Goal: Information Seeking & Learning: Learn about a topic

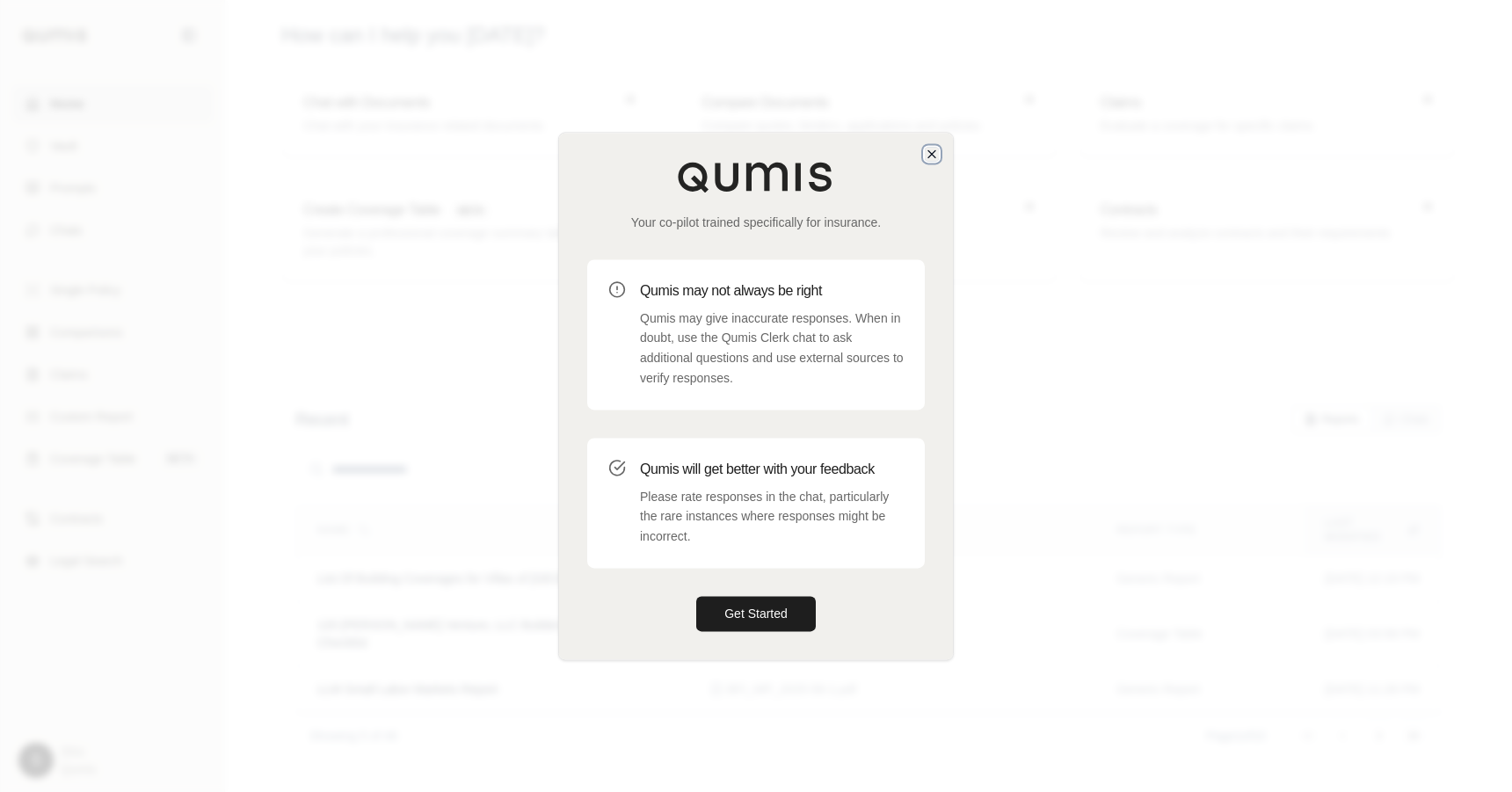
click at [933, 147] on icon "button" at bounding box center [931, 154] width 14 height 14
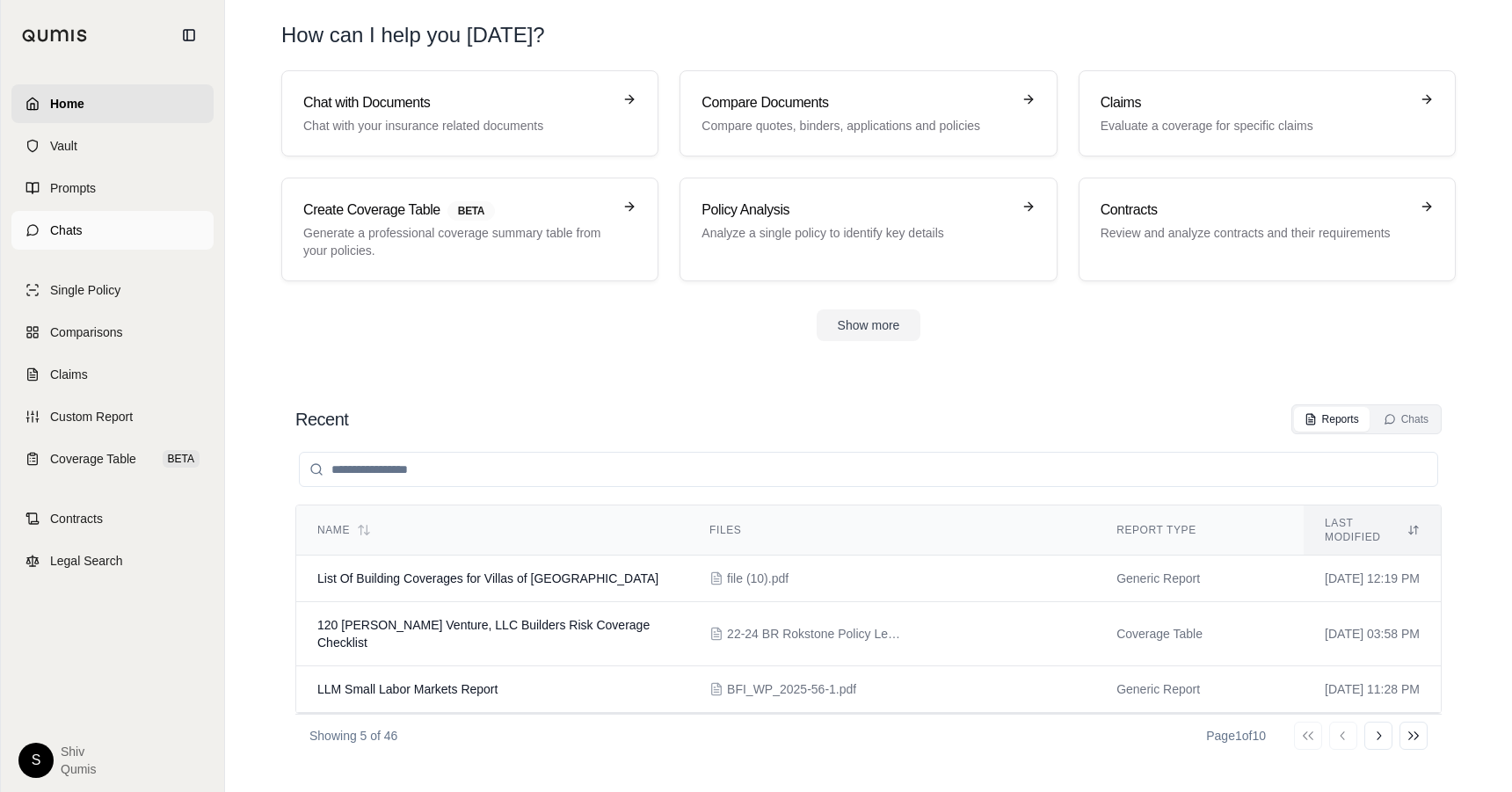
click at [73, 231] on span "Chats" at bounding box center [66, 229] width 32 height 18
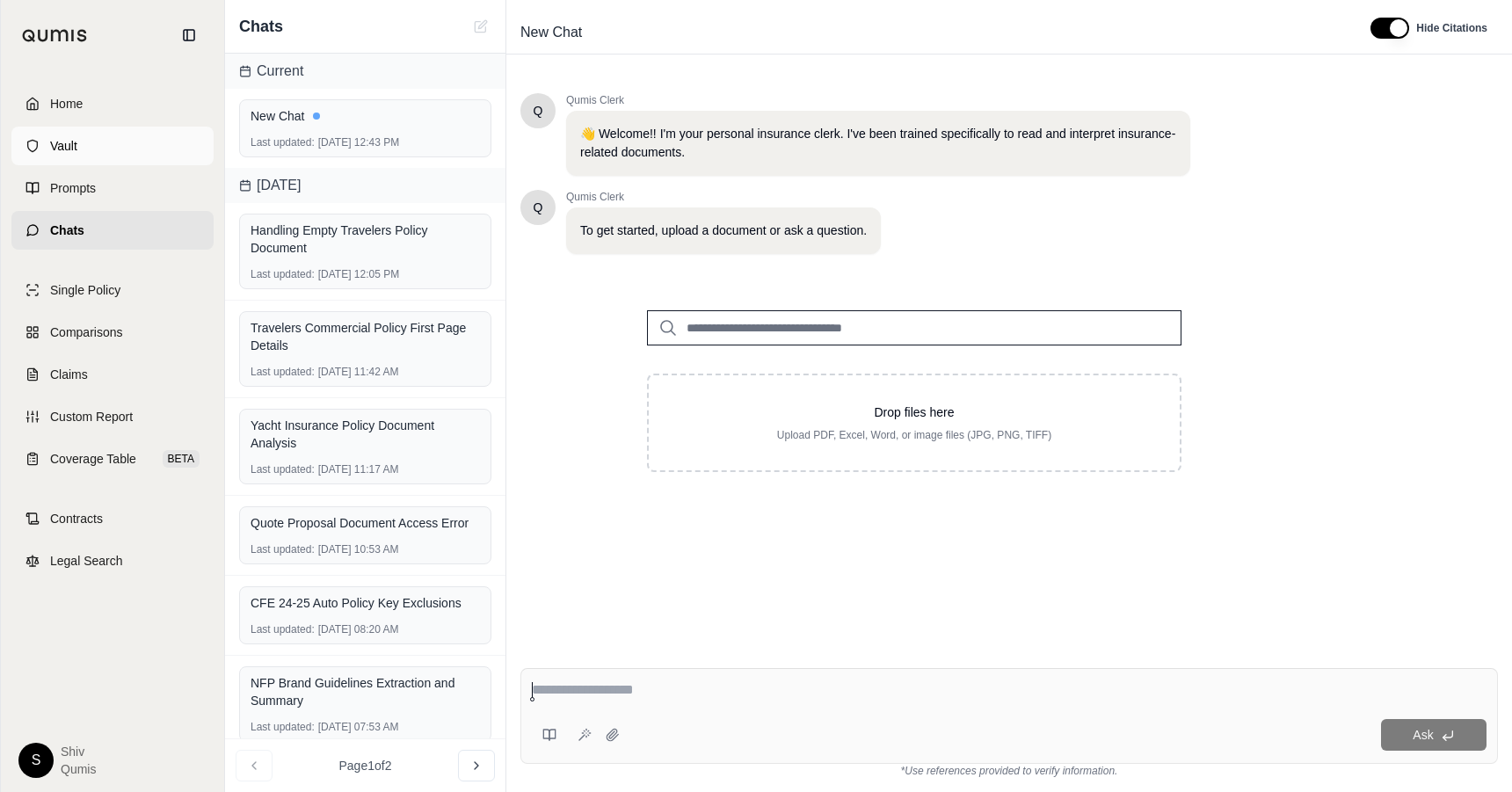
click at [60, 149] on span "Vault" at bounding box center [63, 145] width 27 height 18
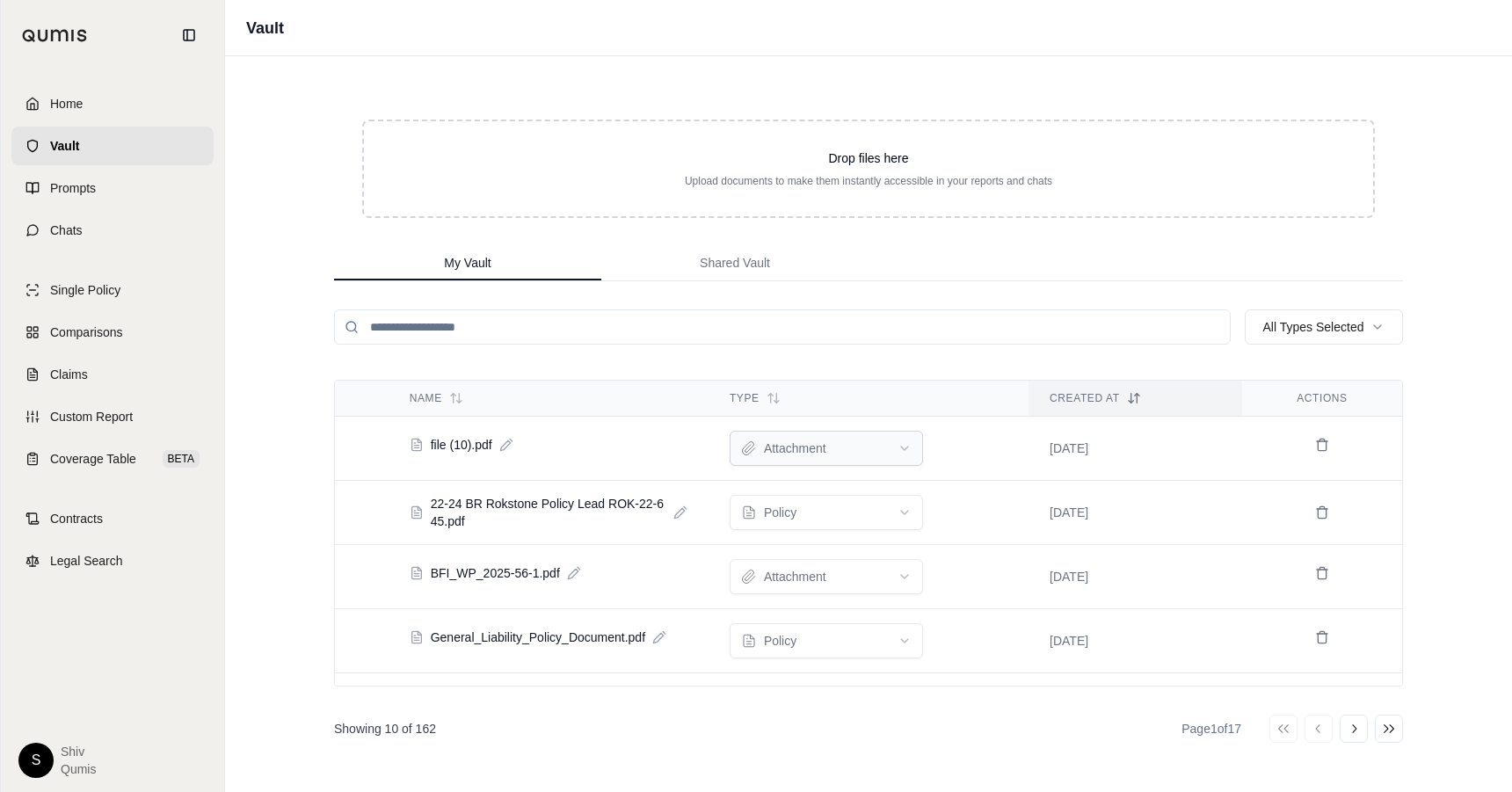
click at [808, 445] on html "Home Vault Prompts Chats Single Policy Comparisons Claims Custom Report Coverag…" at bounding box center [756, 396] width 1512 height 792
click at [998, 248] on html "Home Vault Prompts Chats Single Policy Comparisons Claims Custom Report Coverag…" at bounding box center [756, 396] width 1512 height 792
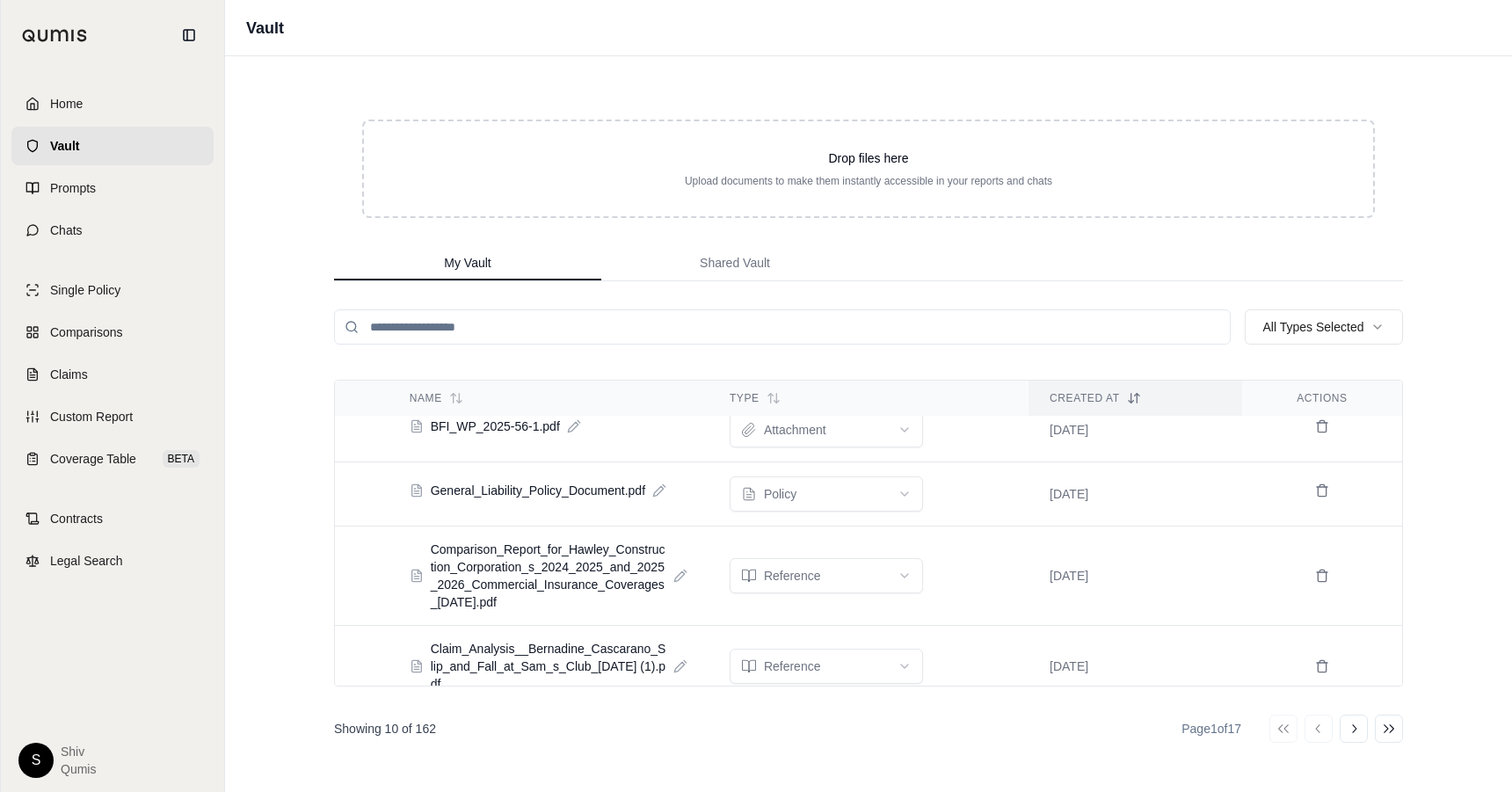
scroll to position [163, 0]
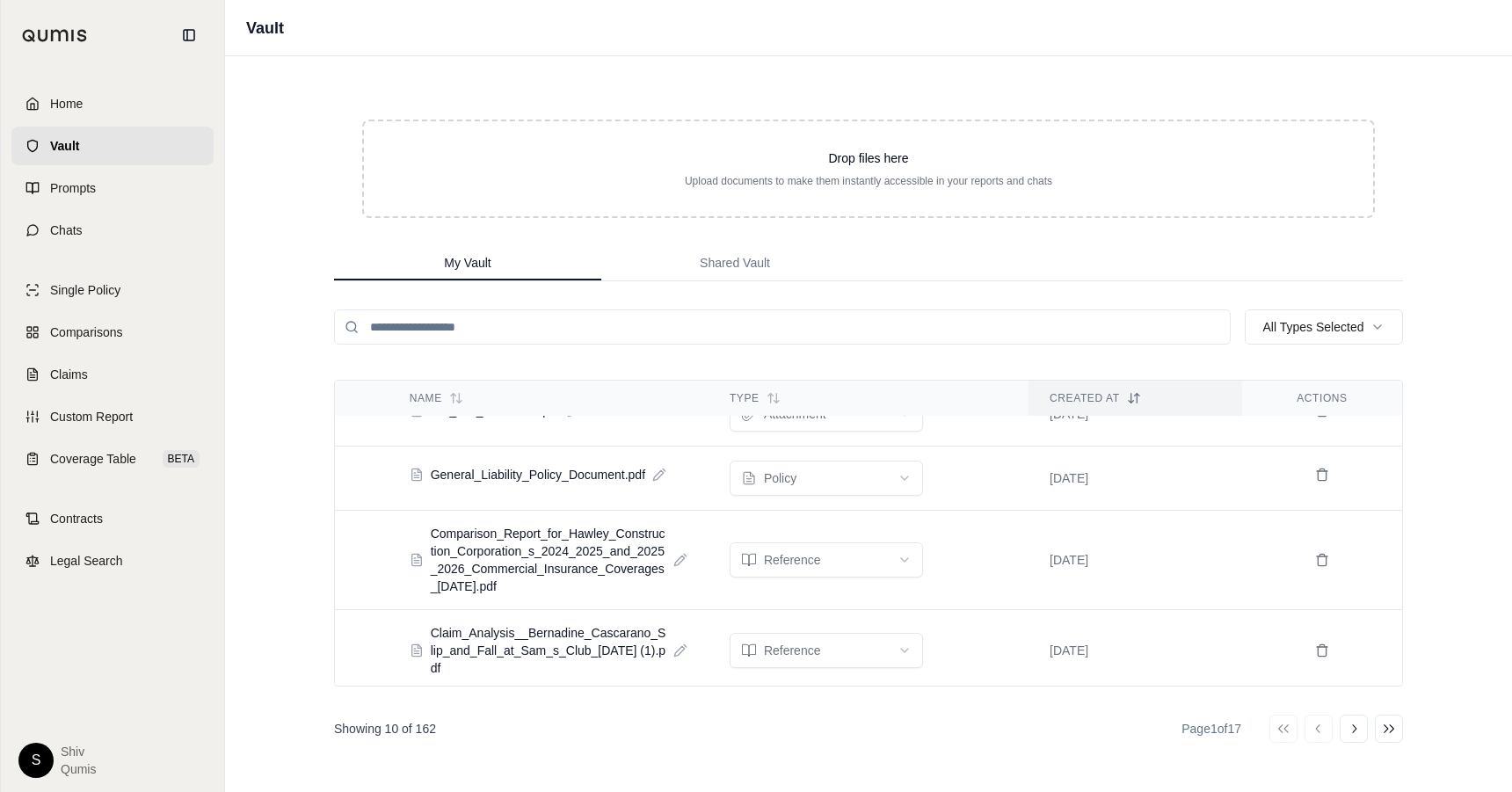
click at [724, 332] on input "search" at bounding box center [782, 327] width 897 height 35
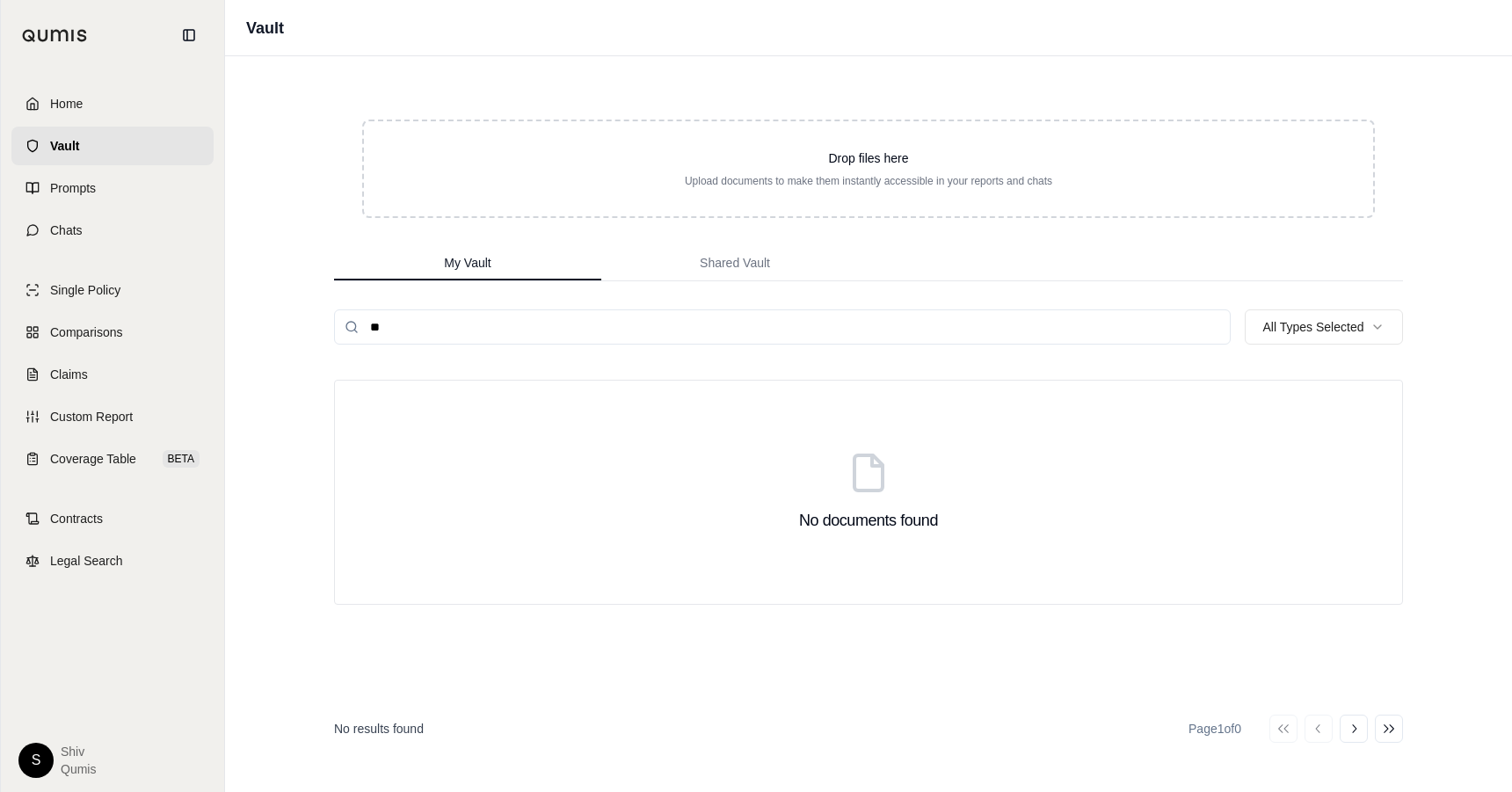
type input "*"
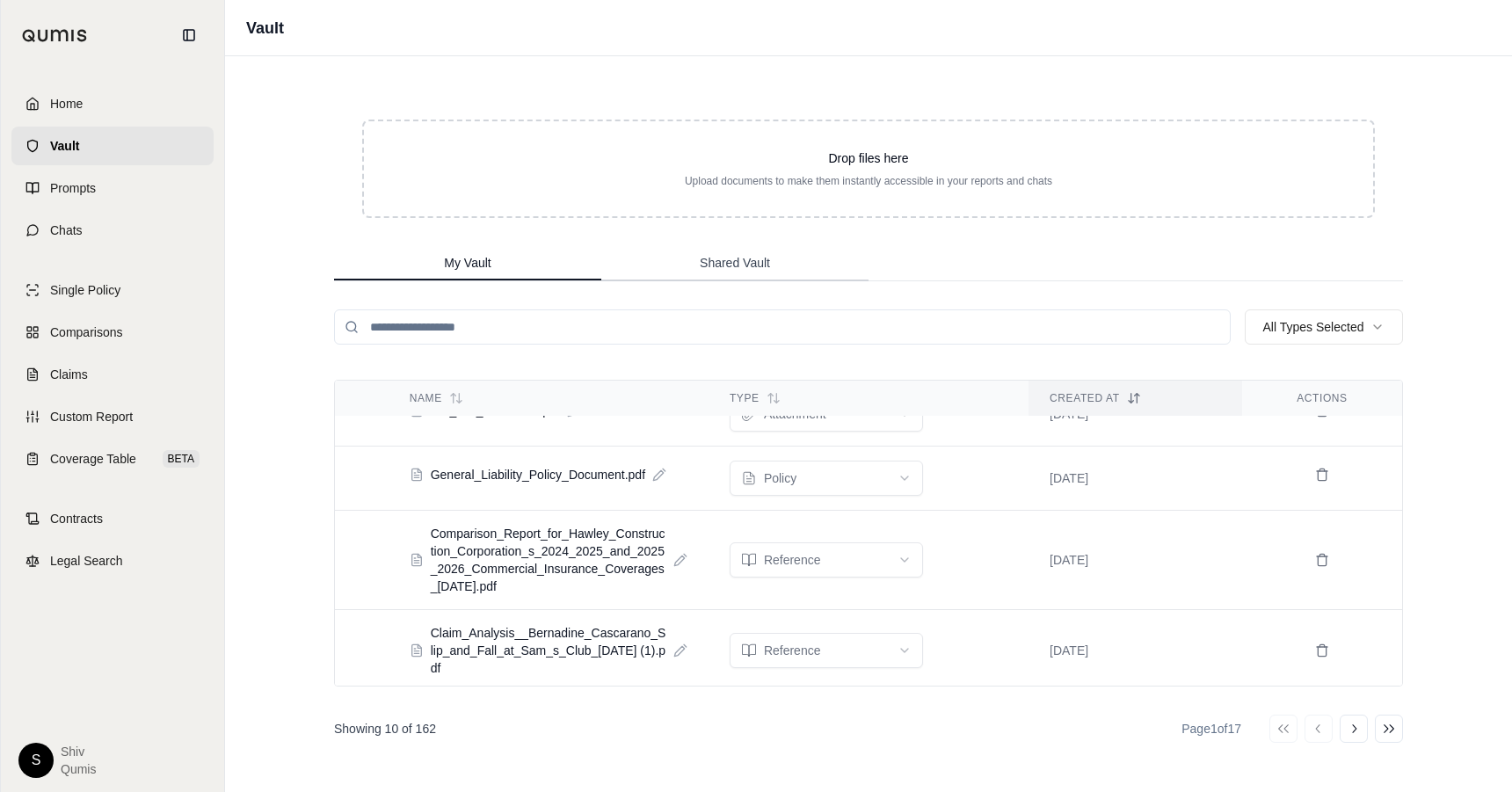
click at [756, 263] on span "Shared Vault" at bounding box center [735, 263] width 70 height 18
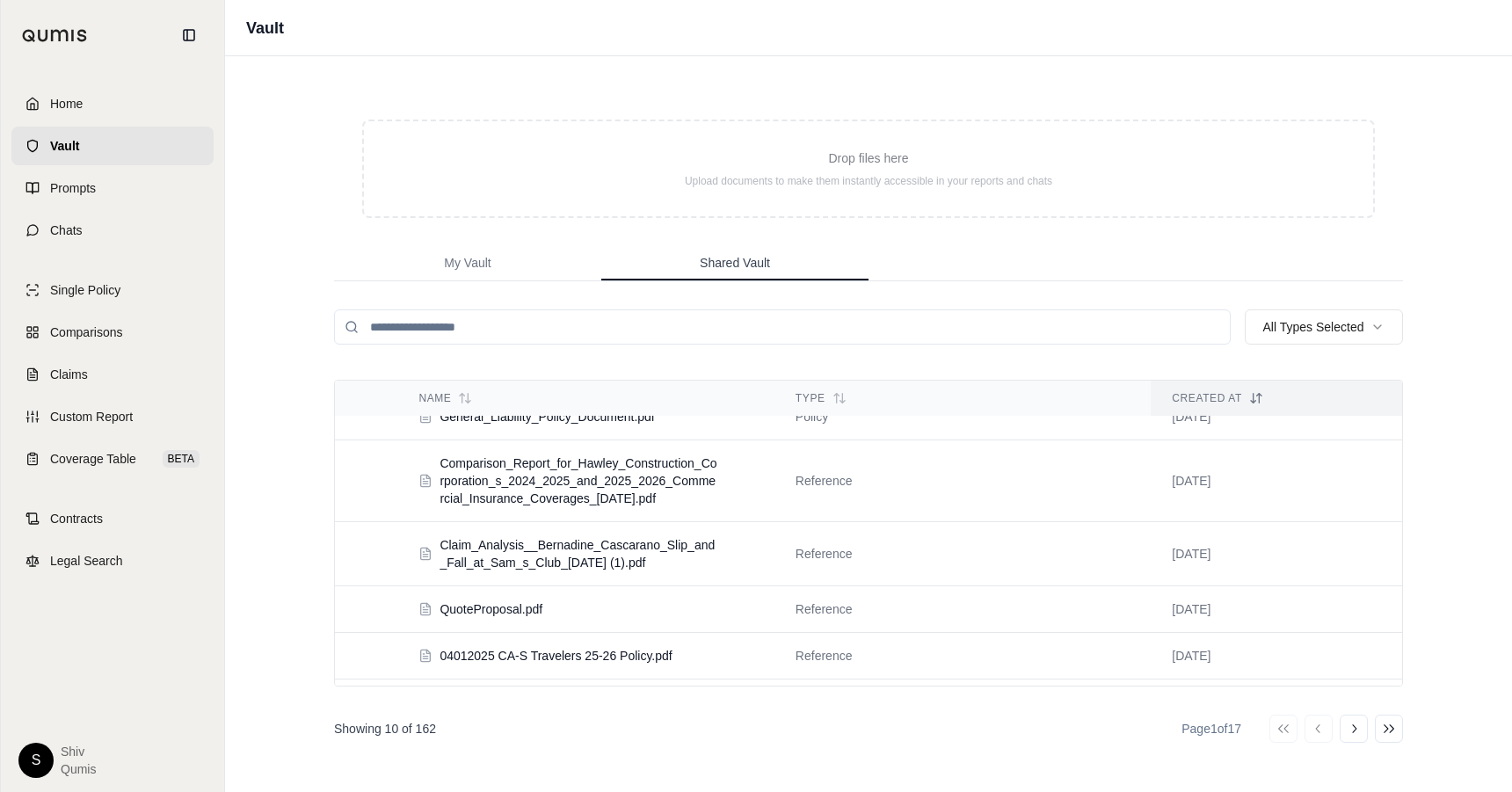
scroll to position [0, 0]
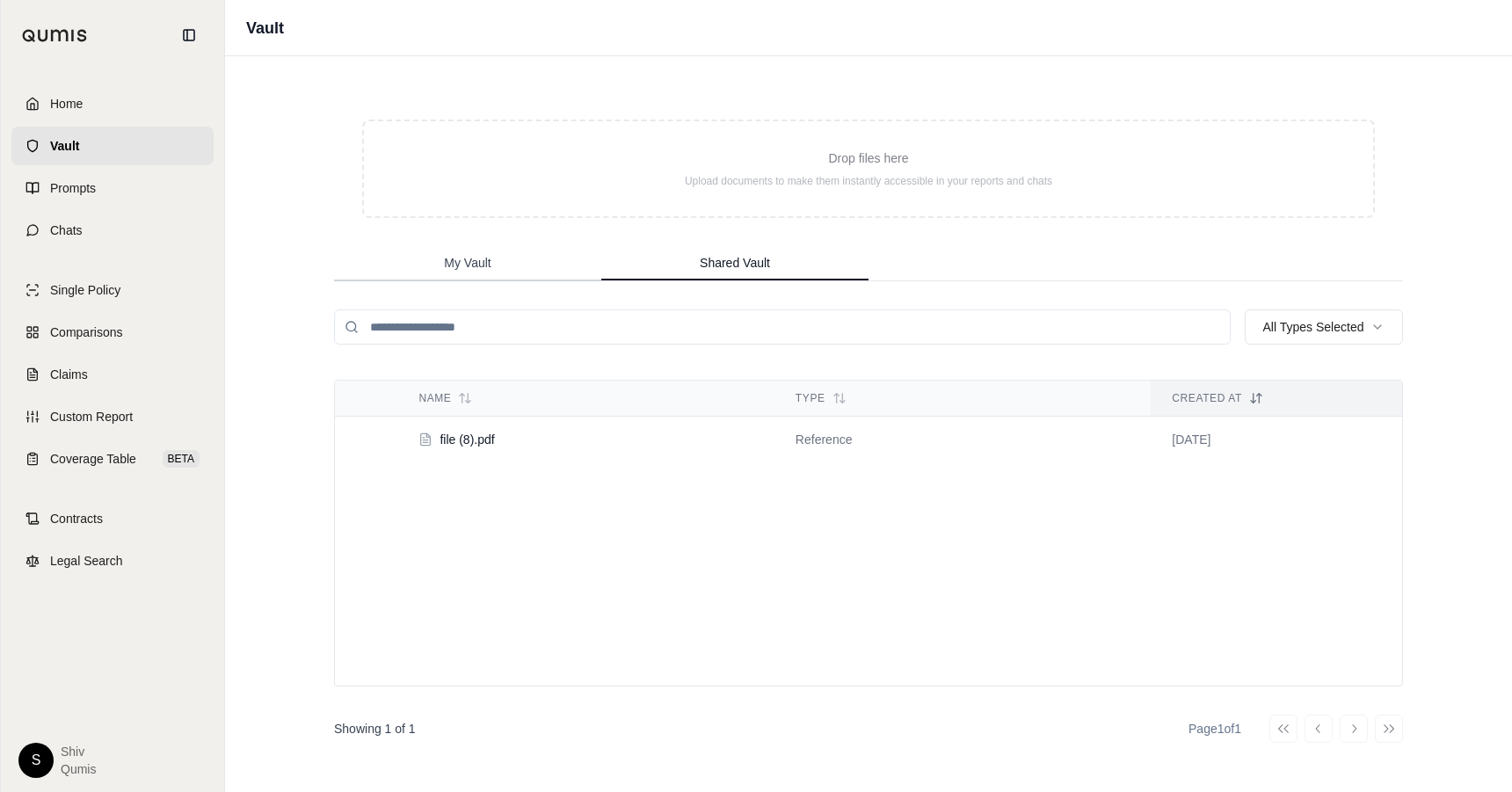
click at [455, 265] on span "My Vault" at bounding box center [467, 263] width 46 height 18
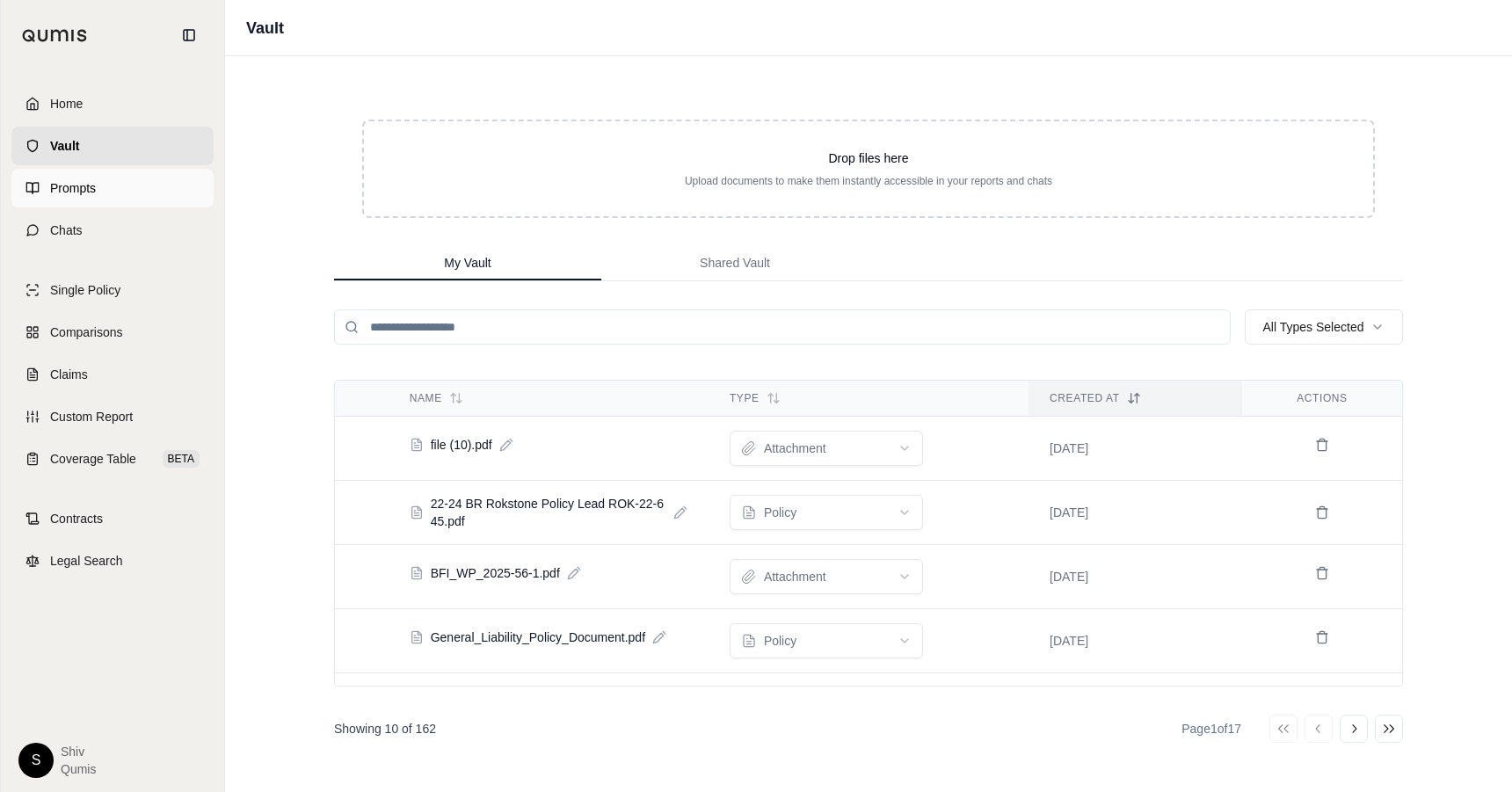
click at [71, 197] on link "Prompts" at bounding box center [112, 188] width 202 height 39
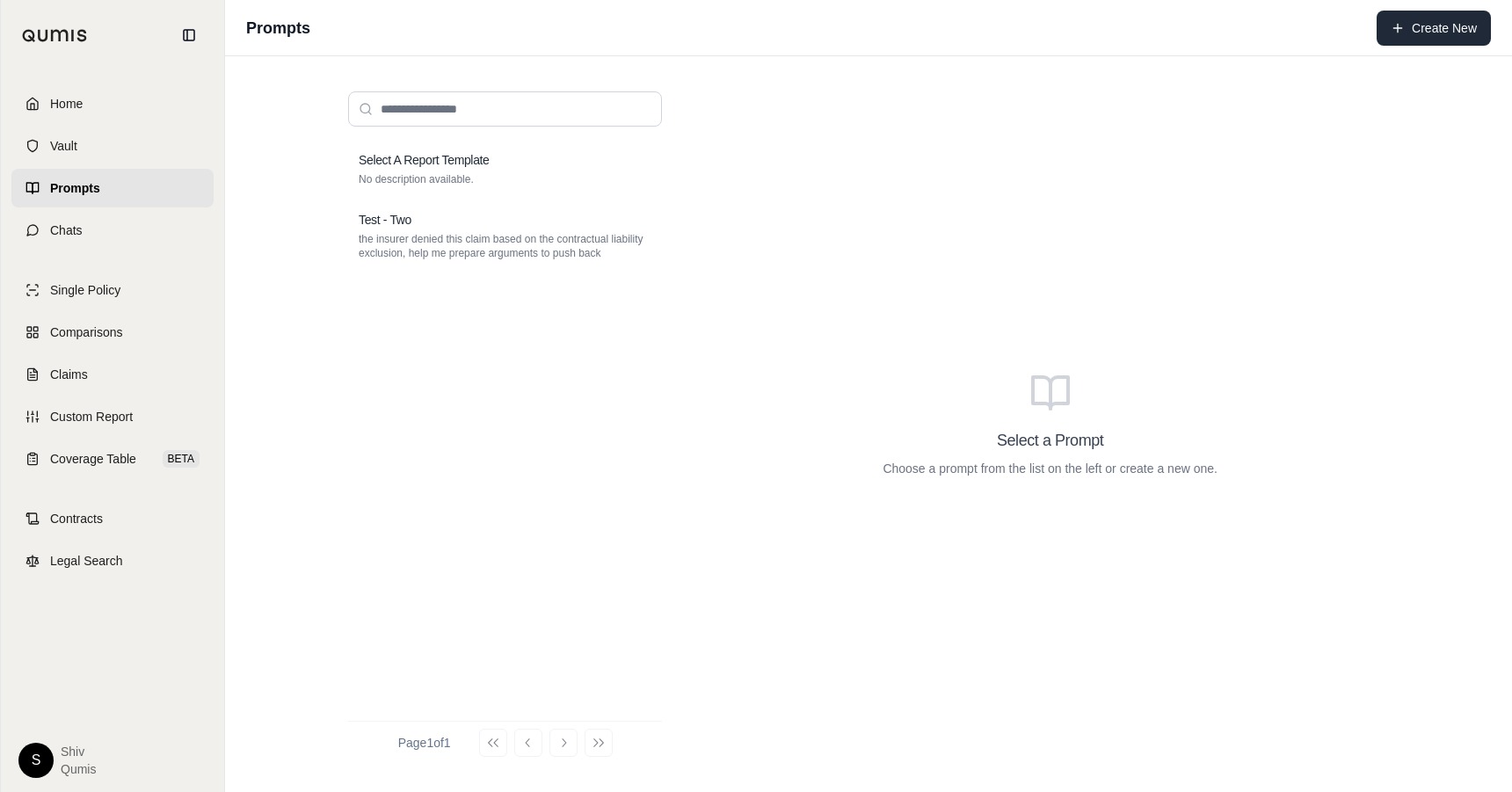
click at [1439, 39] on button "Create New" at bounding box center [1433, 28] width 114 height 35
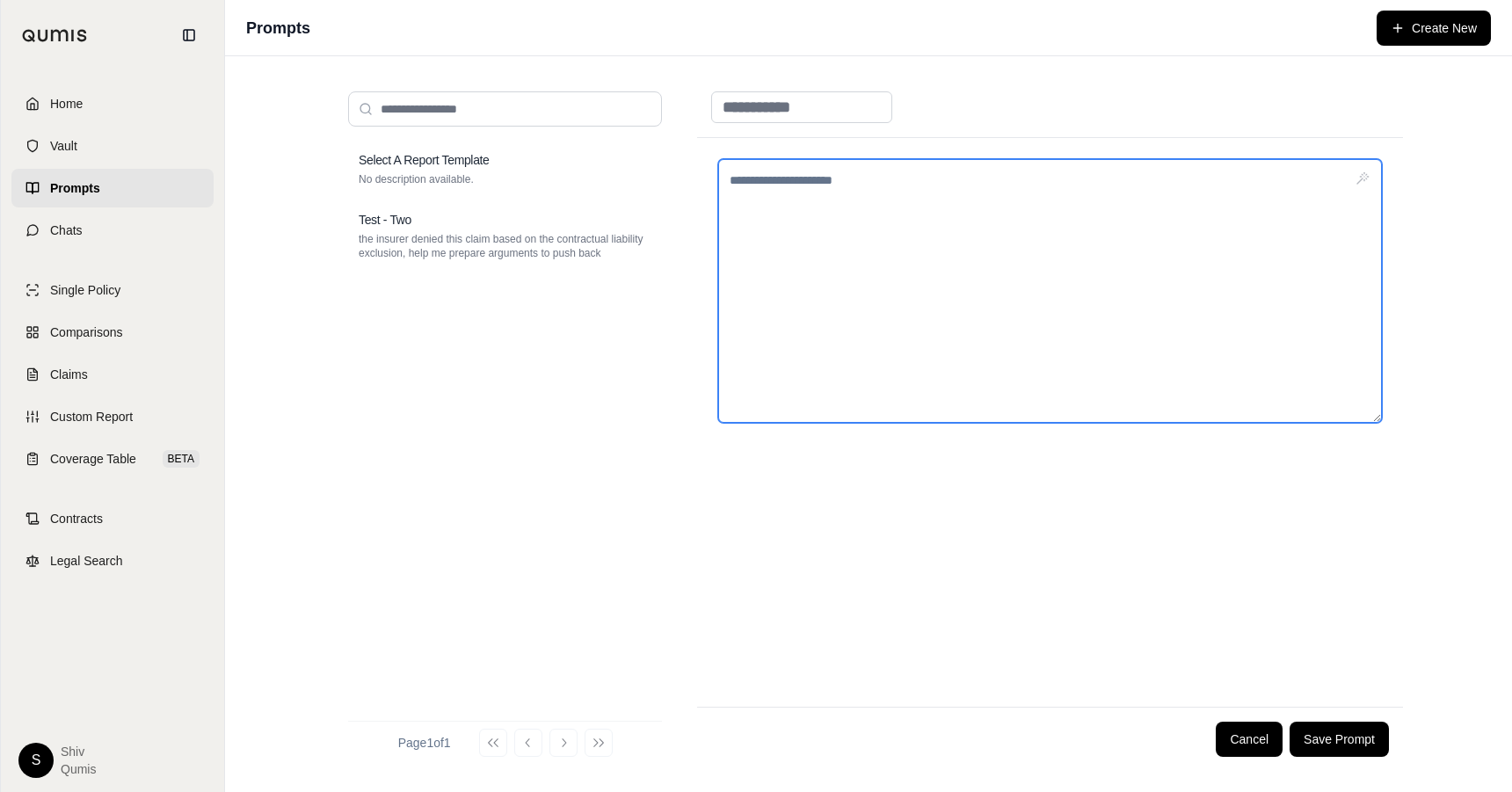
click at [1008, 298] on textarea at bounding box center [1049, 291] width 663 height 264
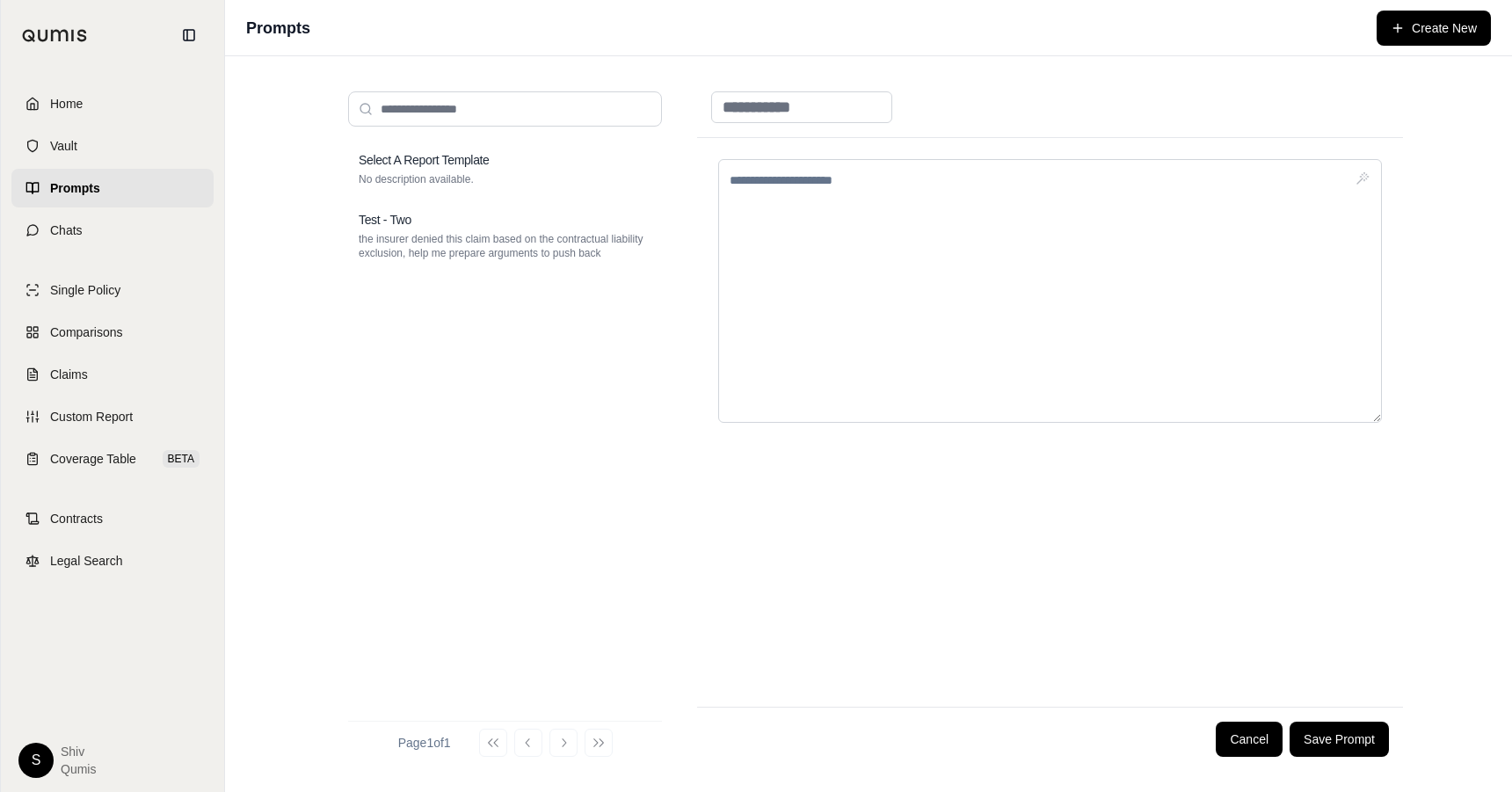
click at [232, 364] on div "Select A Report Template No description available. Test - Two the insurer denie…" at bounding box center [868, 424] width 1287 height 736
click at [154, 301] on link "Single Policy" at bounding box center [112, 291] width 202 height 39
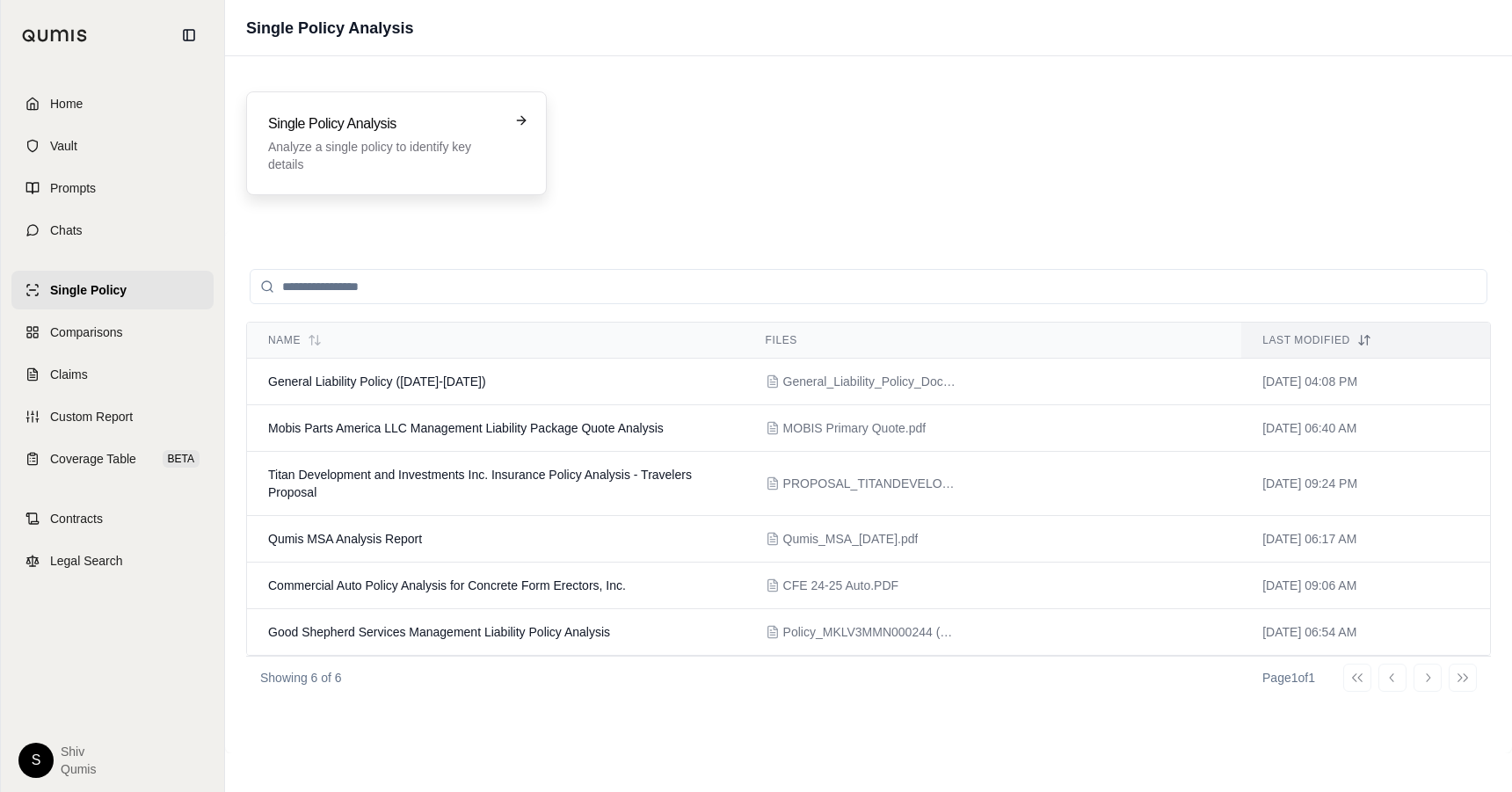
click at [419, 149] on p "Analyze a single policy to identify key details" at bounding box center [384, 155] width 232 height 35
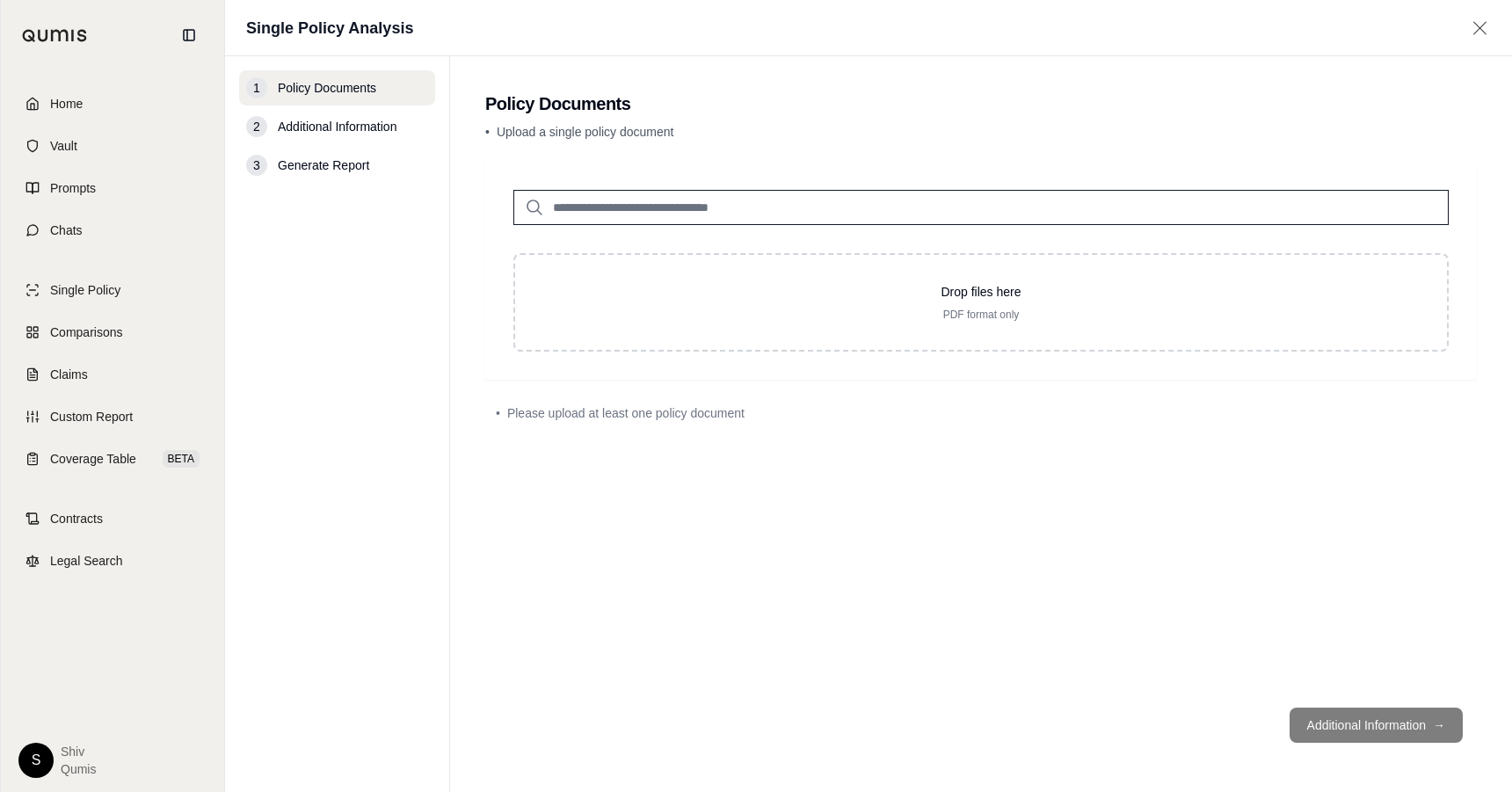
click at [753, 216] on input "search" at bounding box center [981, 207] width 936 height 35
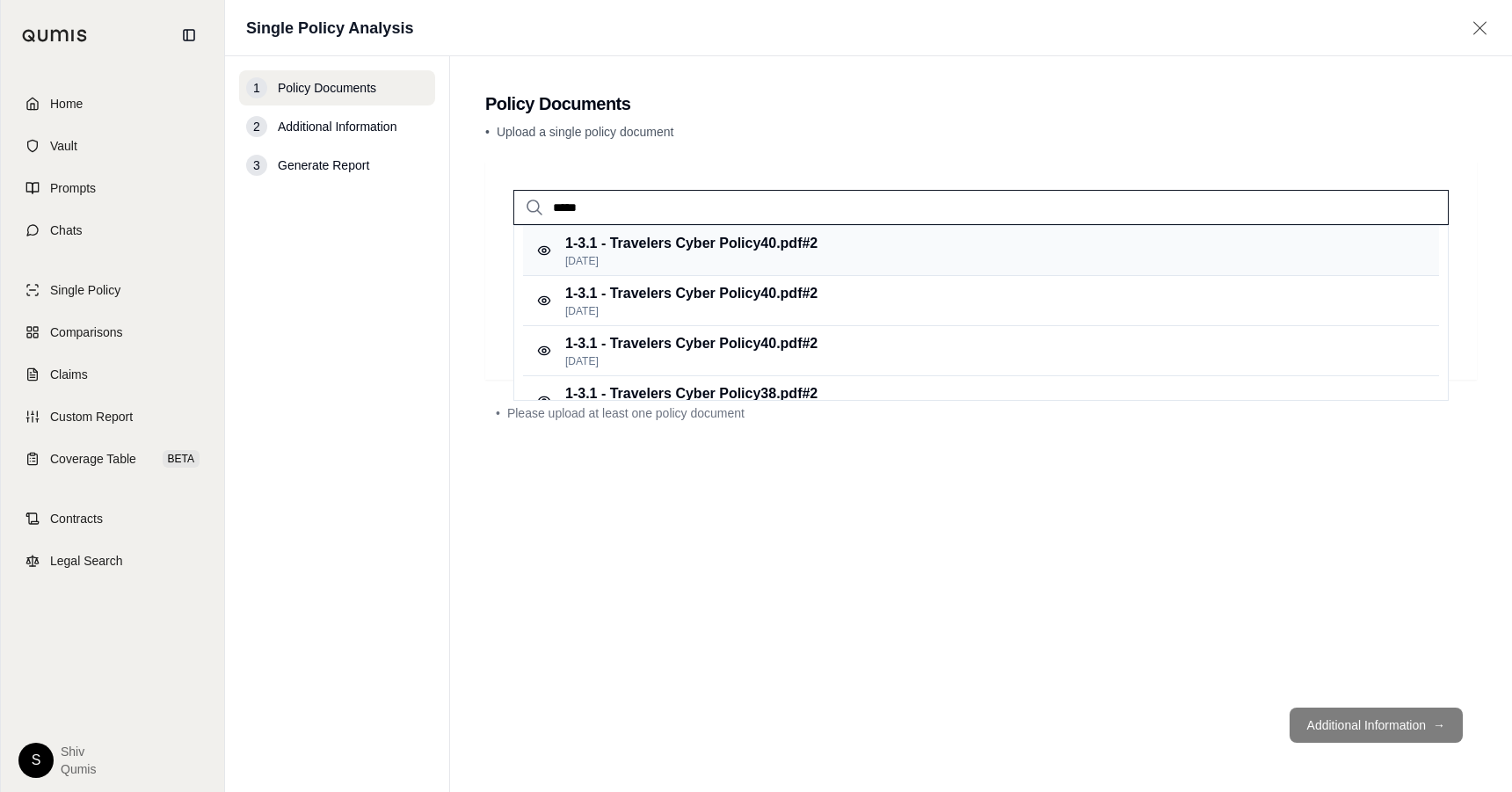
type input "*****"
click at [790, 256] on p "Oct 8, 2024" at bounding box center [691, 261] width 253 height 14
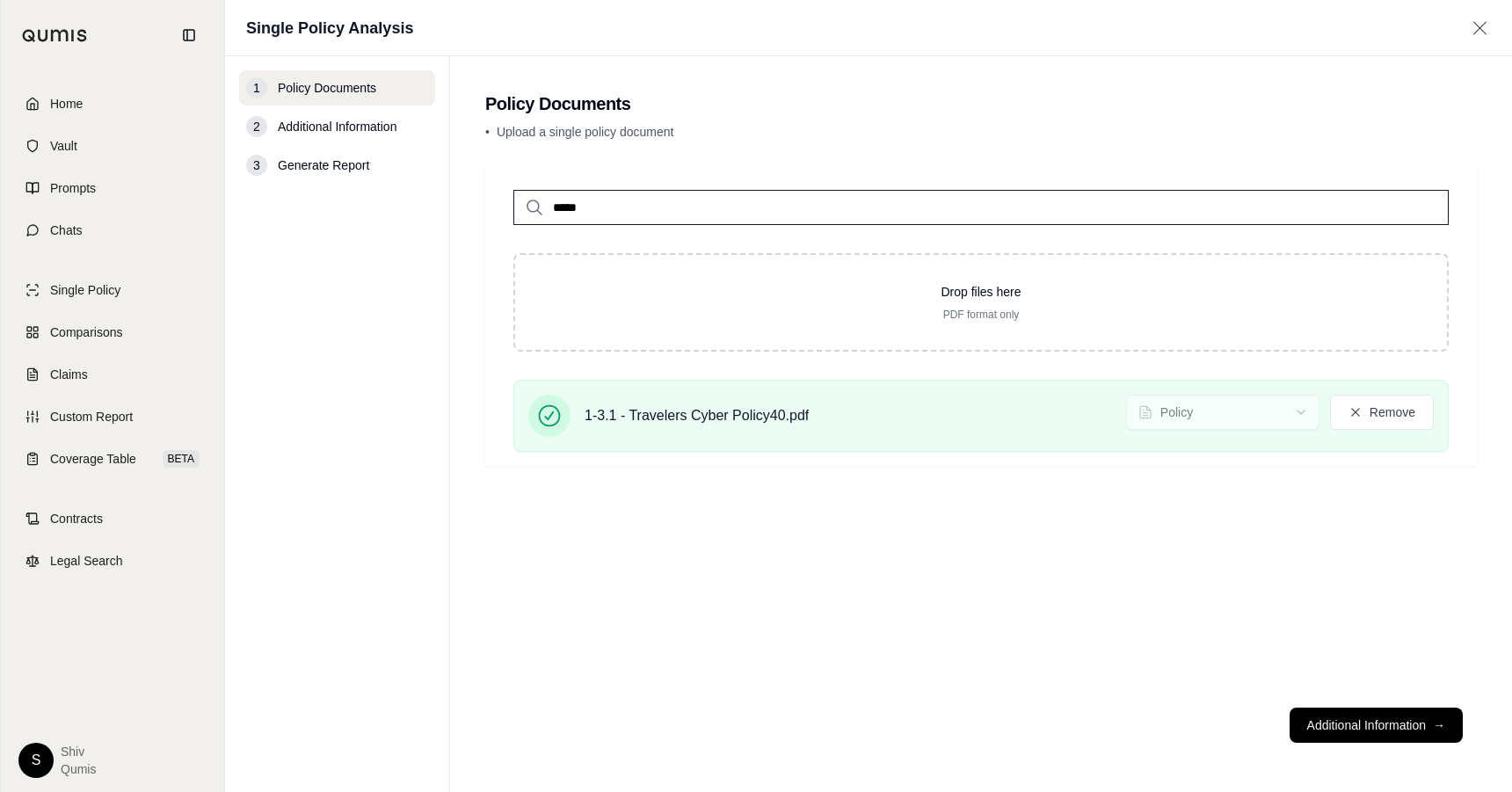
click at [1421, 674] on div "***** Drop files here PDF format only 1-3.1 - Travelers Cyber Policy40.pdf Poli…" at bounding box center [981, 427] width 992 height 532
click at [1401, 725] on button "Additional Information →" at bounding box center [1376, 725] width 173 height 35
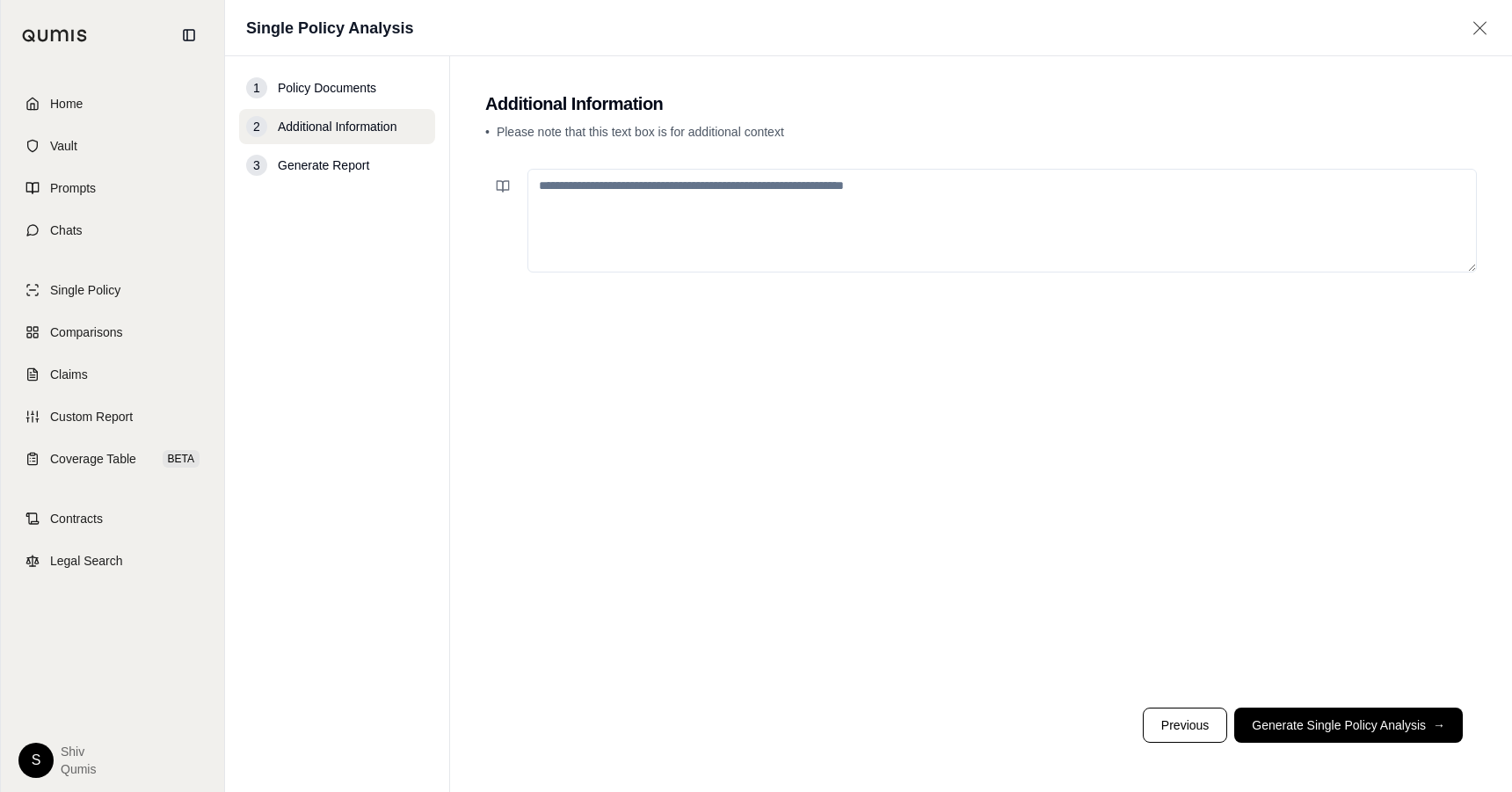
click at [989, 217] on textarea at bounding box center [1002, 220] width 949 height 104
click at [115, 289] on span "Single Policy" at bounding box center [85, 290] width 70 height 18
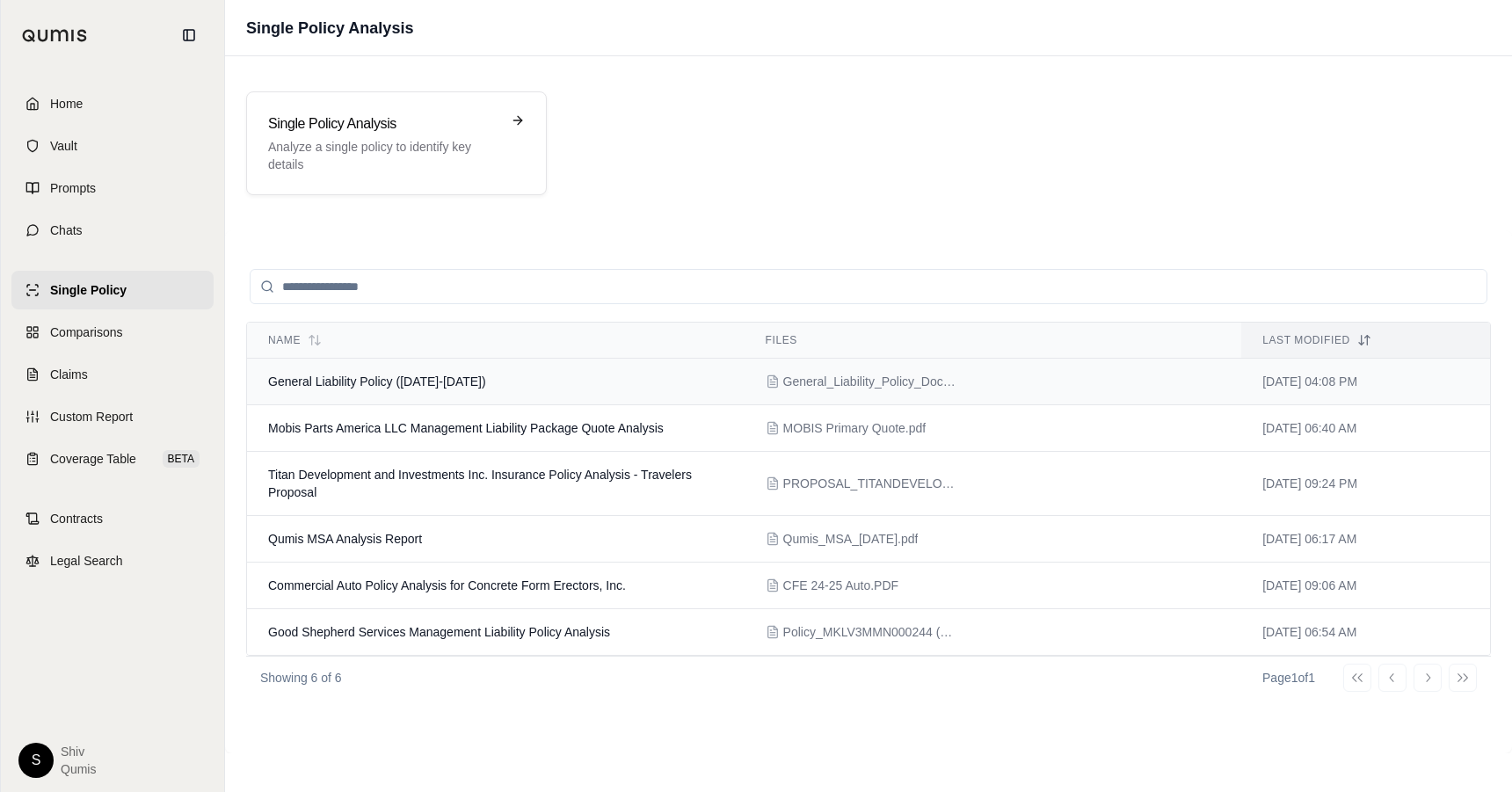
click at [436, 391] on td "General Liability Policy (2025-2026)" at bounding box center [496, 382] width 498 height 46
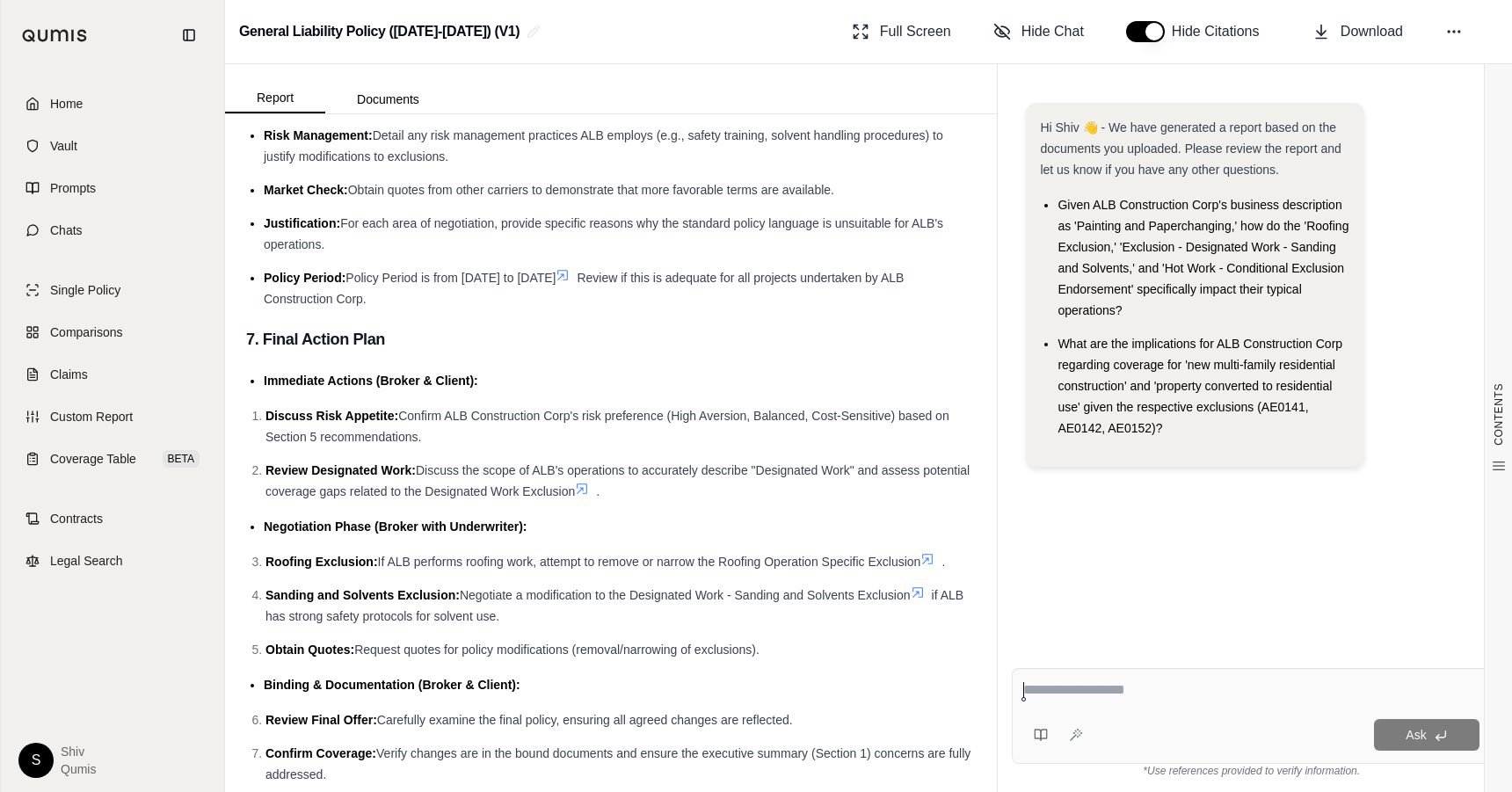
scroll to position [7655, 0]
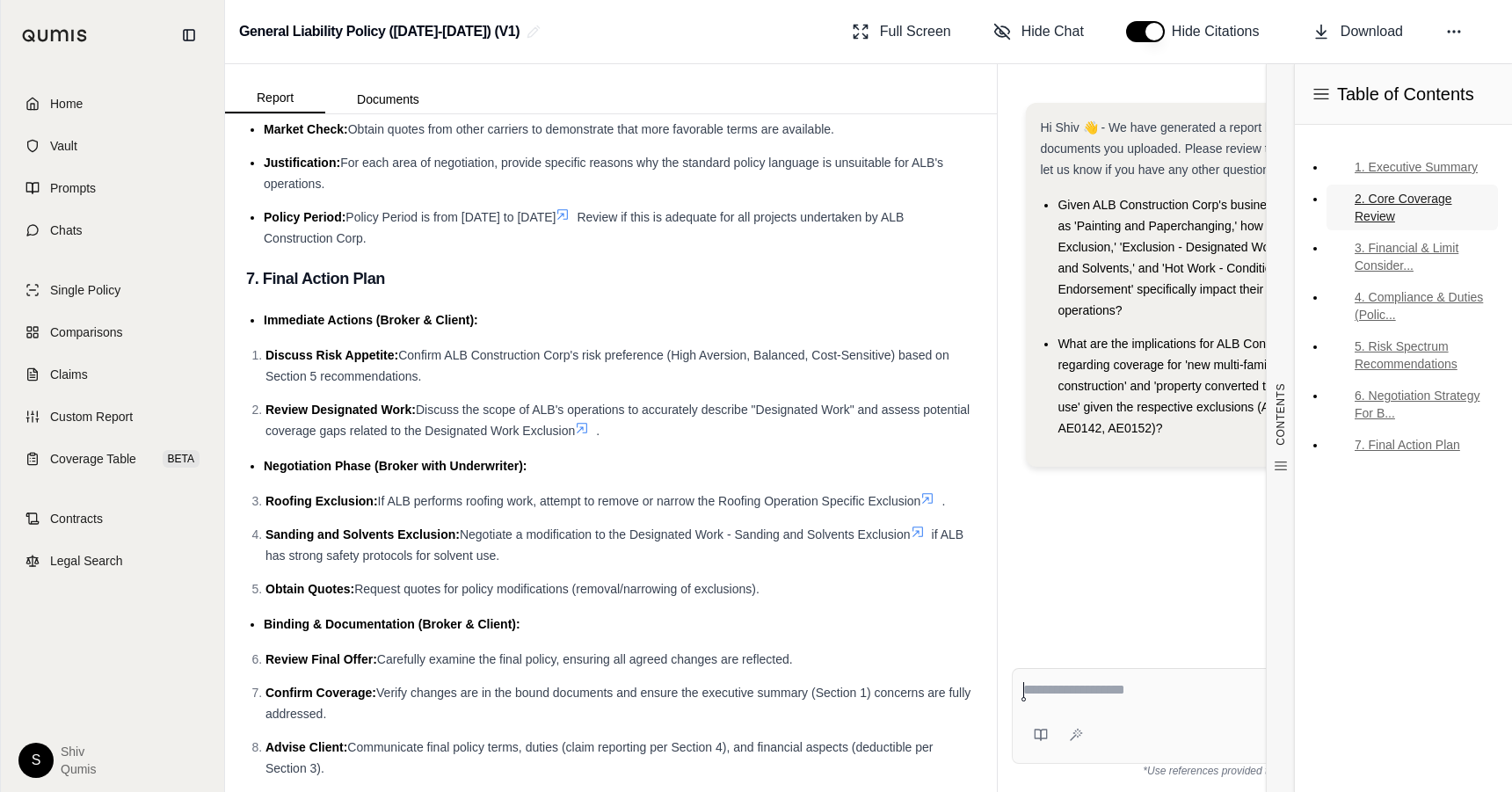
click at [1398, 204] on link "2. Core Coverage Review" at bounding box center [1412, 206] width 171 height 45
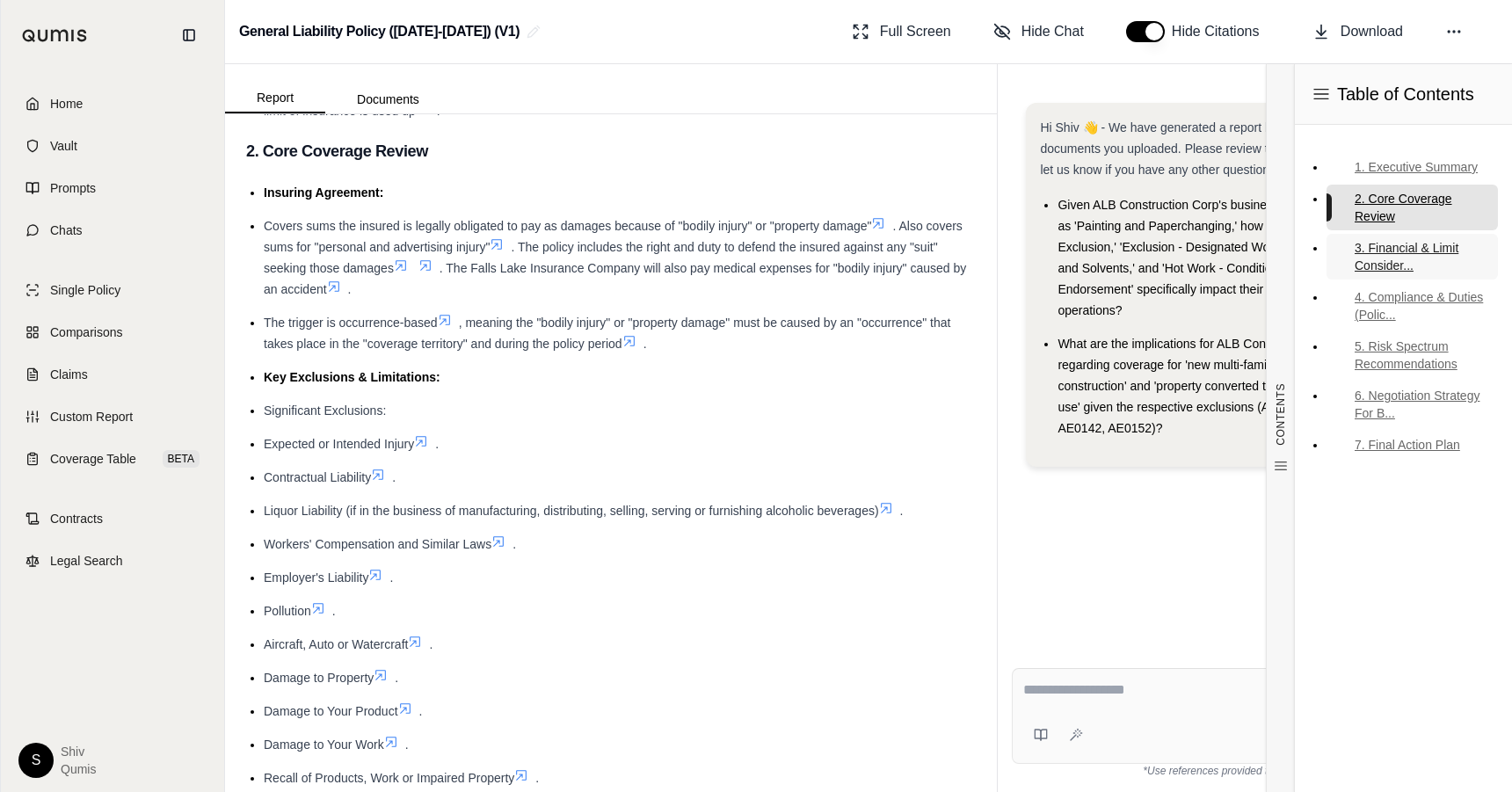
click at [1382, 266] on link "3. Financial & Limit Consider..." at bounding box center [1412, 256] width 171 height 45
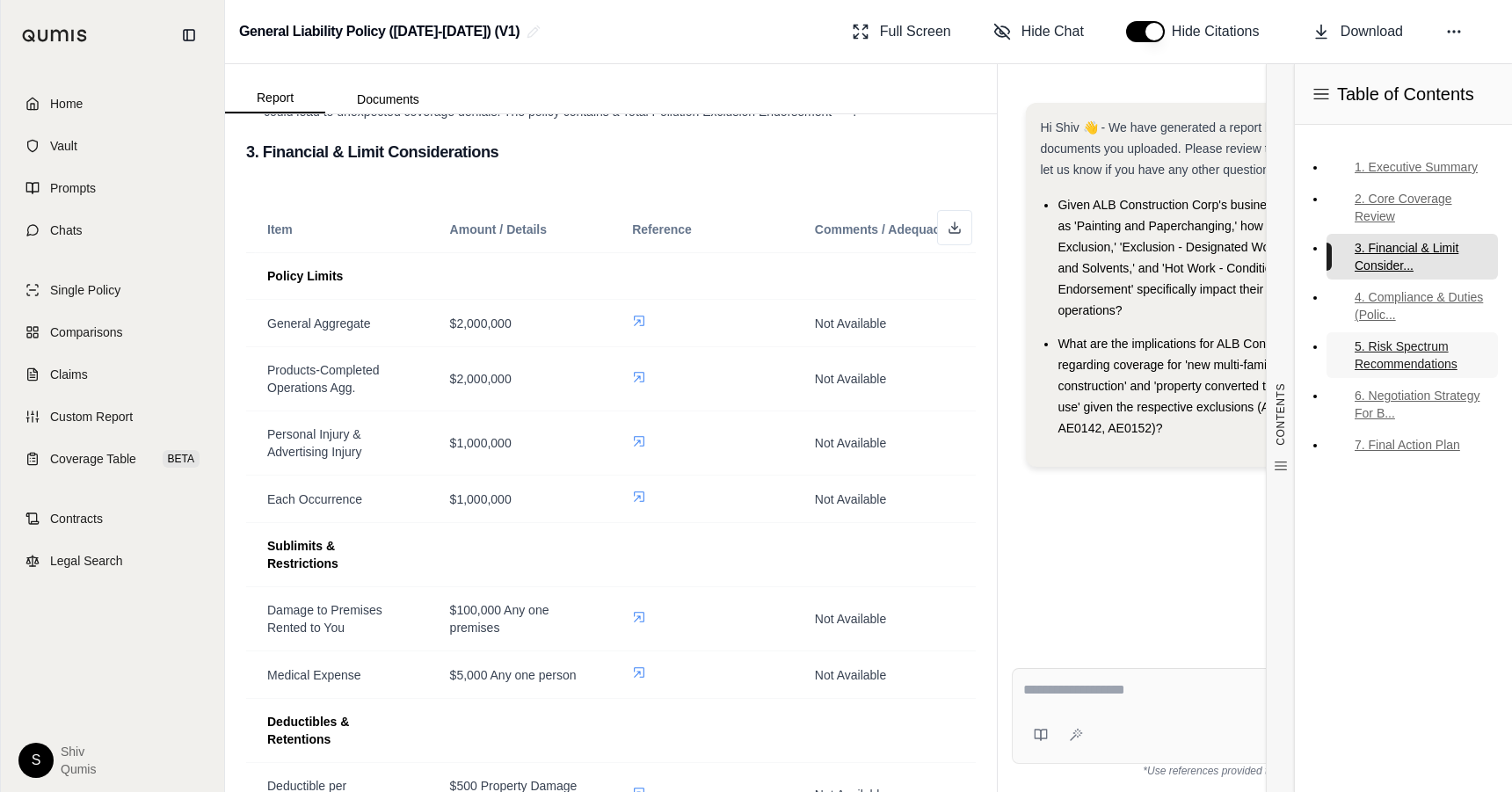
click at [1380, 362] on link "5. Risk Spectrum Recommendations" at bounding box center [1412, 354] width 171 height 45
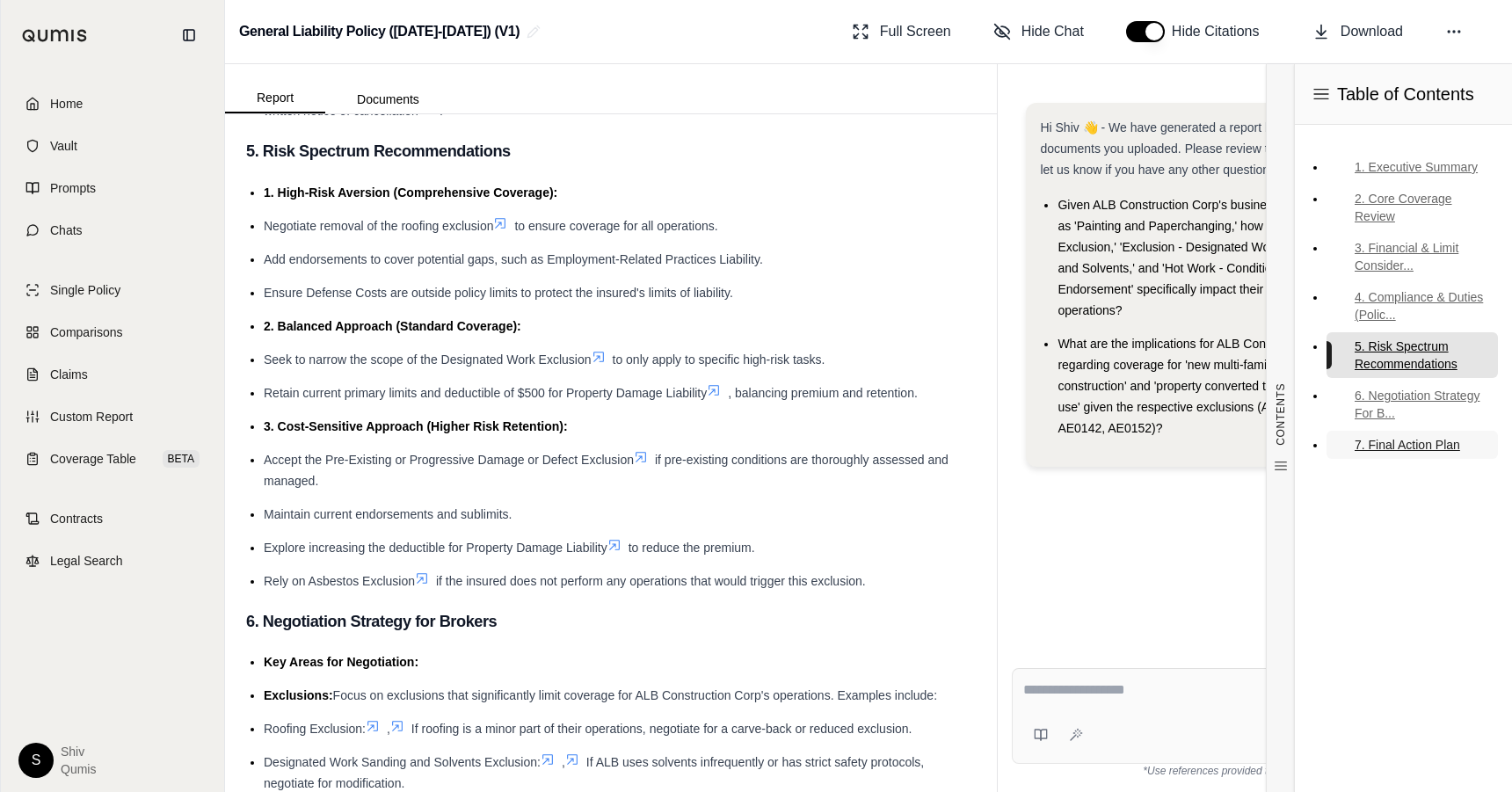
click at [1374, 439] on link "7. Final Action Plan" at bounding box center [1412, 444] width 171 height 28
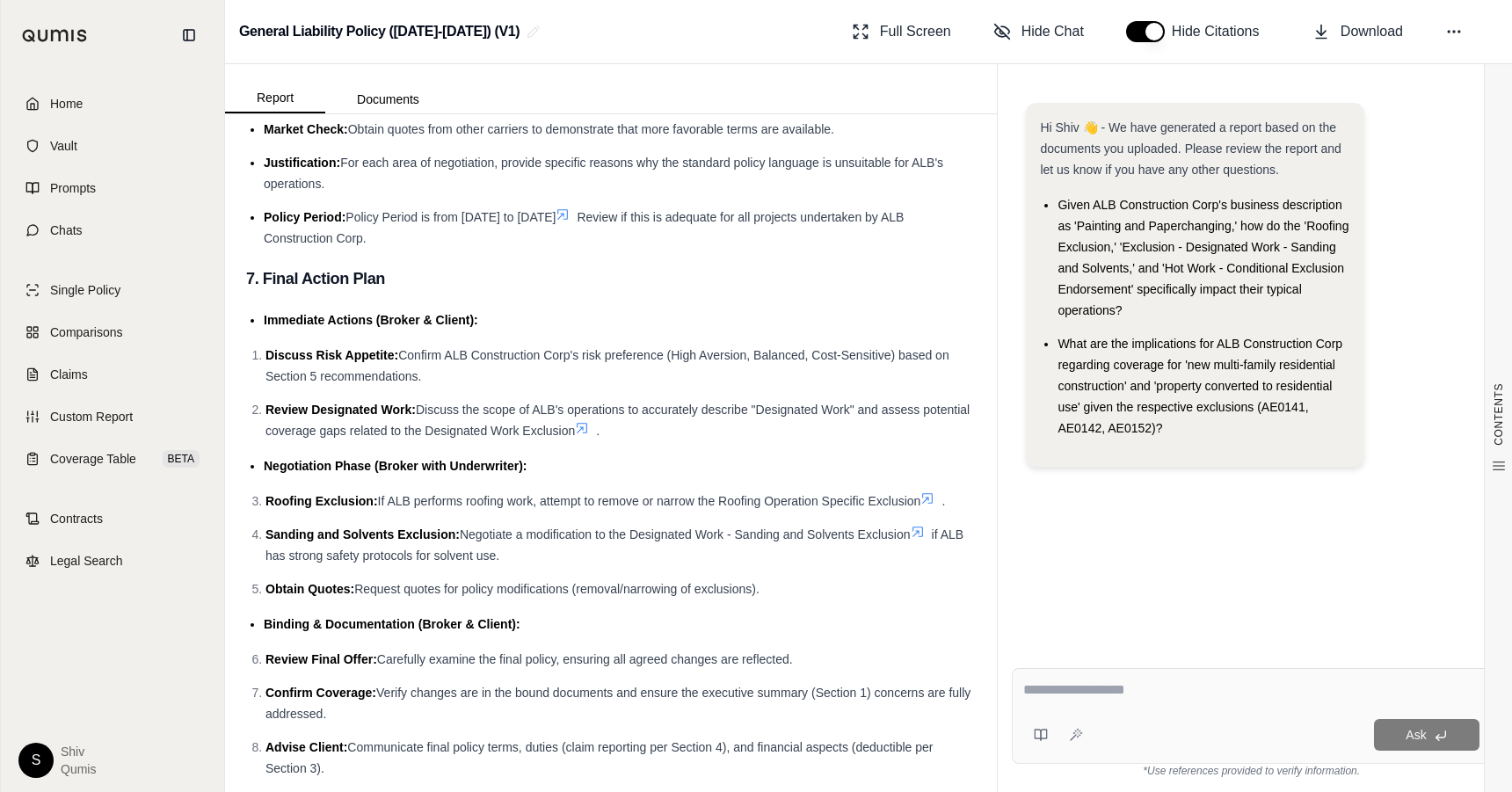
click at [1087, 308] on span "Given ALB Construction Corp's business description as 'Painting and Paperchangi…" at bounding box center [1203, 257] width 291 height 119
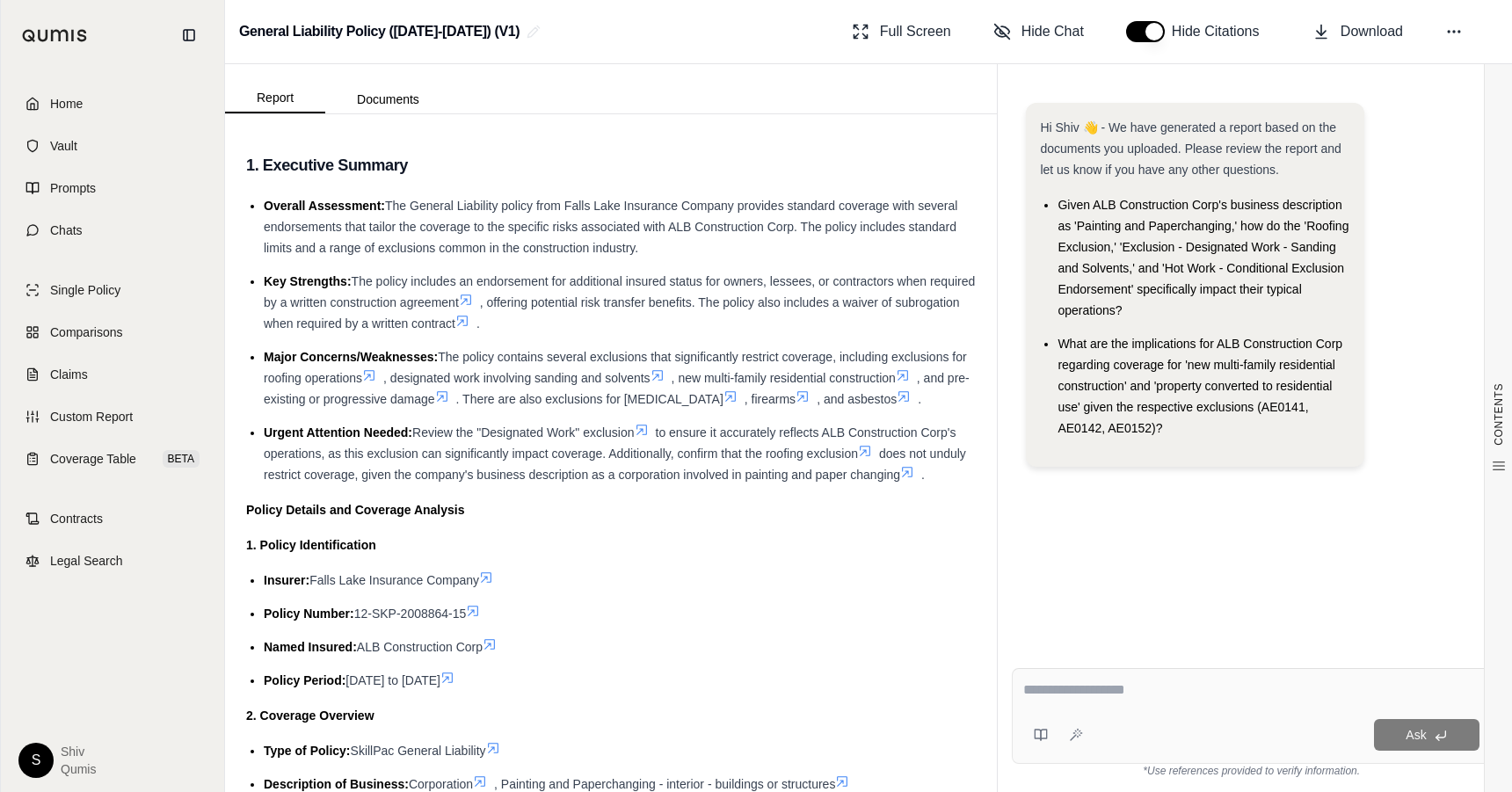
scroll to position [127, 0]
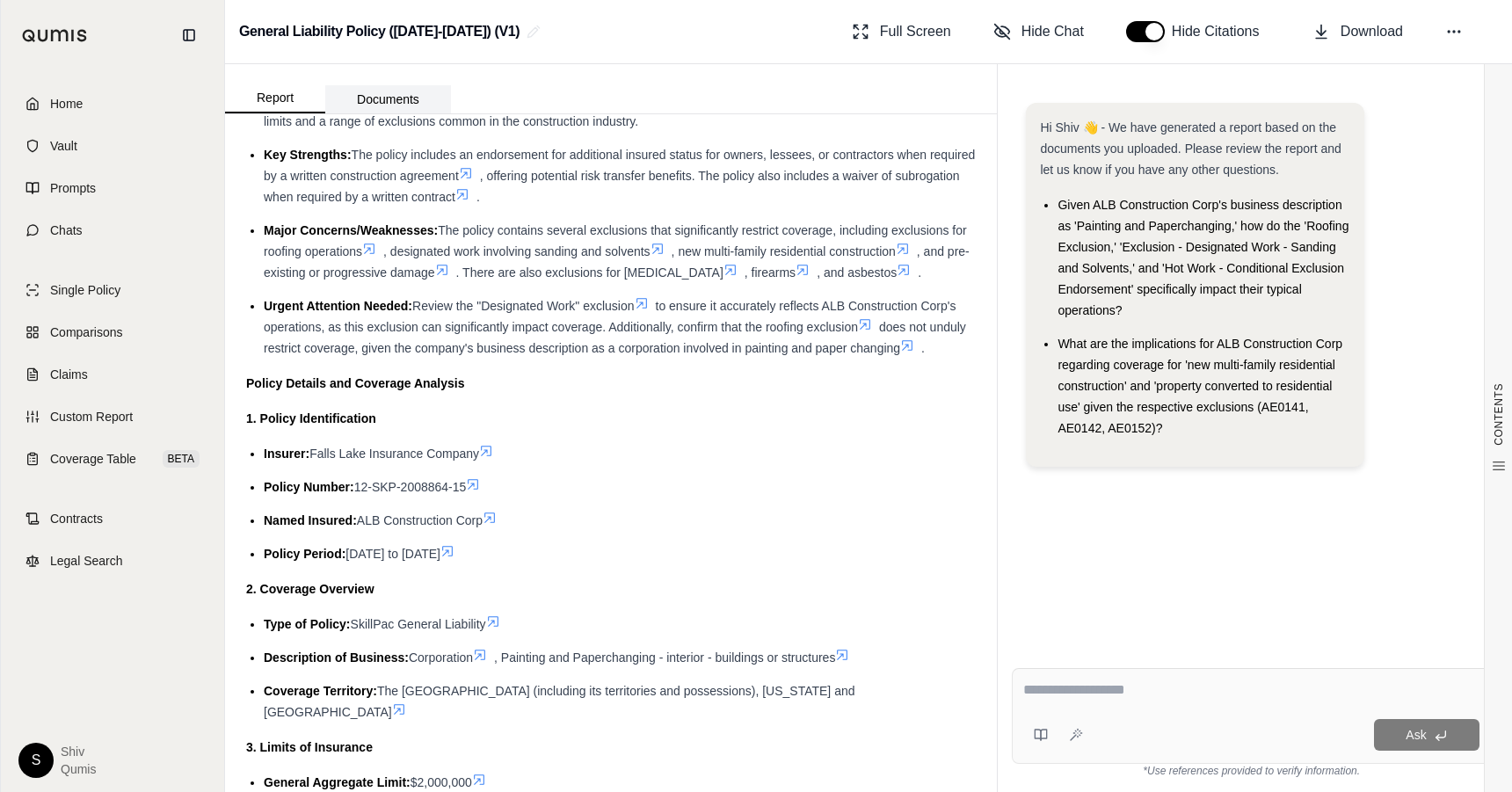
click at [389, 104] on button "Documents" at bounding box center [388, 99] width 126 height 28
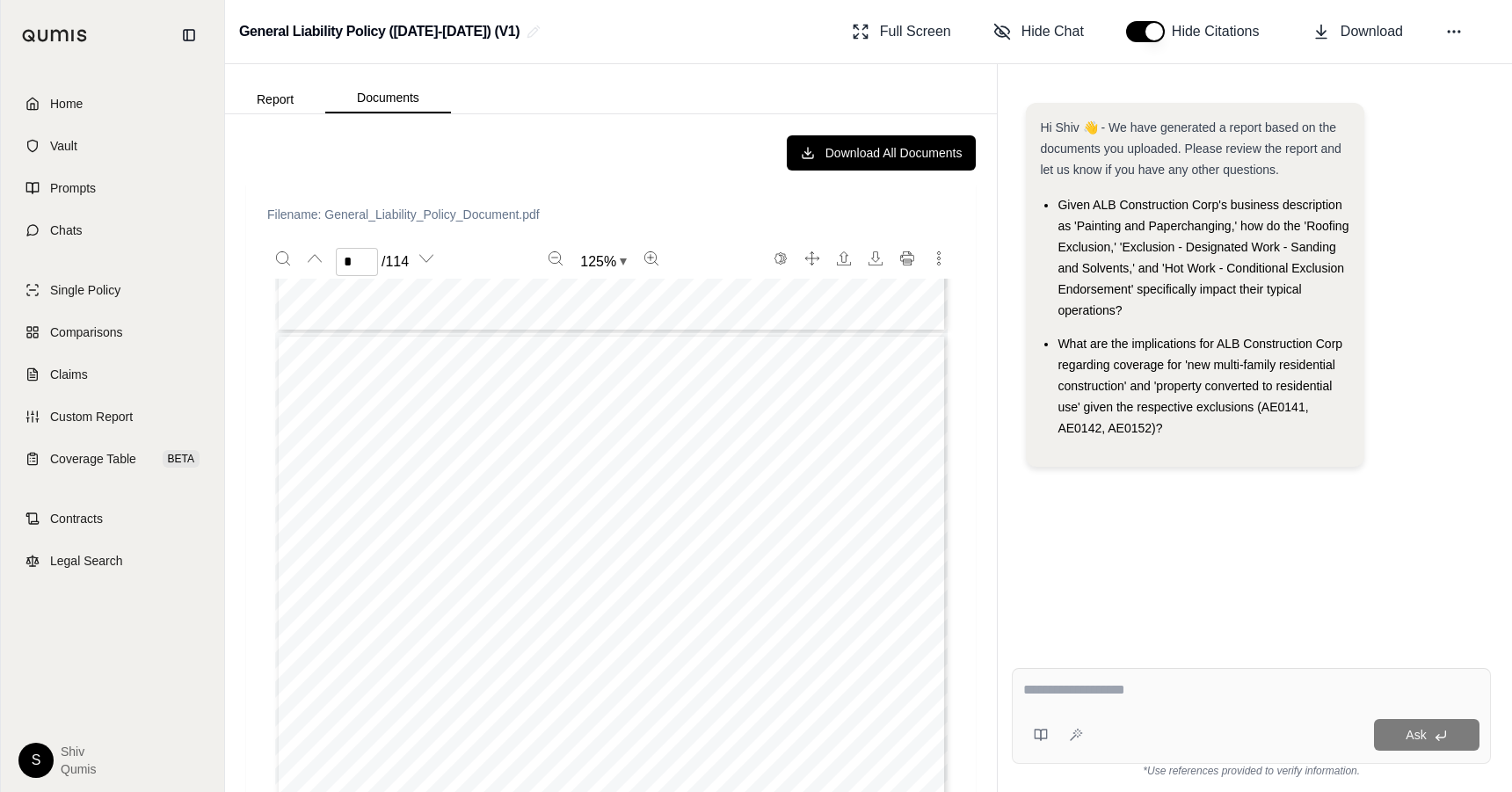
type input "*"
click at [291, 105] on button "Report" at bounding box center [275, 99] width 100 height 28
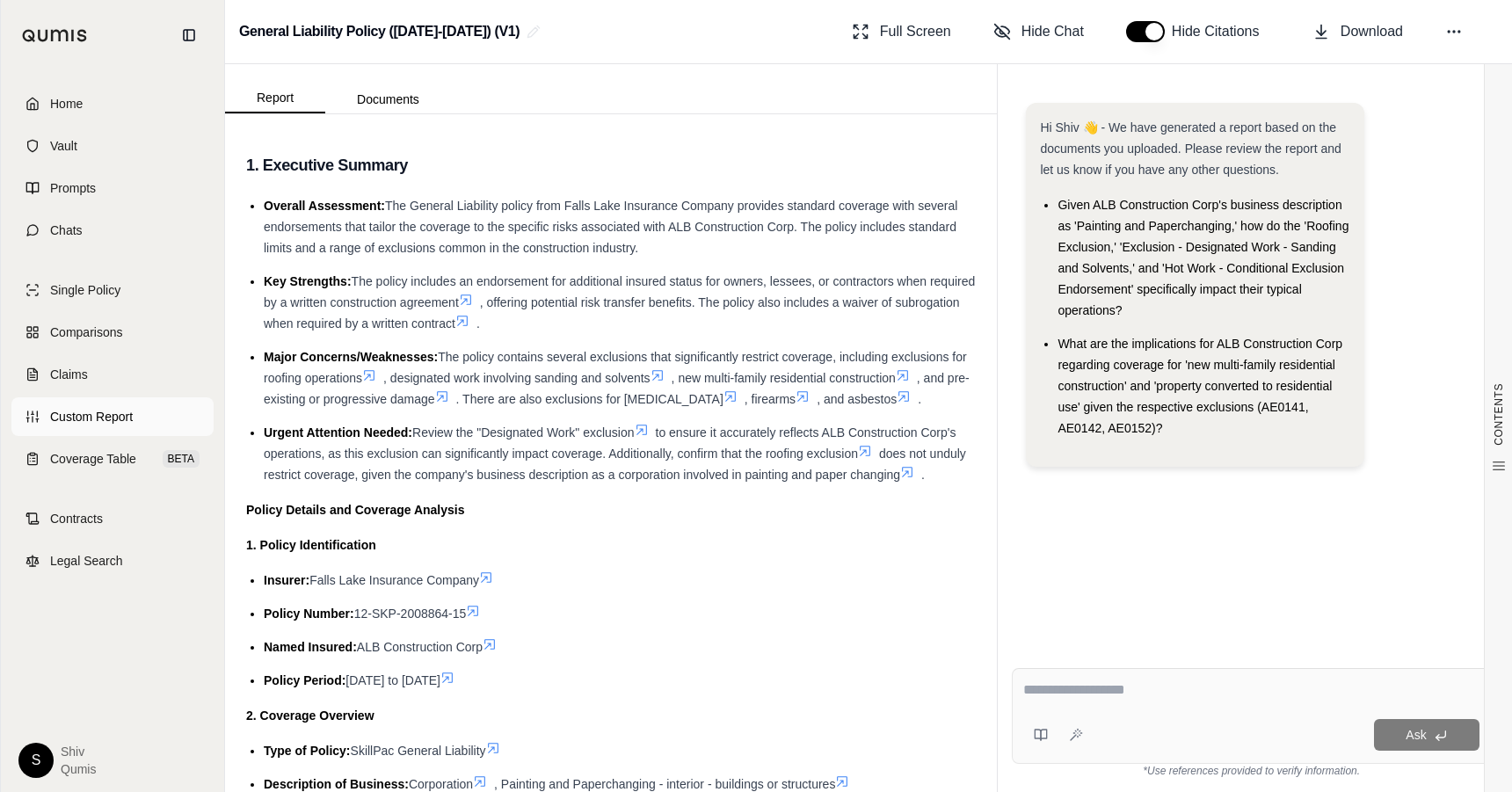
click at [129, 413] on span "Custom Report" at bounding box center [91, 416] width 82 height 18
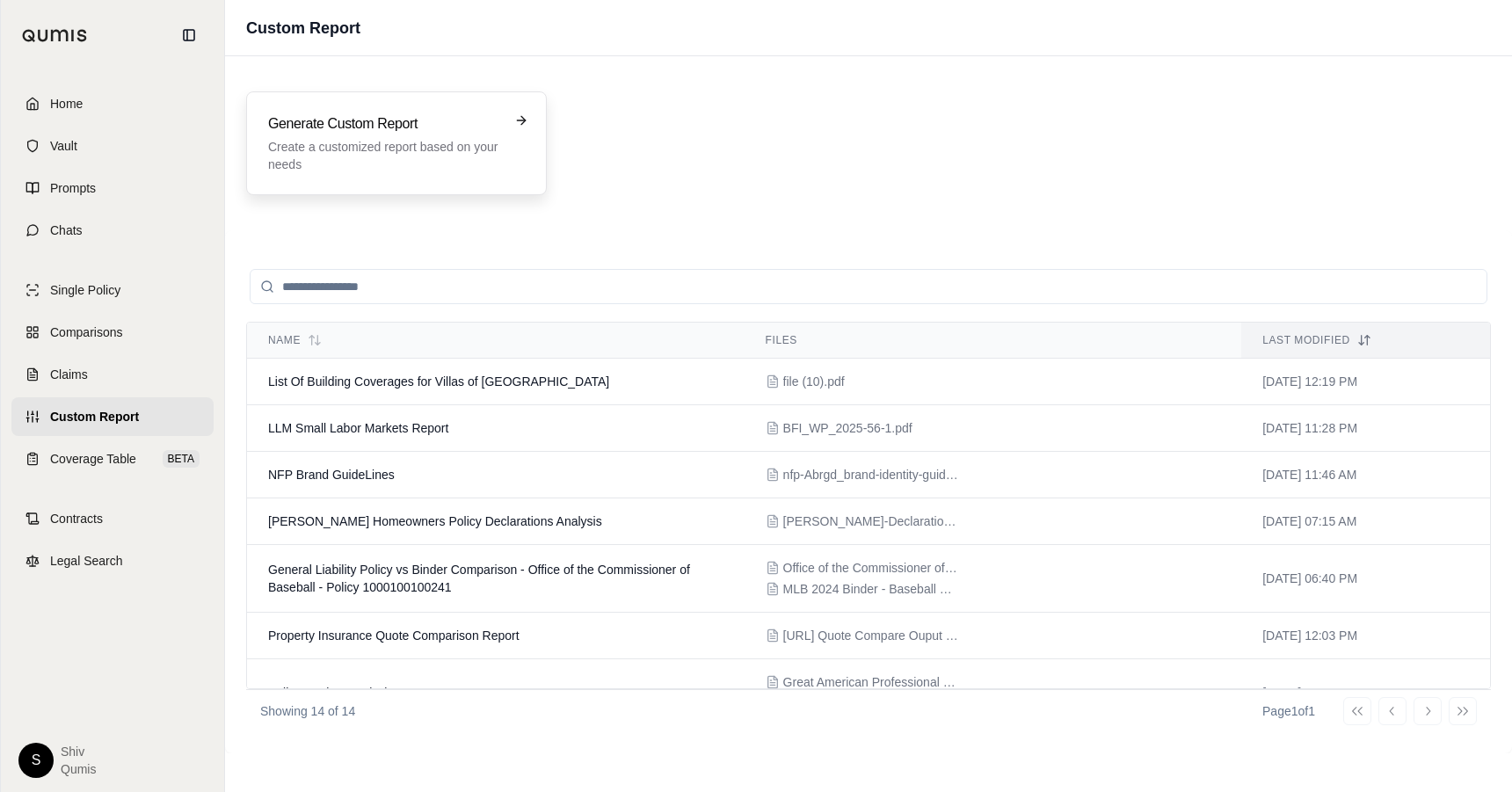
click at [423, 142] on p "Create a customized report based on your needs" at bounding box center [384, 155] width 232 height 35
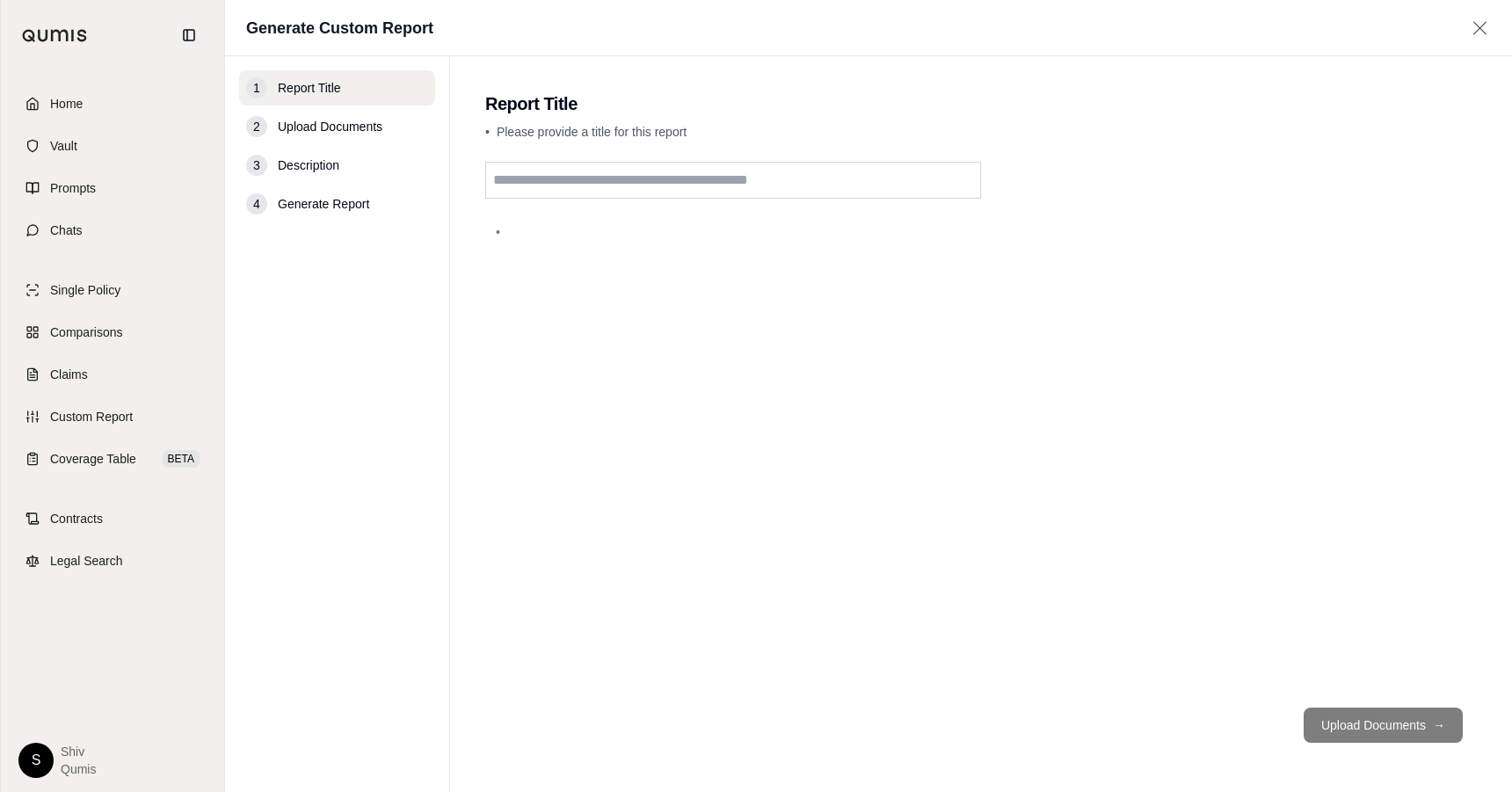
click at [571, 180] on input "text" at bounding box center [733, 180] width 496 height 37
type input "***"
click at [1362, 726] on button "Upload Documents →" at bounding box center [1383, 725] width 159 height 35
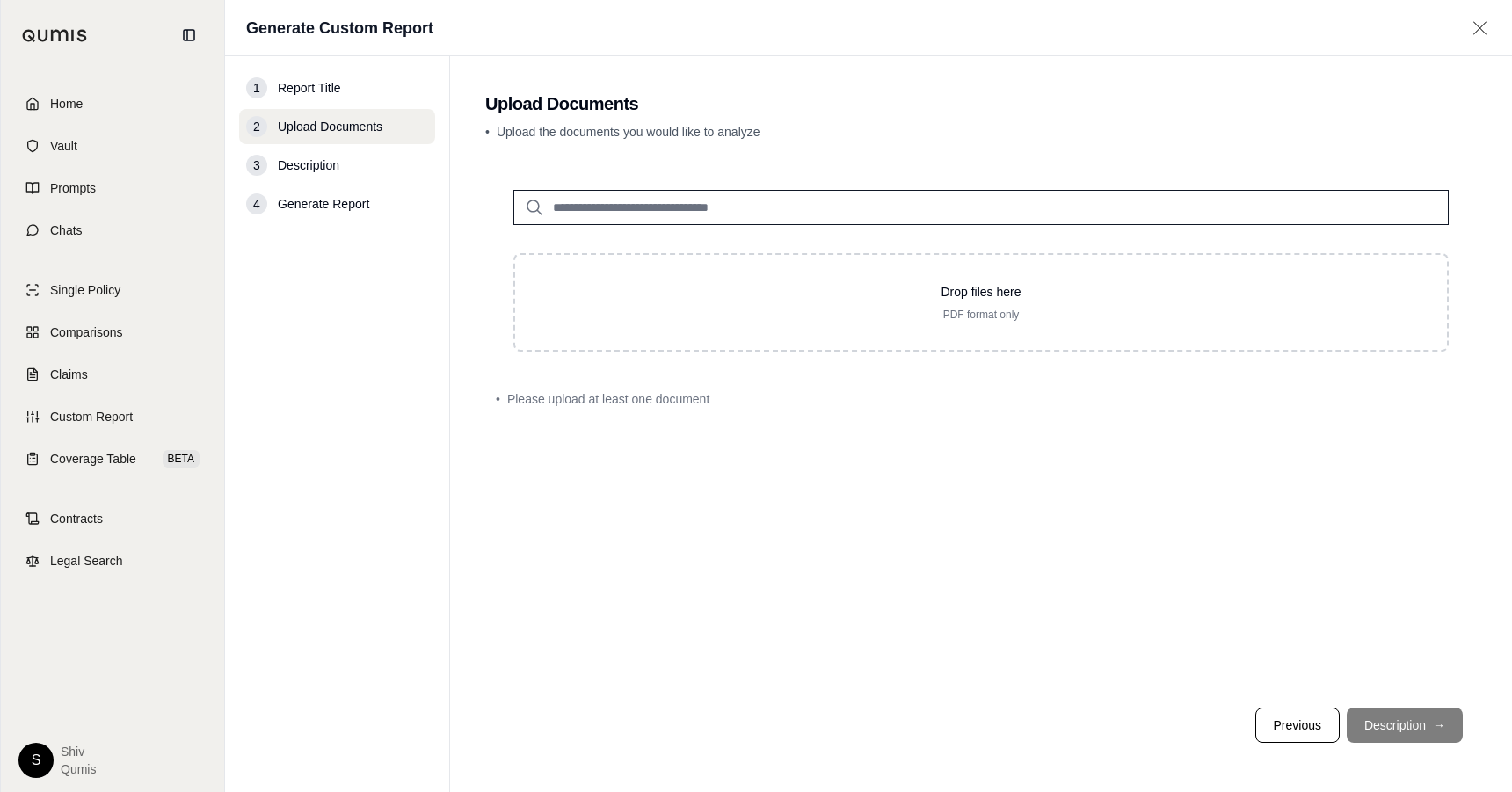
click at [760, 212] on input "search" at bounding box center [981, 207] width 936 height 35
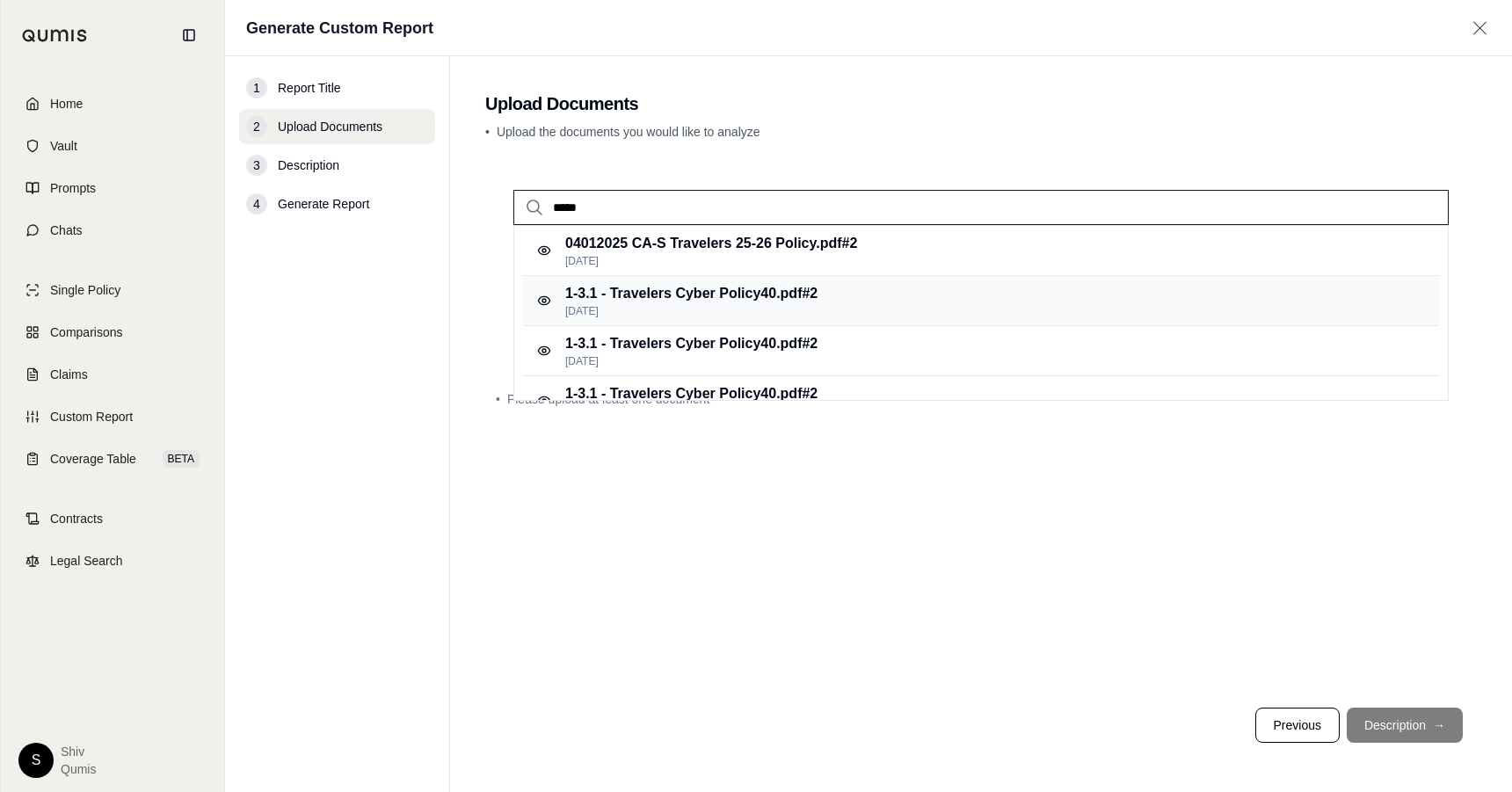
type input "*****"
click at [663, 304] on p "Oct 8, 2024" at bounding box center [691, 311] width 253 height 14
click at [657, 299] on p "Drop files here" at bounding box center [981, 291] width 875 height 18
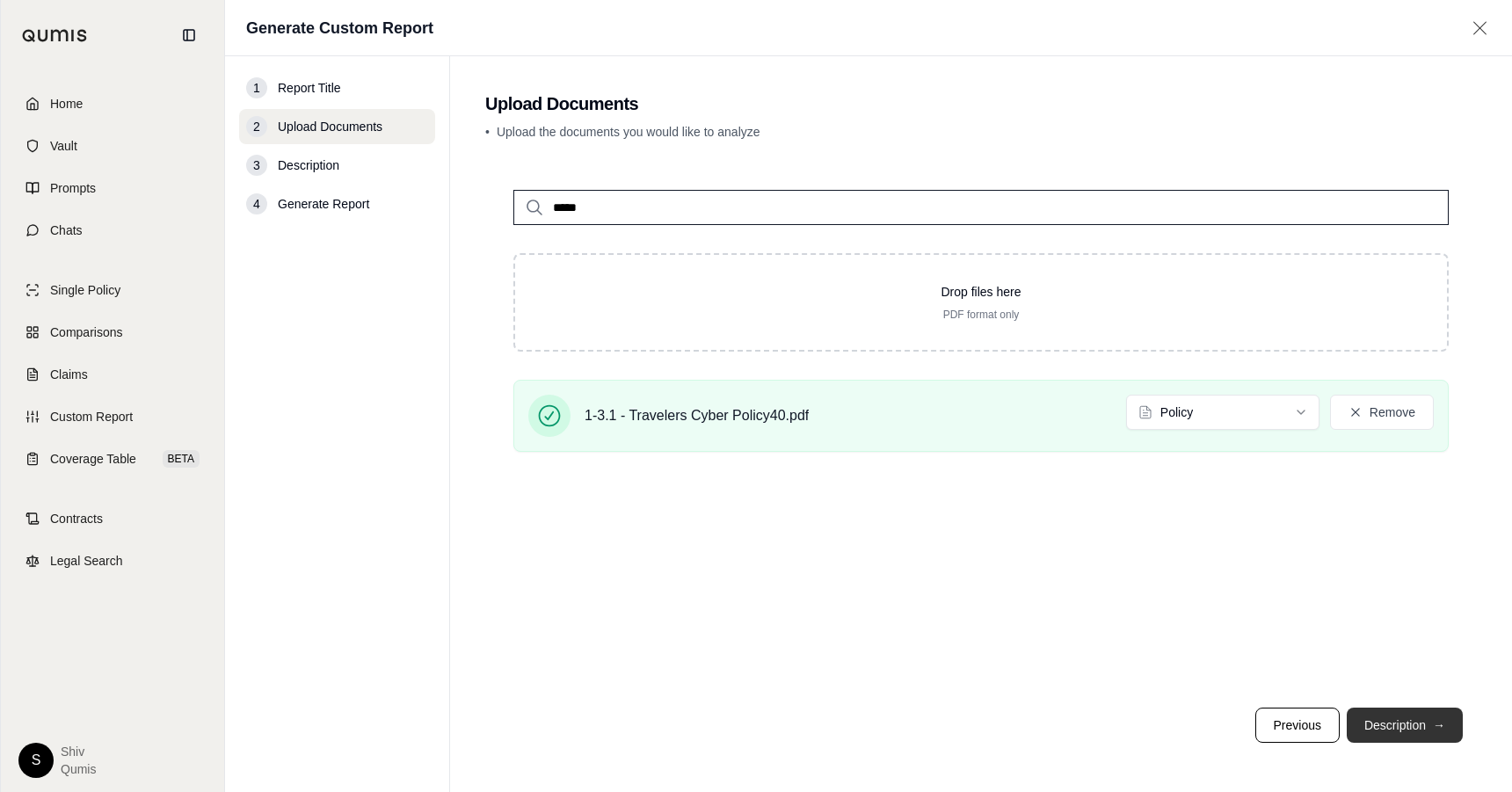
click at [1433, 723] on span "→" at bounding box center [1438, 724] width 12 height 18
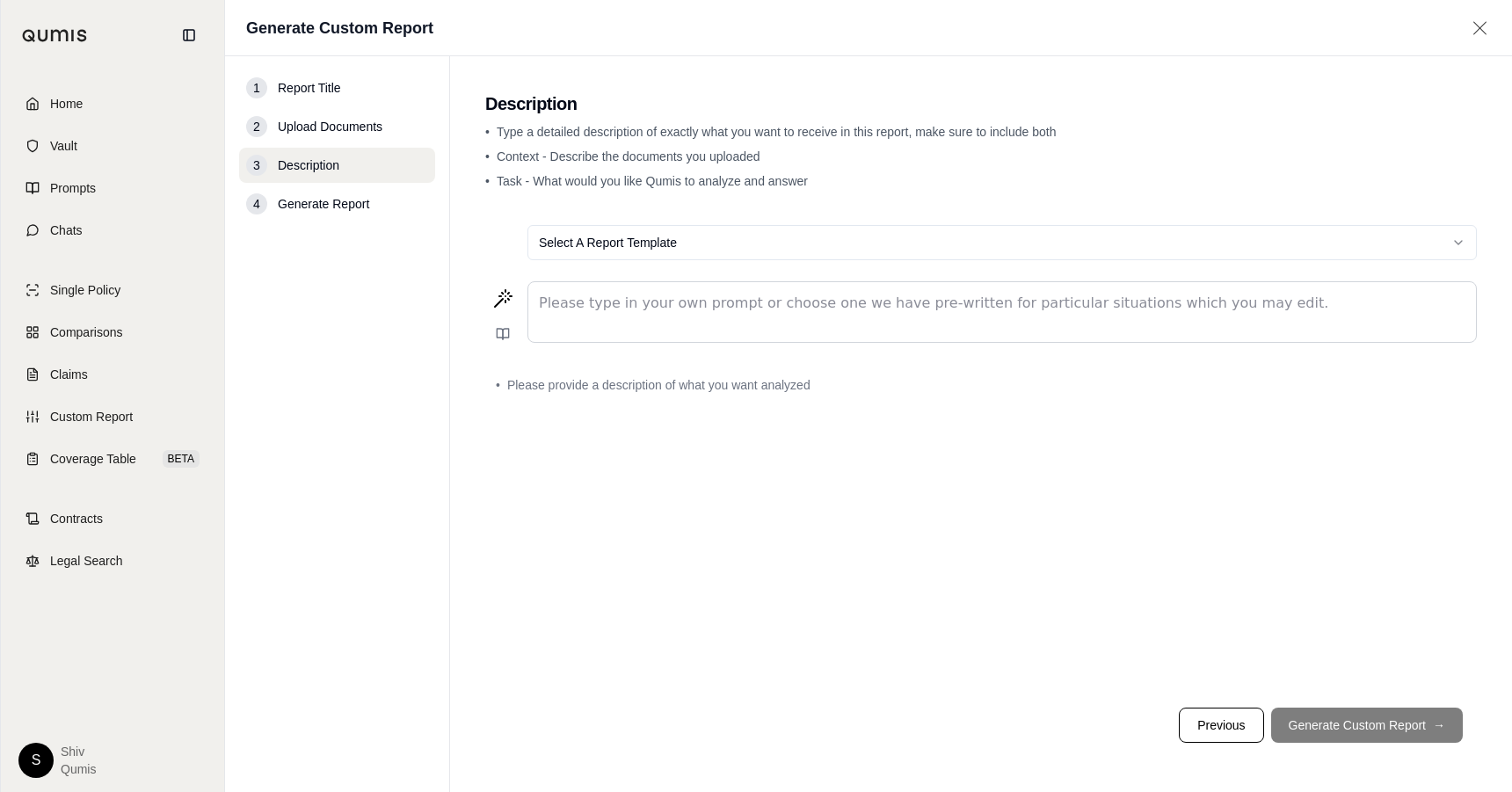
click at [712, 303] on p "editable markdown" at bounding box center [1001, 303] width 926 height 21
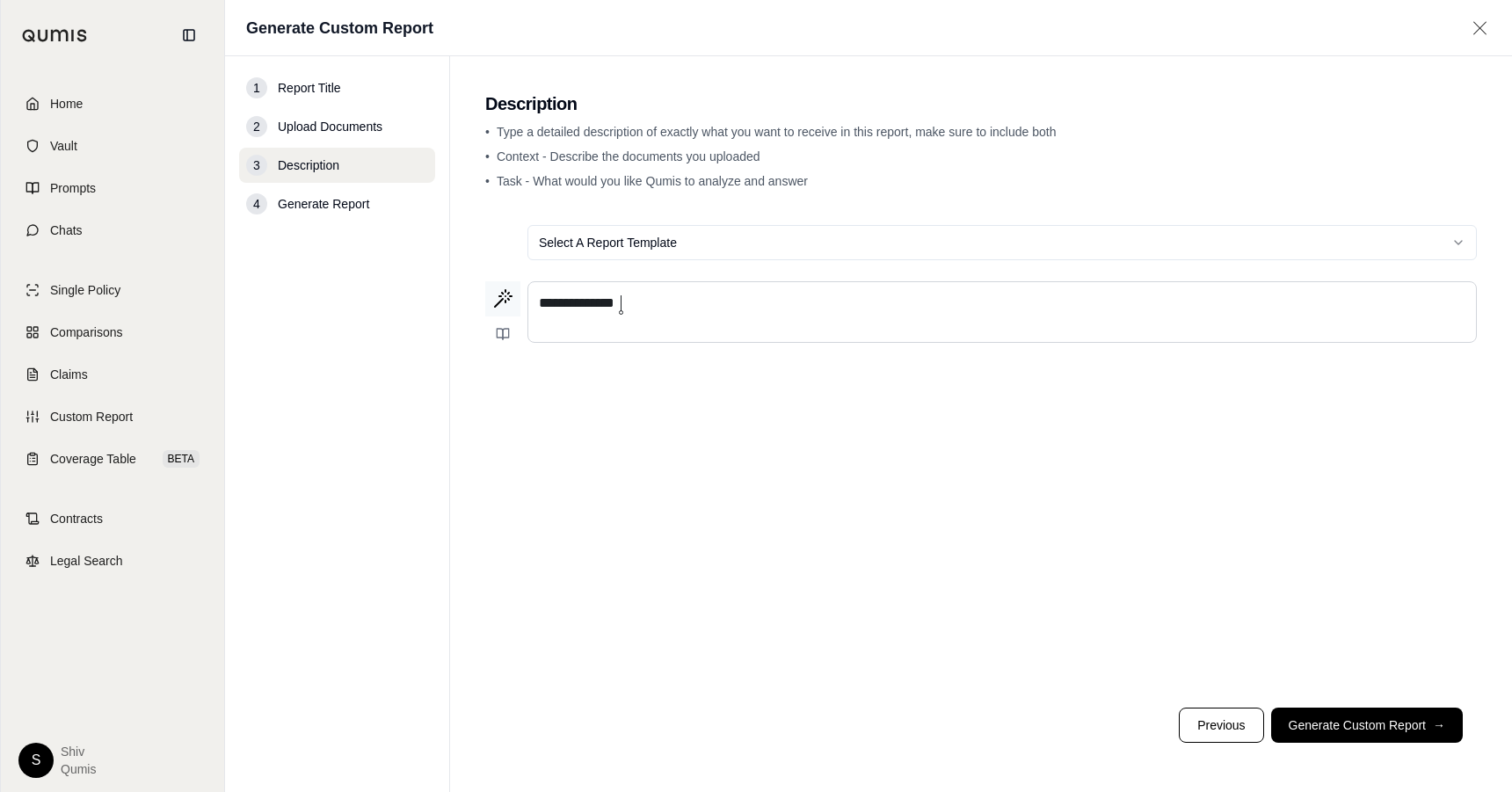
click at [508, 300] on icon at bounding box center [508, 299] width 1 height 1
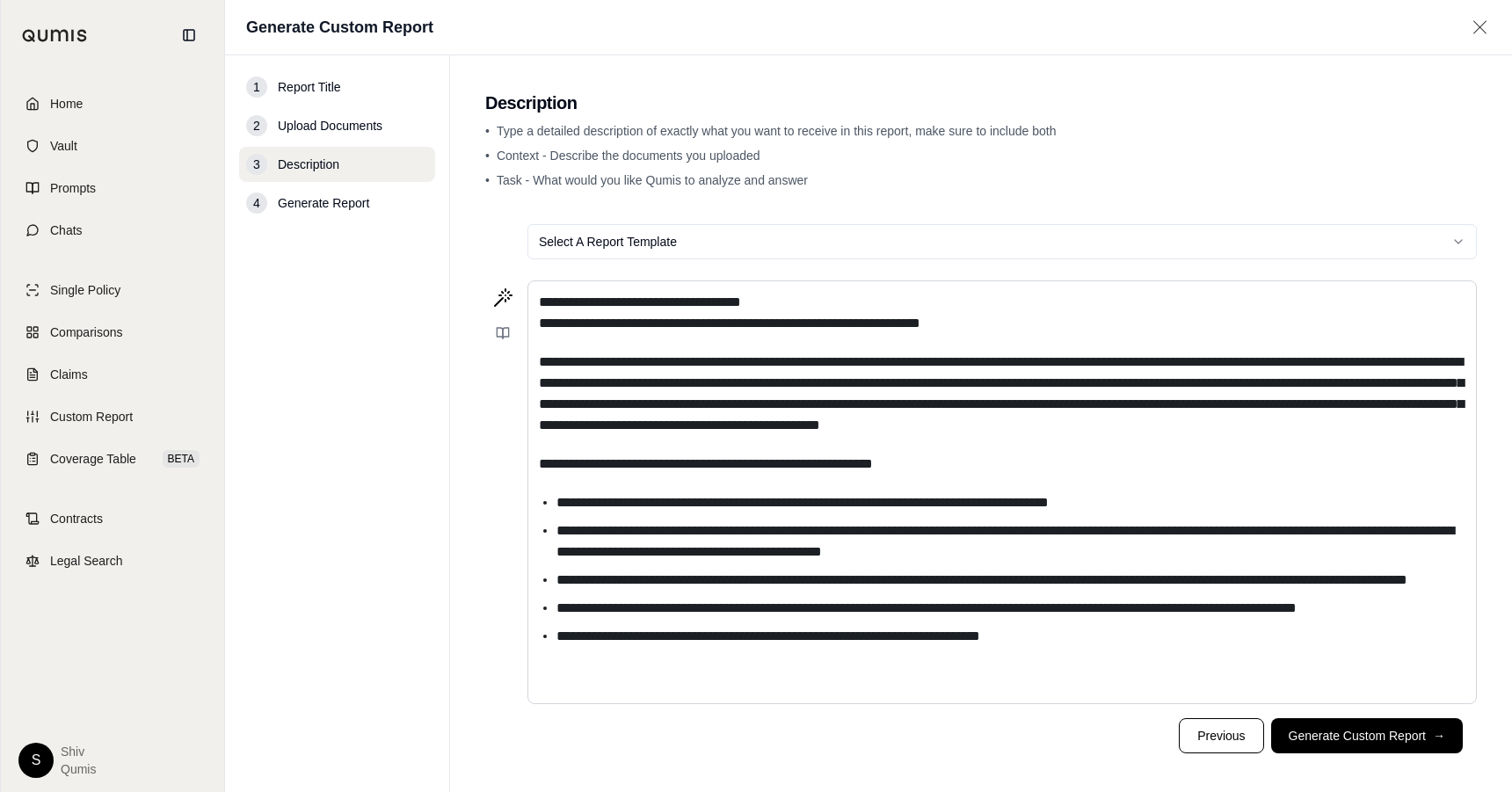
scroll to position [30, 0]
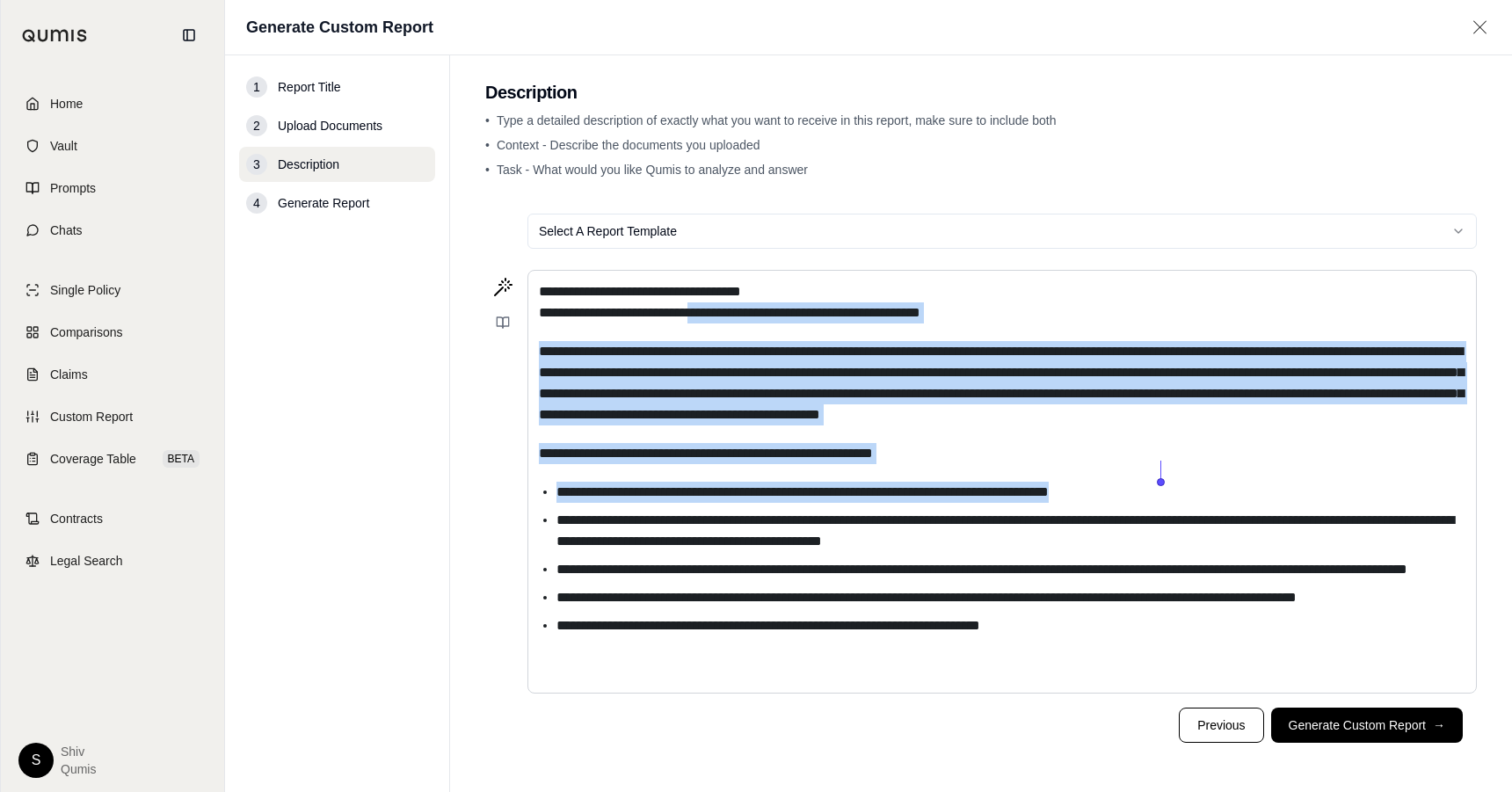
drag, startPoint x: 711, startPoint y: 288, endPoint x: 745, endPoint y: 484, distance: 198.9
click at [745, 485] on div "**********" at bounding box center [1002, 482] width 948 height 422
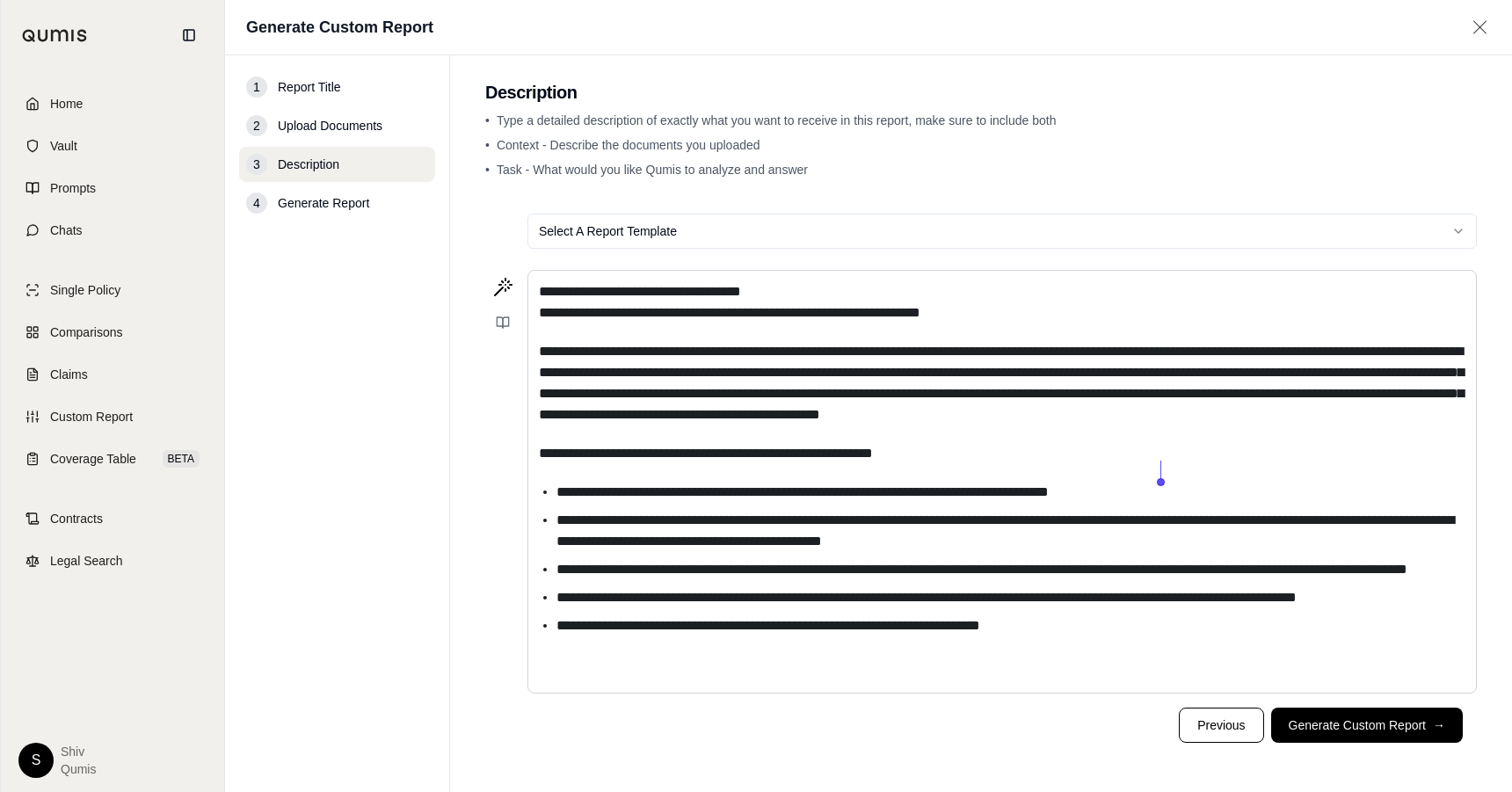
click at [820, 579] on li "**********" at bounding box center [1010, 569] width 909 height 21
drag, startPoint x: 627, startPoint y: 431, endPoint x: 737, endPoint y: 437, distance: 110.2
click at [737, 447] on span "**********" at bounding box center [705, 453] width 334 height 13
drag, startPoint x: 594, startPoint y: 461, endPoint x: 648, endPoint y: 462, distance: 54.0
click at [648, 482] on li "**********" at bounding box center [1010, 492] width 909 height 21
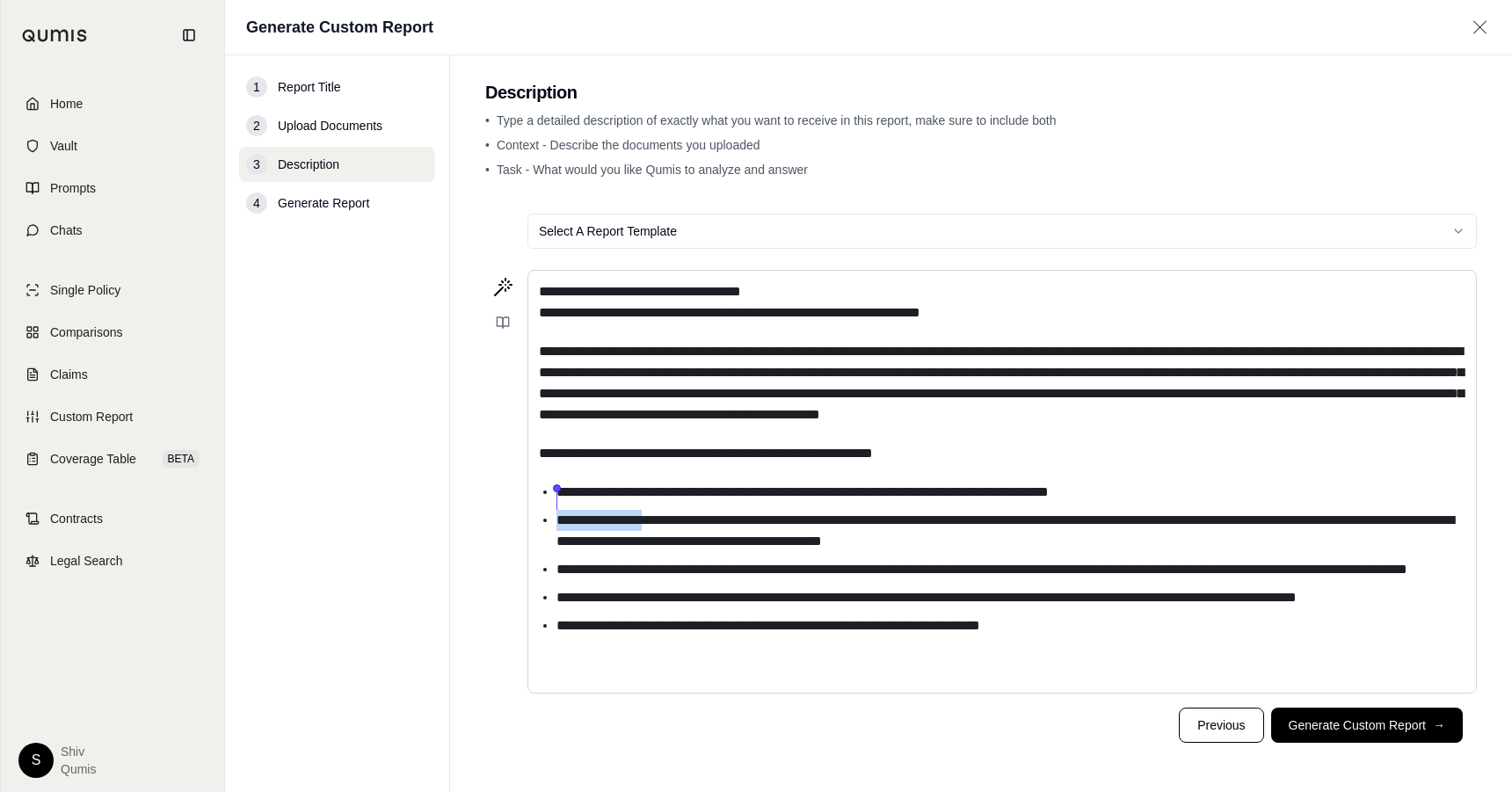
drag, startPoint x: 660, startPoint y: 491, endPoint x: 539, endPoint y: 491, distance: 121.0
click at [539, 491] on ul "**********" at bounding box center [1001, 559] width 926 height 155
drag, startPoint x: 564, startPoint y: 537, endPoint x: 625, endPoint y: 539, distance: 61.0
click at [625, 540] on ul "**********" at bounding box center [1001, 559] width 926 height 155
click at [606, 584] on ul "**********" at bounding box center [1001, 559] width 926 height 155
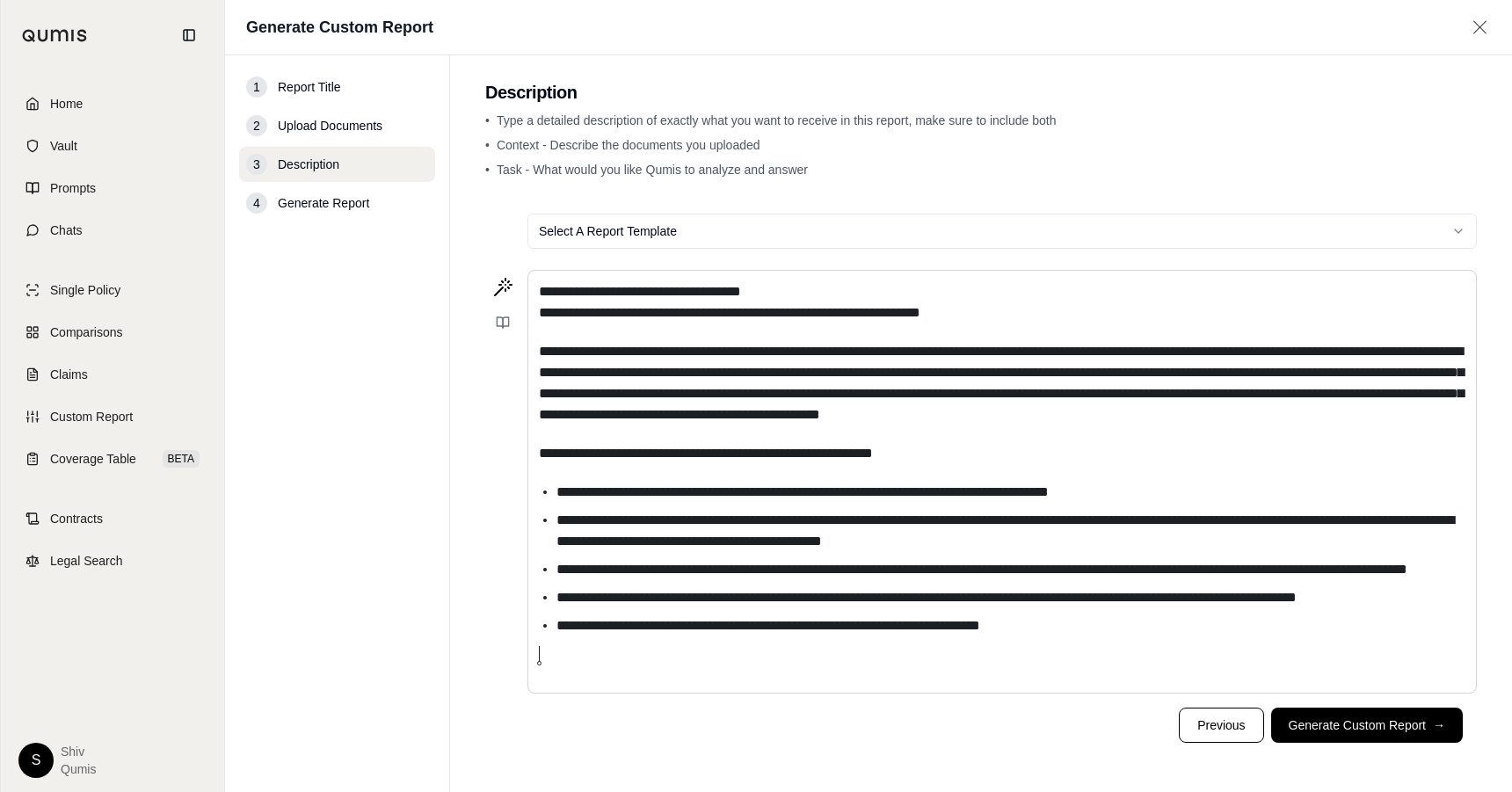
click at [612, 641] on div "**********" at bounding box center [1002, 482] width 948 height 422
click at [87, 419] on span "Custom Report" at bounding box center [91, 416] width 82 height 18
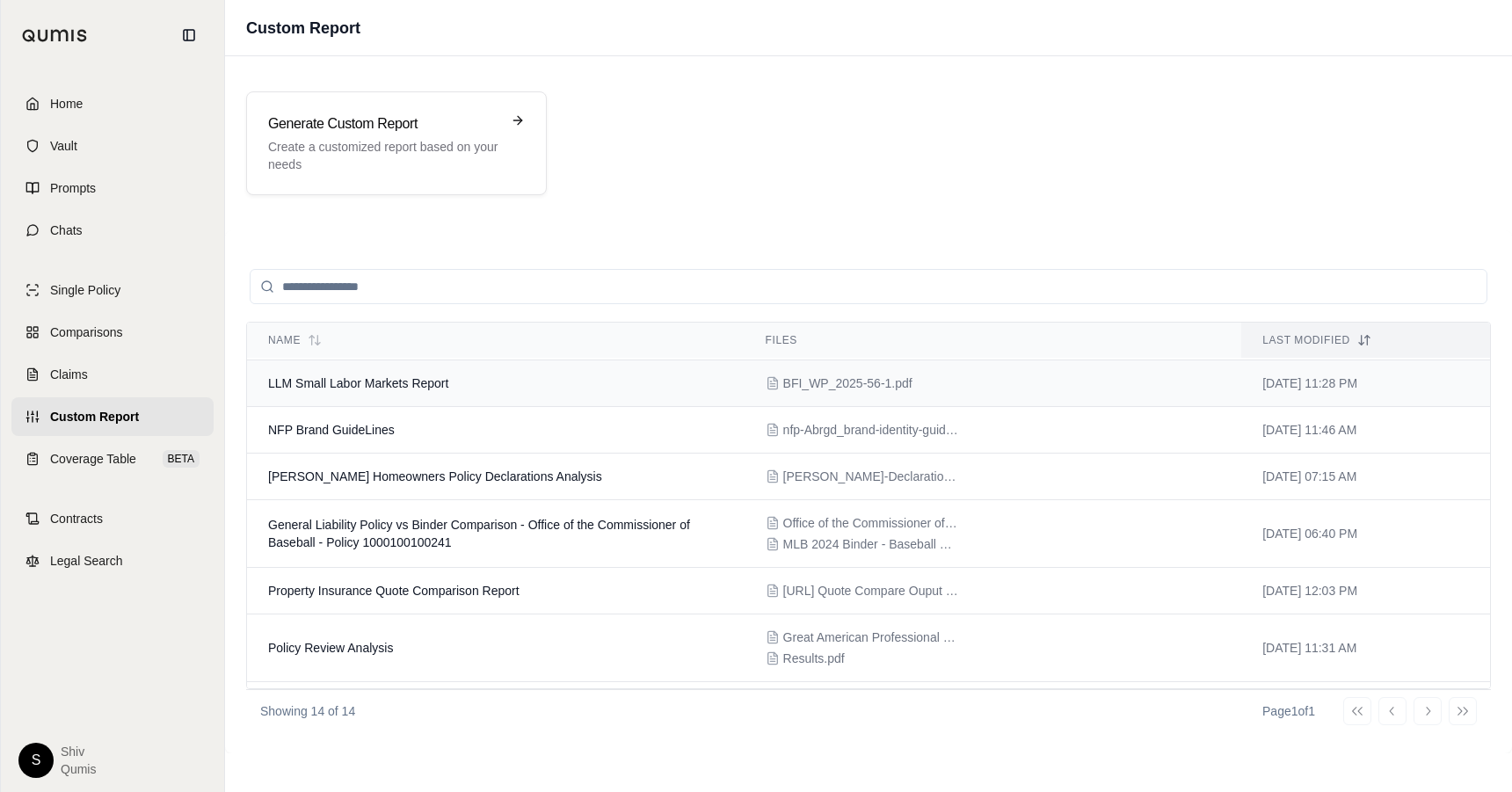
scroll to position [31, 0]
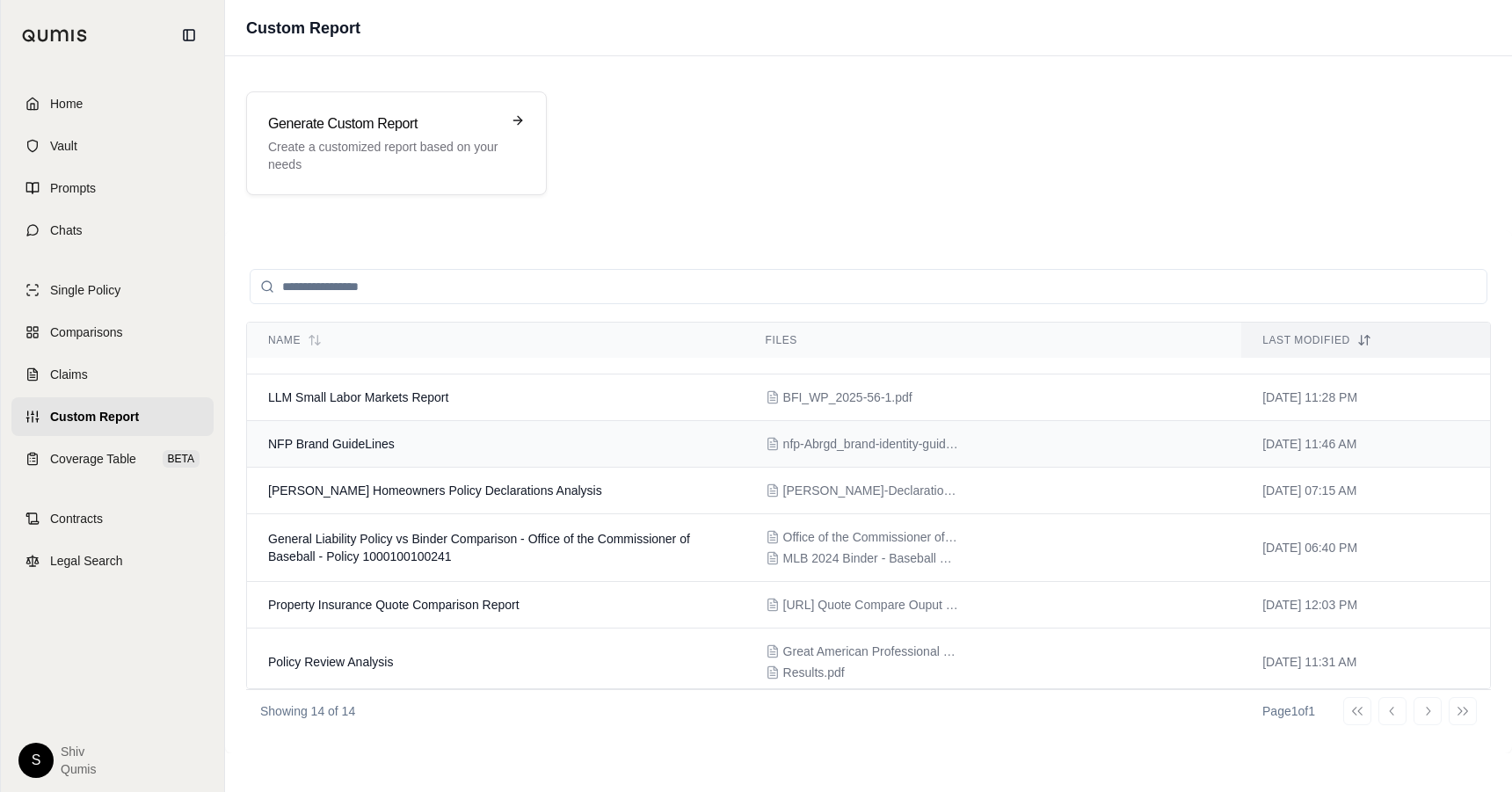
click at [440, 448] on td "NFP Brand GuideLines" at bounding box center [496, 444] width 498 height 46
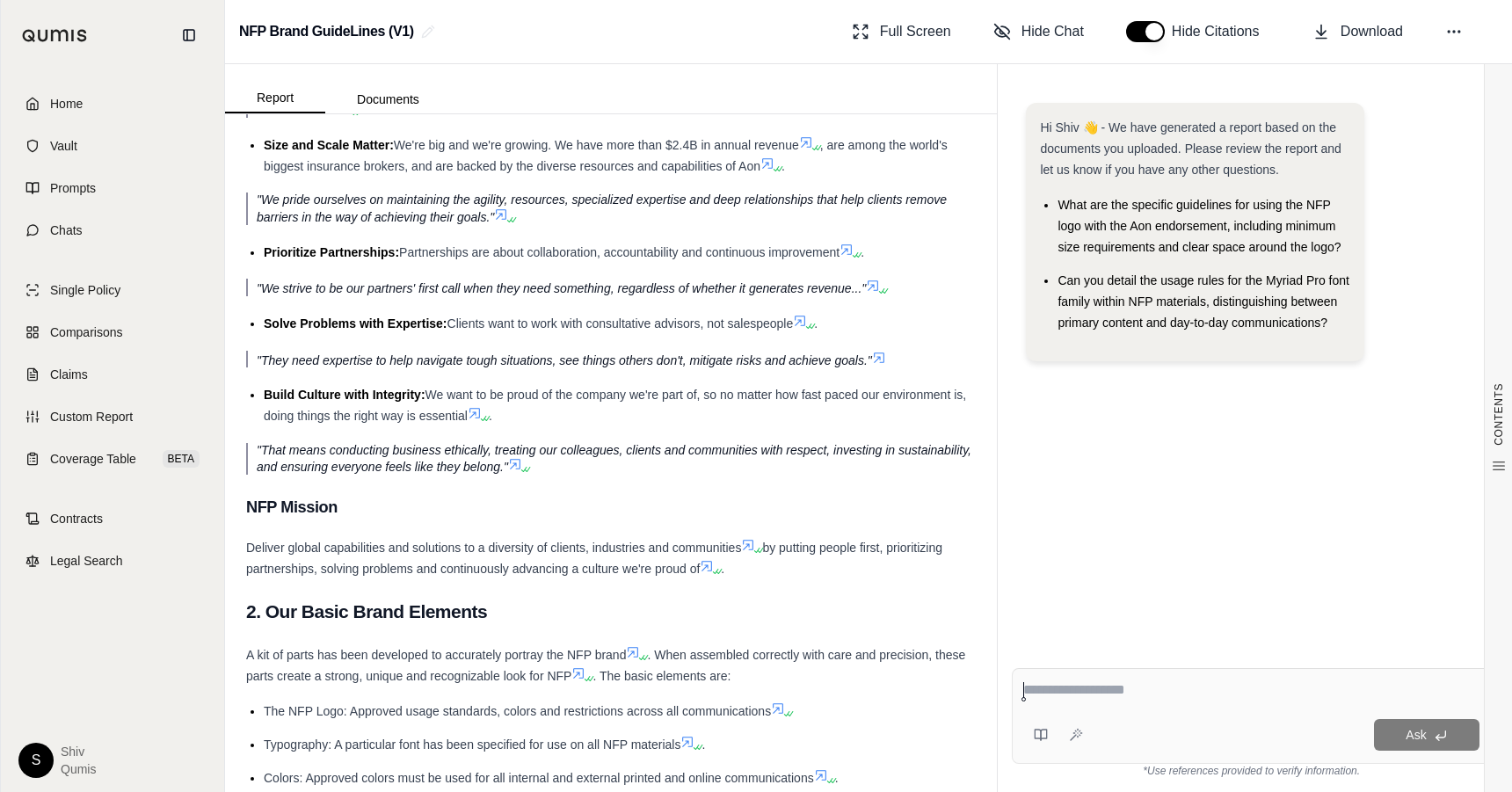
scroll to position [699, 0]
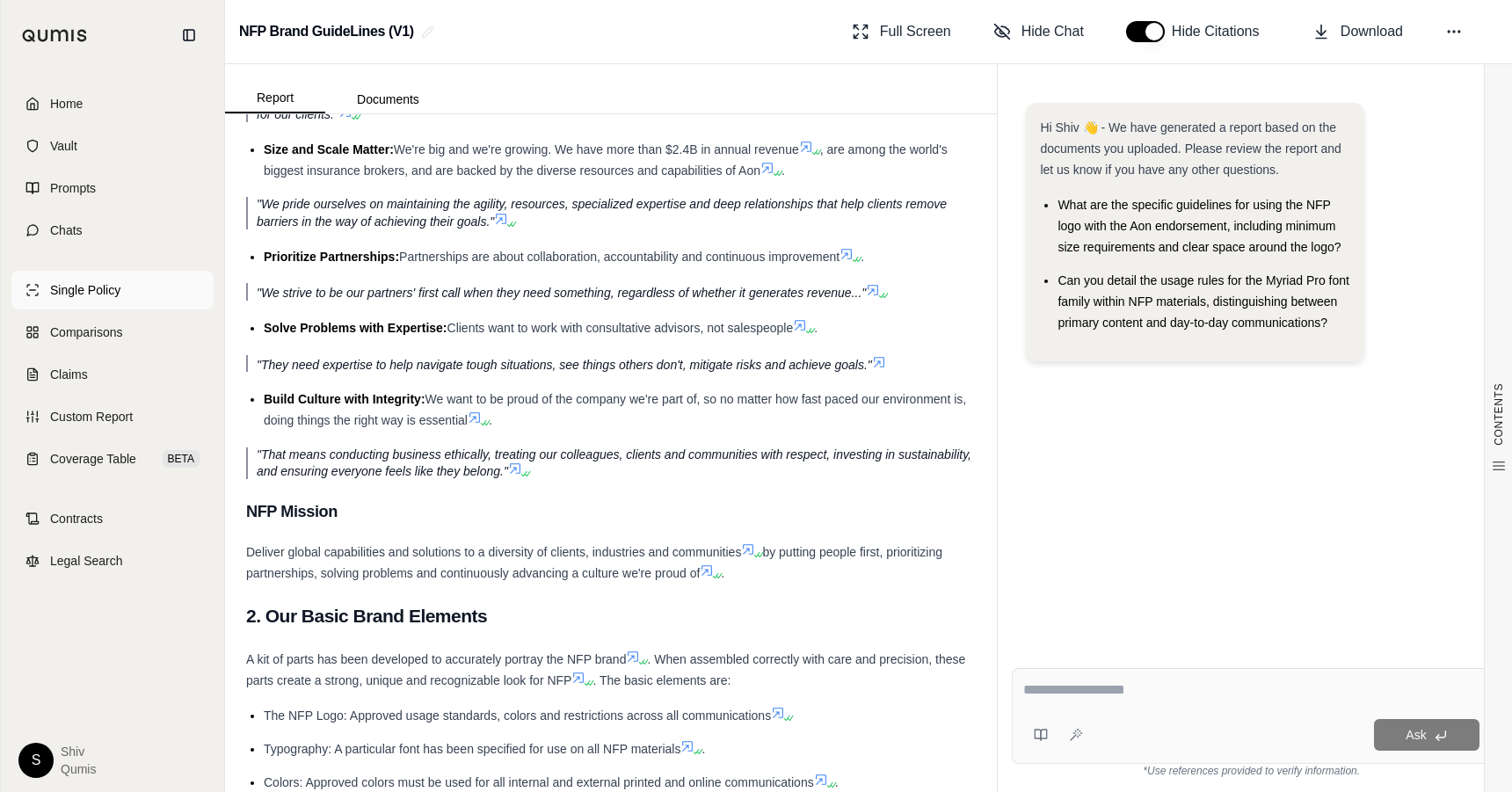
click at [94, 296] on span "Single Policy" at bounding box center [85, 290] width 70 height 18
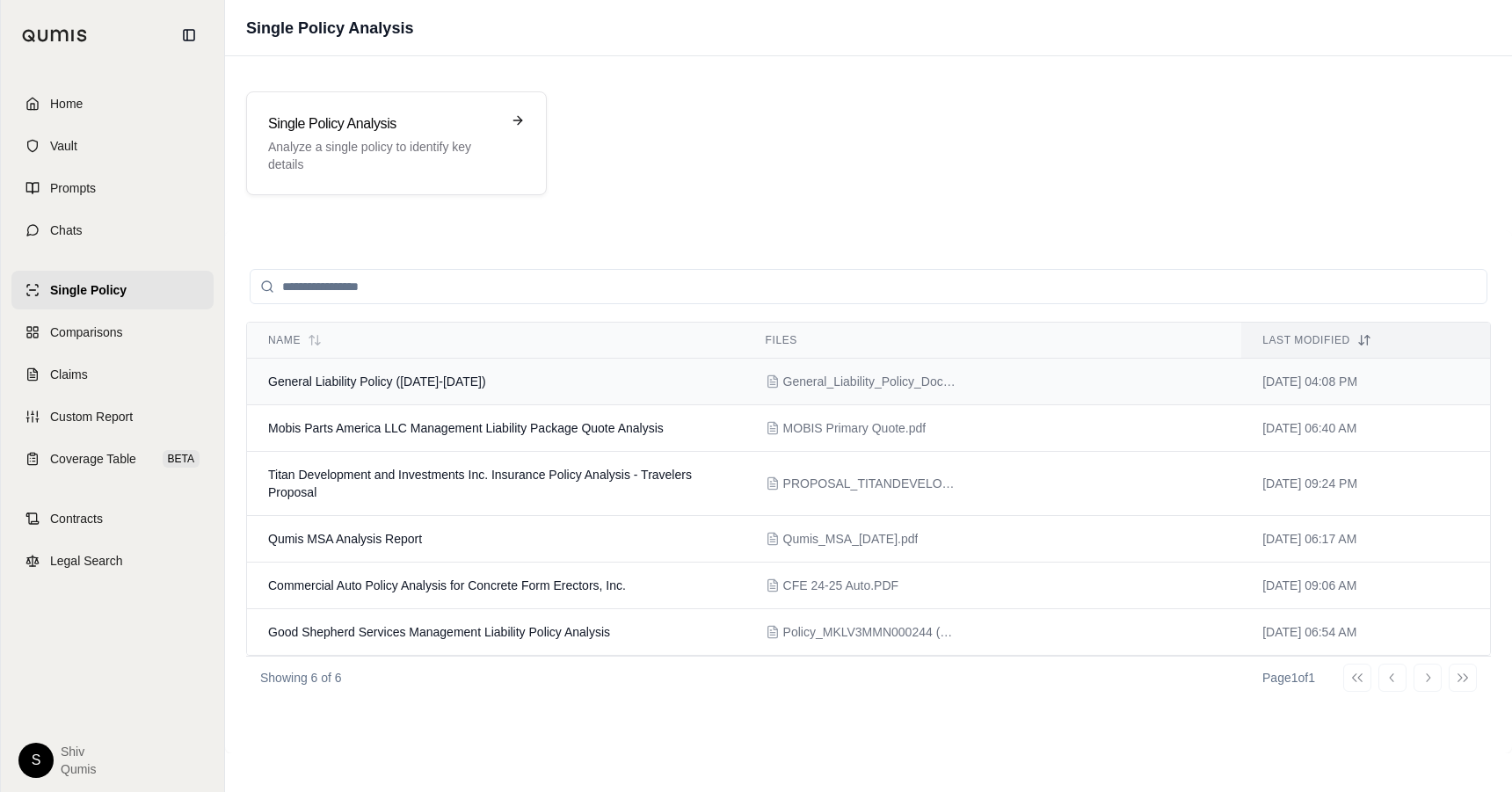
click at [430, 383] on span "General Liability Policy (2025-2026)" at bounding box center [378, 381] width 218 height 14
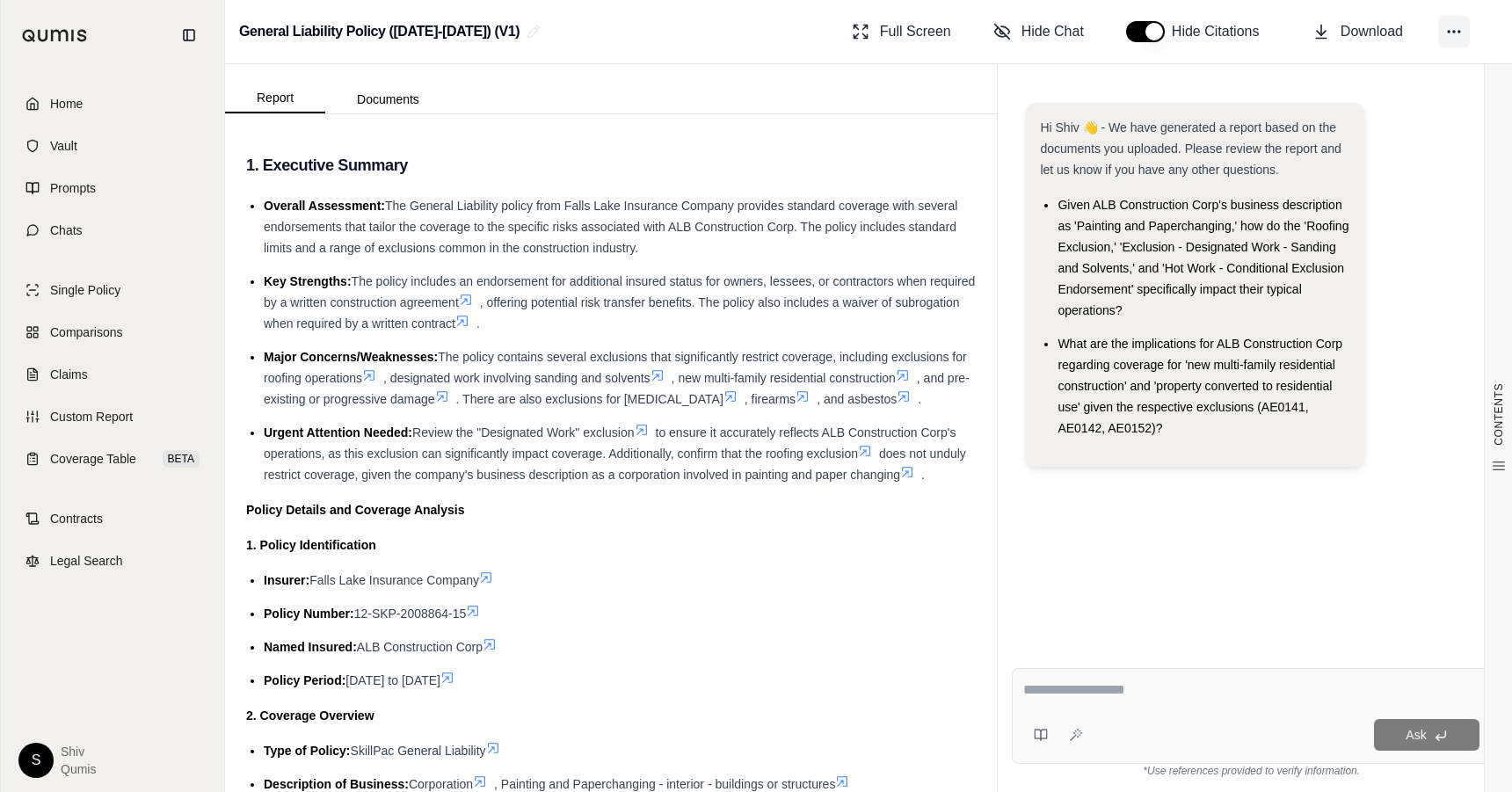
click at [1444, 40] on button at bounding box center [1454, 31] width 31 height 31
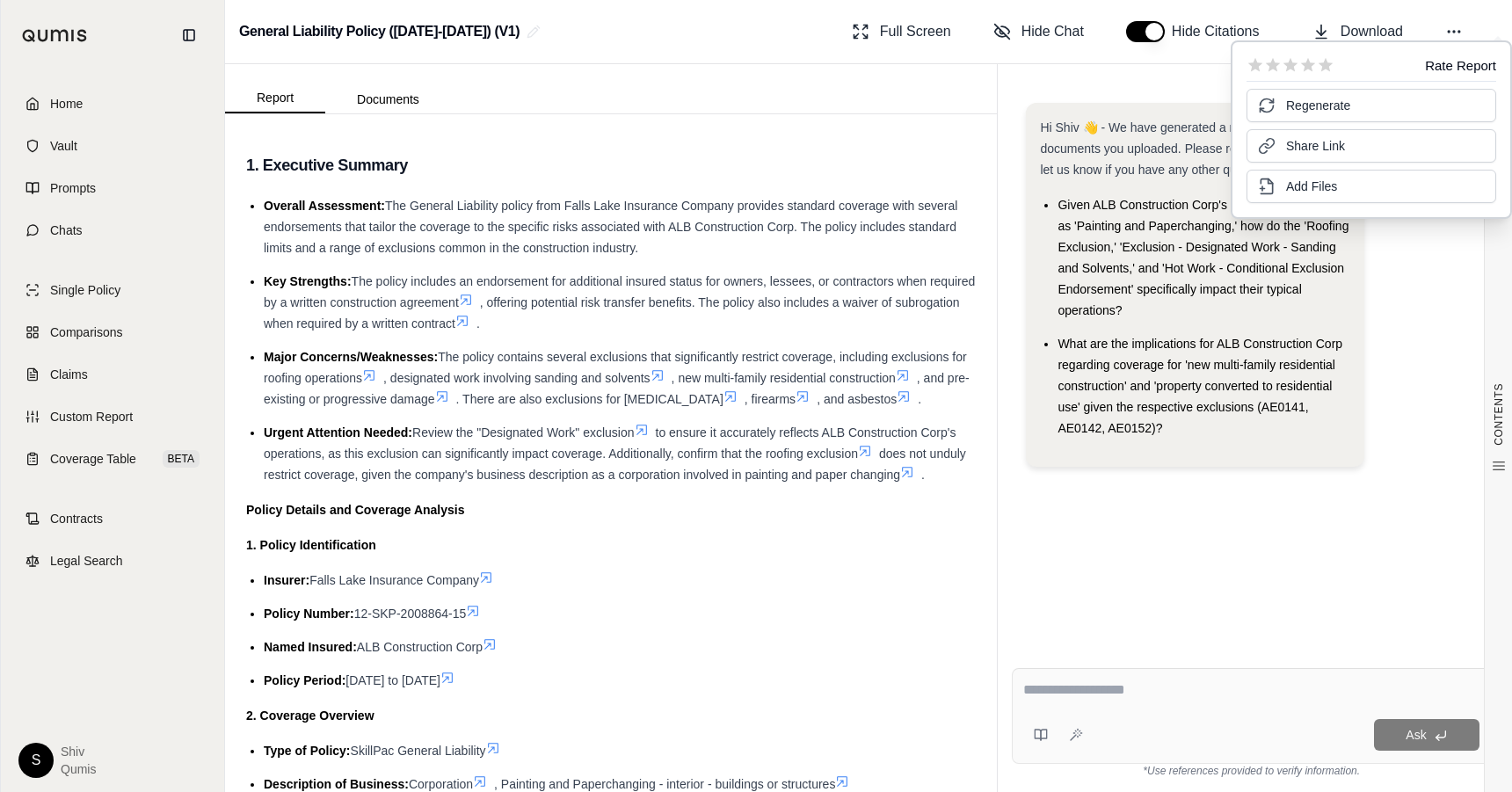
click at [1397, 8] on div "General Liability Policy (2025-2026) (V1) Full Screen Hide Chat Hide Citations …" at bounding box center [868, 31] width 1287 height 64
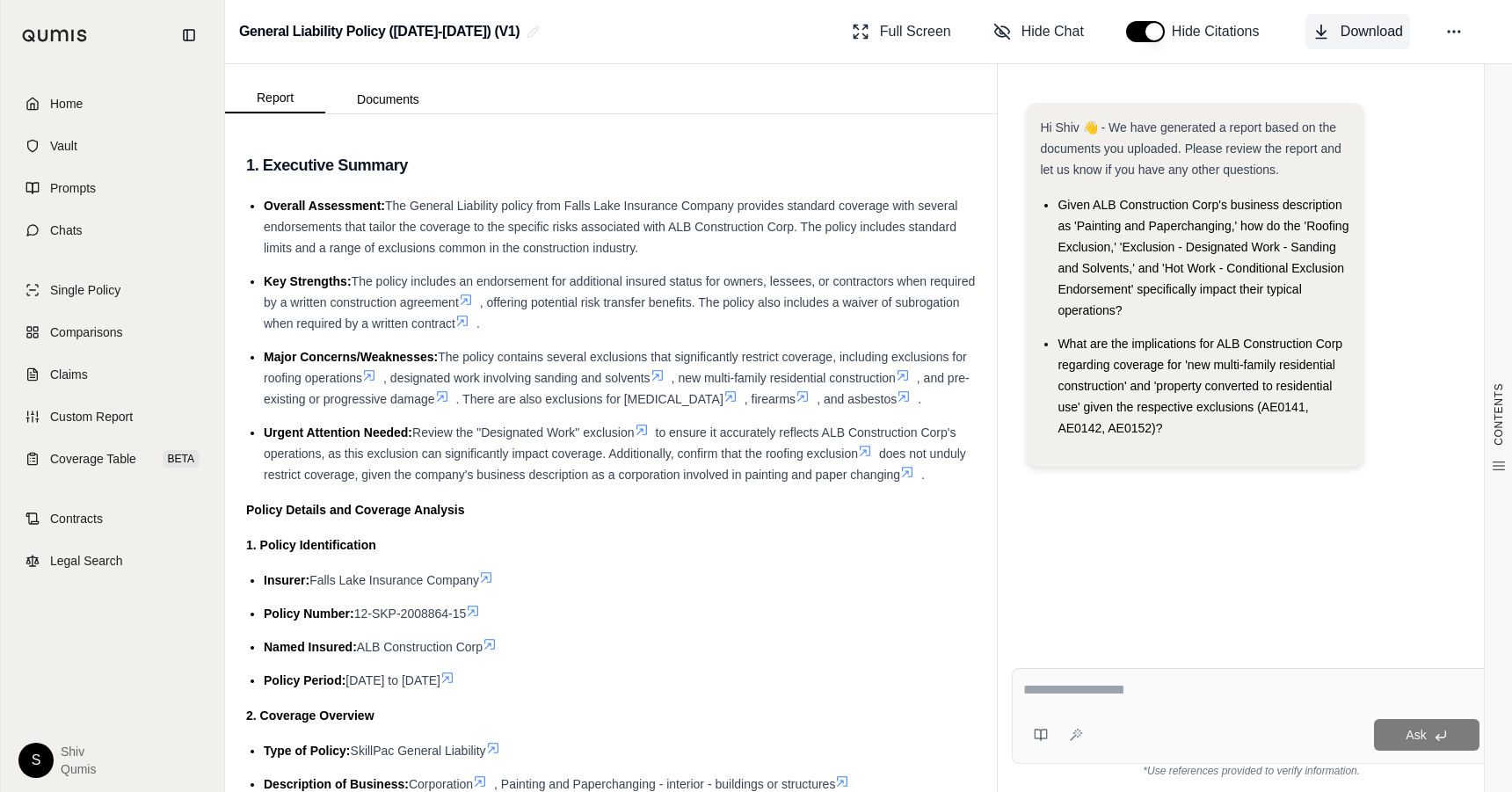
click at [1368, 29] on span "Download" at bounding box center [1371, 31] width 62 height 21
click at [1454, 32] on circle at bounding box center [1454, 31] width 2 height 2
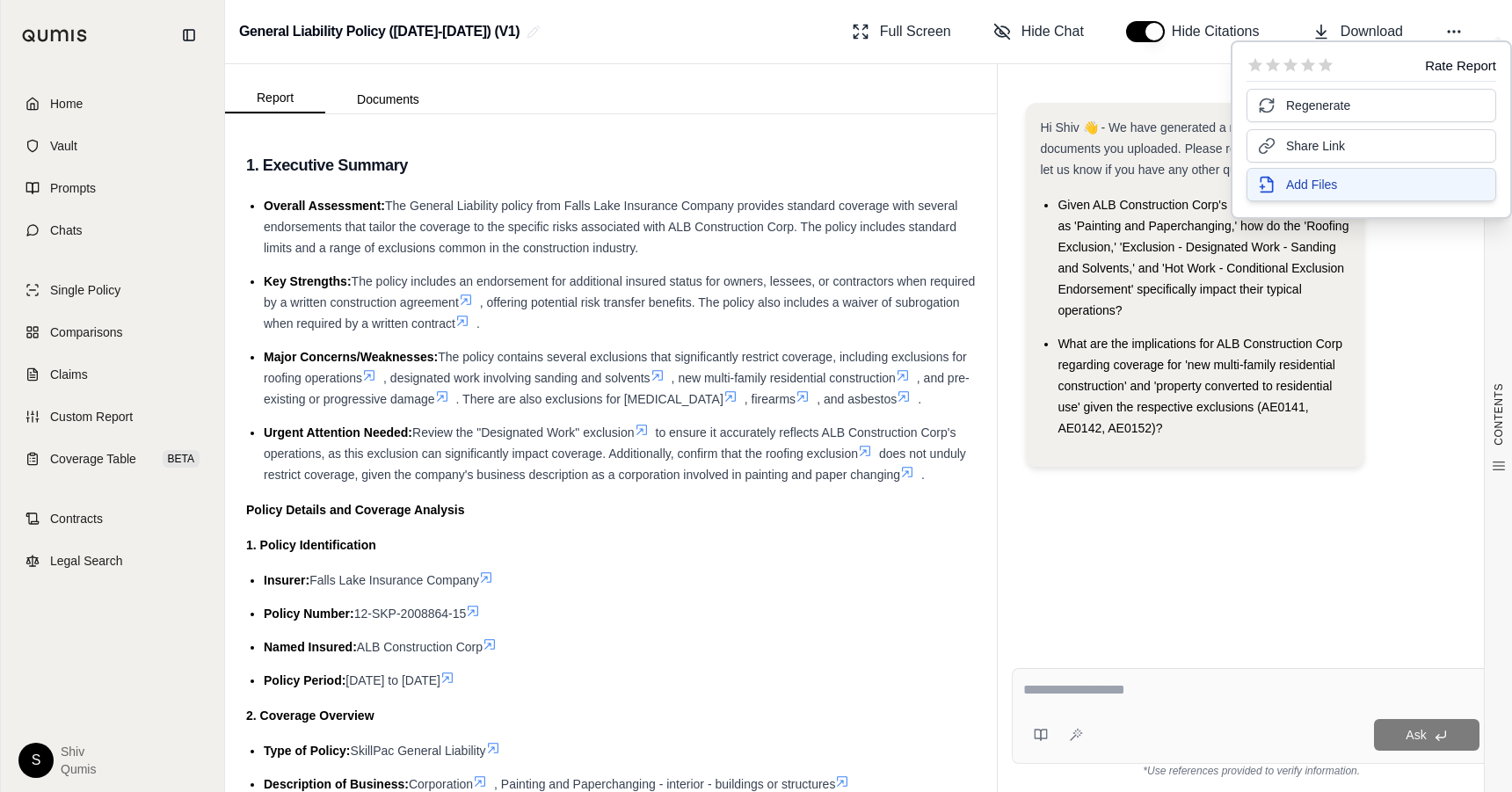
click at [1359, 187] on button "Add Files" at bounding box center [1371, 184] width 250 height 33
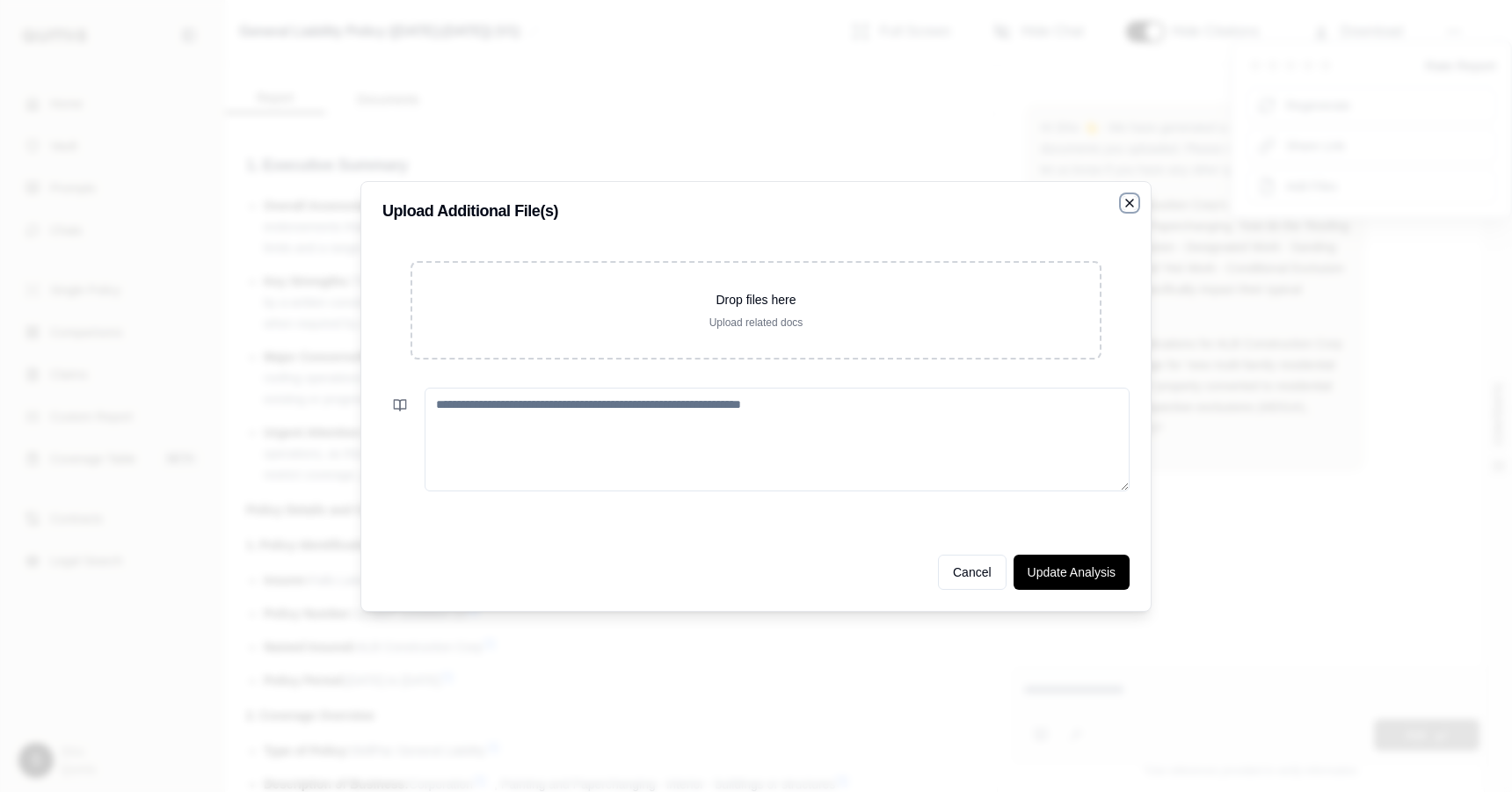
click at [1131, 204] on icon "button" at bounding box center [1130, 204] width 7 height 7
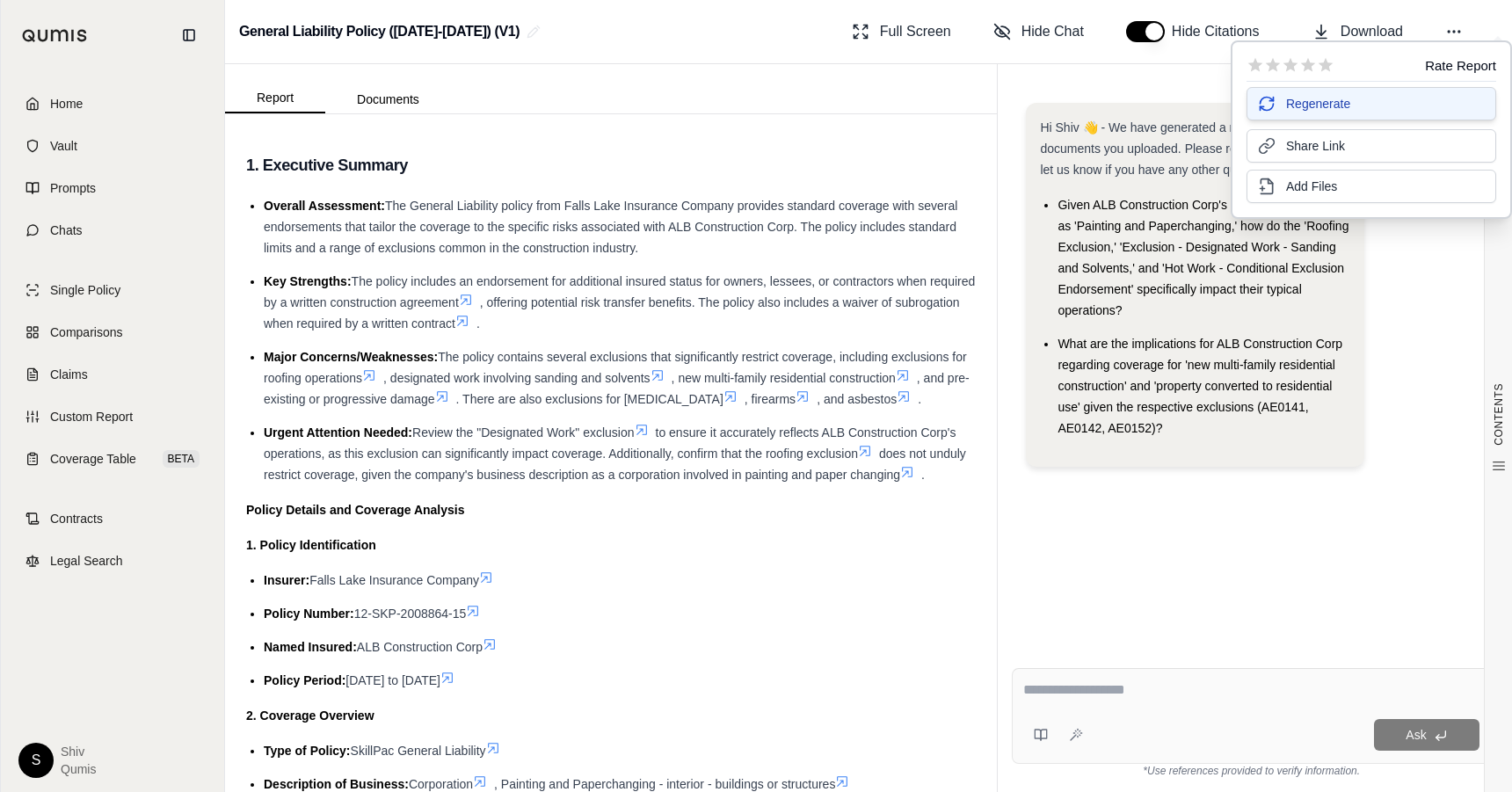
click at [1358, 106] on button "Regenerate" at bounding box center [1371, 104] width 250 height 33
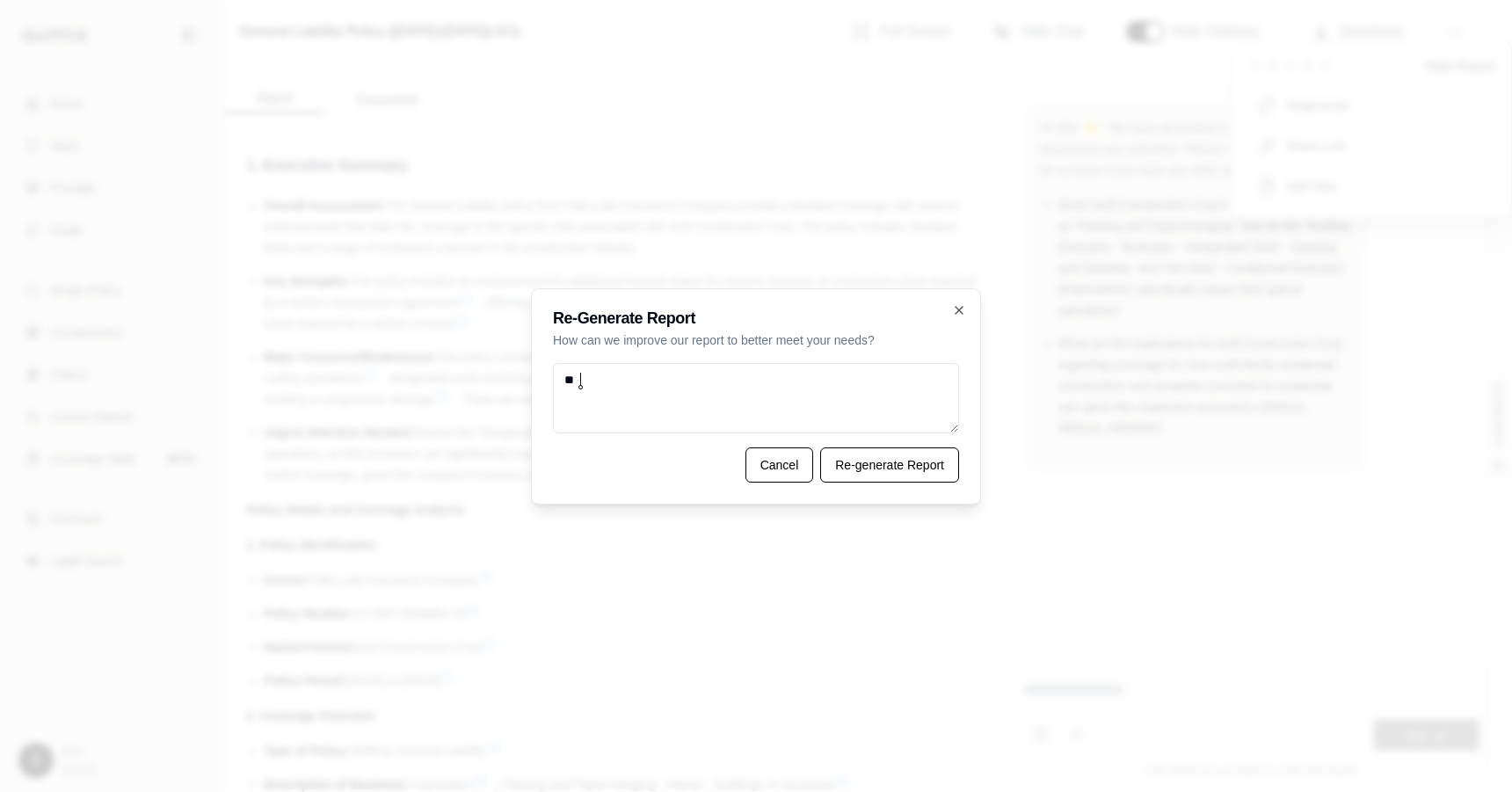
type textarea "*"
click at [819, 391] on textarea at bounding box center [756, 398] width 406 height 70
drag, startPoint x: 819, startPoint y: 391, endPoint x: 613, endPoint y: 386, distance: 206.1
click at [611, 386] on textarea at bounding box center [756, 398] width 406 height 70
click at [955, 305] on icon "button" at bounding box center [959, 310] width 14 height 14
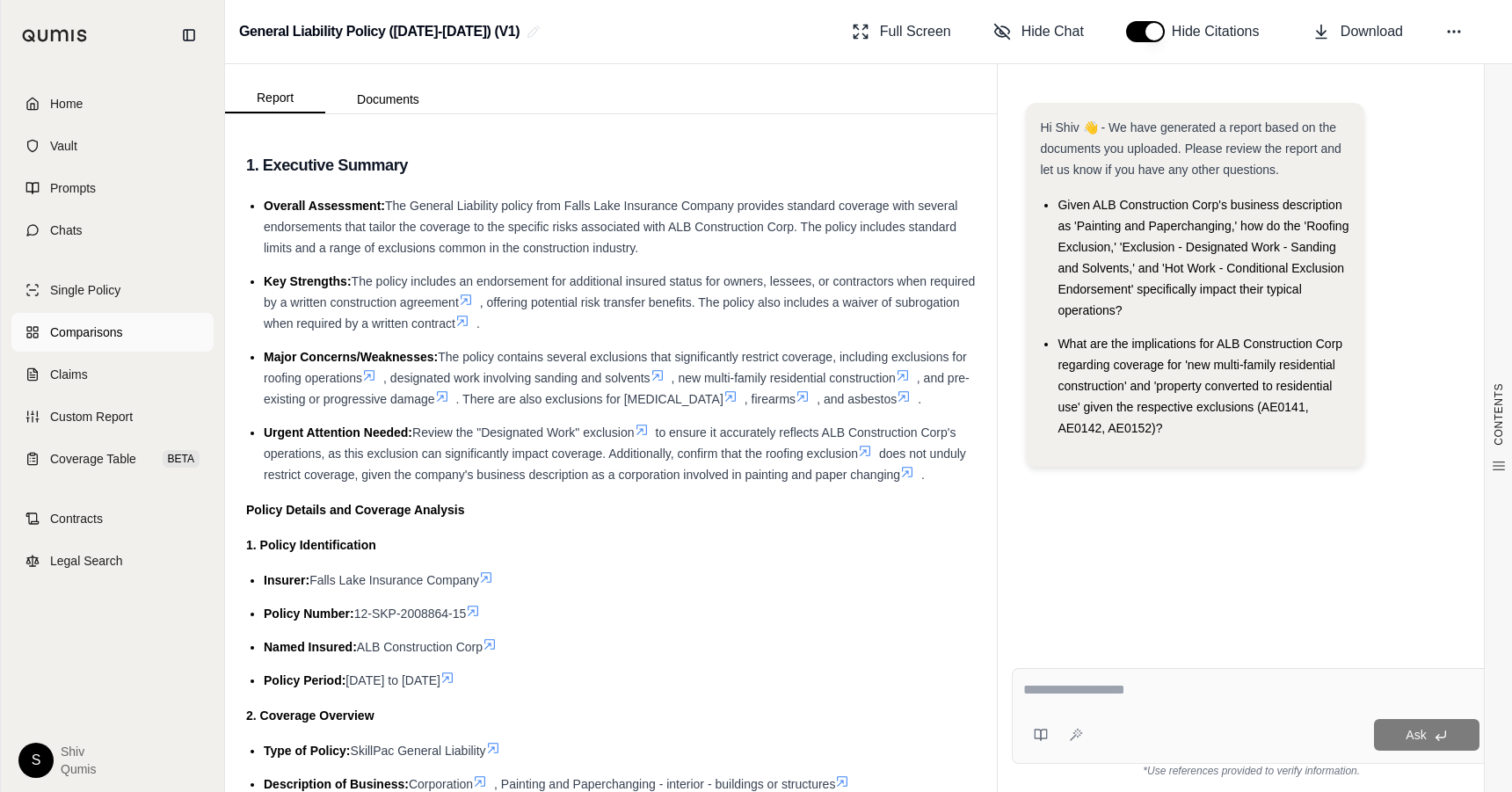
click at [111, 335] on span "Comparisons" at bounding box center [86, 332] width 72 height 18
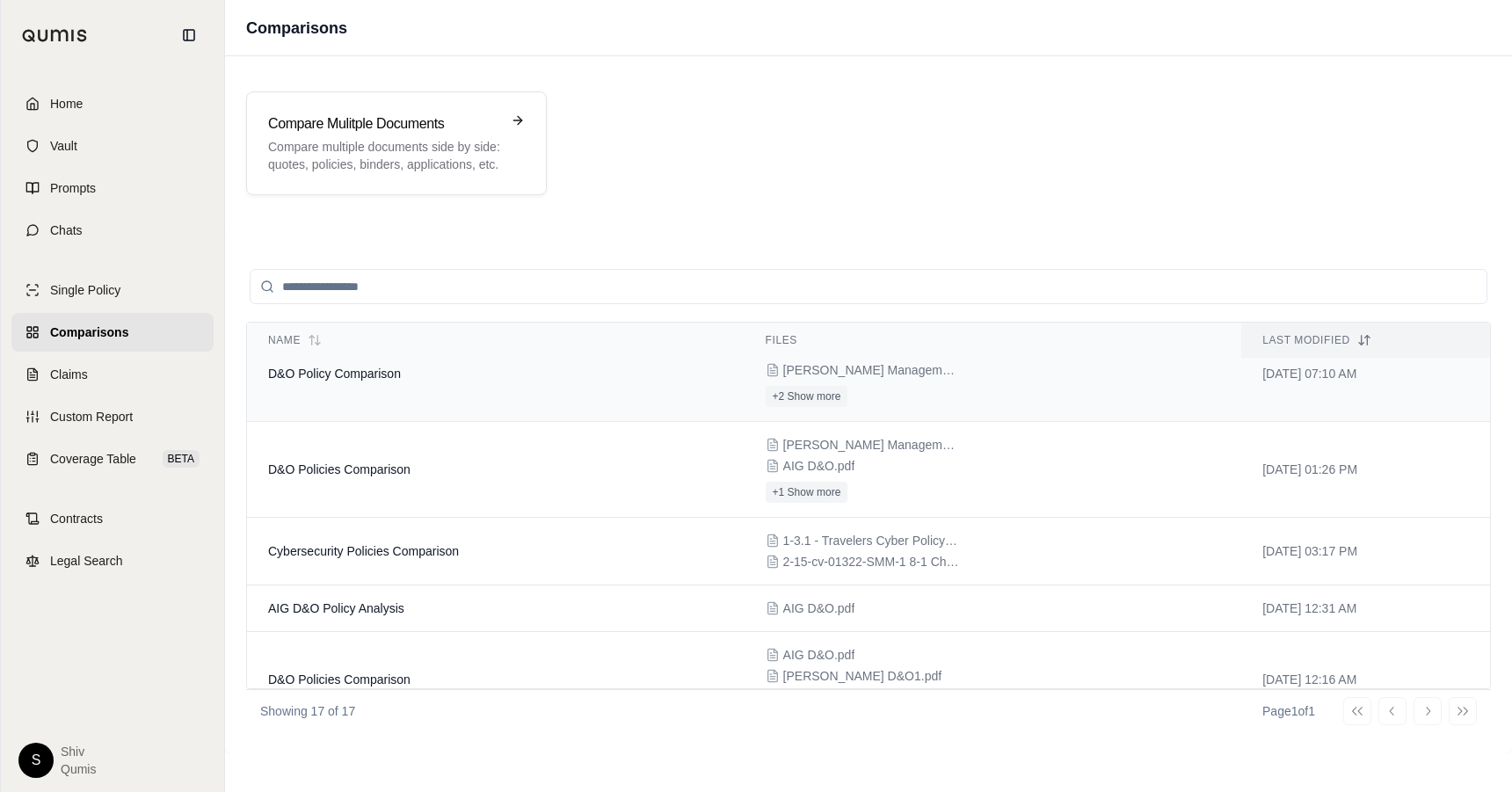
scroll to position [934, 0]
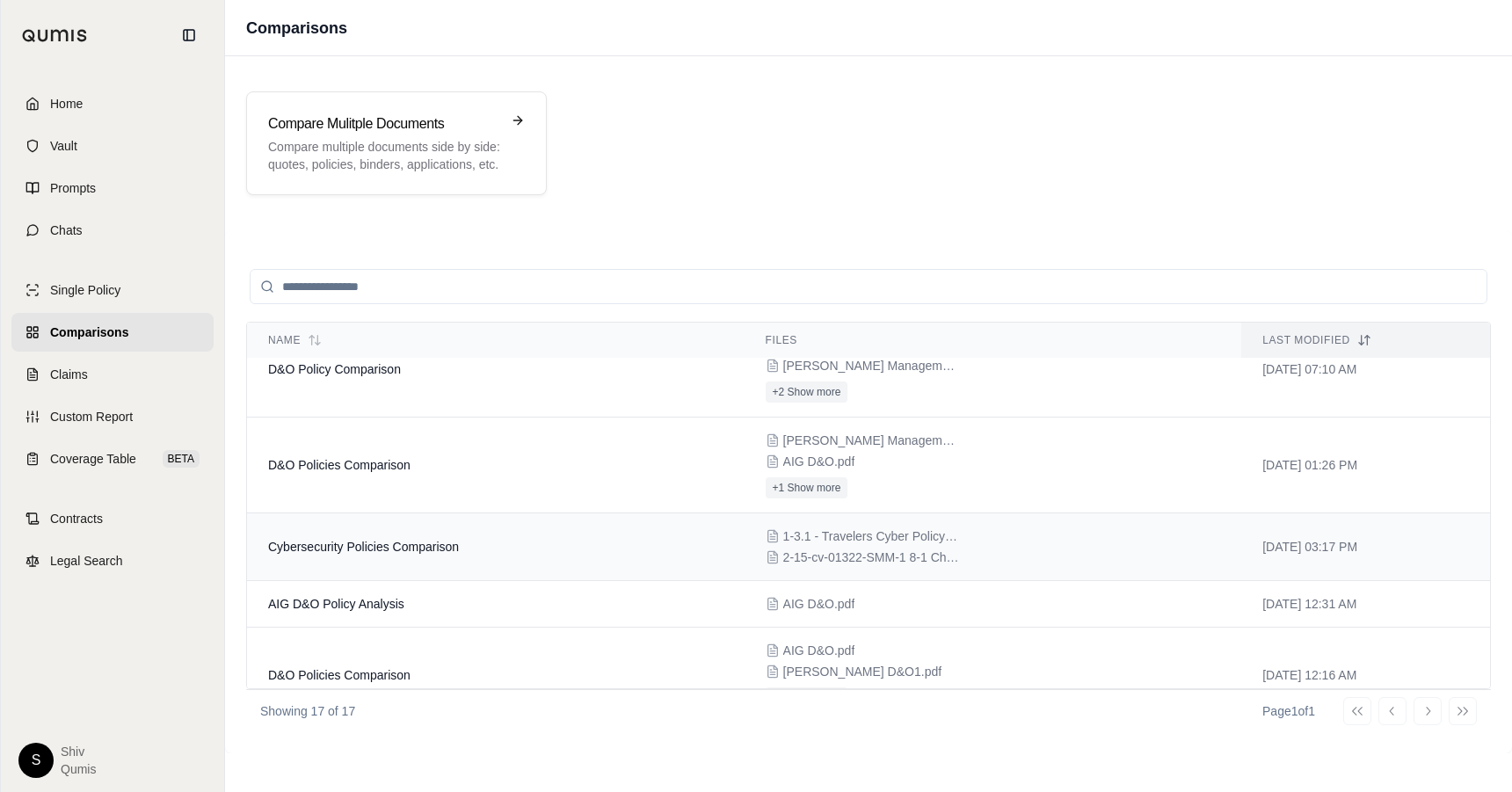
click at [579, 538] on td "Cybersecurity Policies Comparison" at bounding box center [496, 547] width 498 height 68
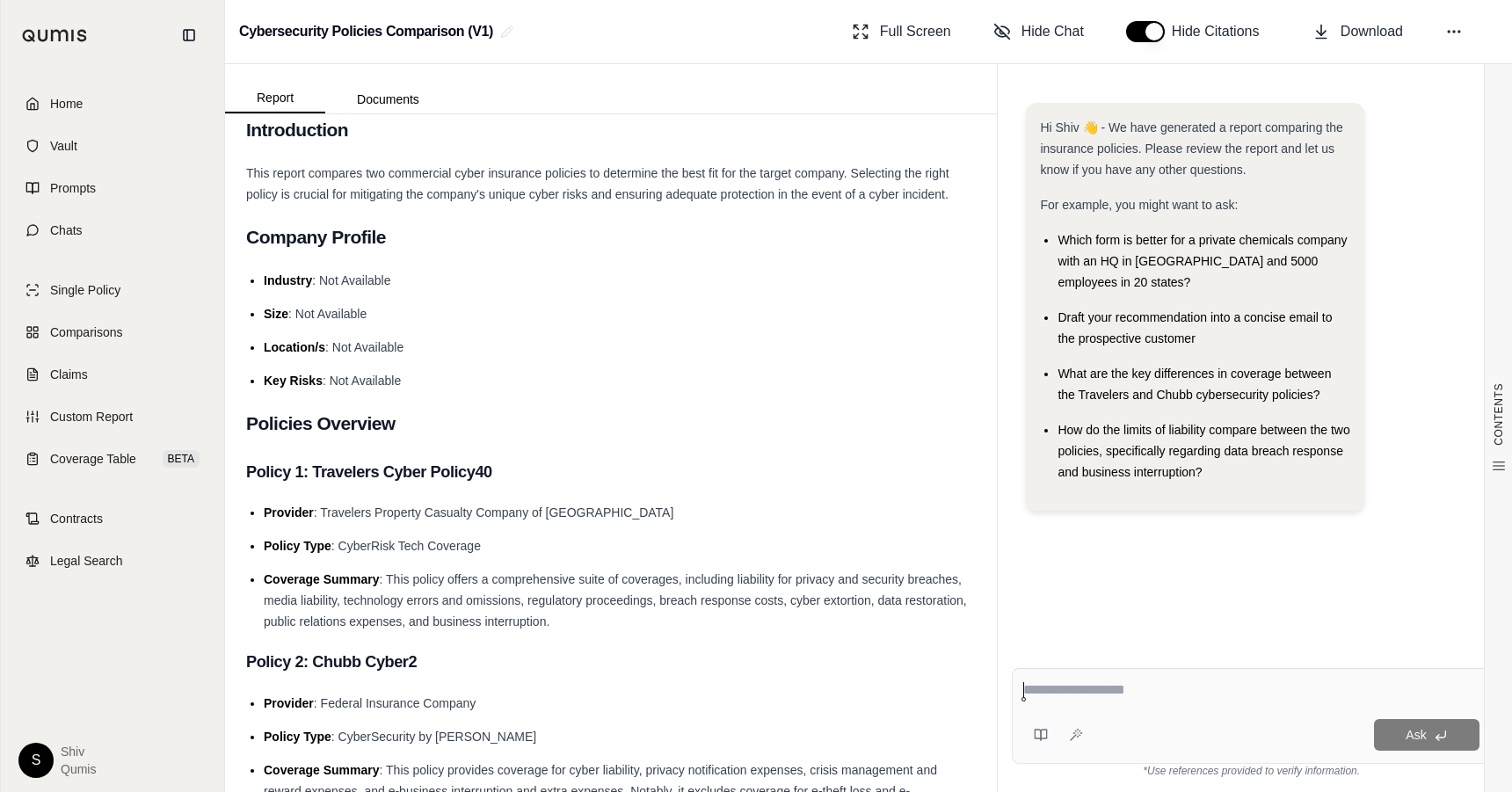
scroll to position [103, 0]
click at [100, 331] on span "Comparisons" at bounding box center [86, 332] width 72 height 18
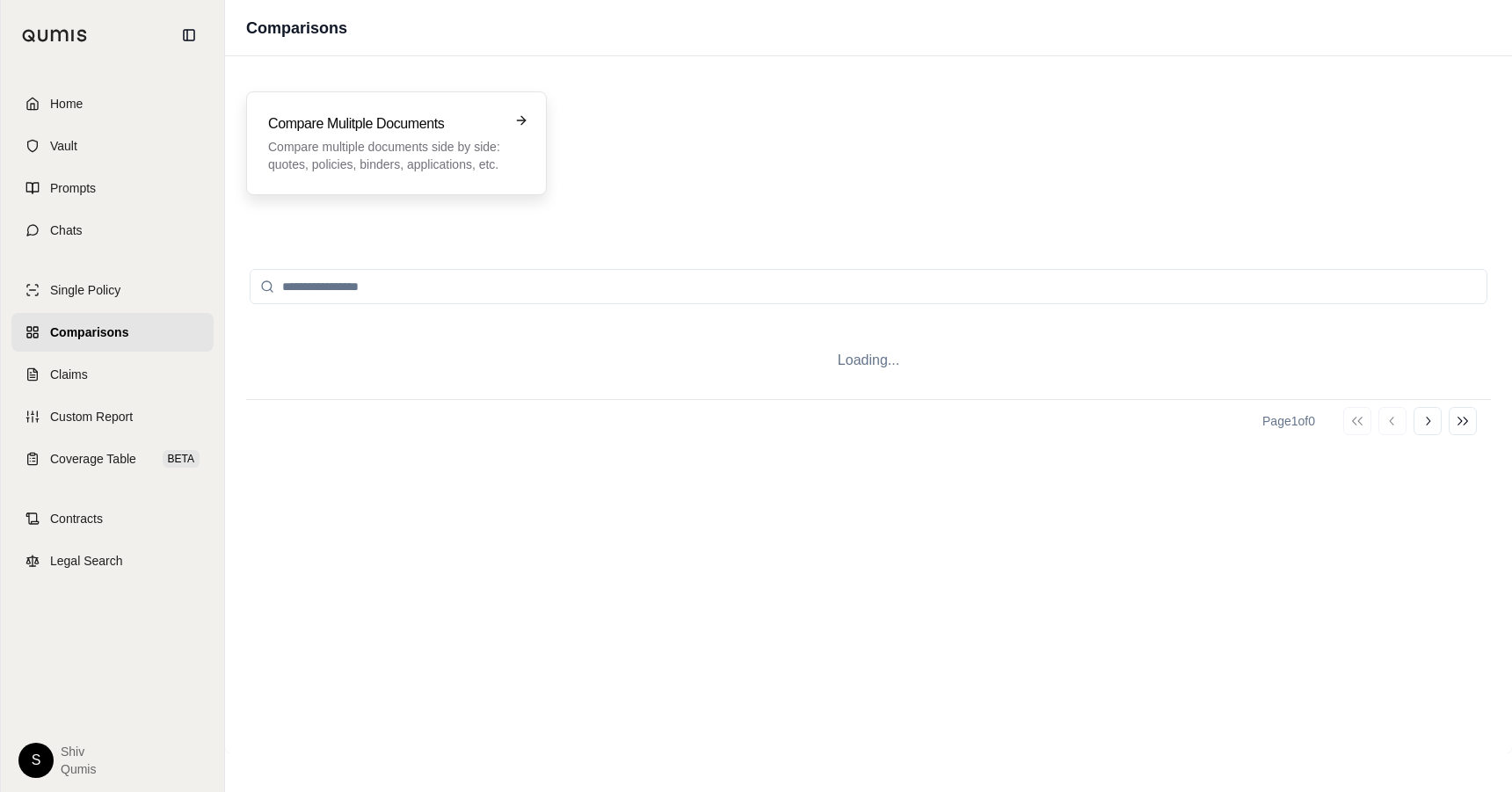
click at [479, 150] on p "Compare multiple documents side by side: quotes, policies, binders, application…" at bounding box center [384, 155] width 232 height 35
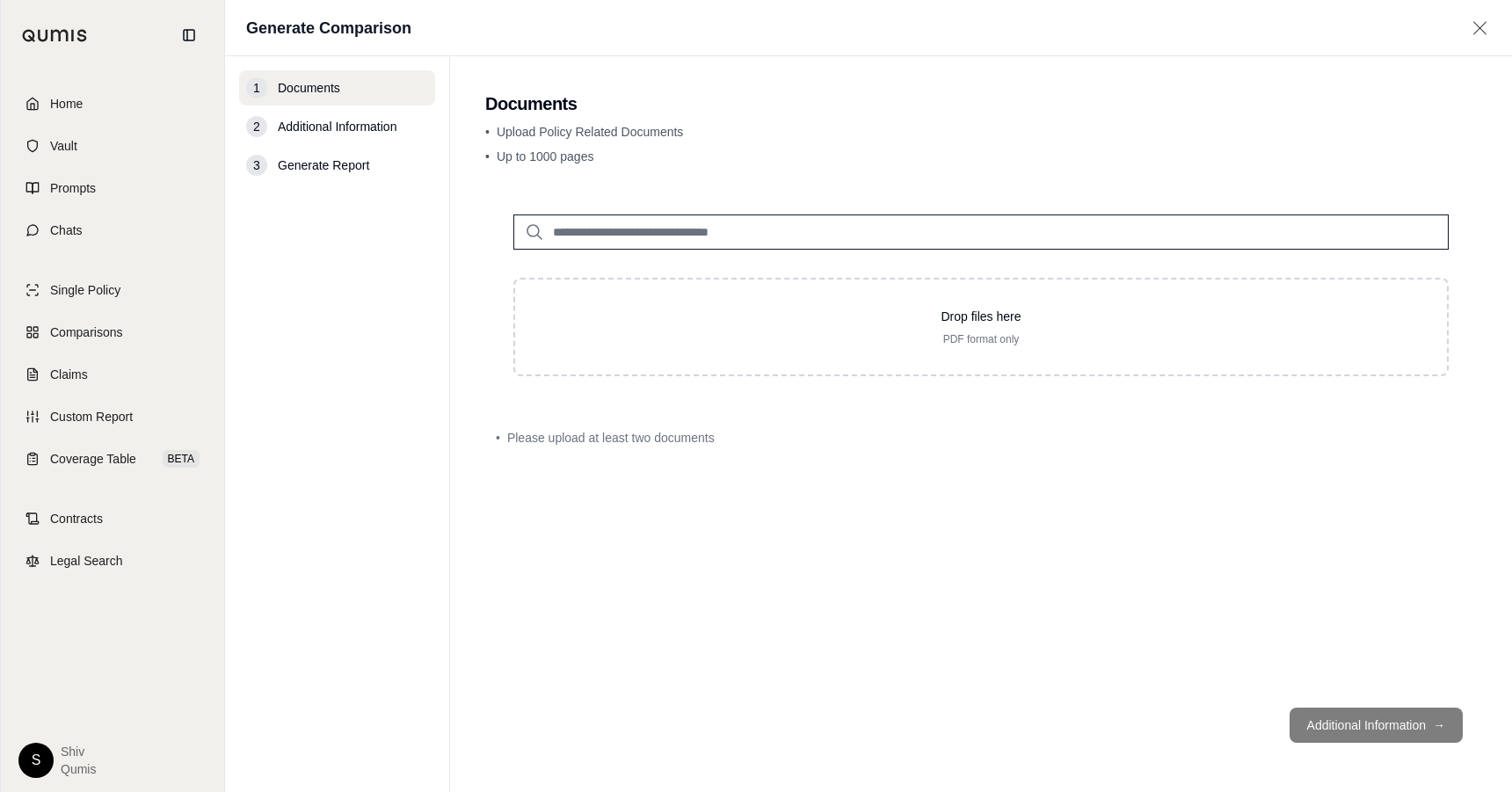
click at [623, 232] on input "search" at bounding box center [981, 232] width 936 height 35
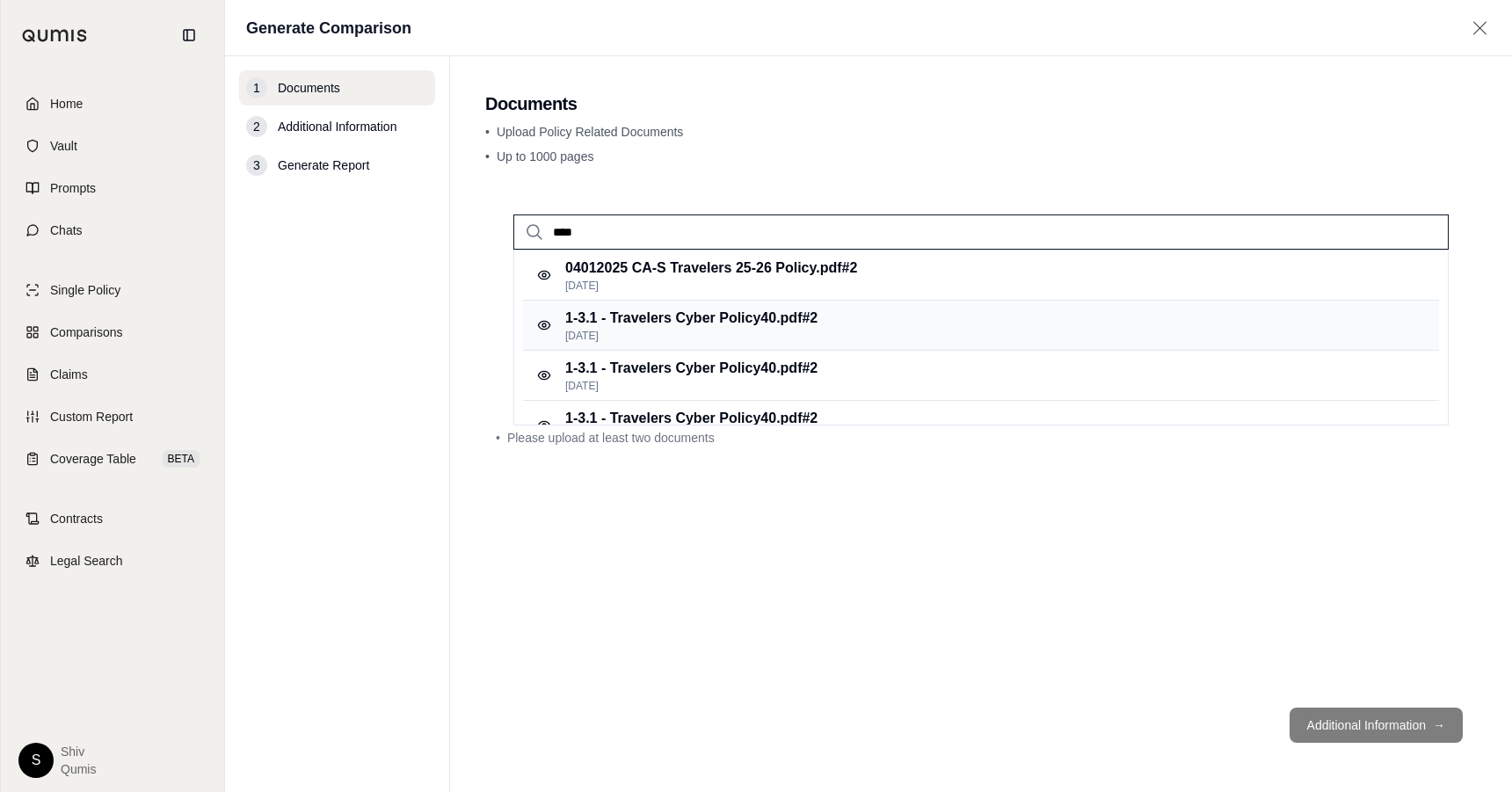
type input "****"
click at [799, 326] on p "1-3.1 - Travelers Cyber Policy40.pdf #2" at bounding box center [691, 317] width 253 height 21
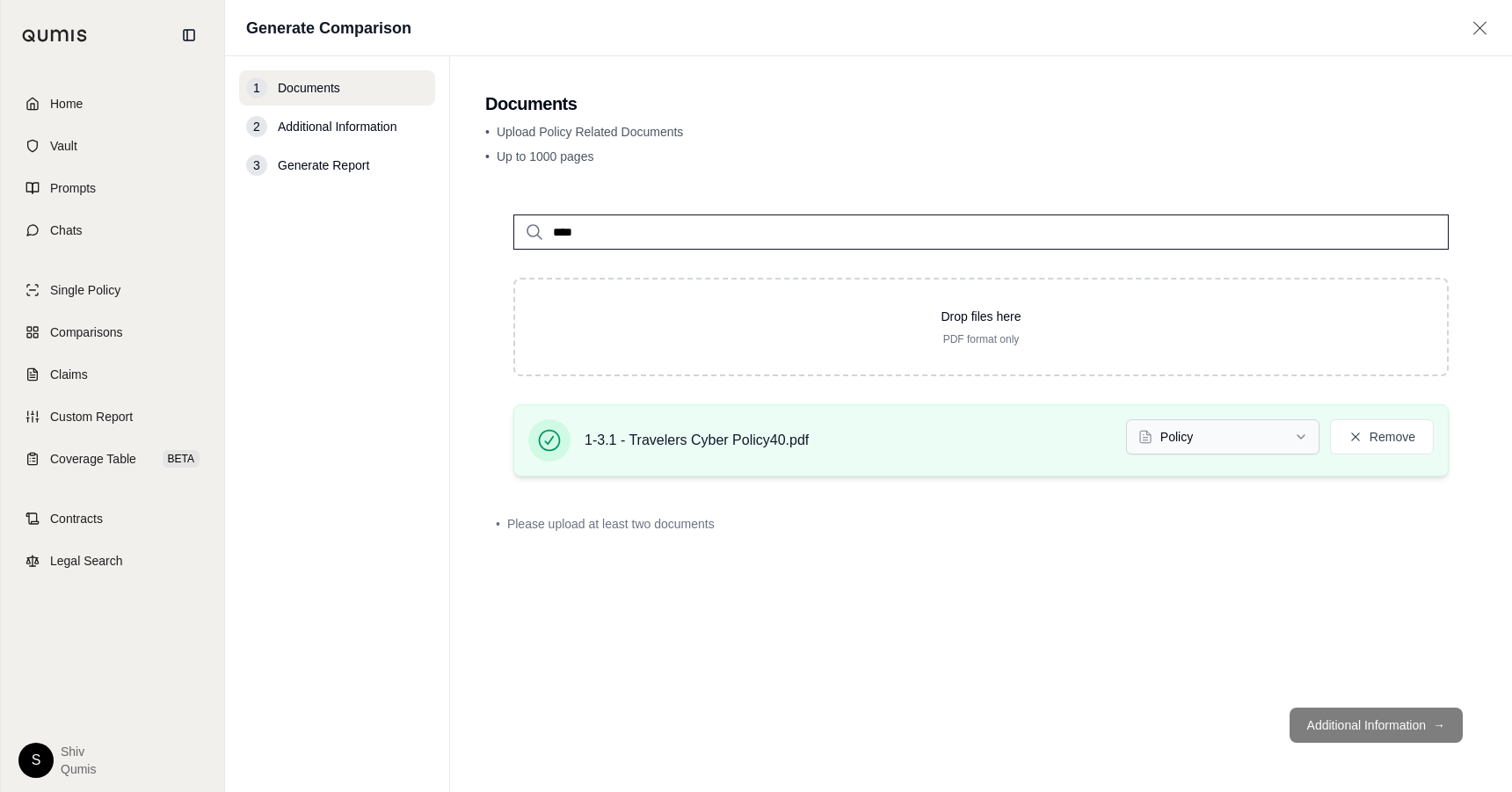
click at [1227, 431] on html "Home Vault Prompts Chats Single Policy Comparisons Claims Custom Report Coverag…" at bounding box center [756, 396] width 1512 height 792
click at [908, 571] on html "Home Vault Prompts Chats Single Policy Comparisons Claims Custom Report Coverag…" at bounding box center [756, 396] width 1512 height 792
click at [97, 329] on span "Comparisons" at bounding box center [86, 332] width 72 height 18
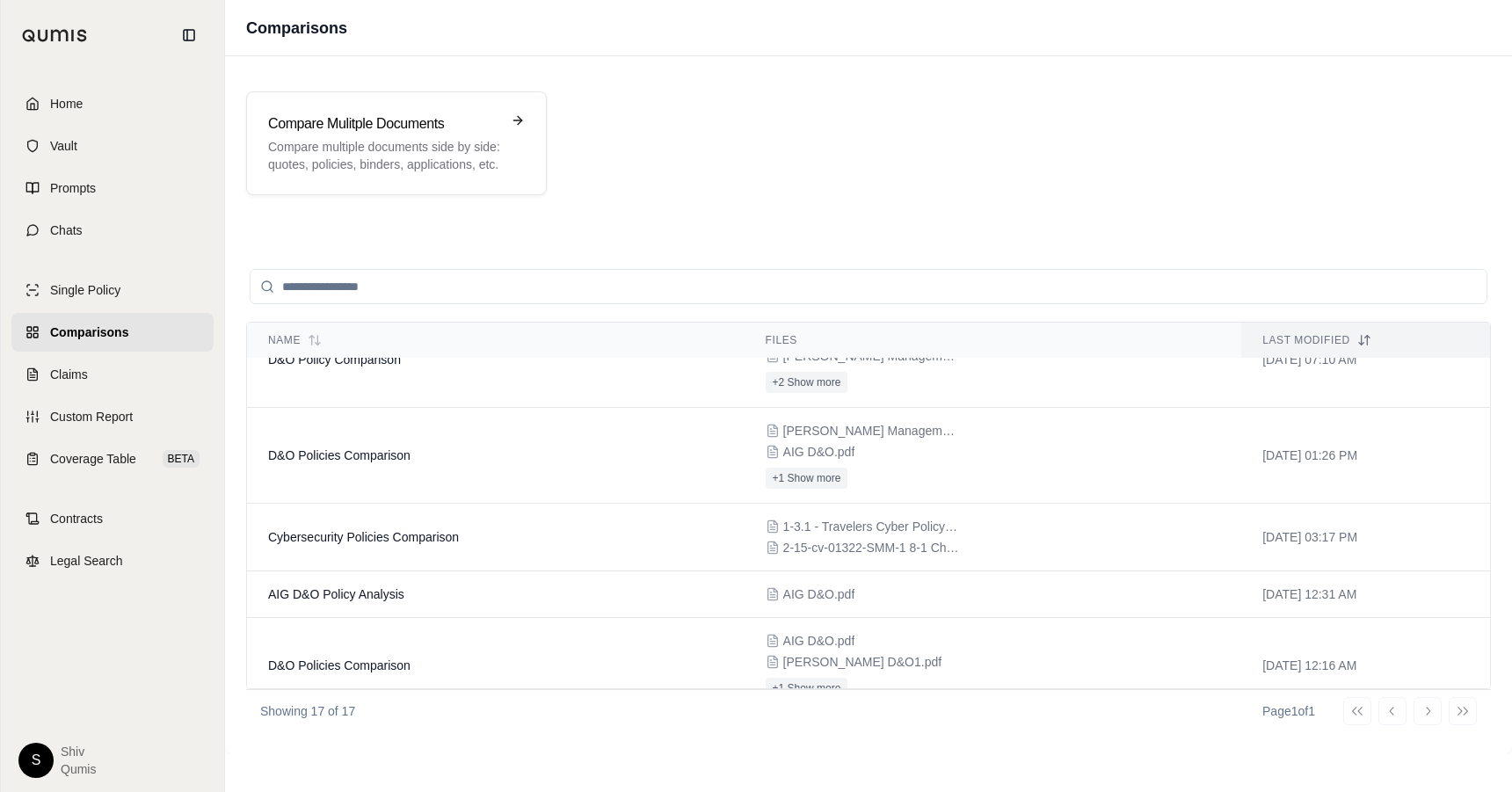
scroll to position [952, 0]
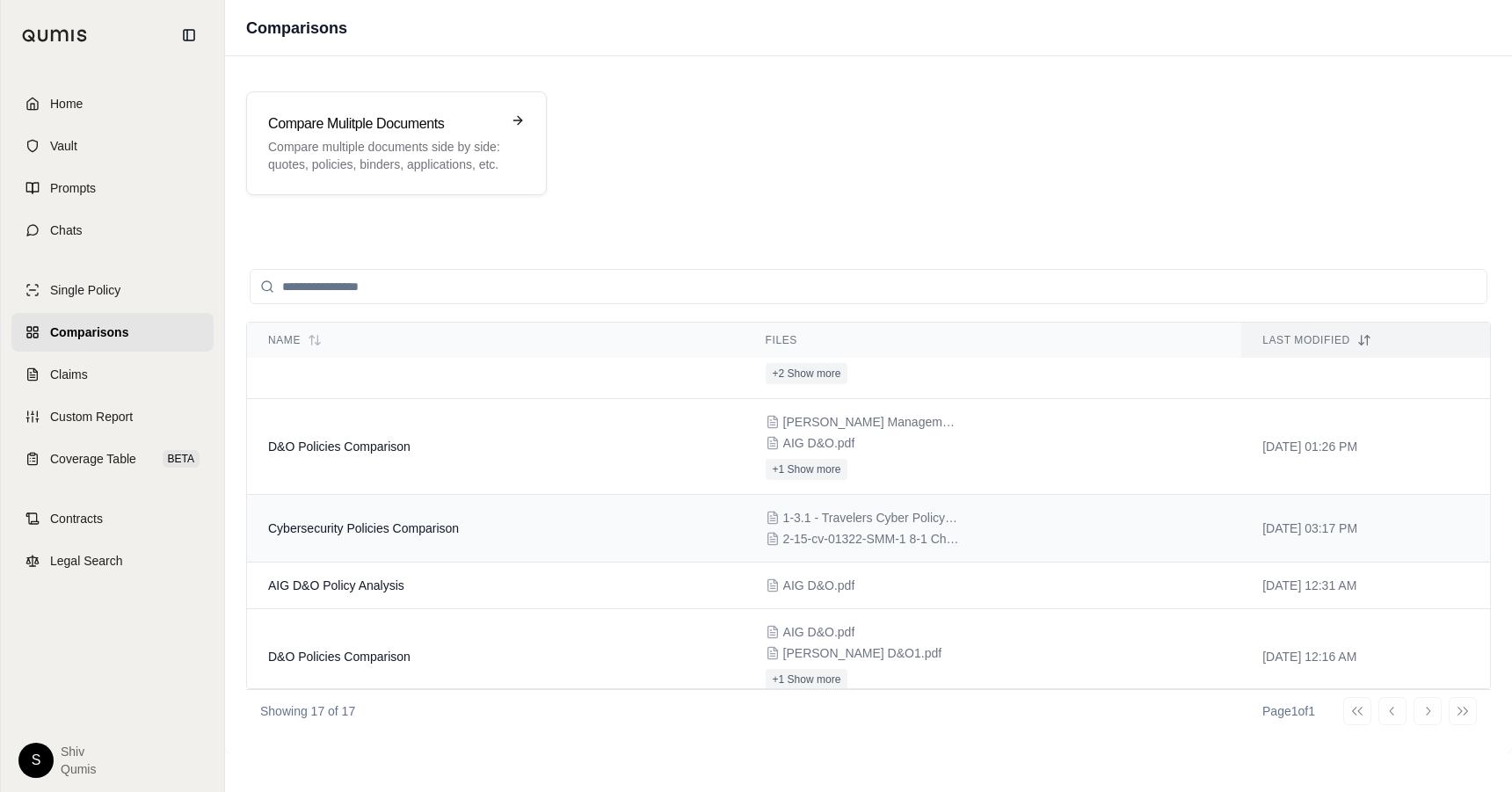
click at [452, 526] on span "Cybersecurity Policies Comparison" at bounding box center [364, 527] width 191 height 14
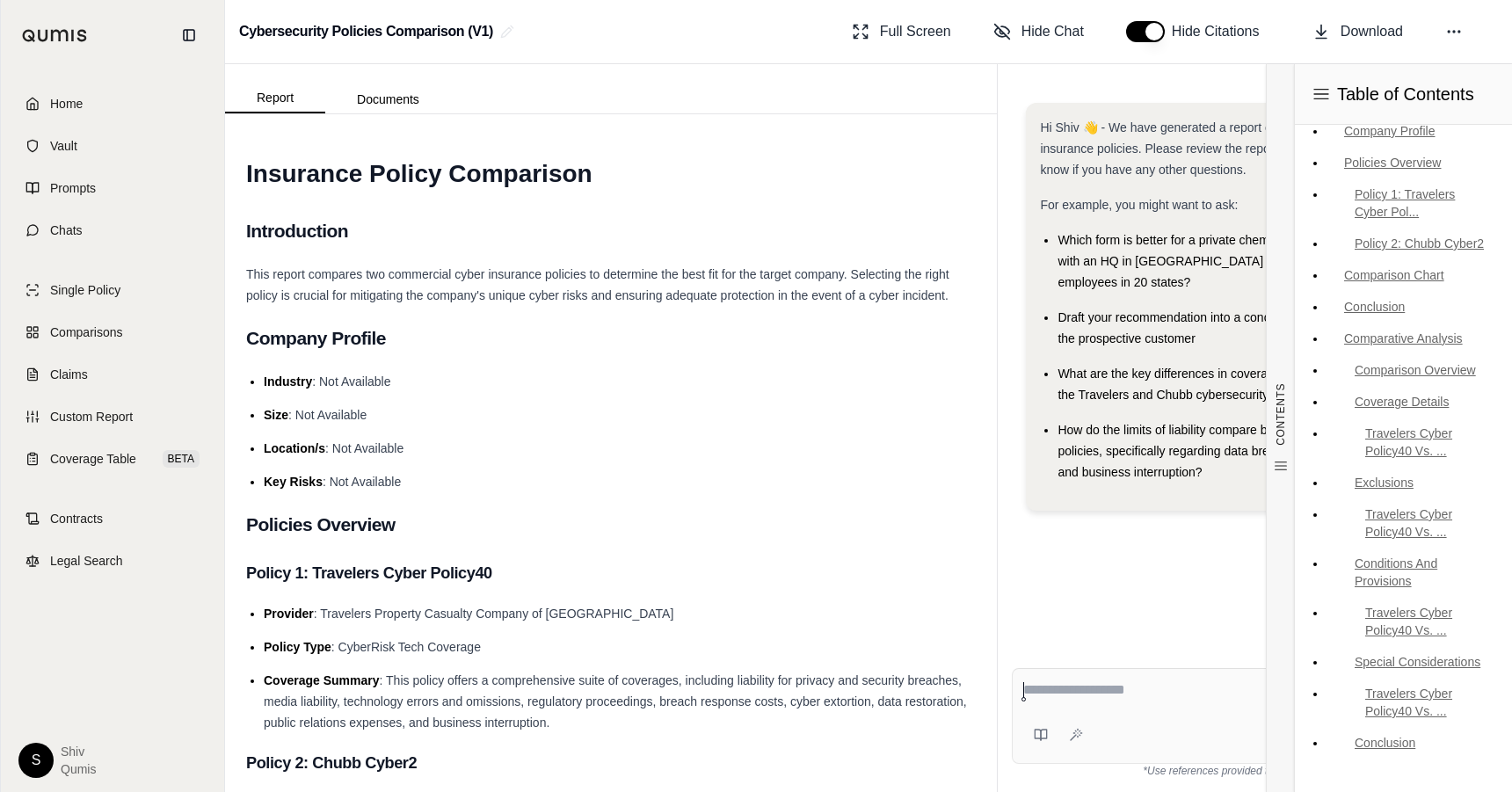
scroll to position [714, 0]
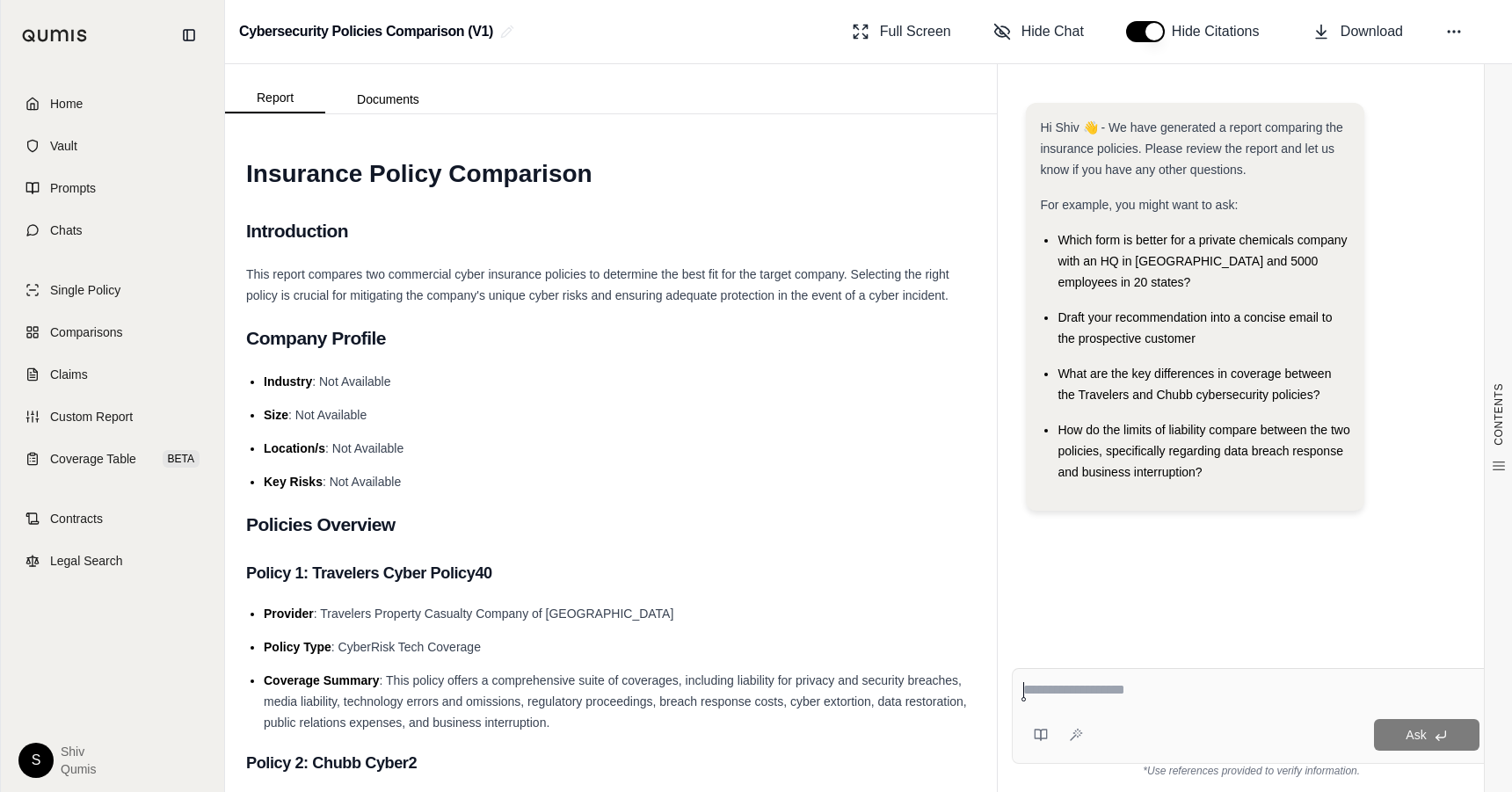
click at [779, 470] on ul "Industry : Not Available Size : Not Available Location/s : Not Available Key Ri…" at bounding box center [611, 431] width 729 height 121
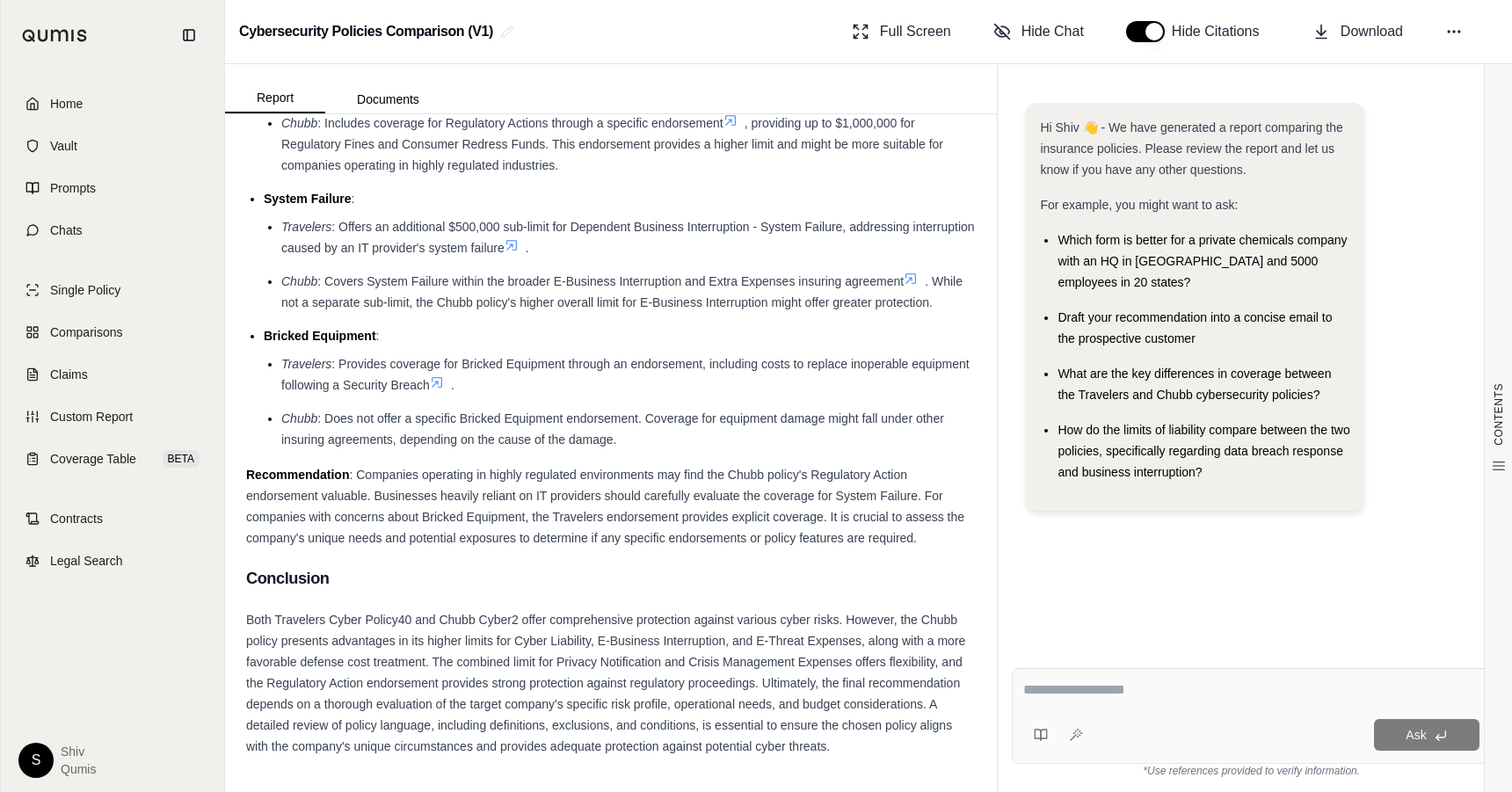
scroll to position [4491, 0]
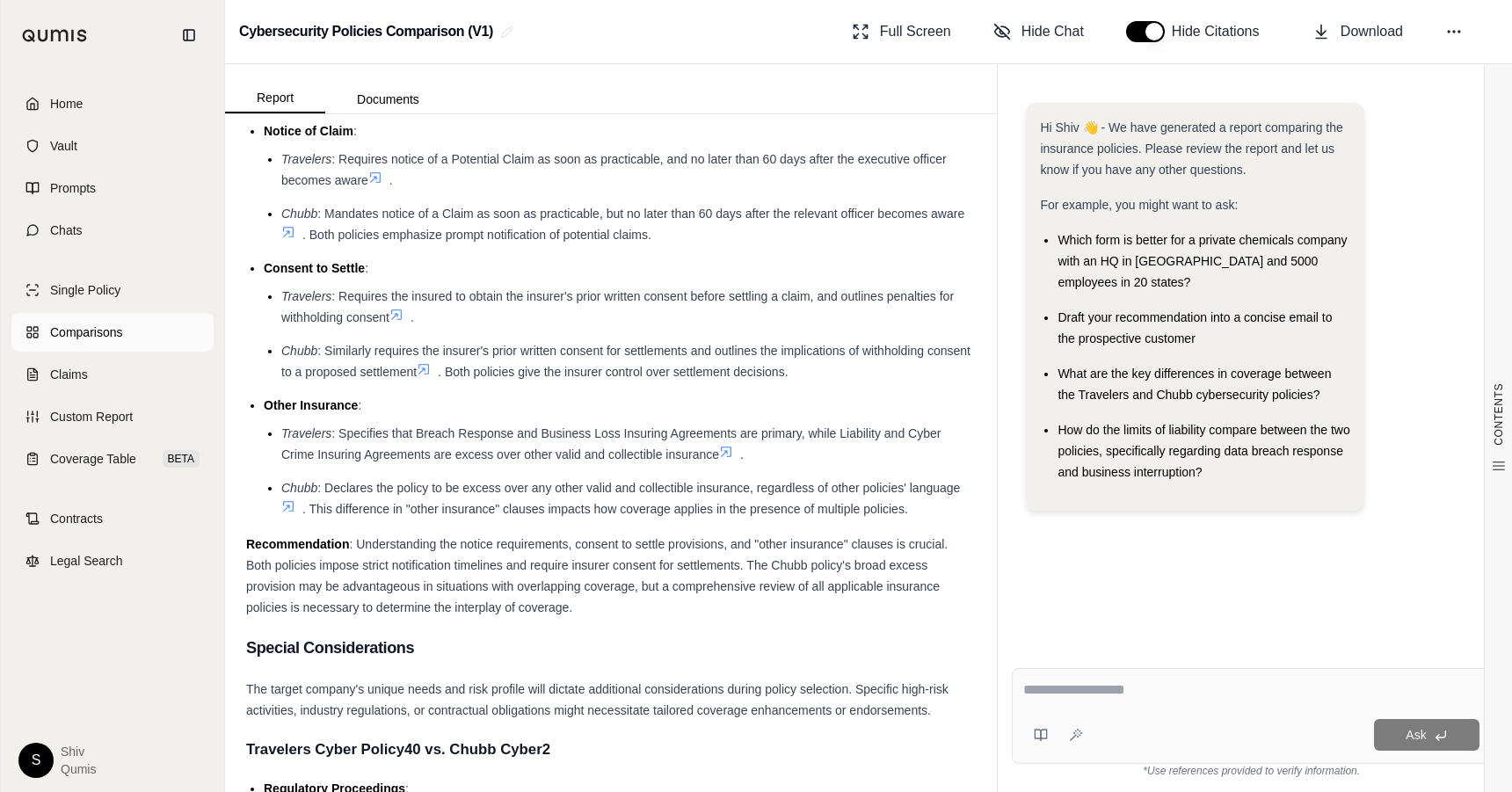
click at [90, 337] on span "Comparisons" at bounding box center [86, 332] width 72 height 18
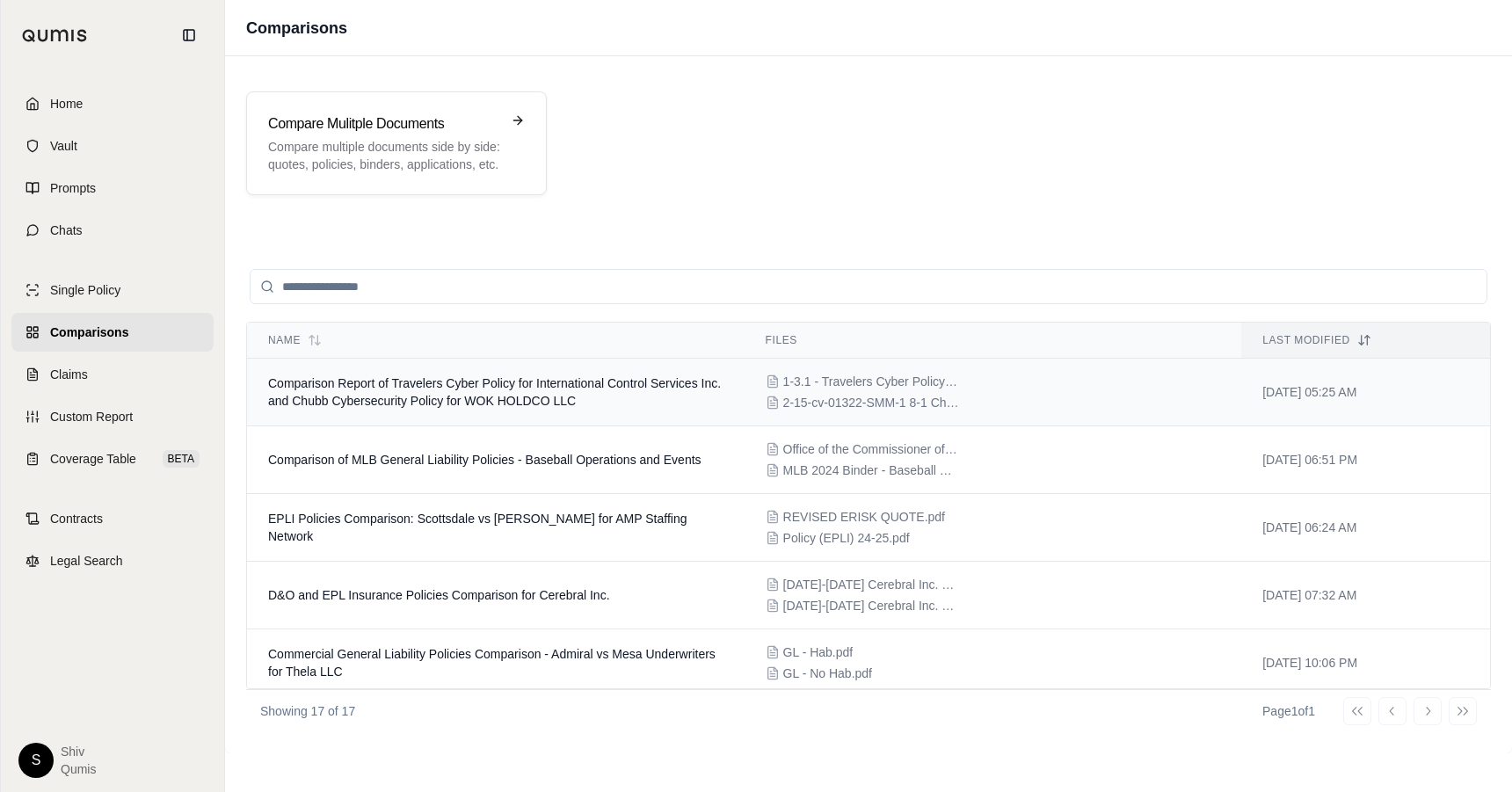
click at [519, 405] on span "Comparison Report of Travelers Cyber Policy for International Control Services …" at bounding box center [494, 392] width 452 height 31
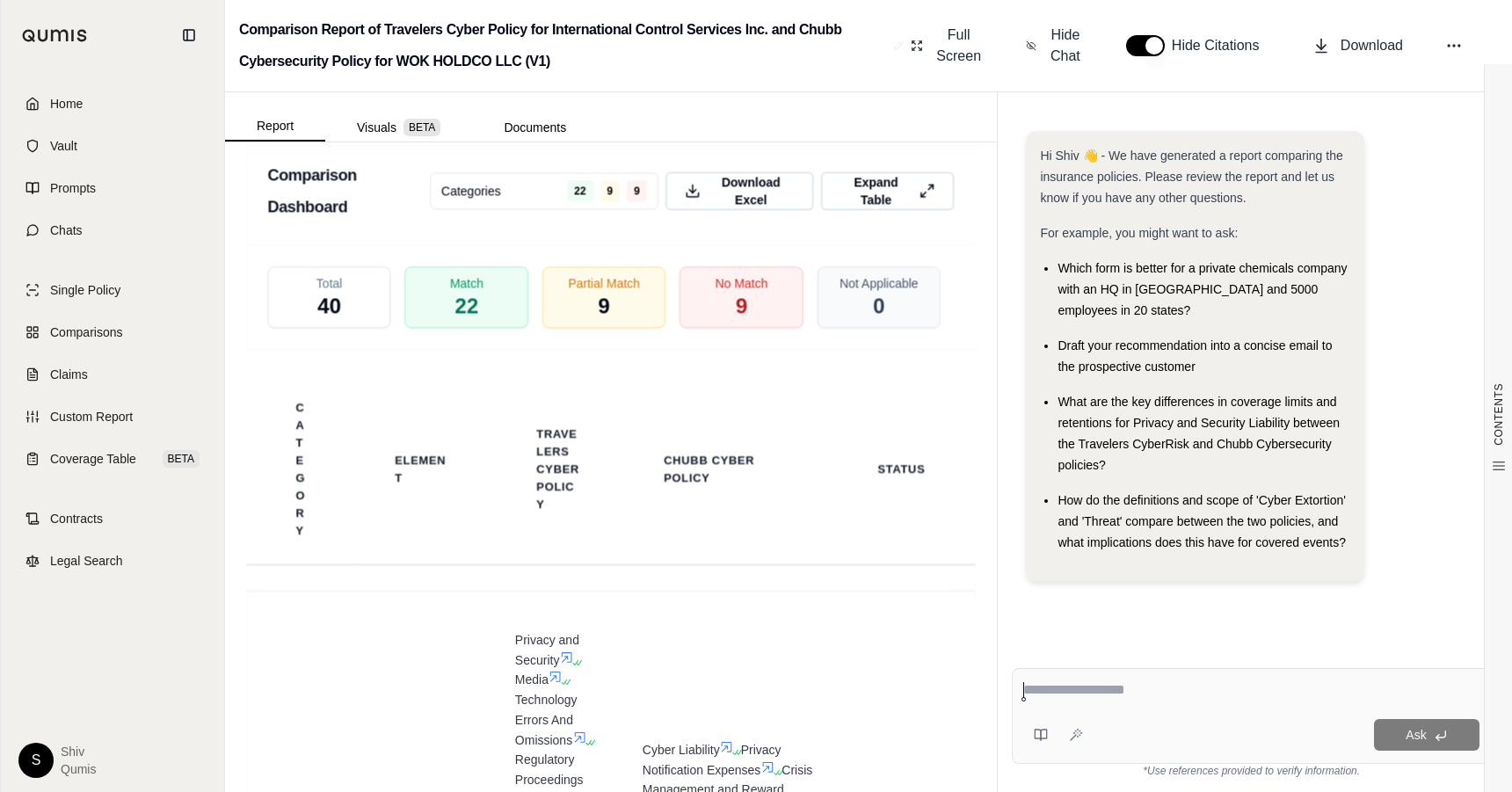
scroll to position [4022, 0]
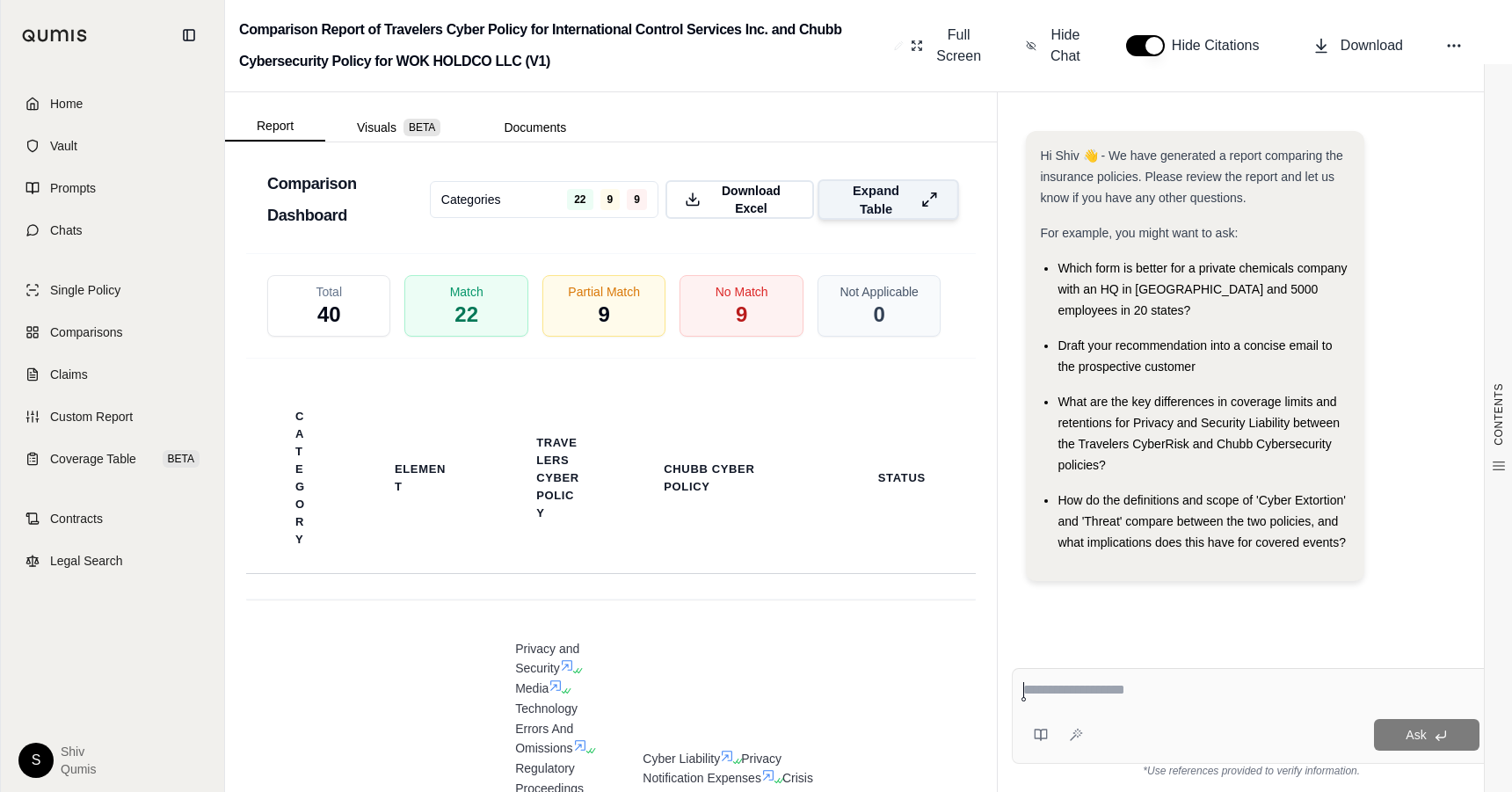
click at [923, 199] on icon at bounding box center [930, 200] width 17 height 19
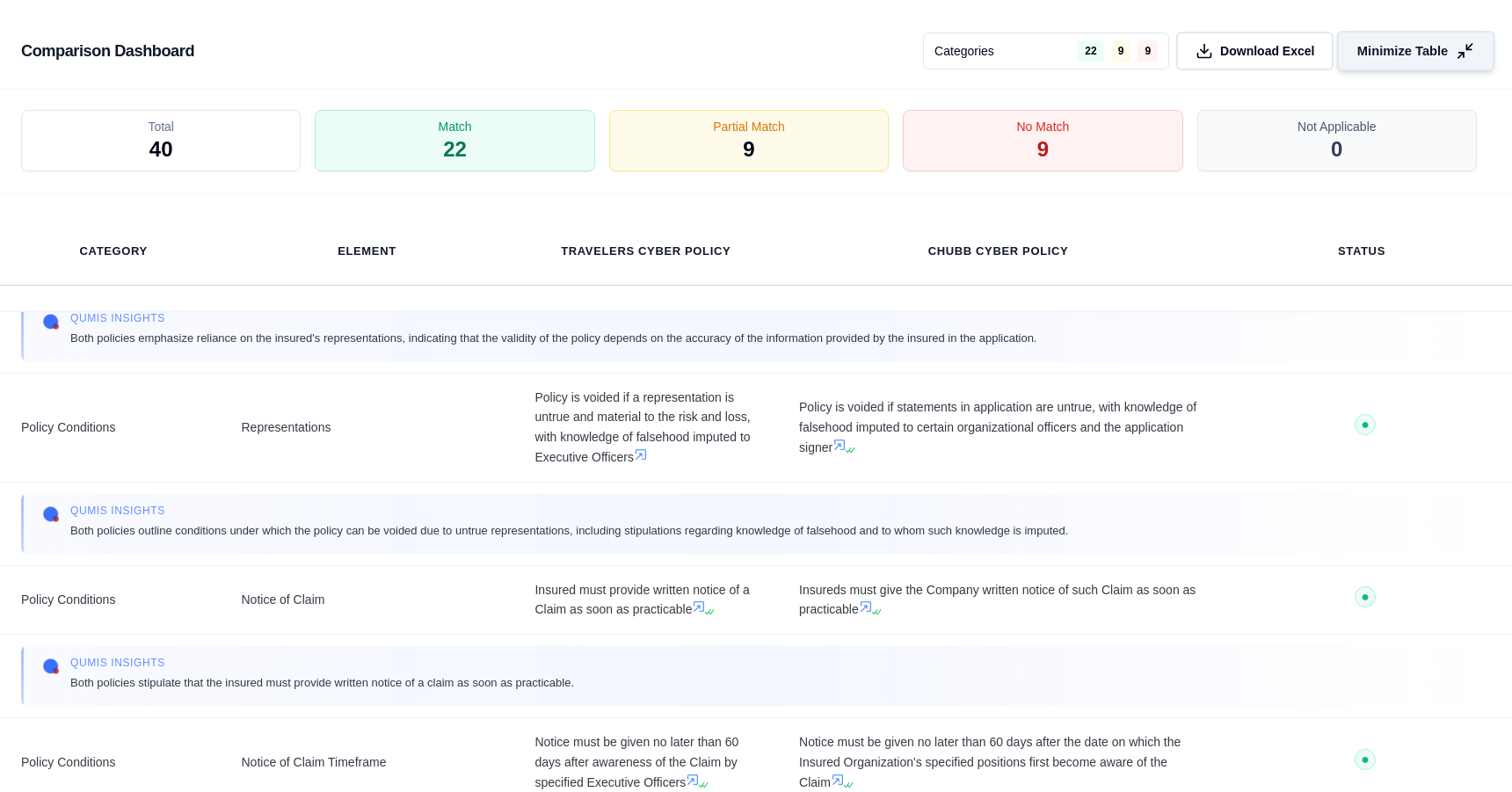
scroll to position [3313, 0]
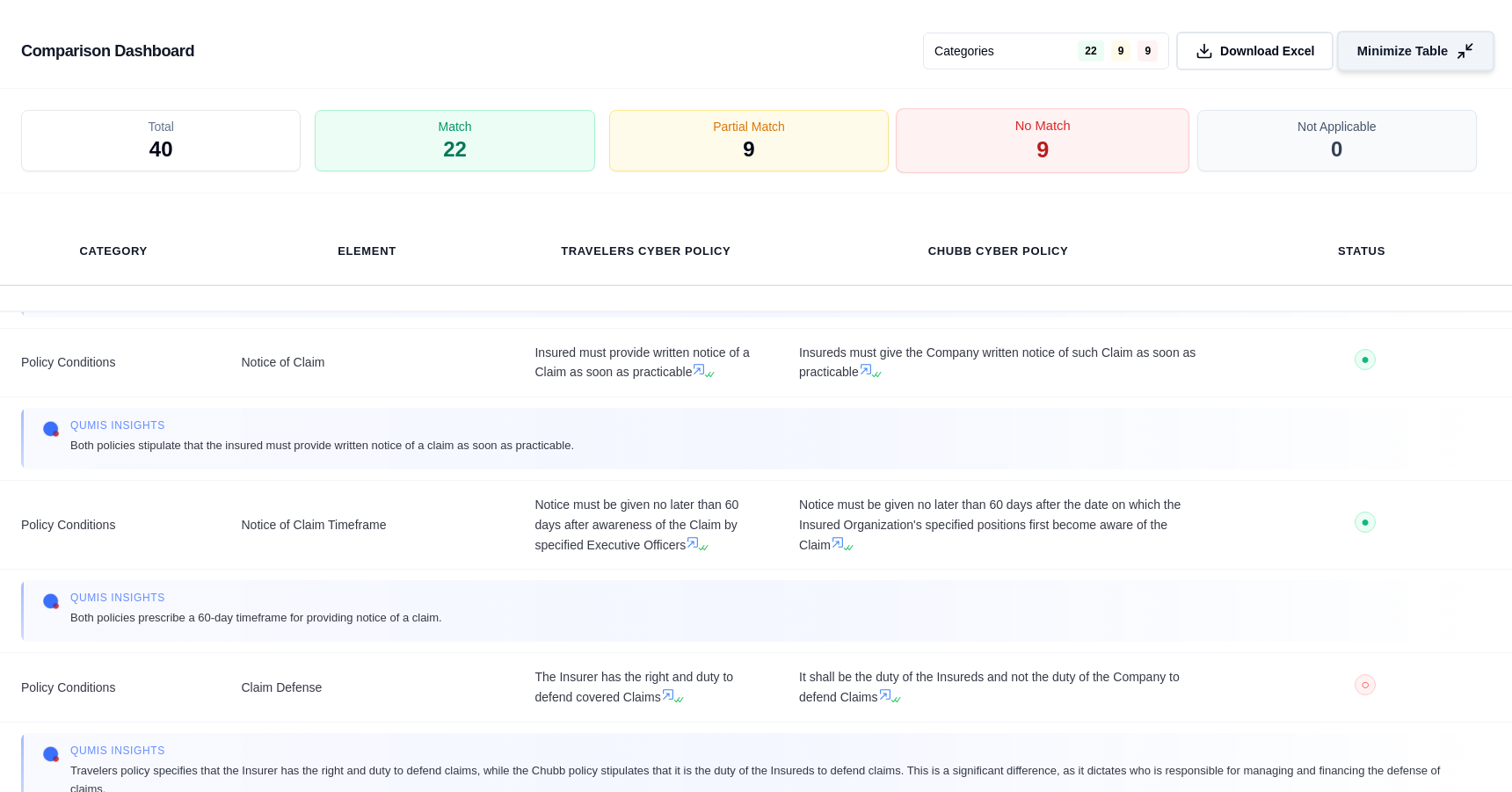
click at [1040, 152] on span "9" at bounding box center [1042, 150] width 12 height 30
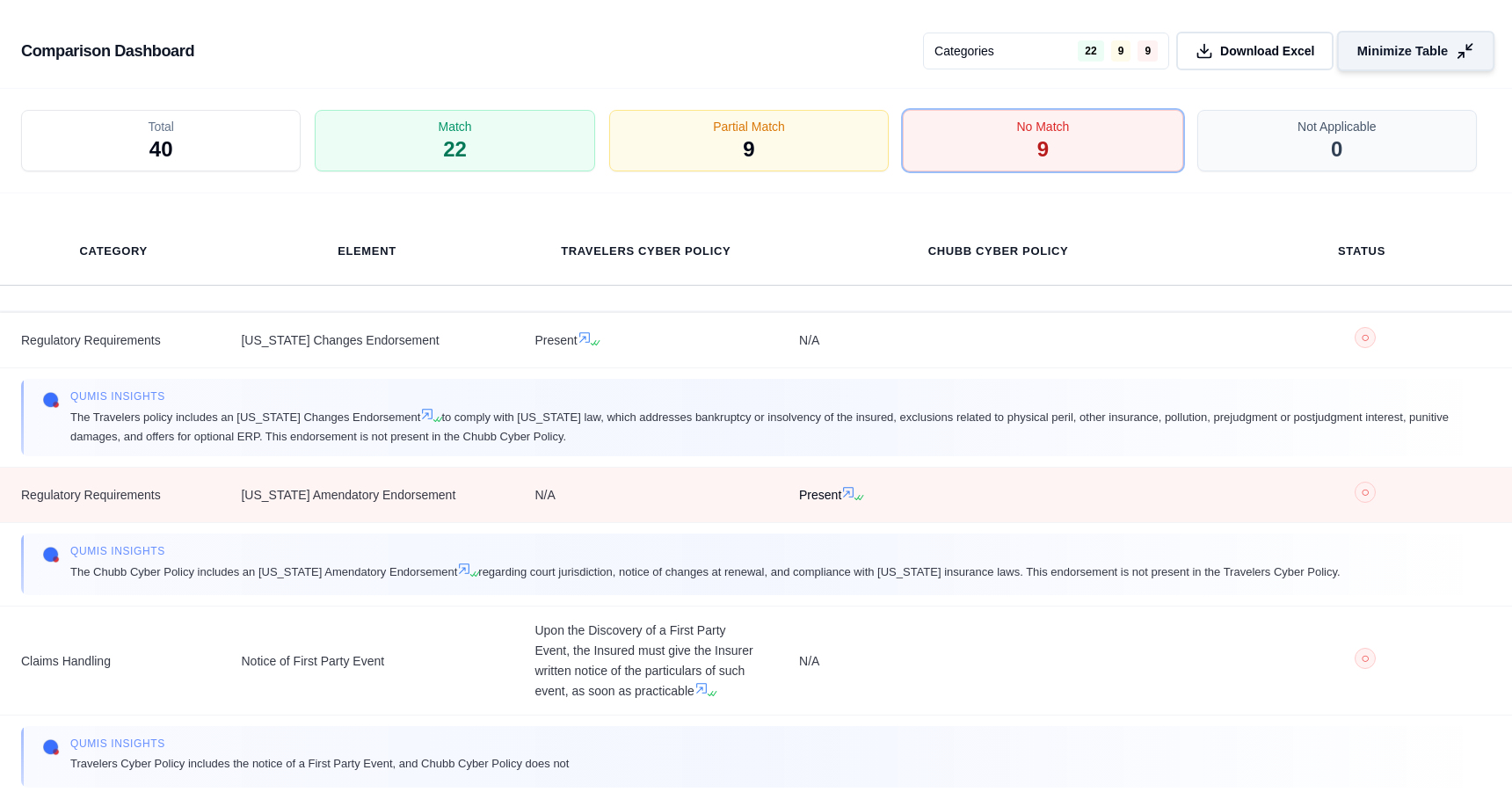
scroll to position [831, 0]
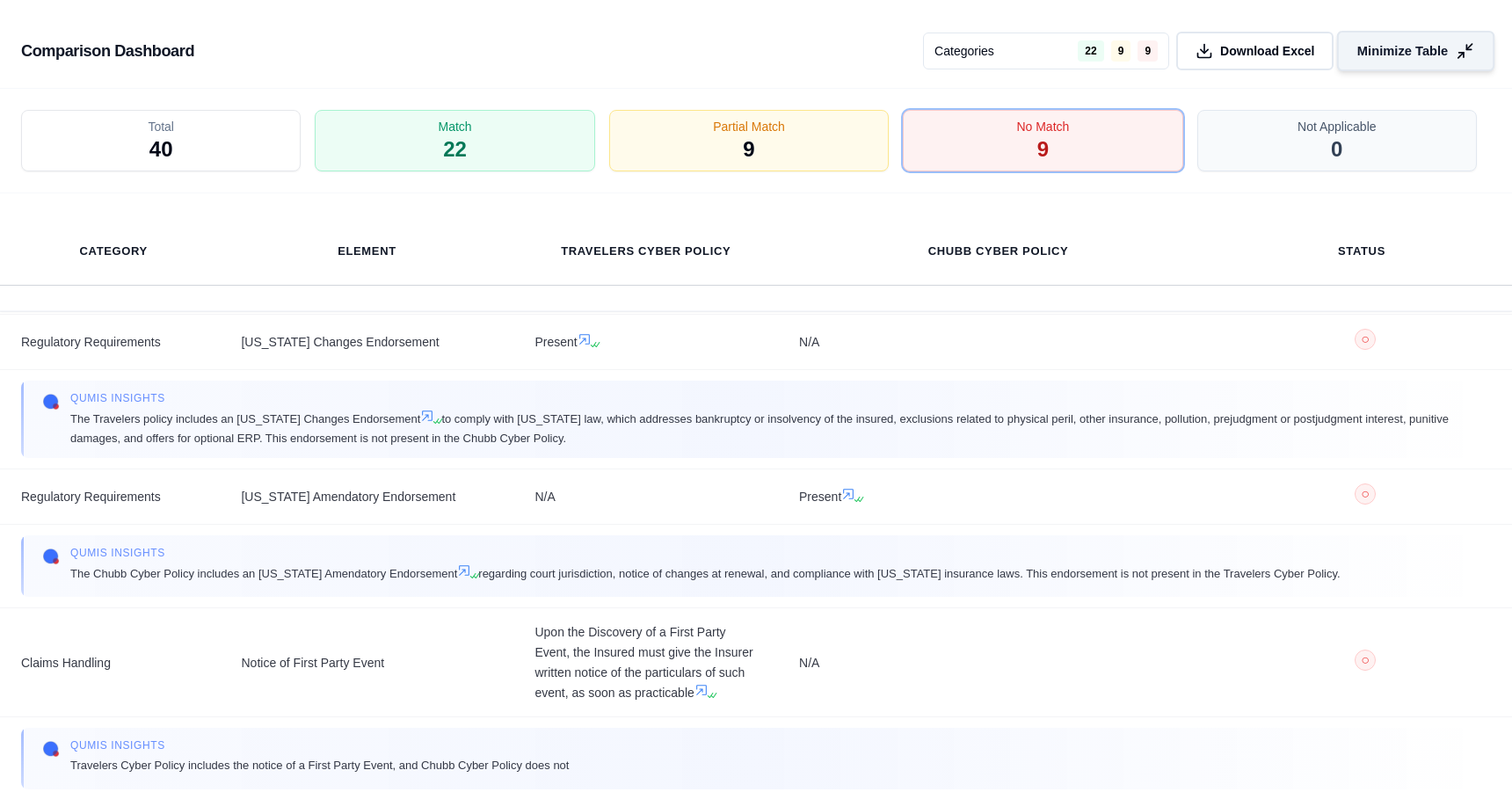
click at [1382, 46] on span "Minimize Table" at bounding box center [1403, 52] width 91 height 19
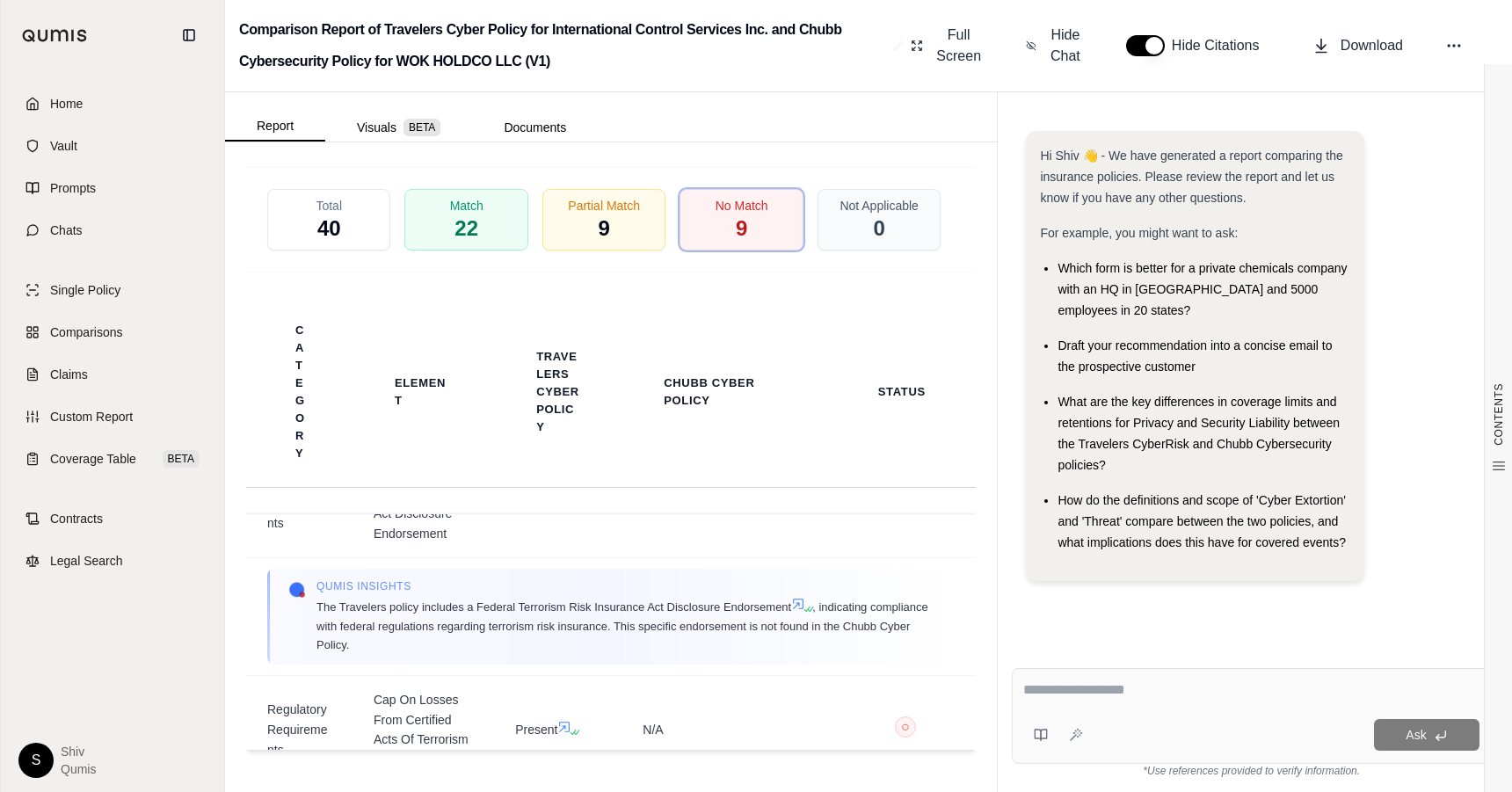
scroll to position [607, 0]
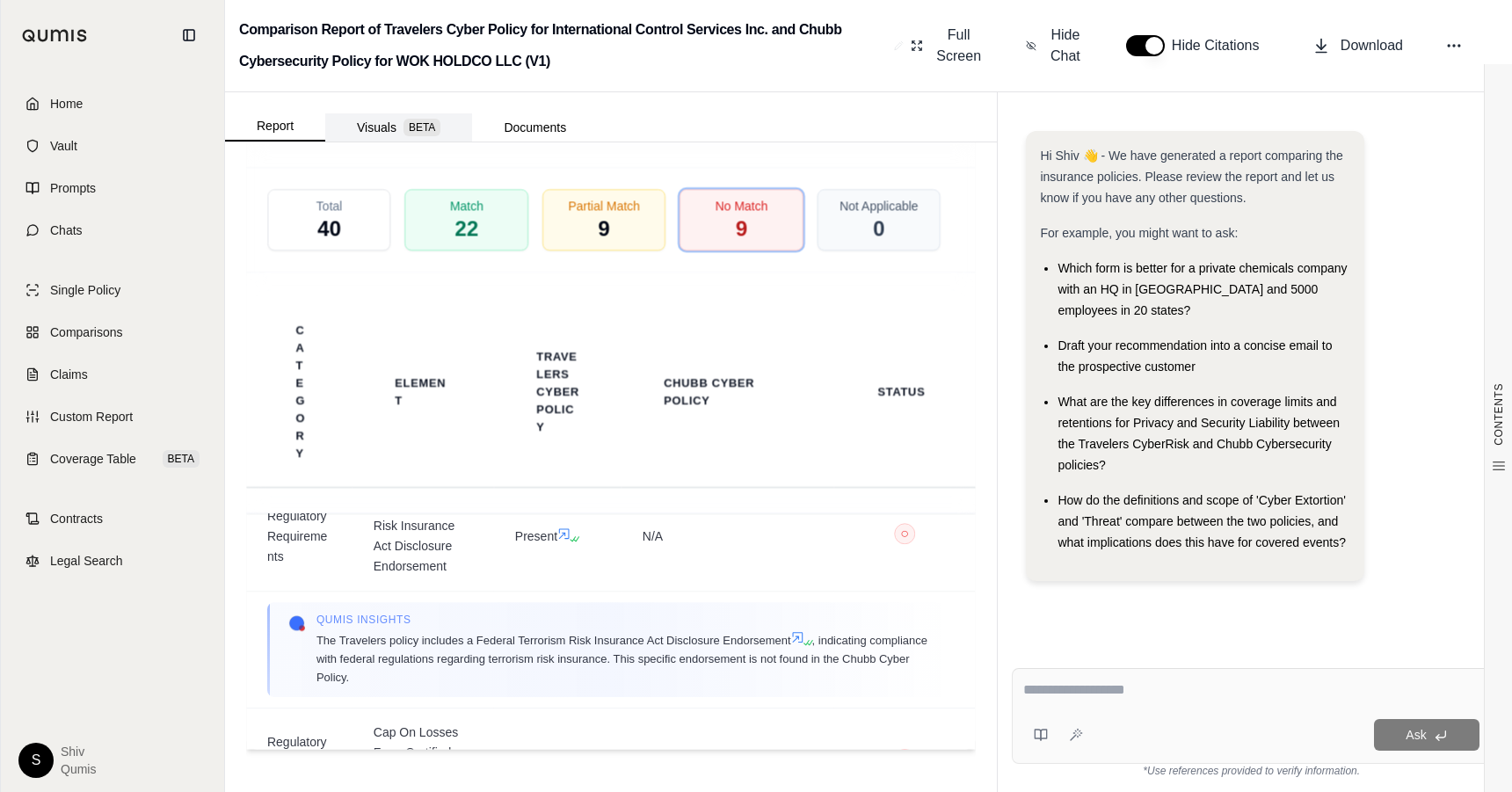
click at [390, 136] on button "Visuals BETA" at bounding box center [398, 128] width 147 height 28
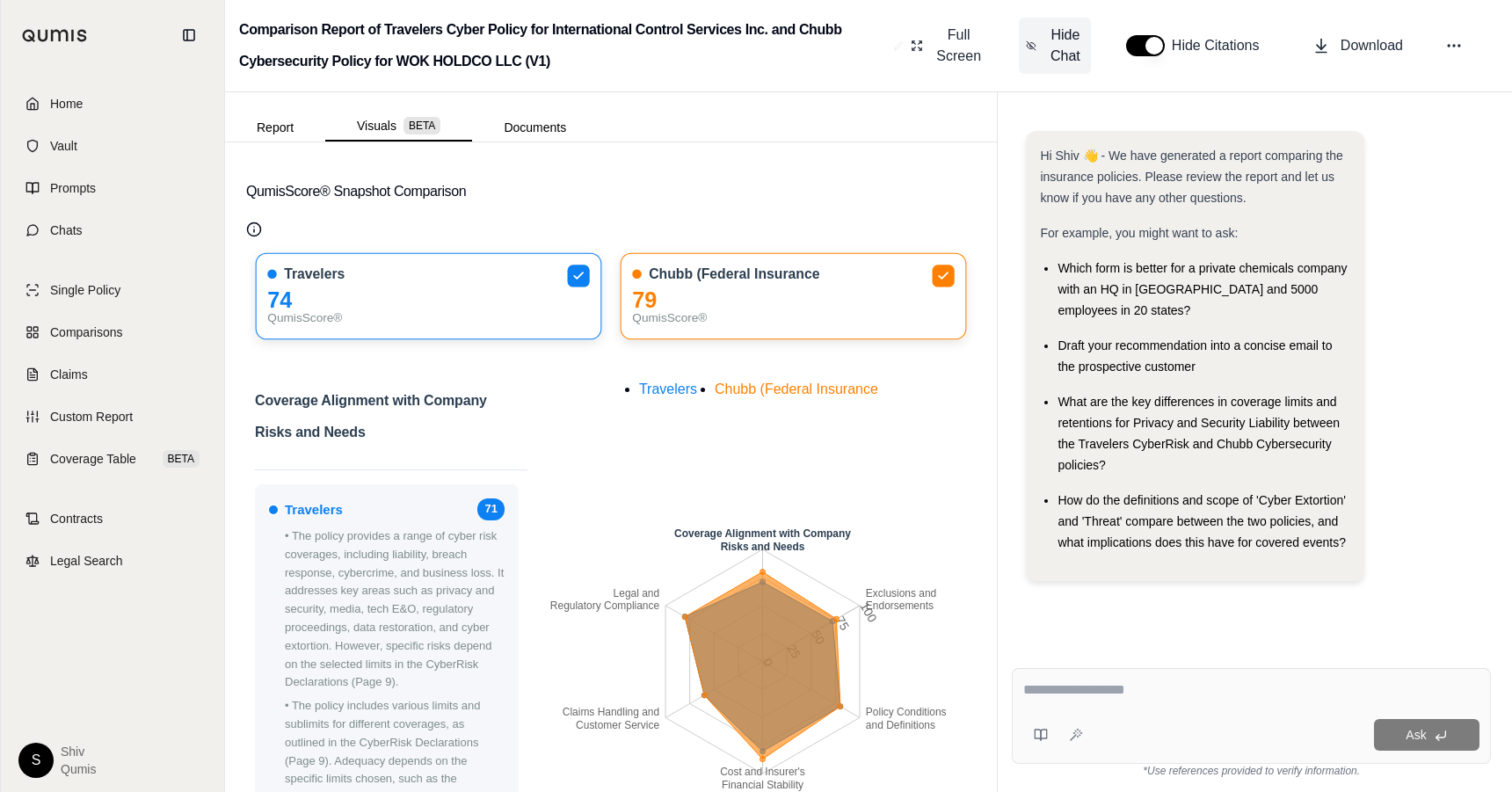
click at [1049, 40] on span "Hide Chat" at bounding box center [1065, 46] width 37 height 43
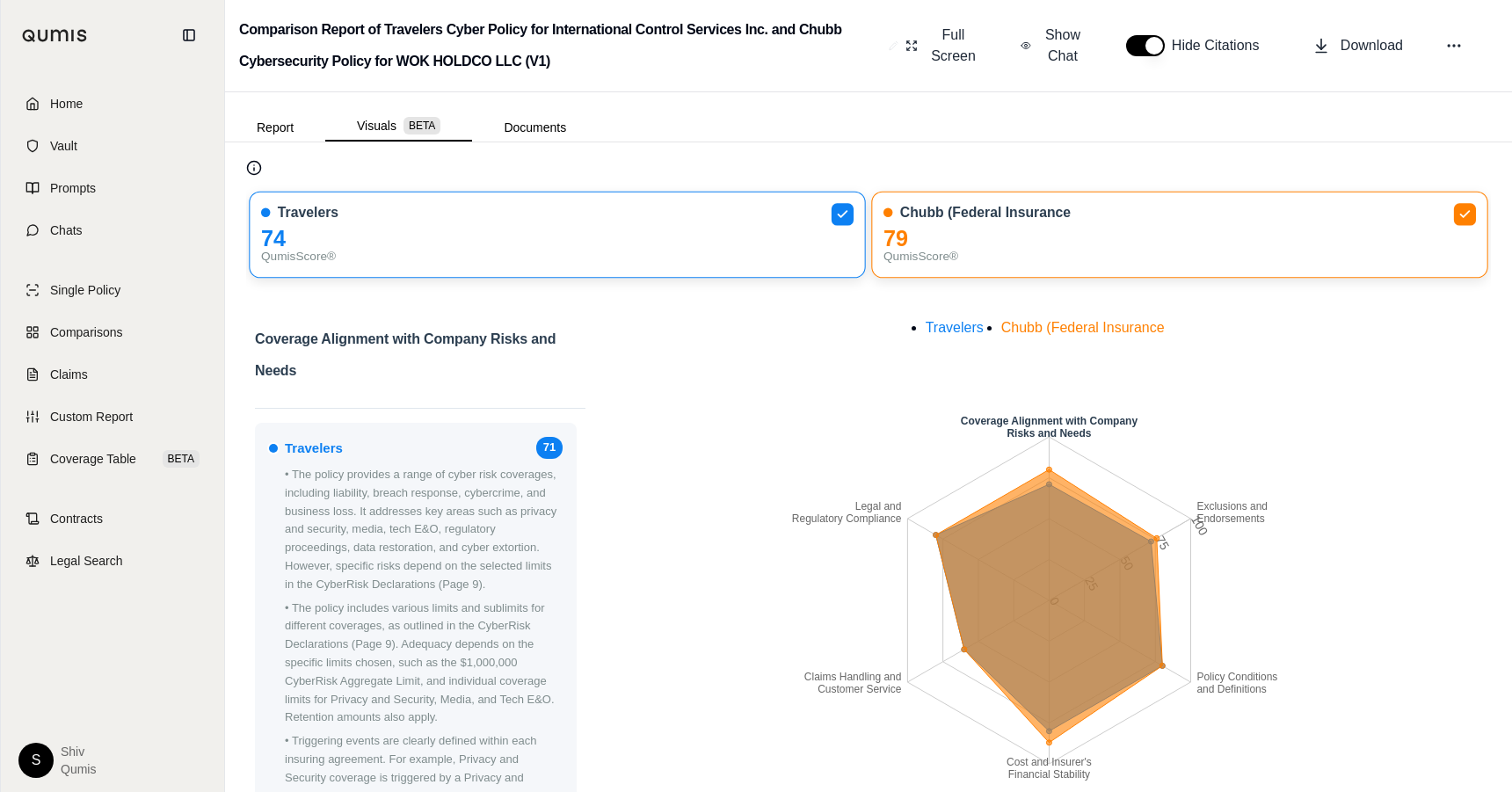
scroll to position [0, 0]
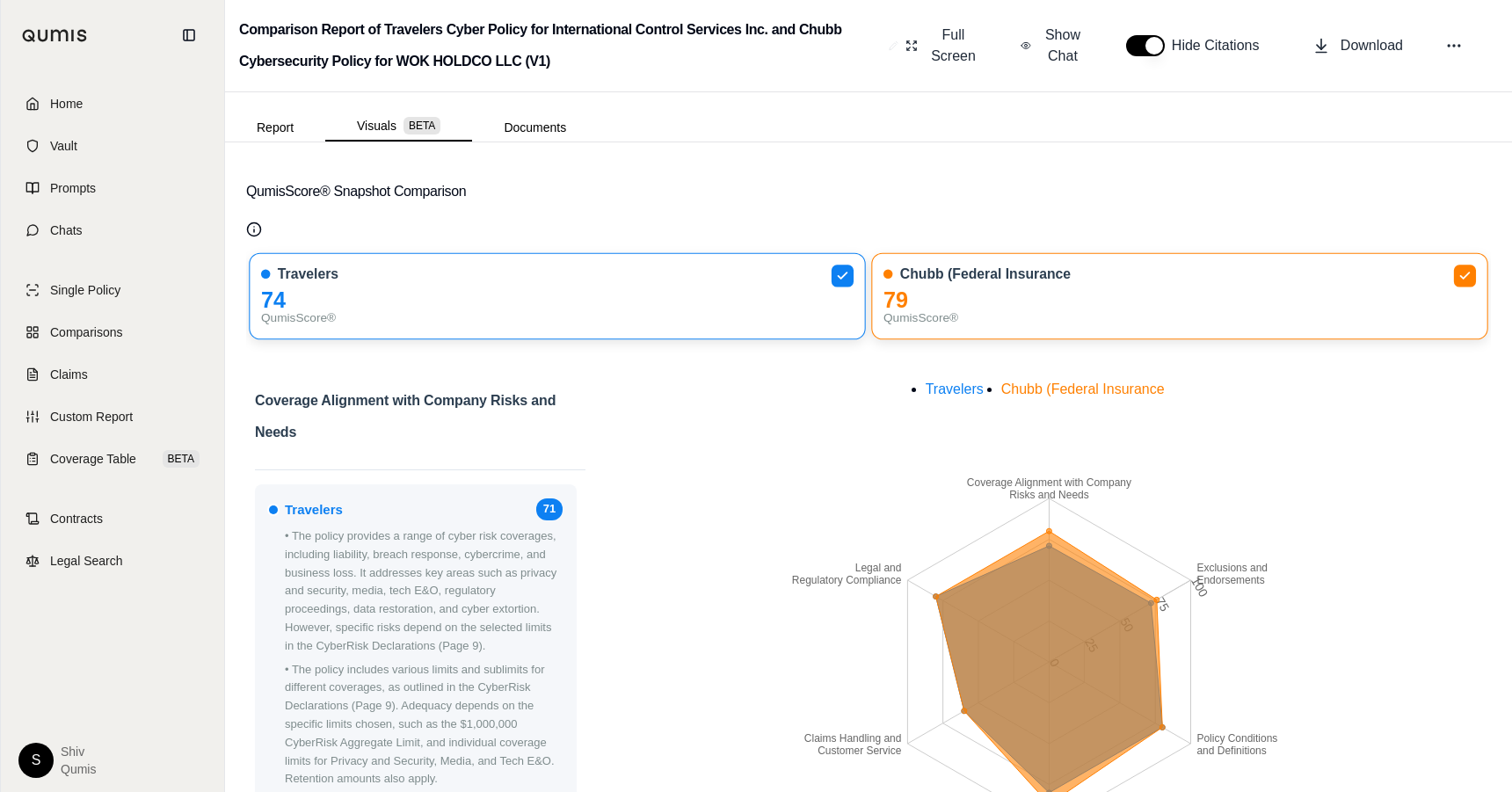
click at [245, 142] on div "QumisScore® Snapshot Comparison Travelers 74 QumisScore® Chubb (Federal Insuran…" at bounding box center [868, 467] width 1287 height 650
click at [290, 115] on button "Report" at bounding box center [275, 128] width 100 height 28
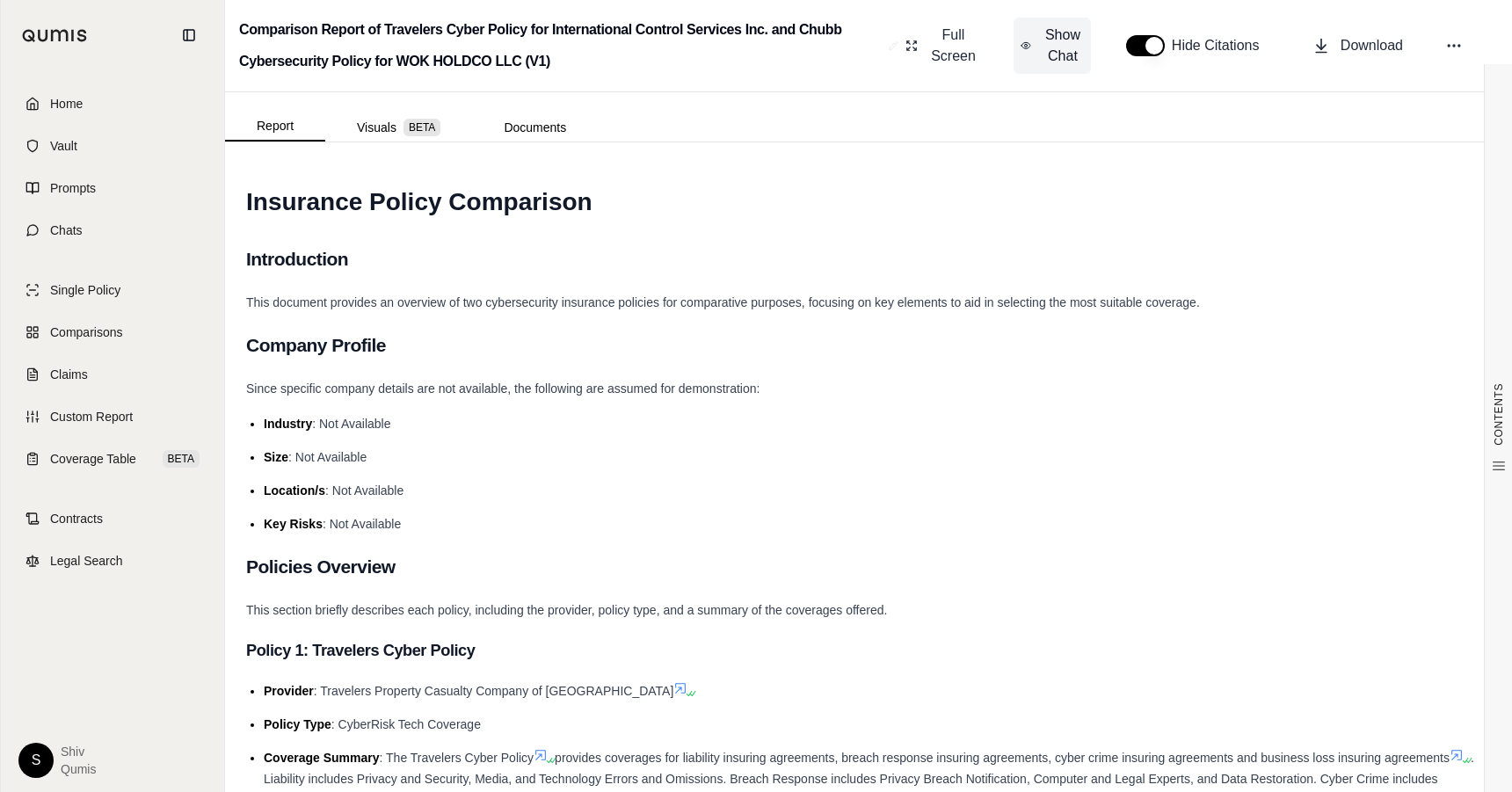
click at [1060, 51] on span "Show Chat" at bounding box center [1063, 46] width 43 height 43
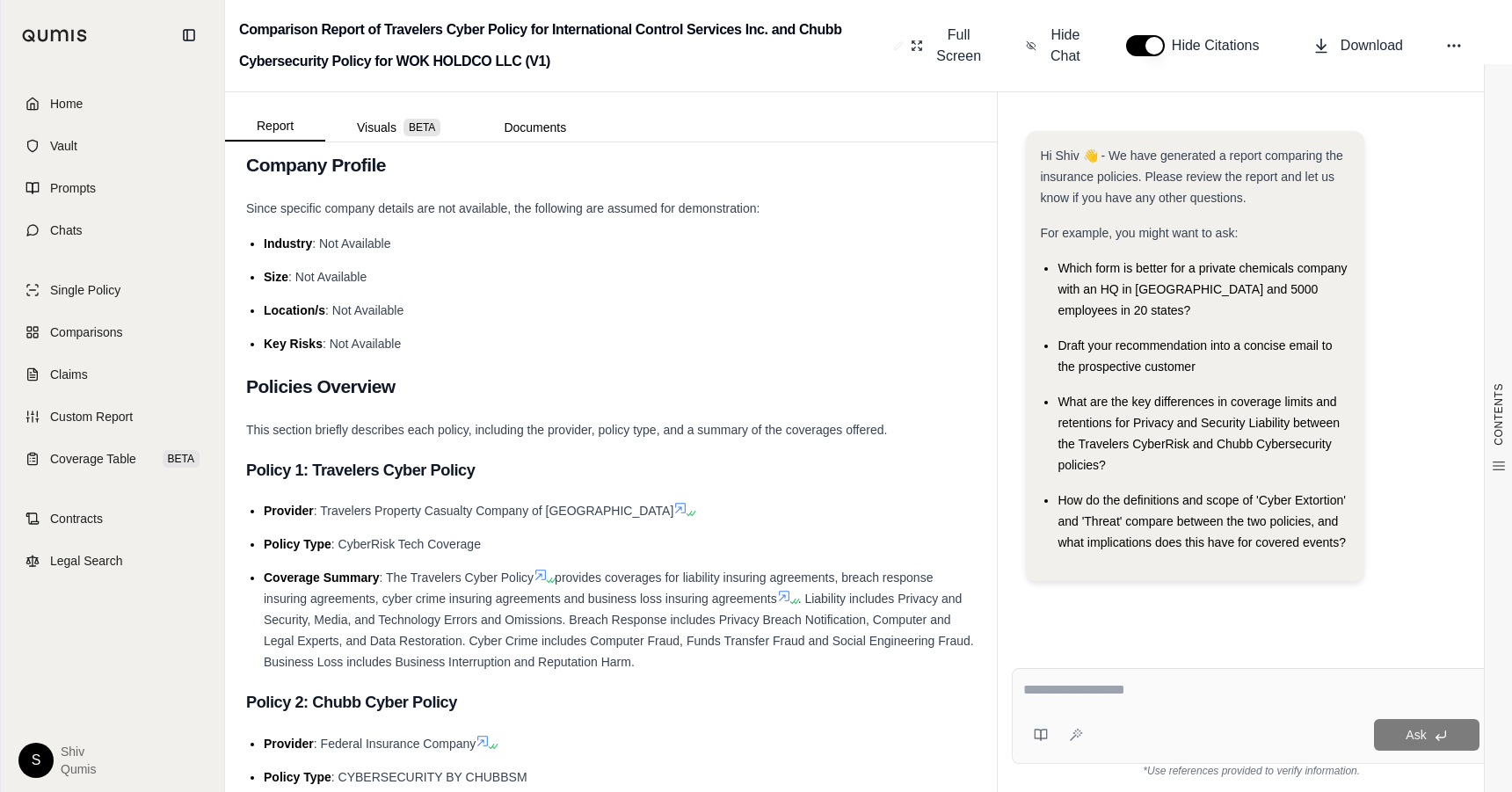
scroll to position [207, 0]
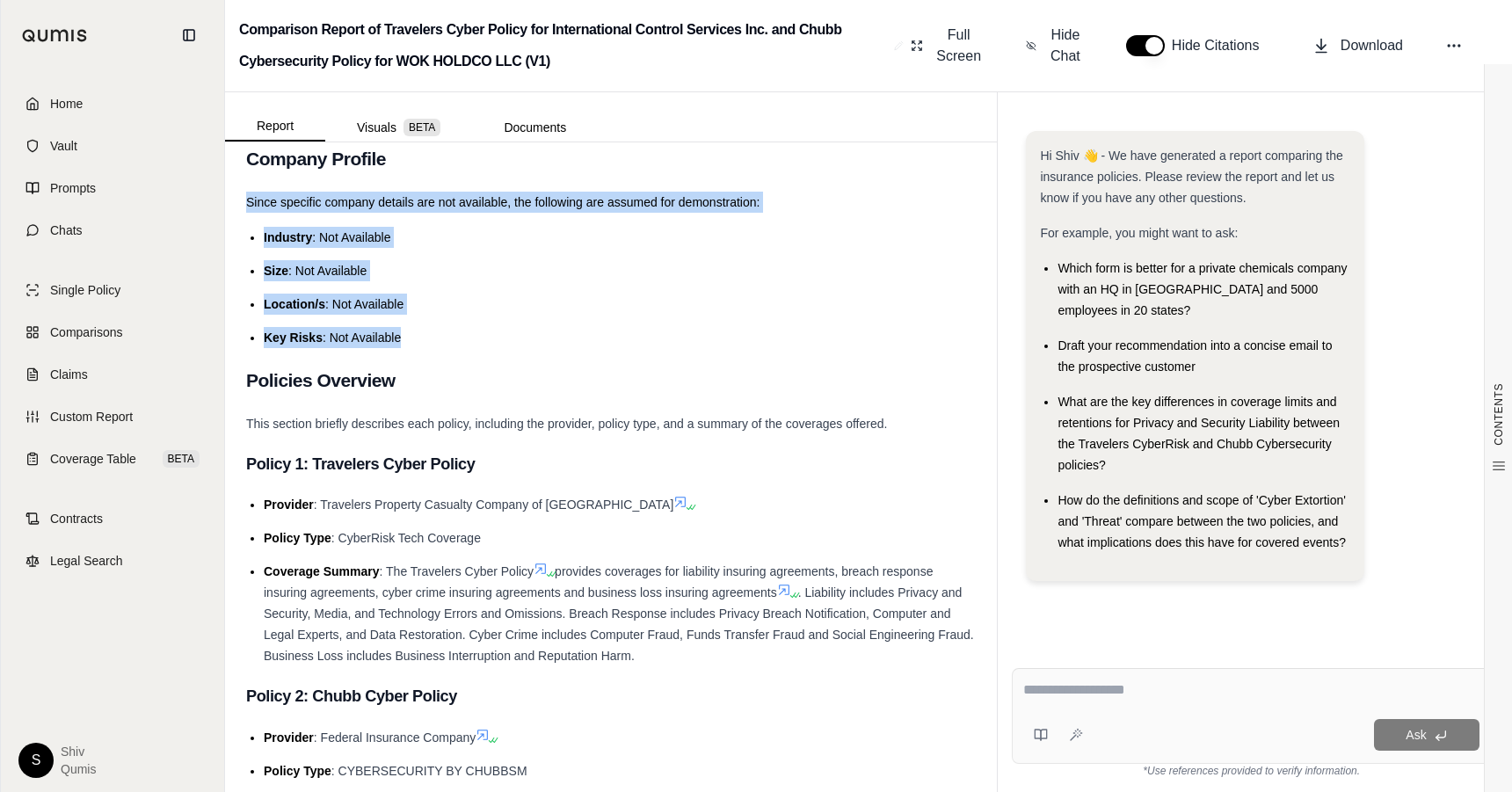
drag, startPoint x: 290, startPoint y: 189, endPoint x: 397, endPoint y: 340, distance: 185.1
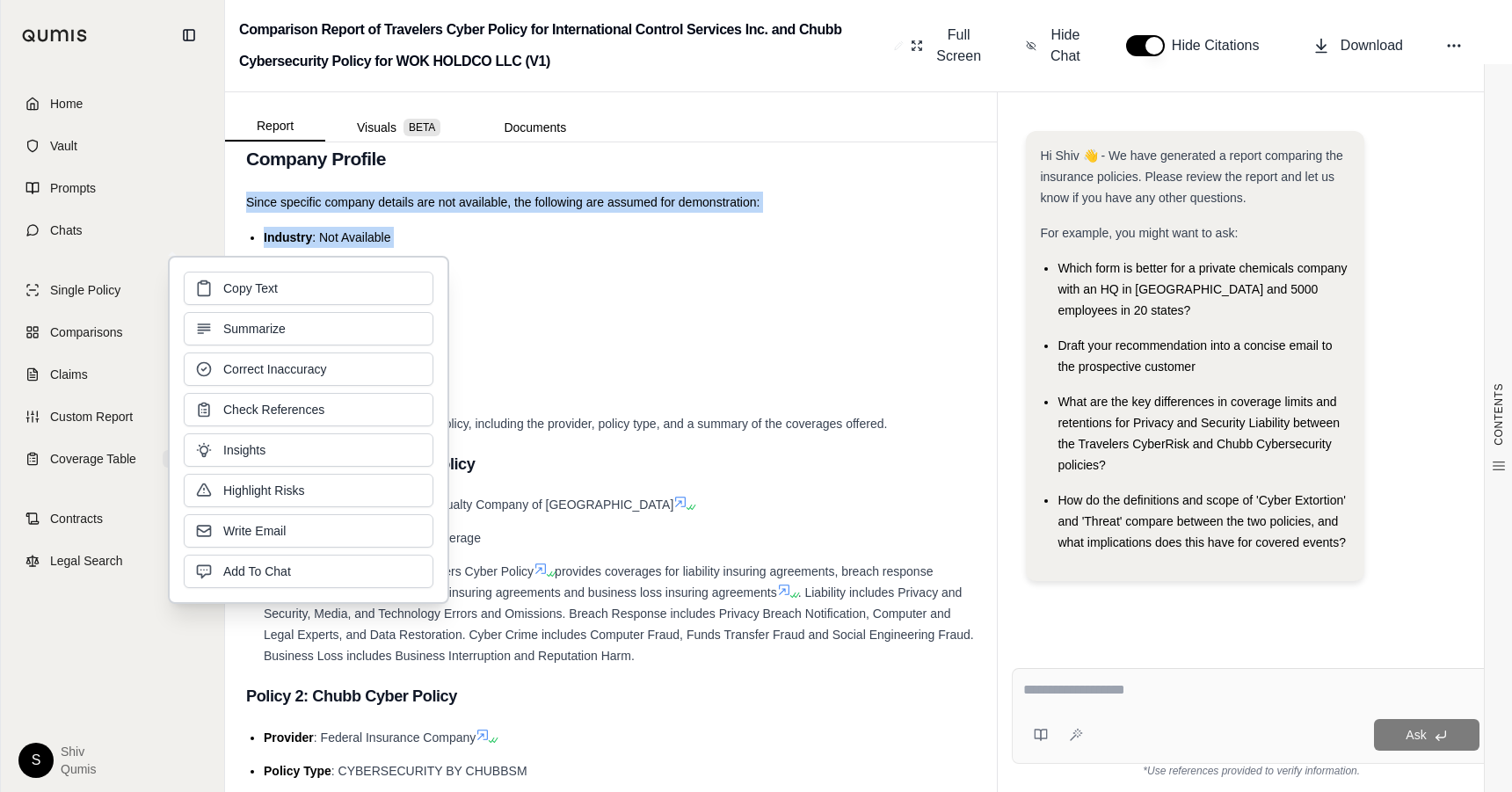
click at [397, 340] on button "Summarize" at bounding box center [309, 328] width 250 height 33
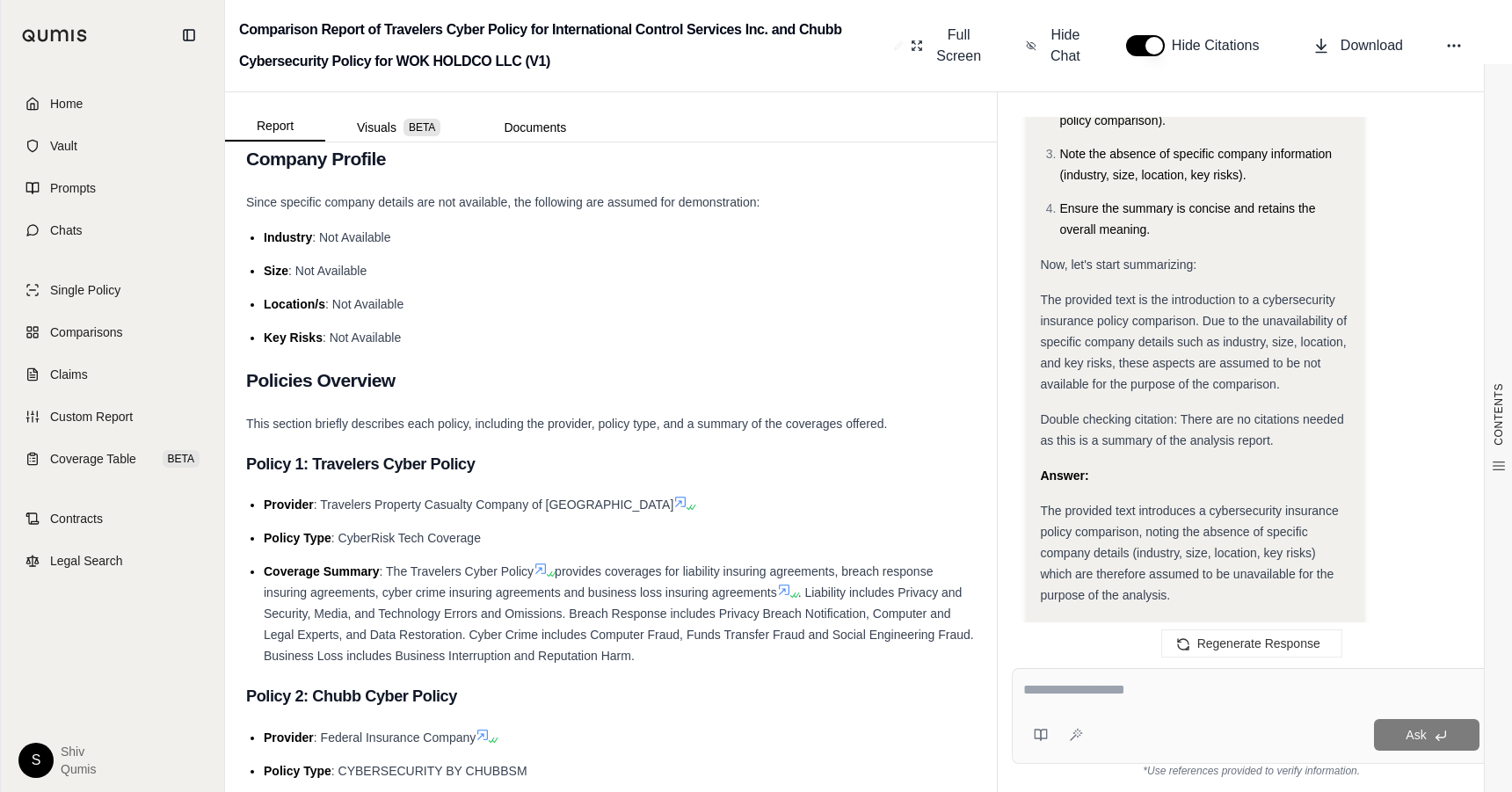
scroll to position [979, 0]
drag, startPoint x: 276, startPoint y: 207, endPoint x: 379, endPoint y: 200, distance: 103.2
click at [379, 200] on span "Since specific company details are not available, the following are assumed for…" at bounding box center [502, 202] width 514 height 14
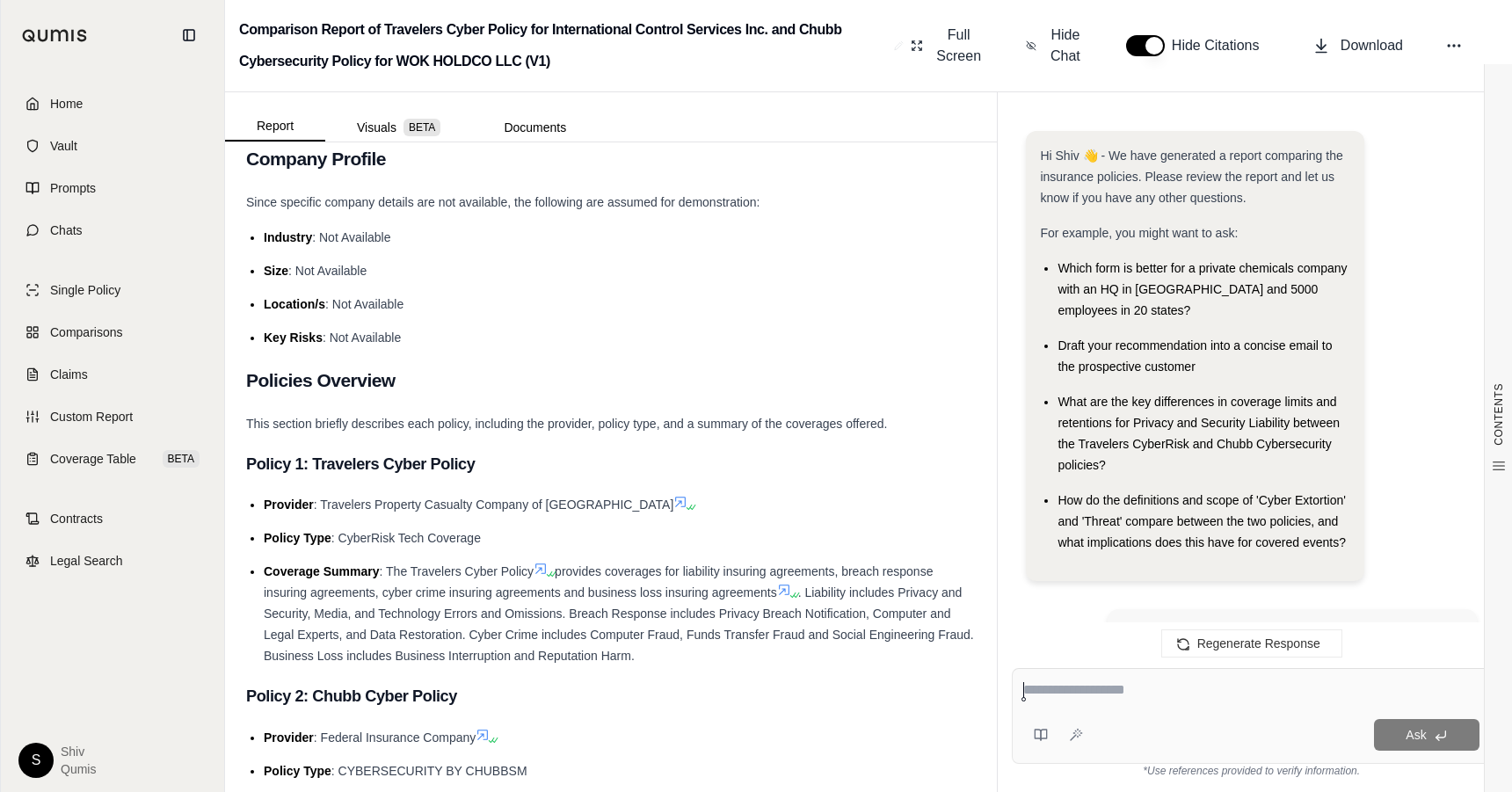
scroll to position [1028, 0]
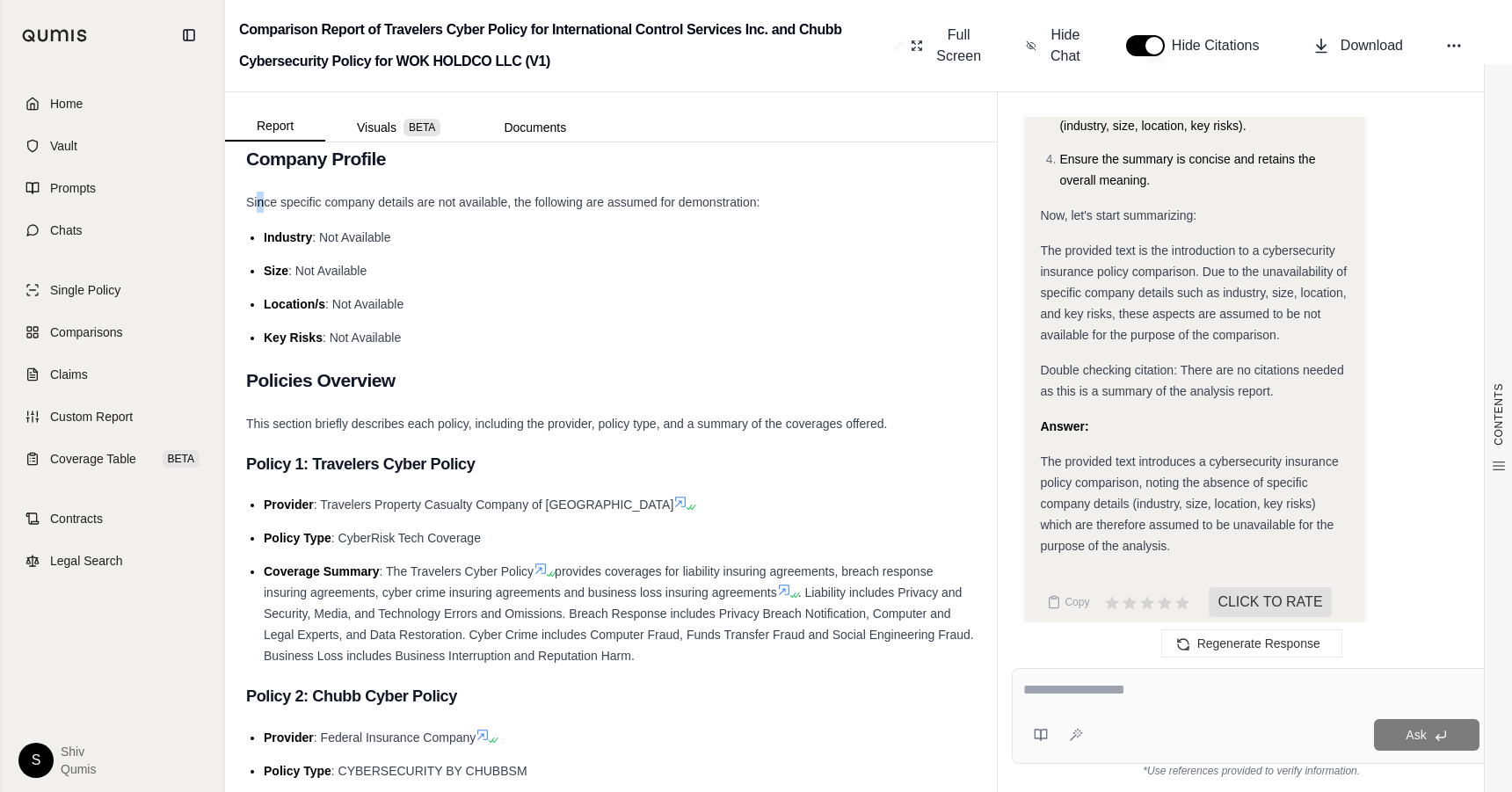
click at [263, 203] on span "Since specific company details are not available, the following are assumed for…" at bounding box center [502, 202] width 514 height 14
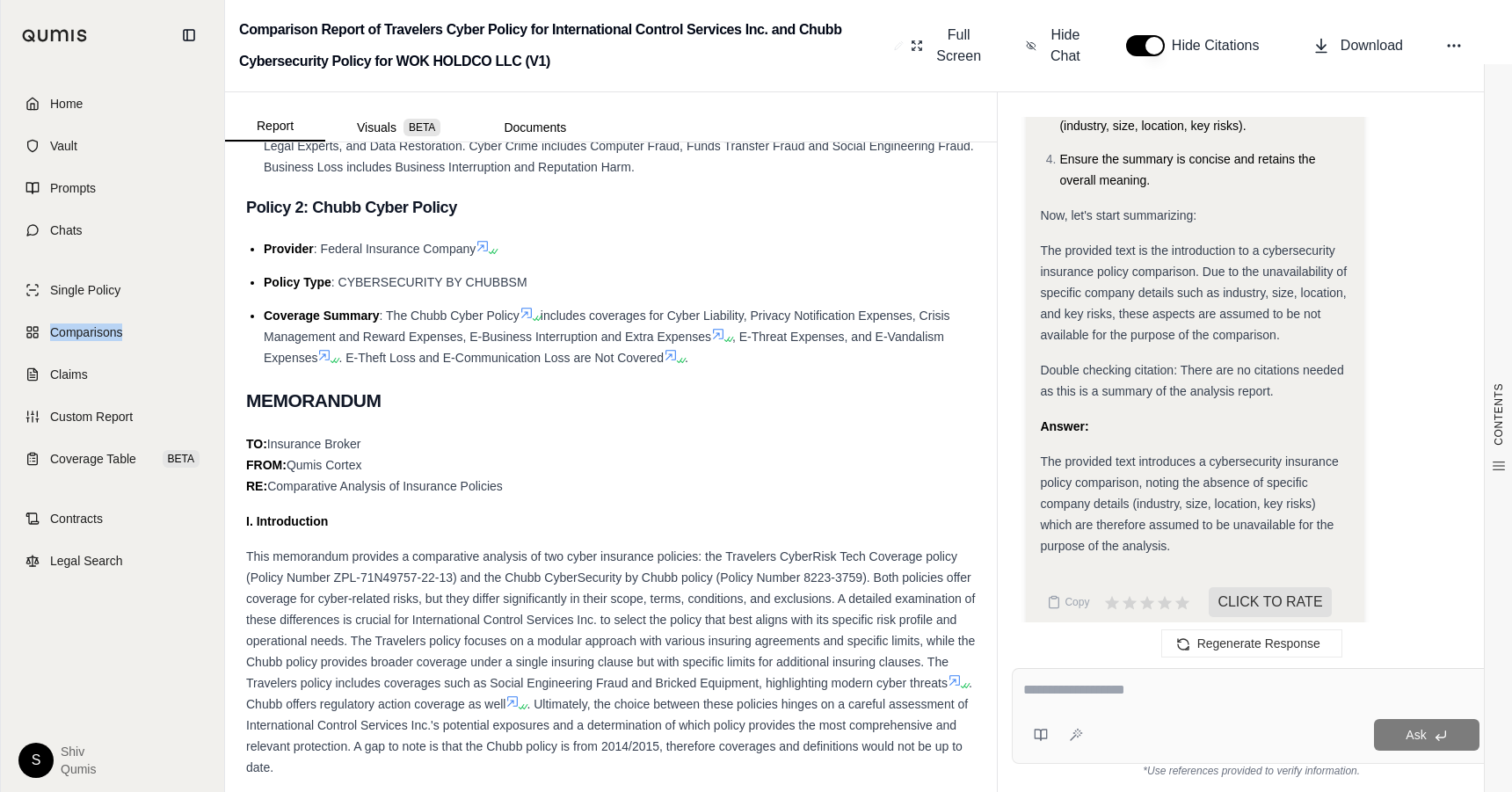
scroll to position [951, 0]
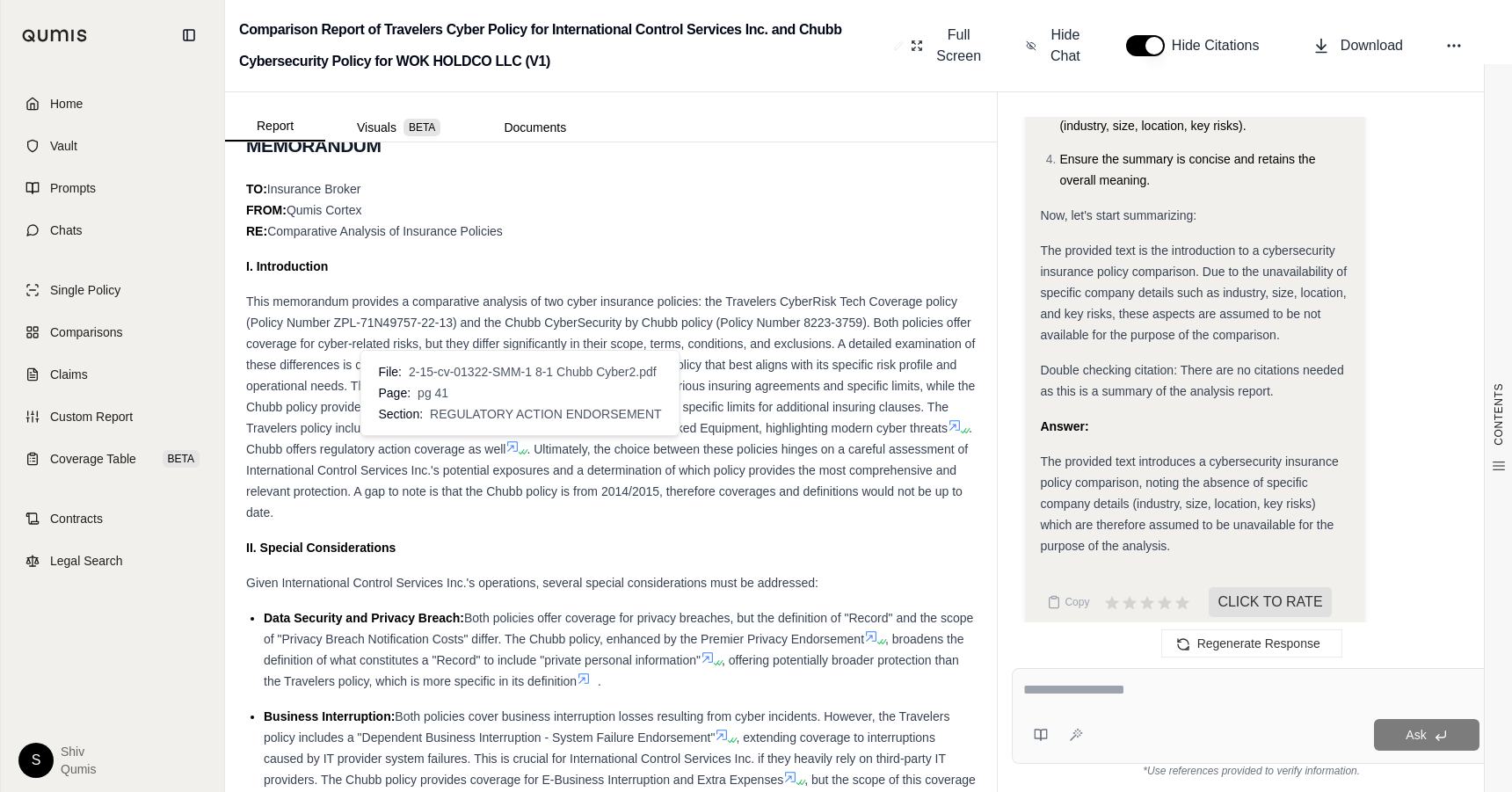
click at [519, 450] on icon at bounding box center [521, 452] width 10 height 10
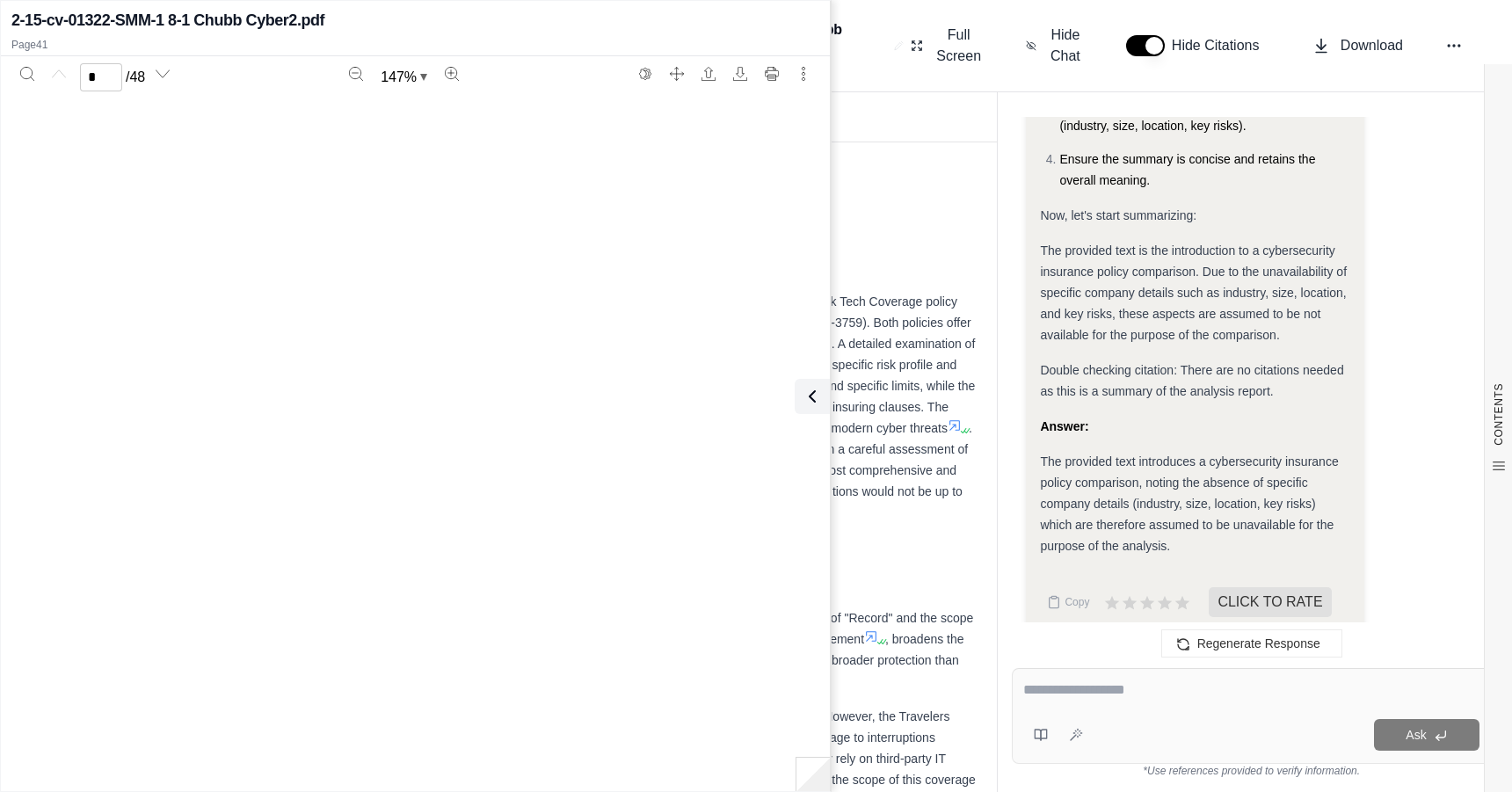
type input "**"
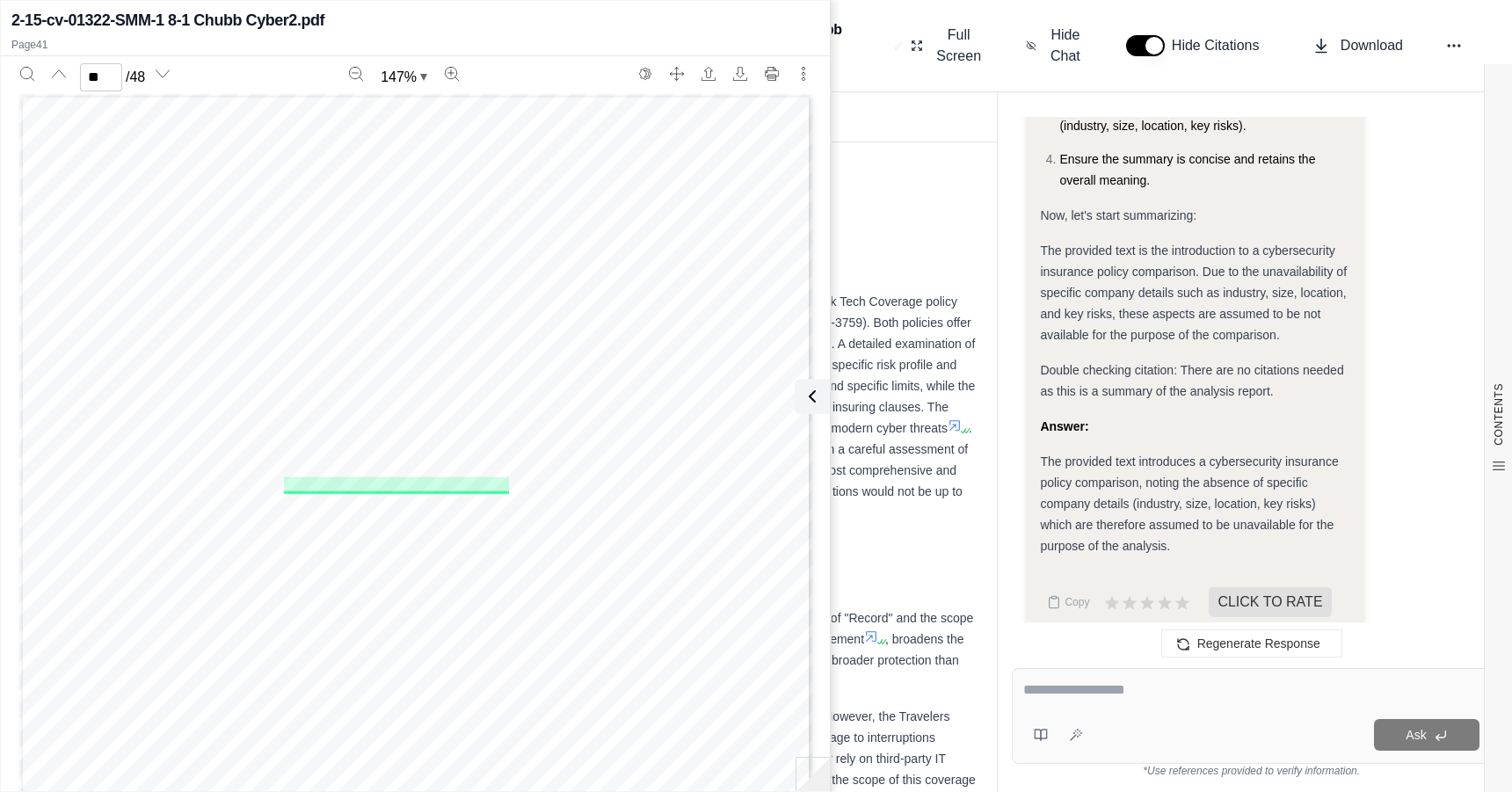
click at [887, 544] on div "II. Special Considerations" at bounding box center [611, 547] width 729 height 21
click at [799, 399] on icon at bounding box center [809, 396] width 21 height 21
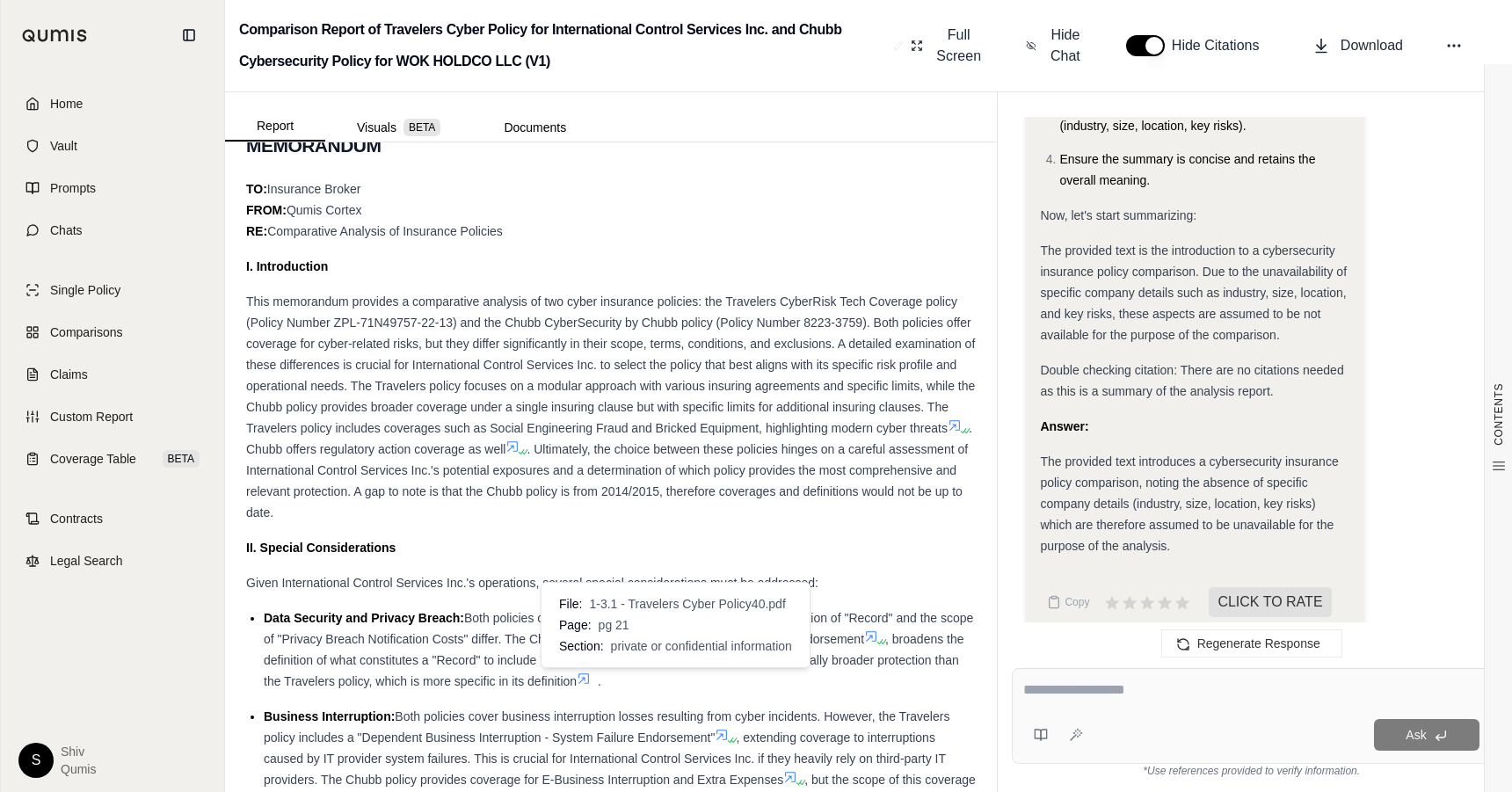
click at [590, 679] on icon at bounding box center [583, 678] width 14 height 14
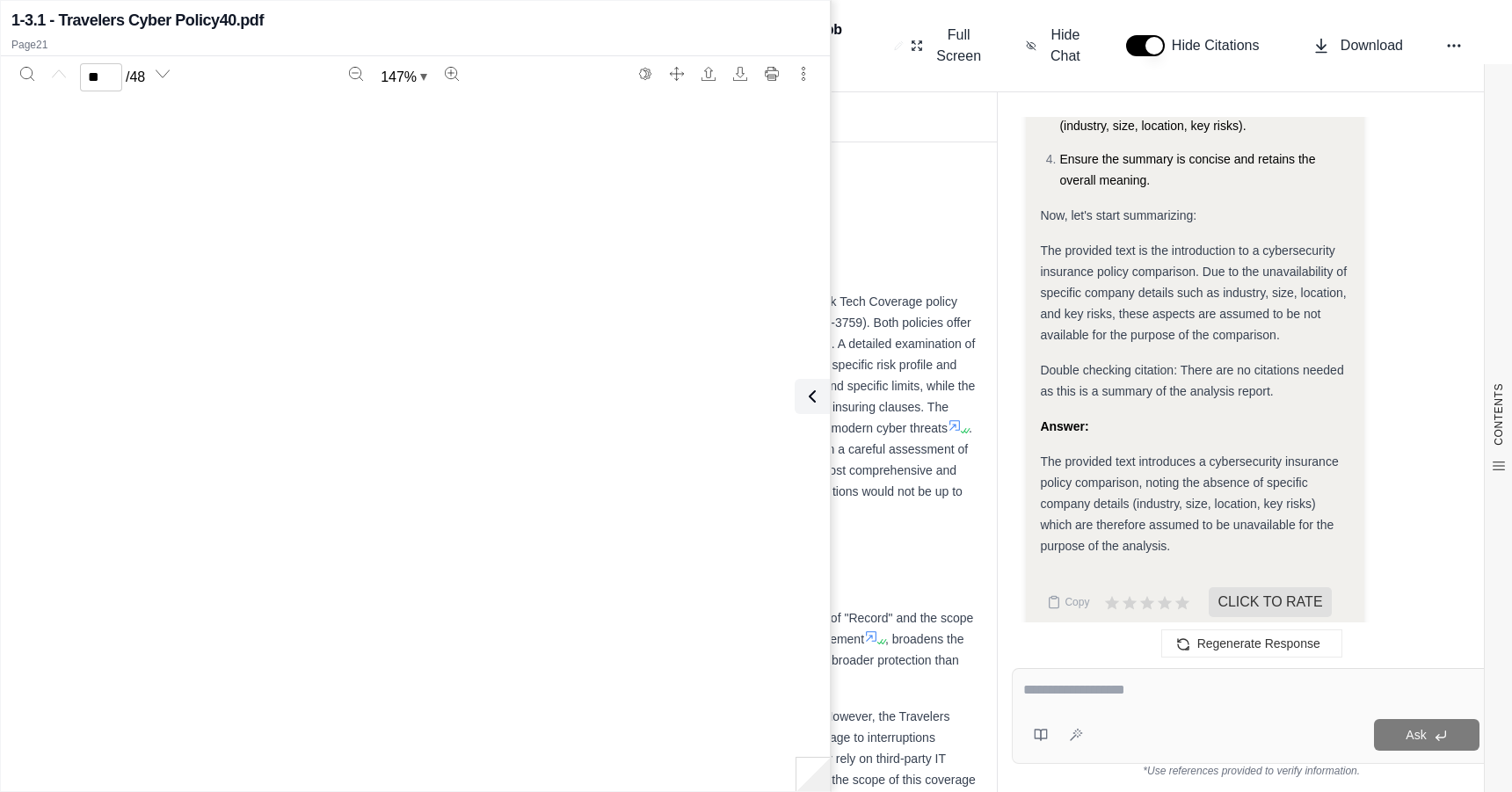
type input "**"
click at [811, 401] on icon at bounding box center [809, 396] width 6 height 10
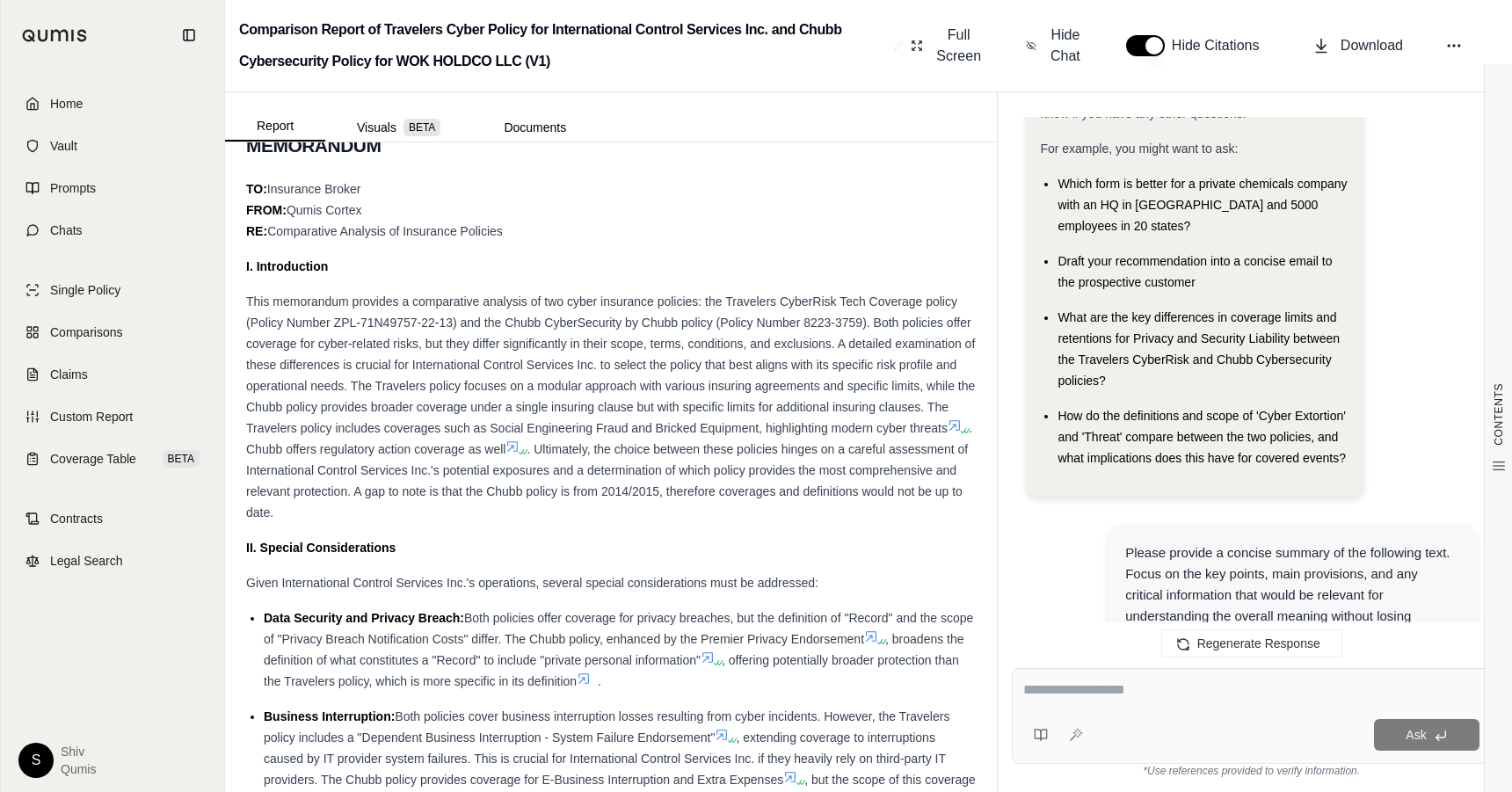
scroll to position [85, 0]
click at [109, 367] on link "Claims" at bounding box center [112, 375] width 202 height 39
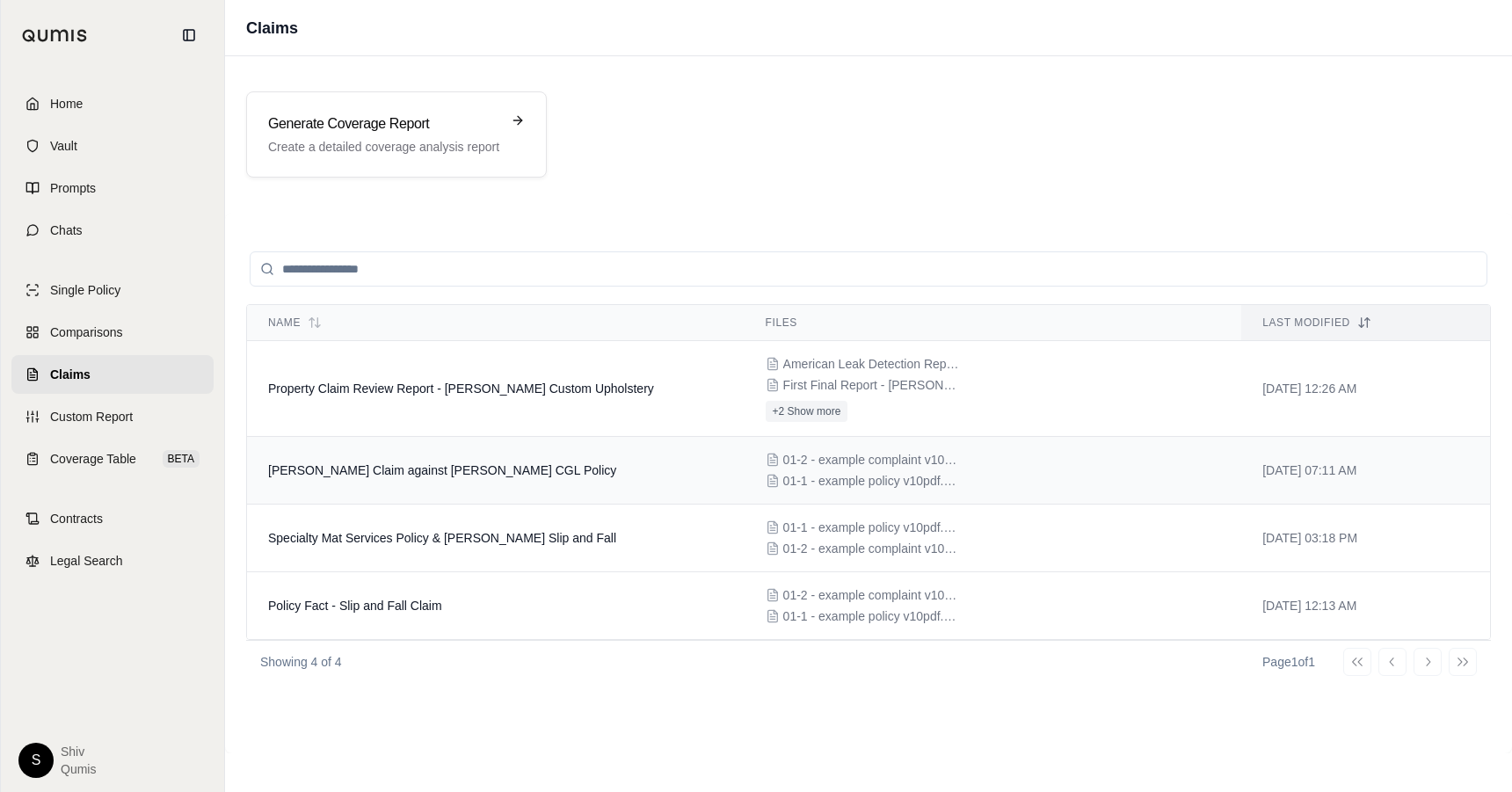
click at [440, 476] on span "Cascarano Claim against EJ Rohn CGL Policy" at bounding box center [442, 470] width 348 height 14
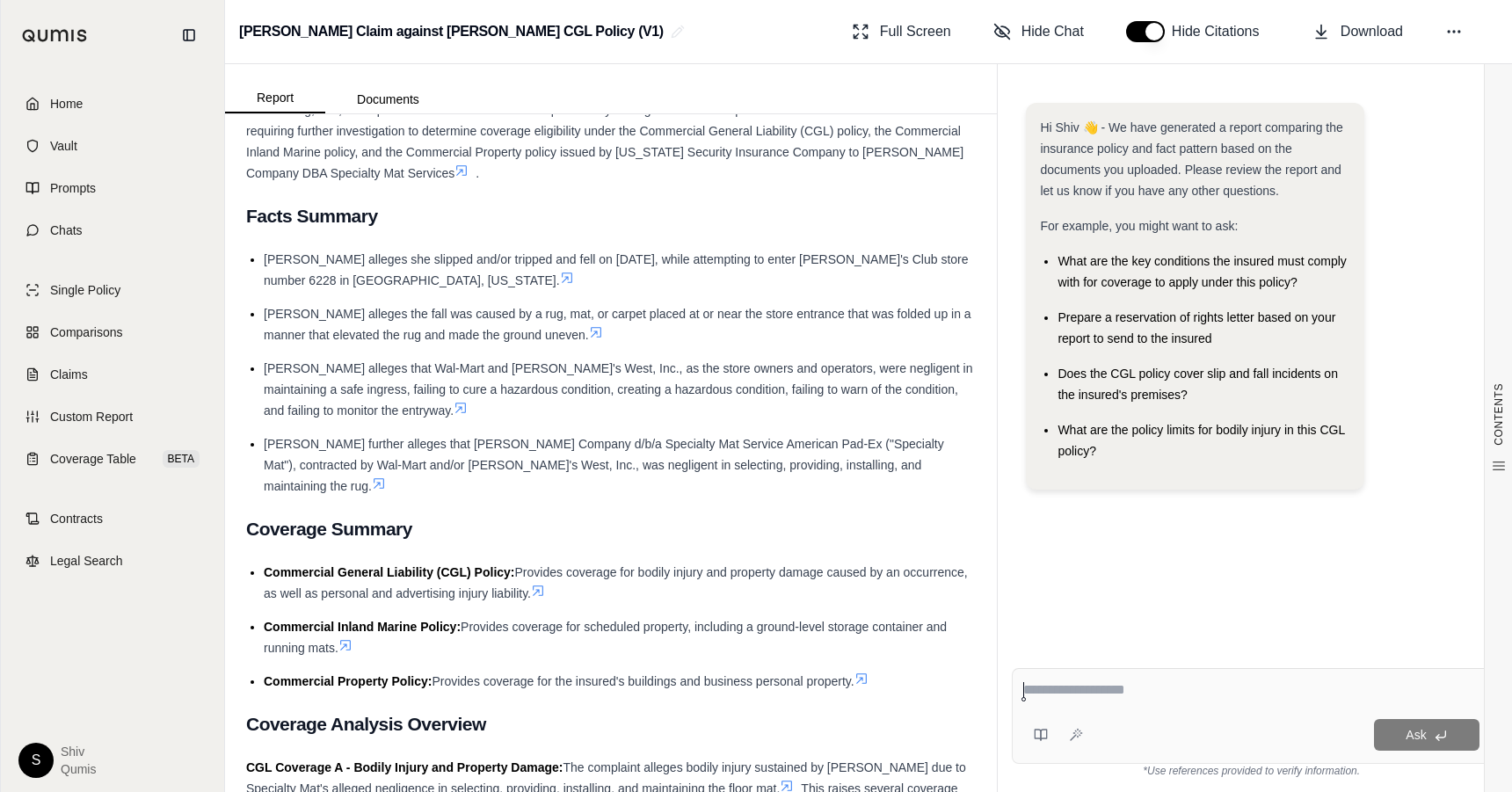
scroll to position [422, 0]
click at [1041, 736] on icon at bounding box center [1044, 734] width 6 height 10
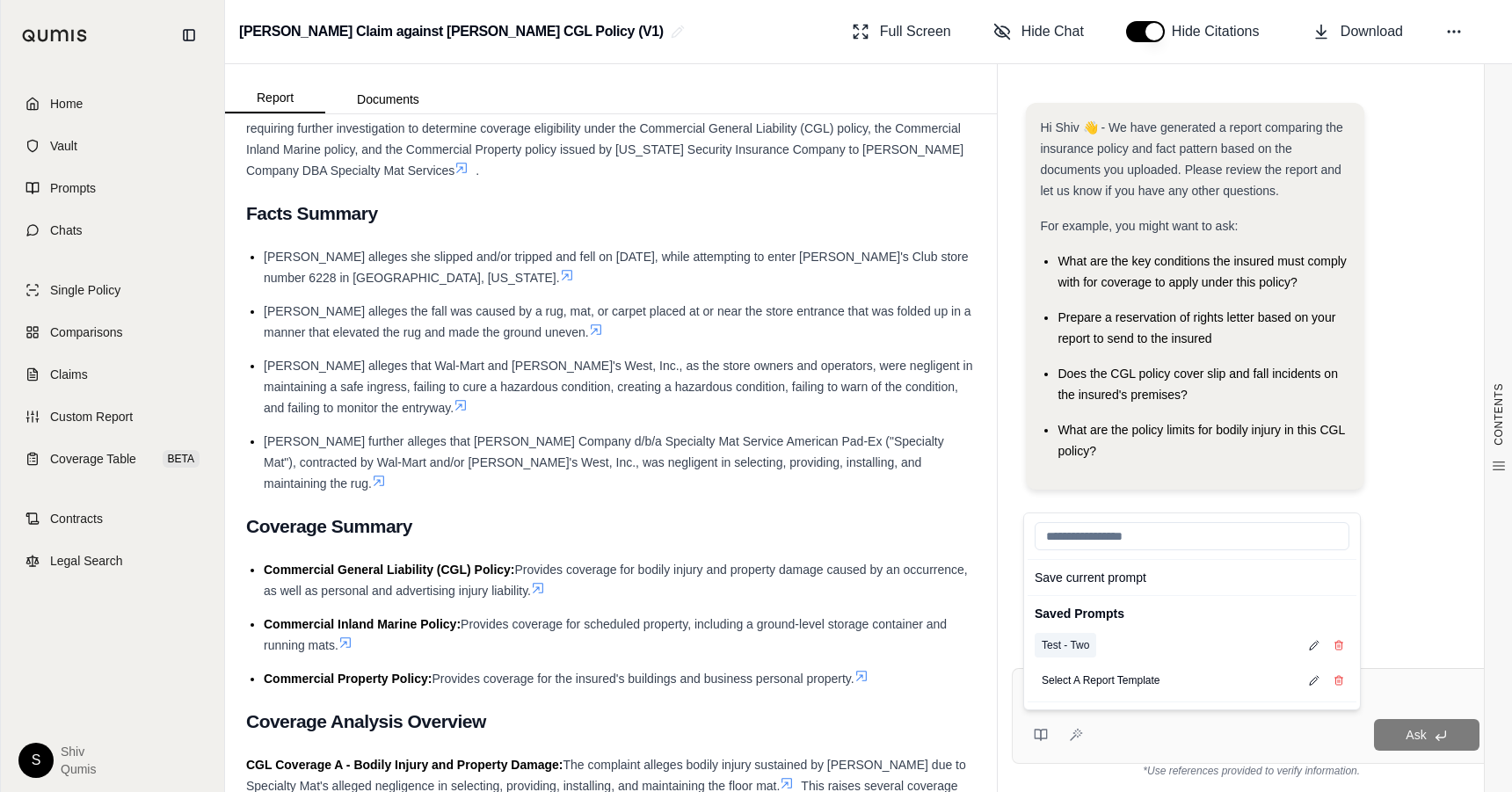
click at [1081, 647] on button "Test - Two" at bounding box center [1065, 645] width 61 height 25
type textarea "**********"
click at [1035, 442] on div "Hi Shiv 👋 - We have generated a report comparing the insurance policy and fact …" at bounding box center [1195, 296] width 338 height 387
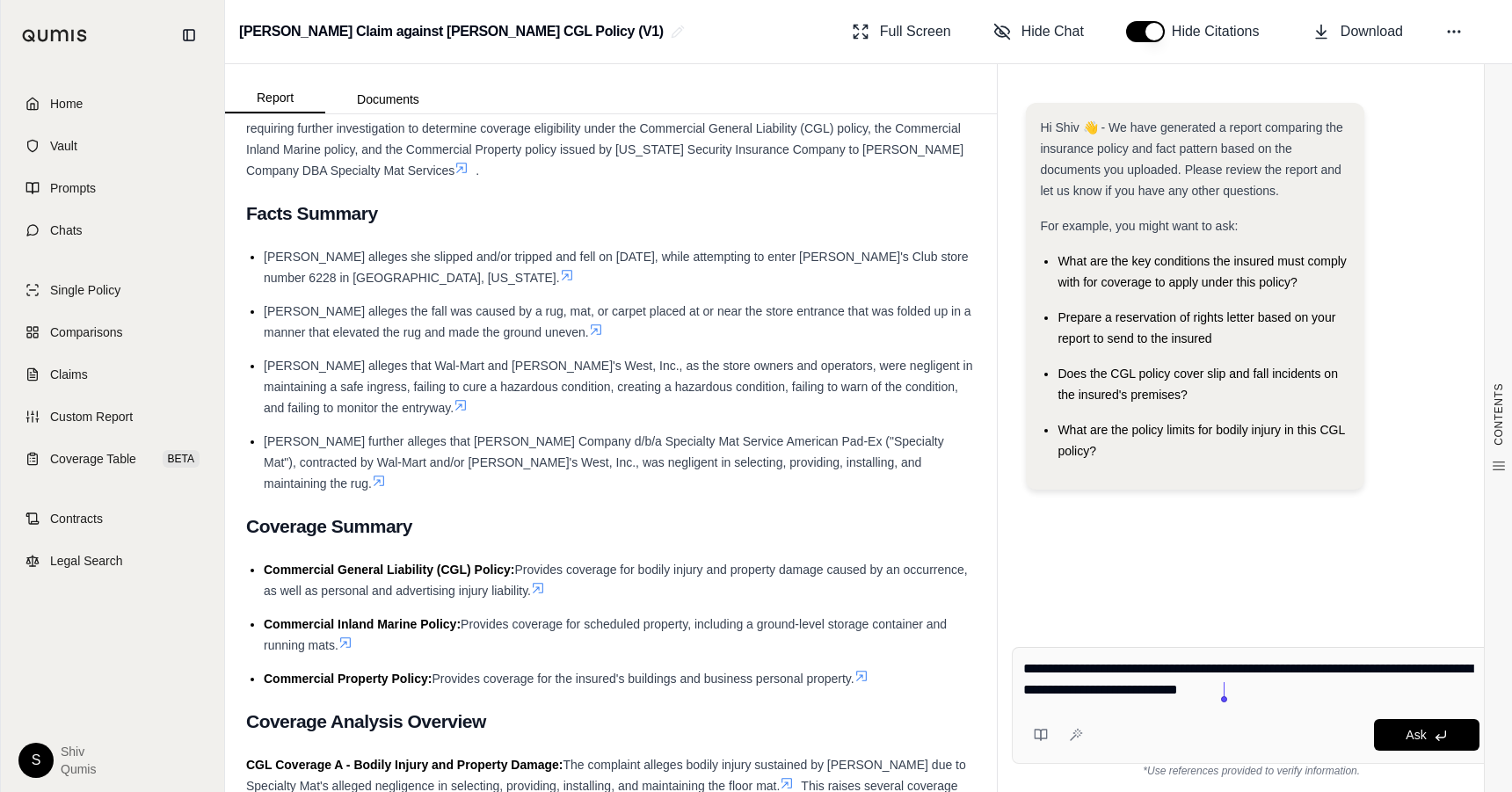
drag, startPoint x: 1122, startPoint y: 673, endPoint x: 1230, endPoint y: 686, distance: 108.8
click at [1230, 686] on textarea "**********" at bounding box center [1251, 680] width 456 height 43
click at [1402, 732] on button "Ask" at bounding box center [1427, 735] width 105 height 31
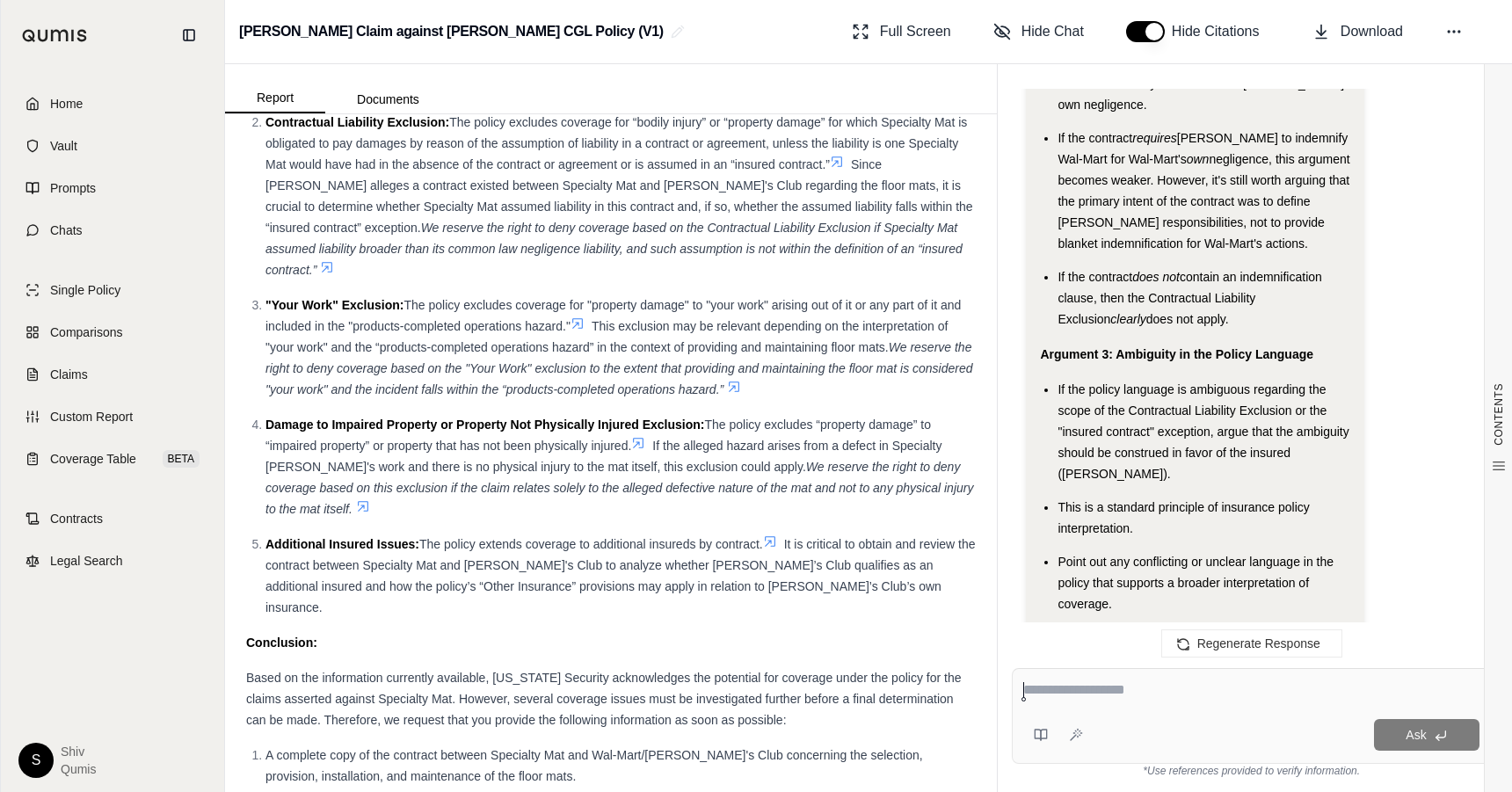
scroll to position [3656, 0]
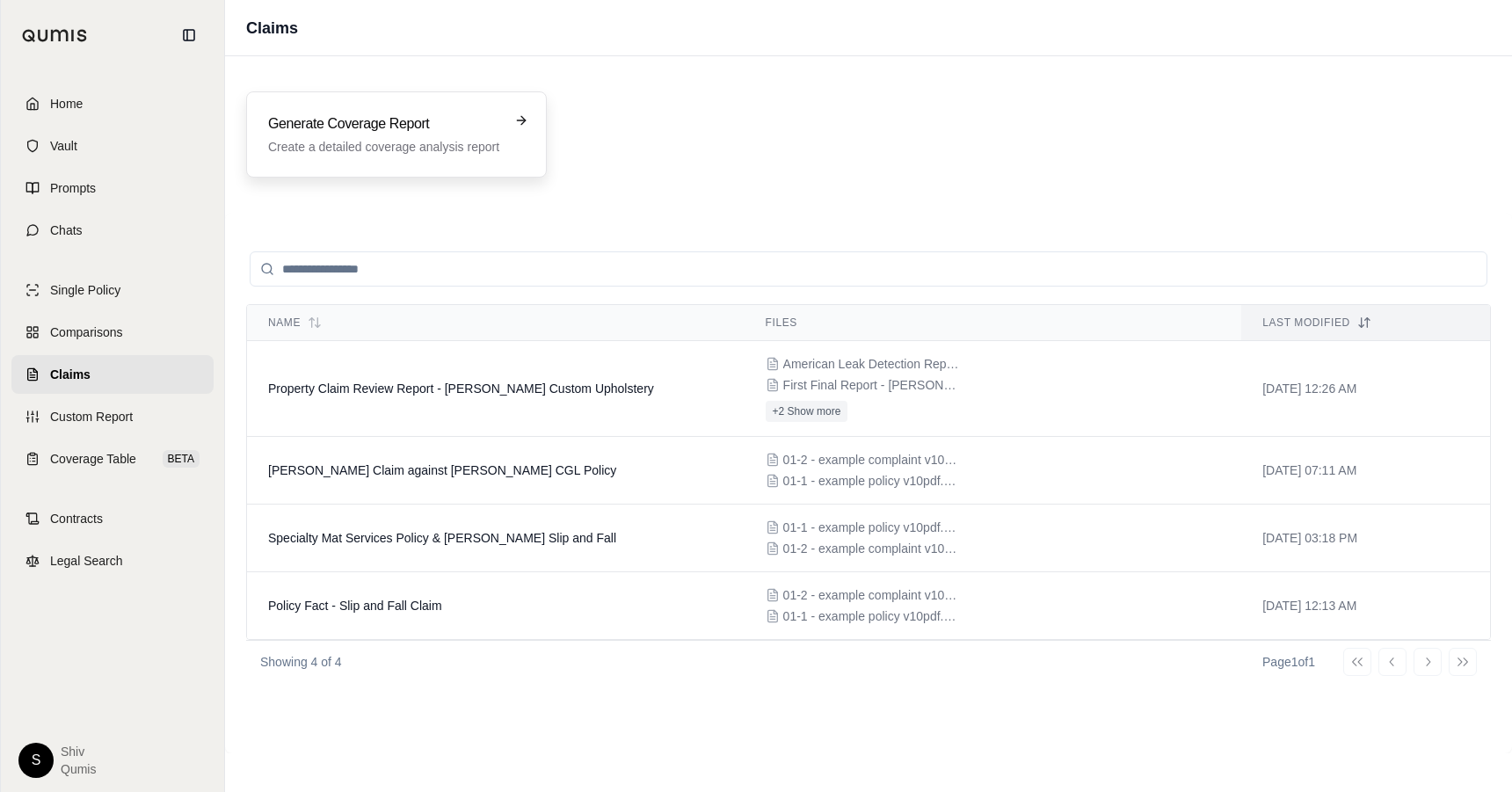
click at [416, 142] on p "Create a detailed coverage analysis report" at bounding box center [384, 146] width 232 height 18
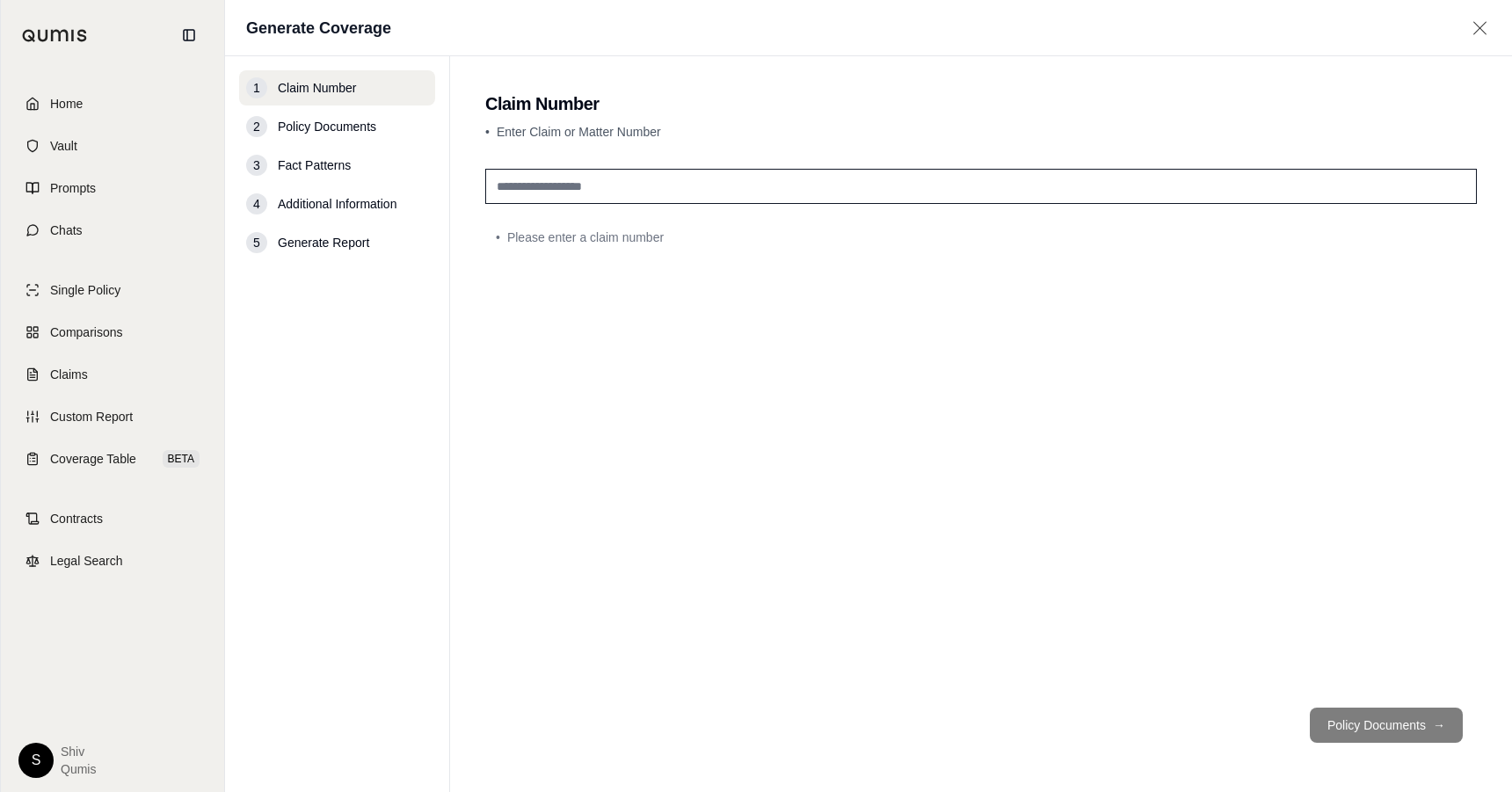
click at [608, 194] on input "text" at bounding box center [981, 186] width 992 height 35
click at [613, 106] on h2 "Claim Number" at bounding box center [981, 104] width 992 height 25
click at [626, 187] on input "text" at bounding box center [981, 186] width 992 height 35
type input "*****"
click at [1378, 718] on button "Policy Documents →" at bounding box center [1385, 725] width 153 height 35
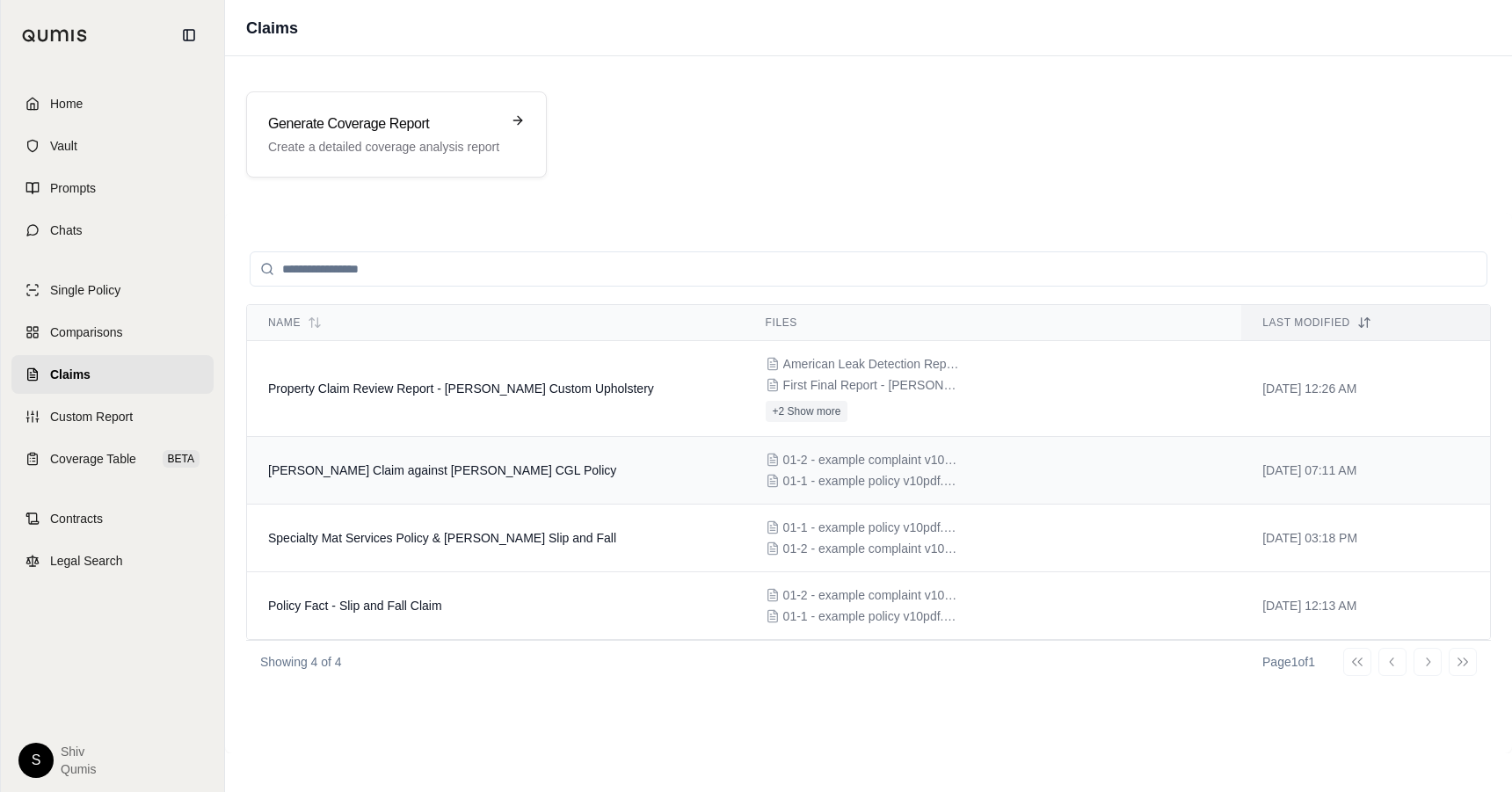
click at [554, 474] on td "Cascarano Claim against EJ Rohn CGL Policy" at bounding box center [496, 470] width 498 height 68
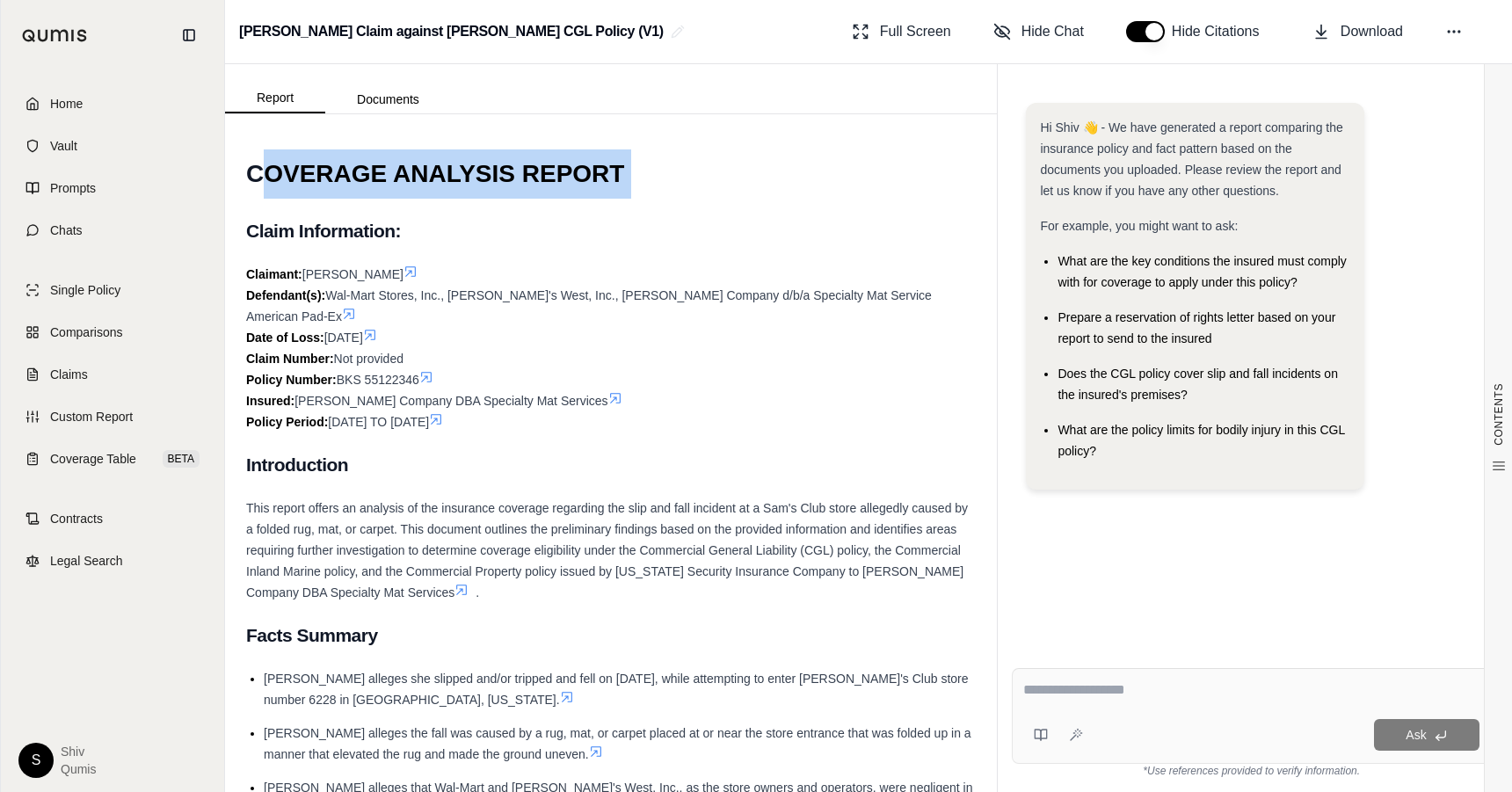
drag, startPoint x: 263, startPoint y: 179, endPoint x: 536, endPoint y: 204, distance: 274.1
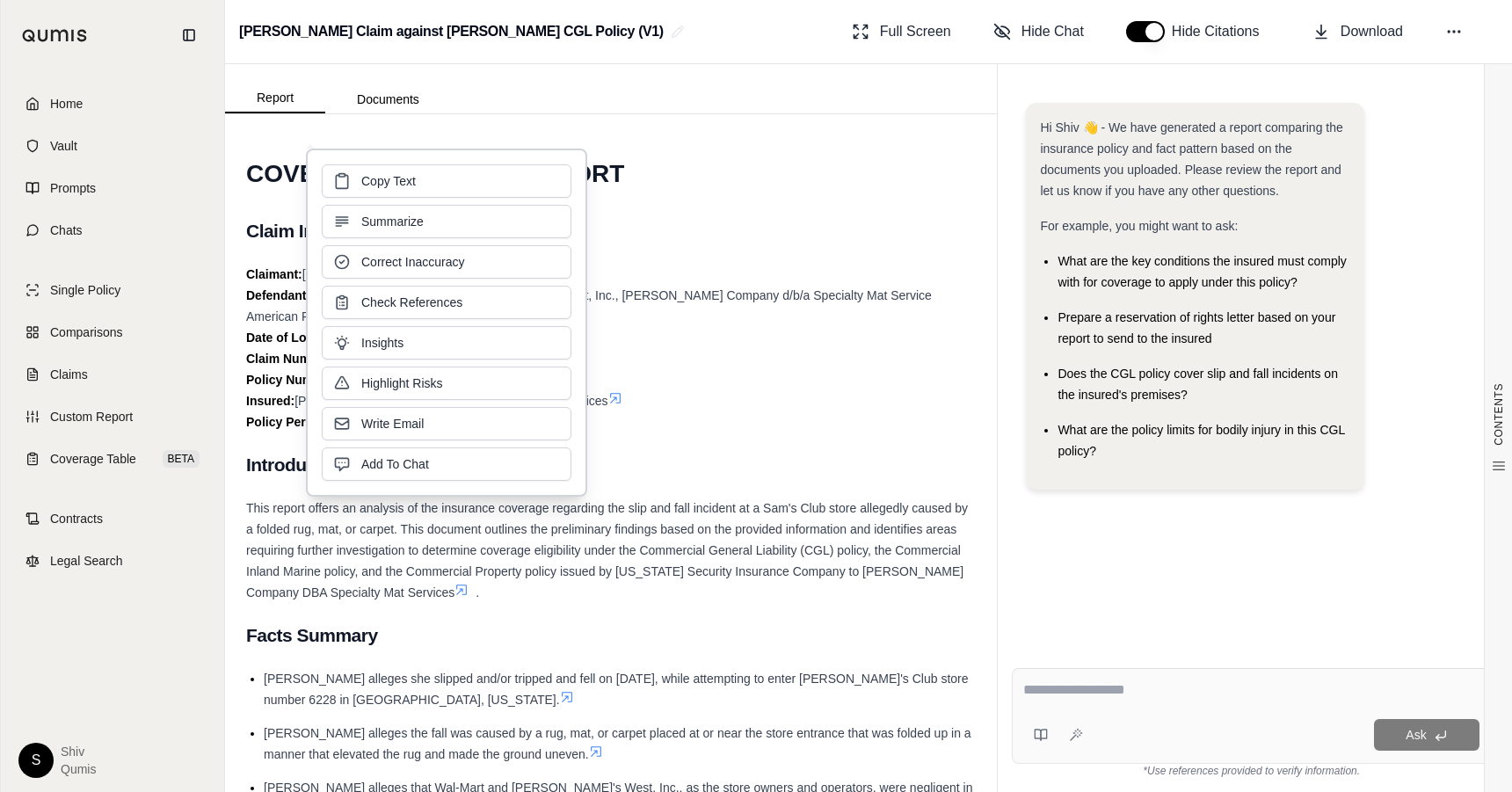
click at [738, 392] on div "Claimant: Bernadine Cascarano Defendant(s): Wal-Mart Stores, Inc., Sam's West, …" at bounding box center [611, 348] width 729 height 168
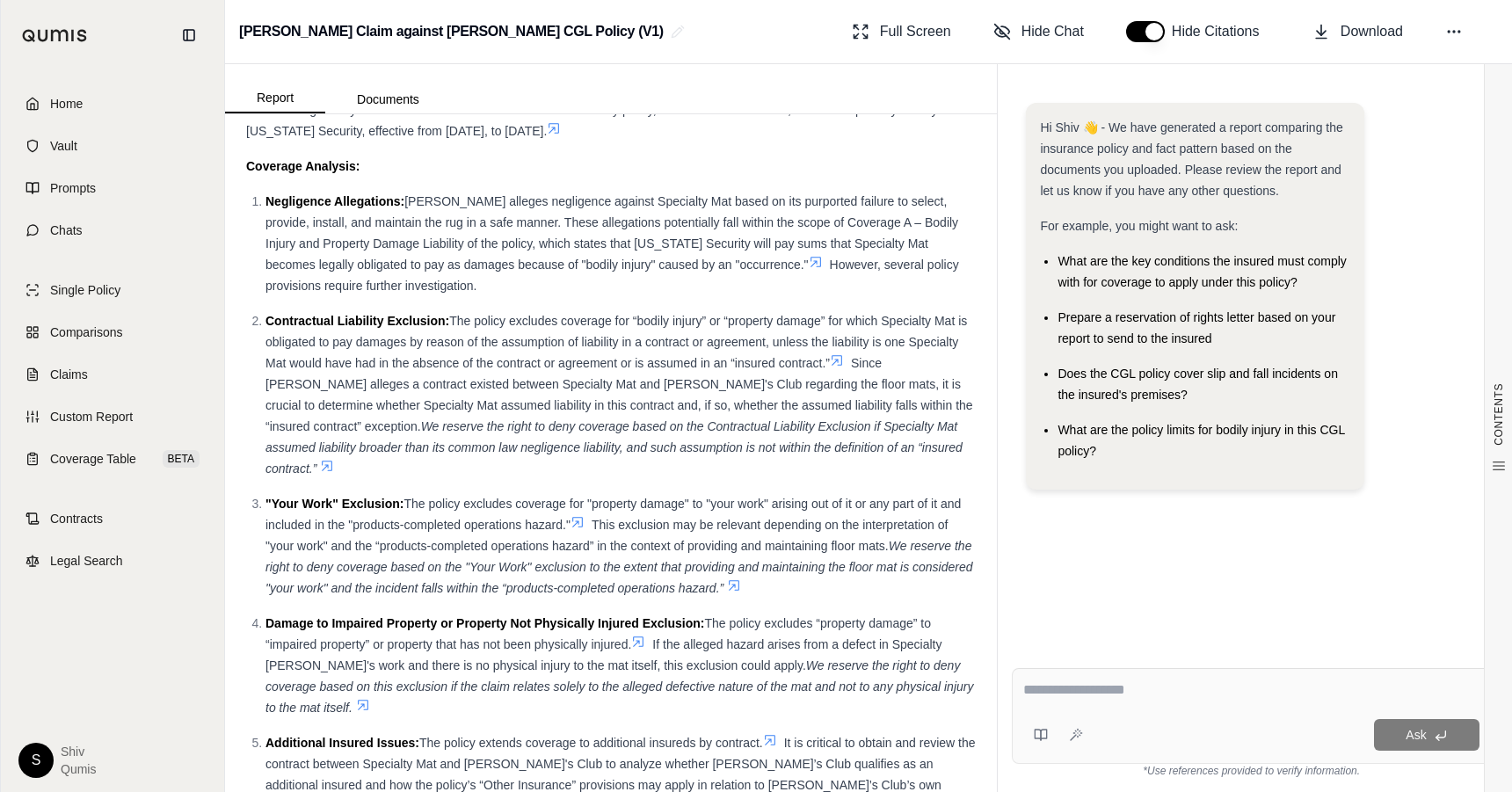
scroll to position [3475, 0]
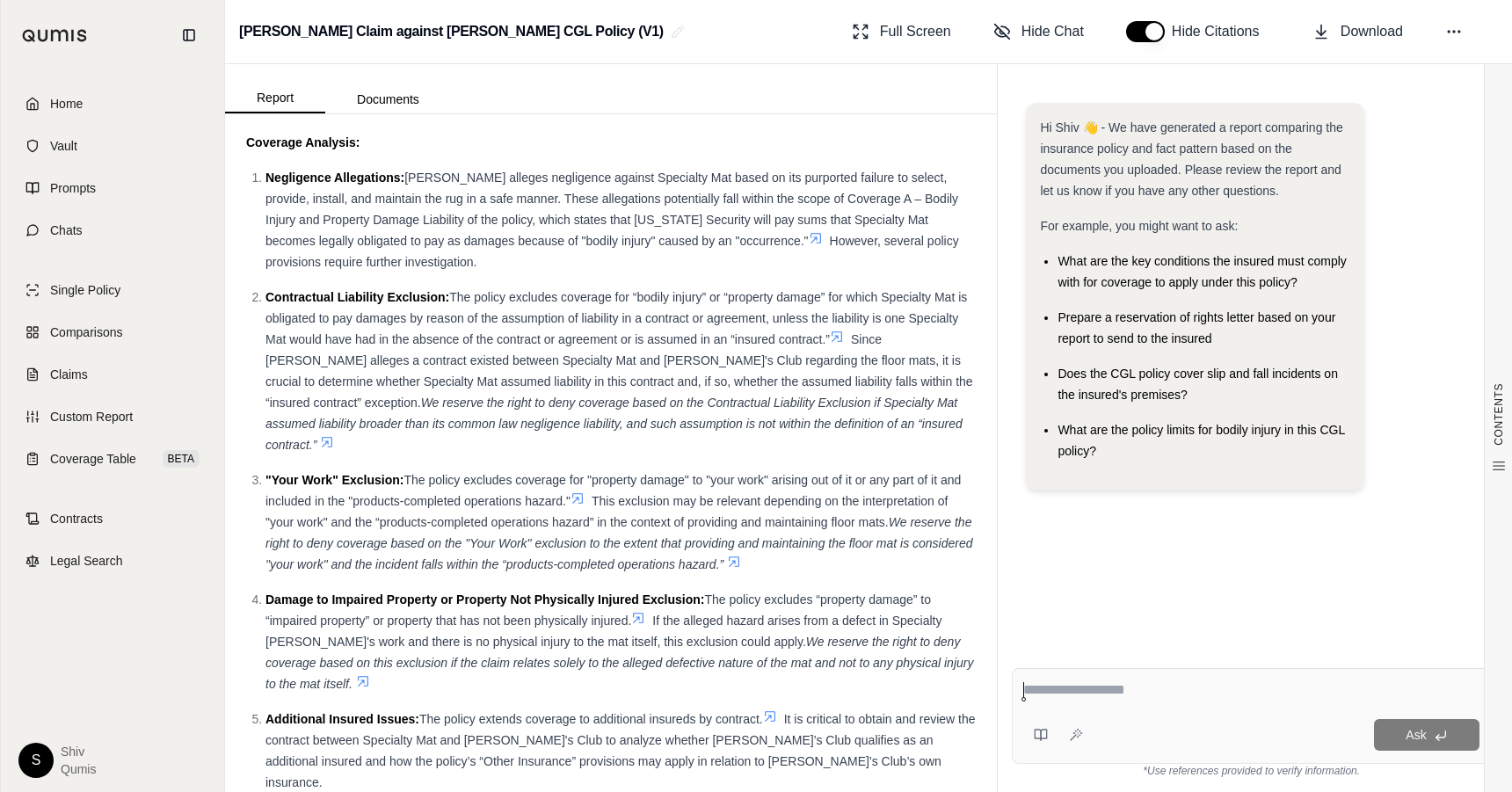
click at [1142, 693] on textarea at bounding box center [1251, 689] width 456 height 21
click at [1040, 744] on button at bounding box center [1041, 735] width 35 height 35
click at [1090, 648] on button "Test - Two" at bounding box center [1065, 645] width 61 height 25
type textarea "**********"
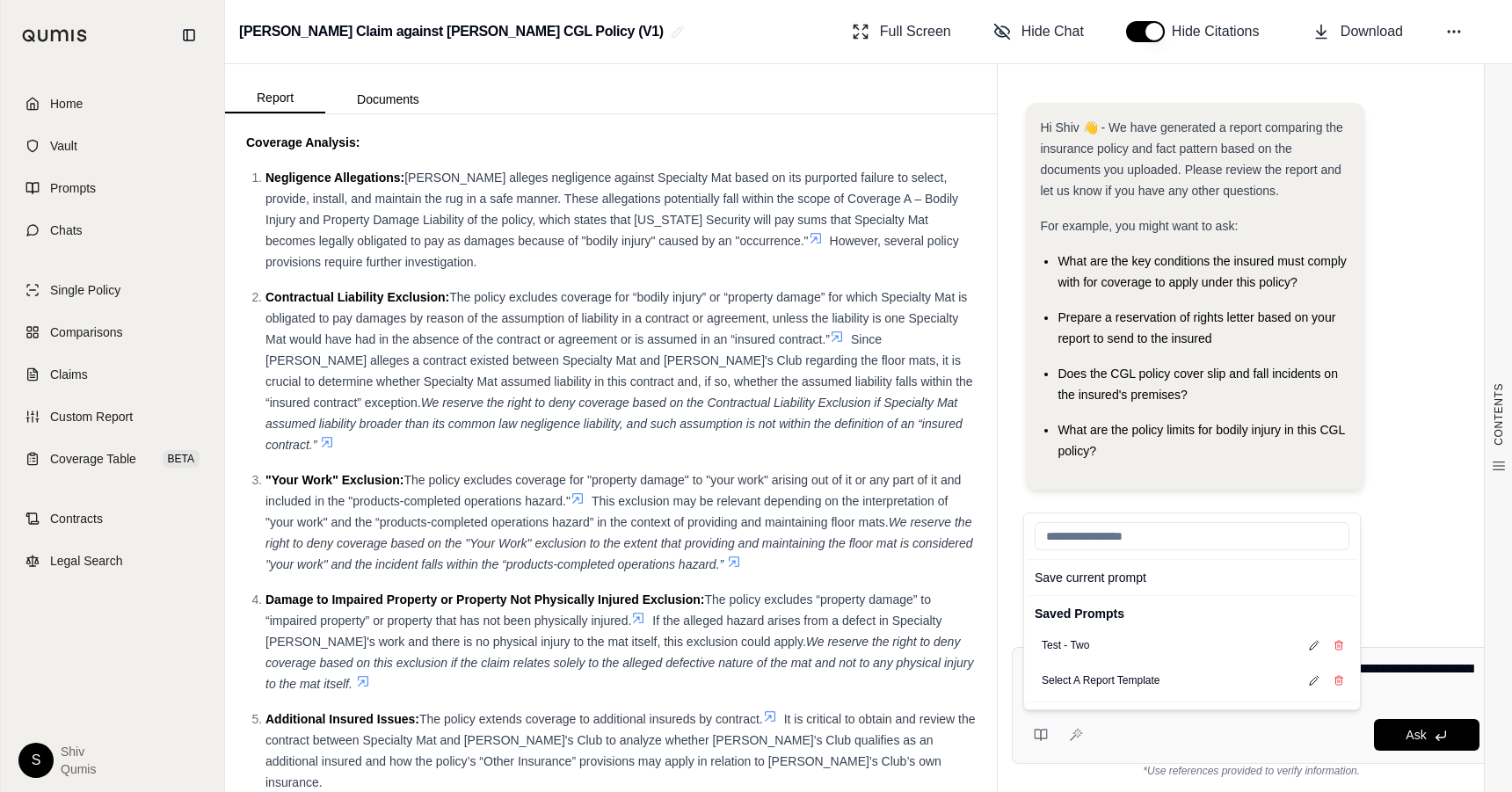
click at [1415, 668] on textarea "**********" at bounding box center [1251, 680] width 456 height 43
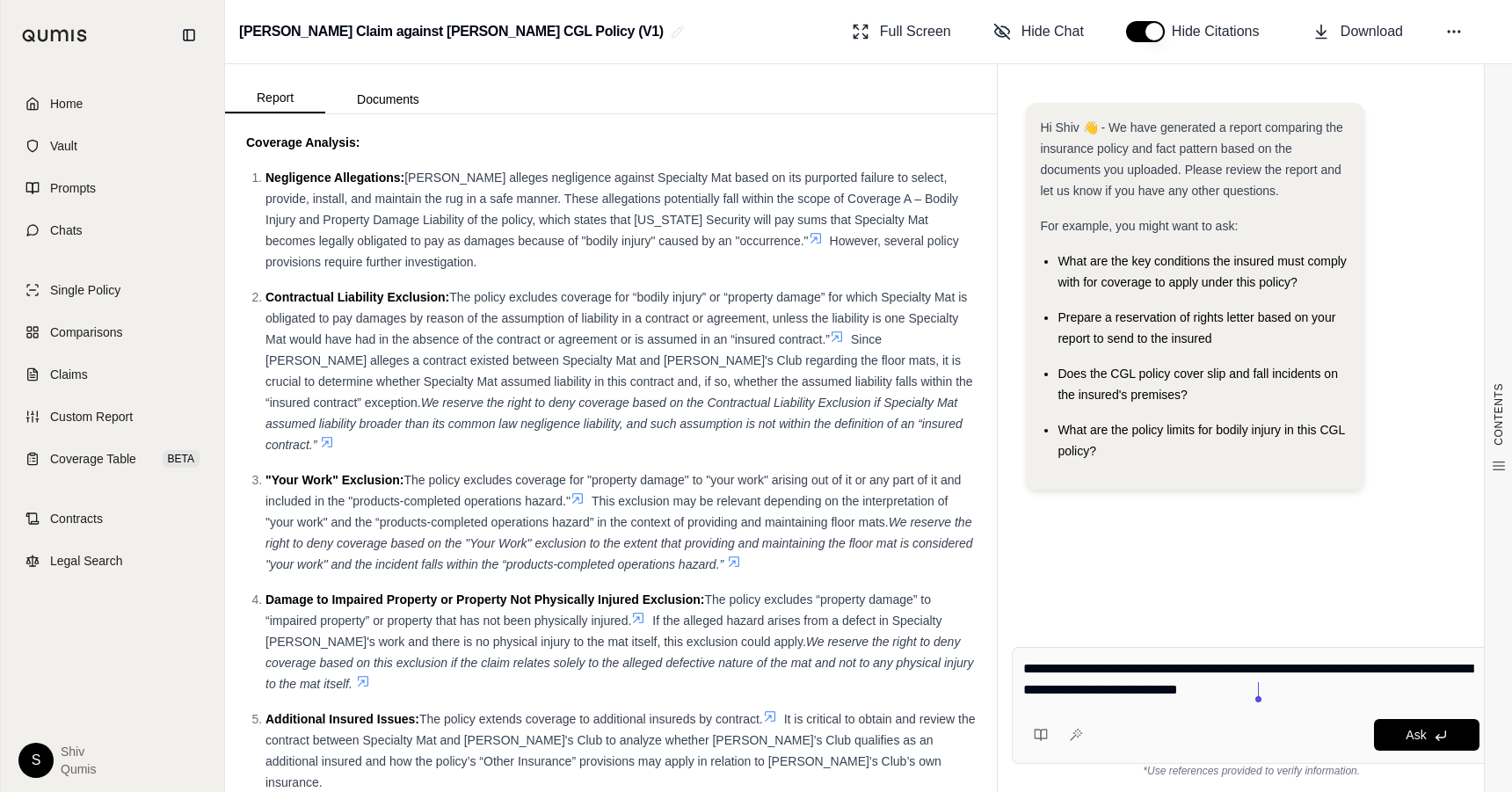
drag, startPoint x: 1201, startPoint y: 674, endPoint x: 1257, endPoint y: 693, distance: 59.1
click at [1257, 693] on textarea "**********" at bounding box center [1251, 680] width 456 height 43
click at [1281, 693] on textarea "**********" at bounding box center [1251, 680] width 456 height 43
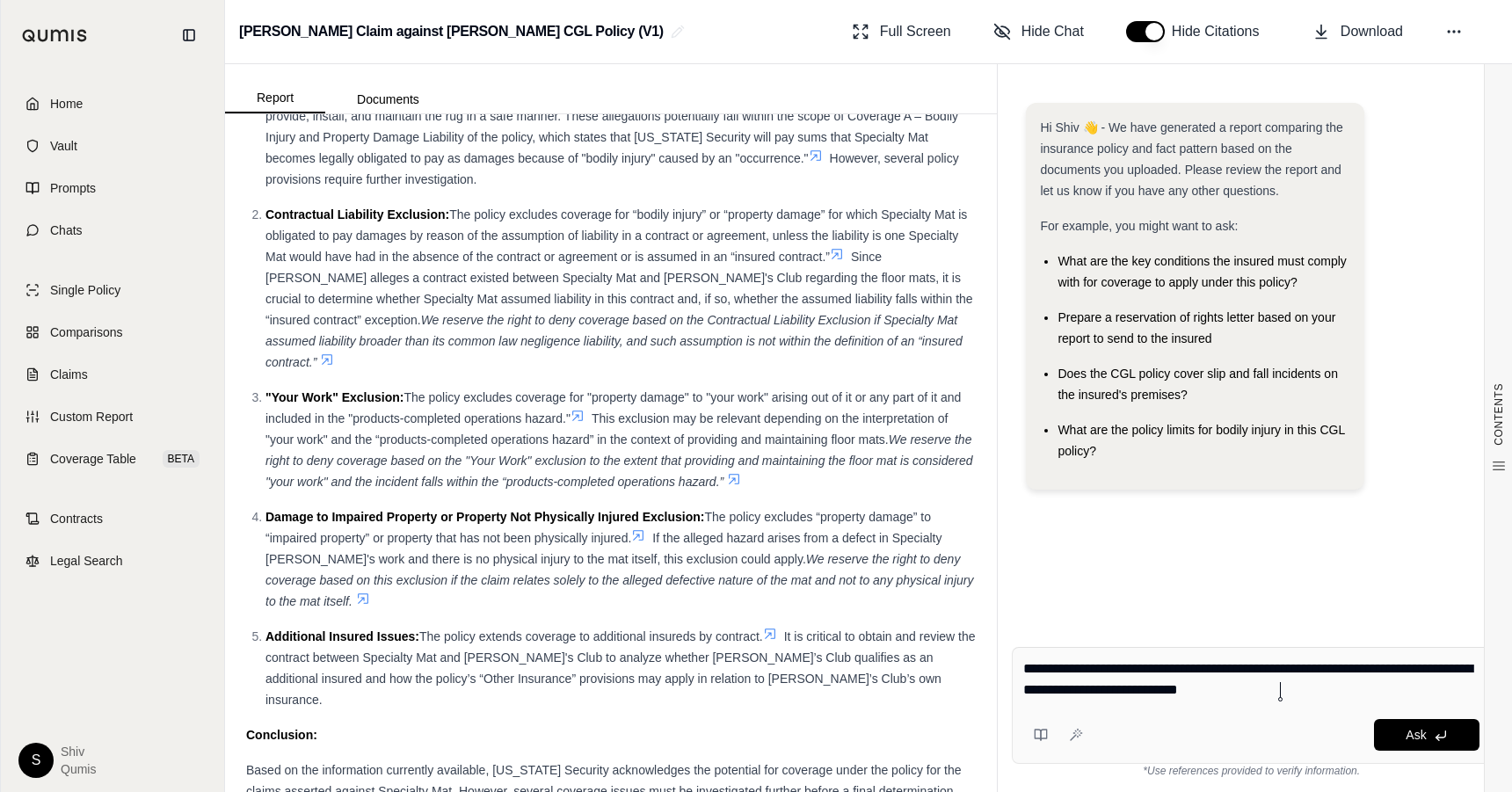
scroll to position [3563, 0]
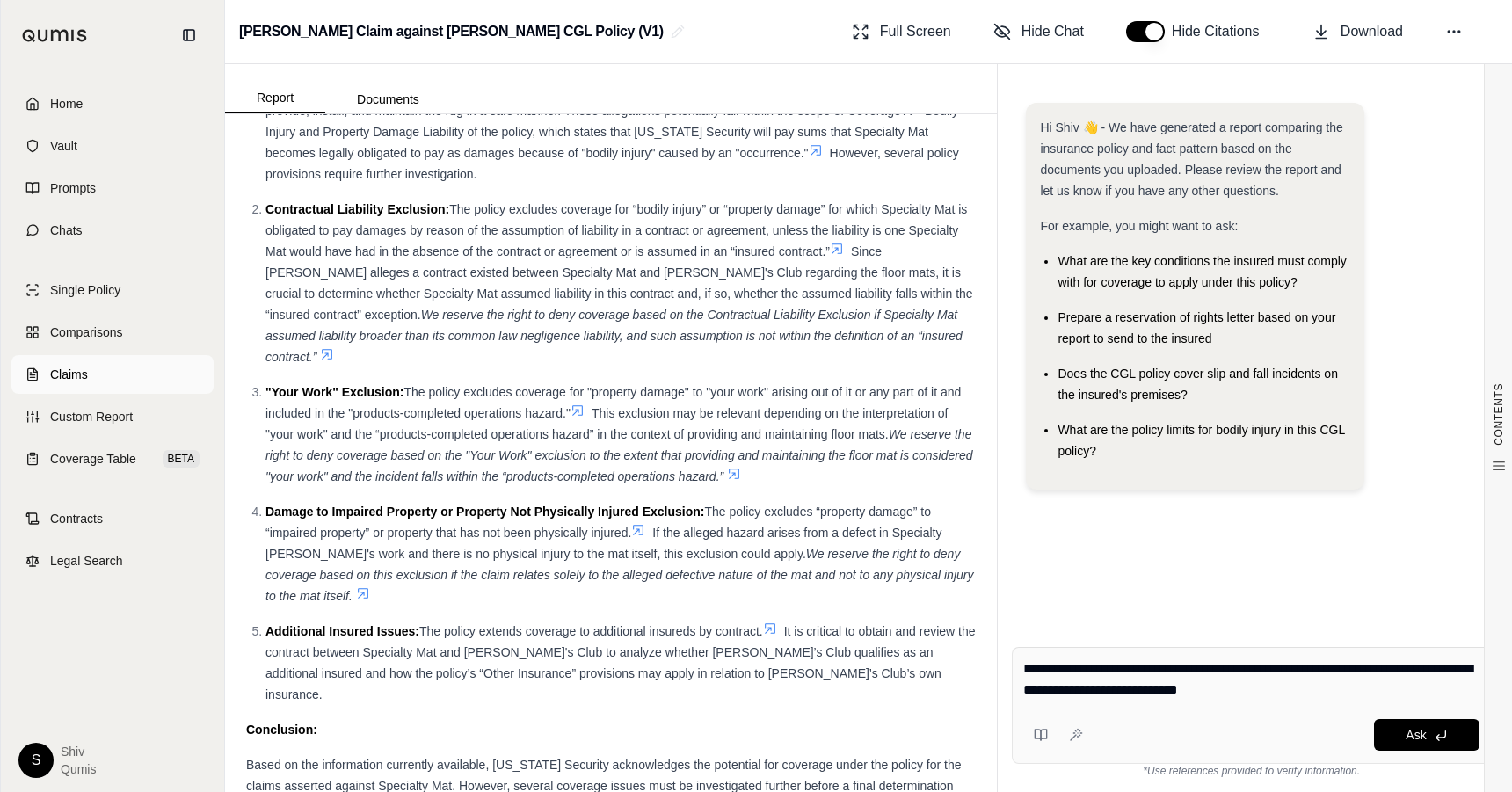
click at [93, 369] on link "Claims" at bounding box center [112, 375] width 202 height 39
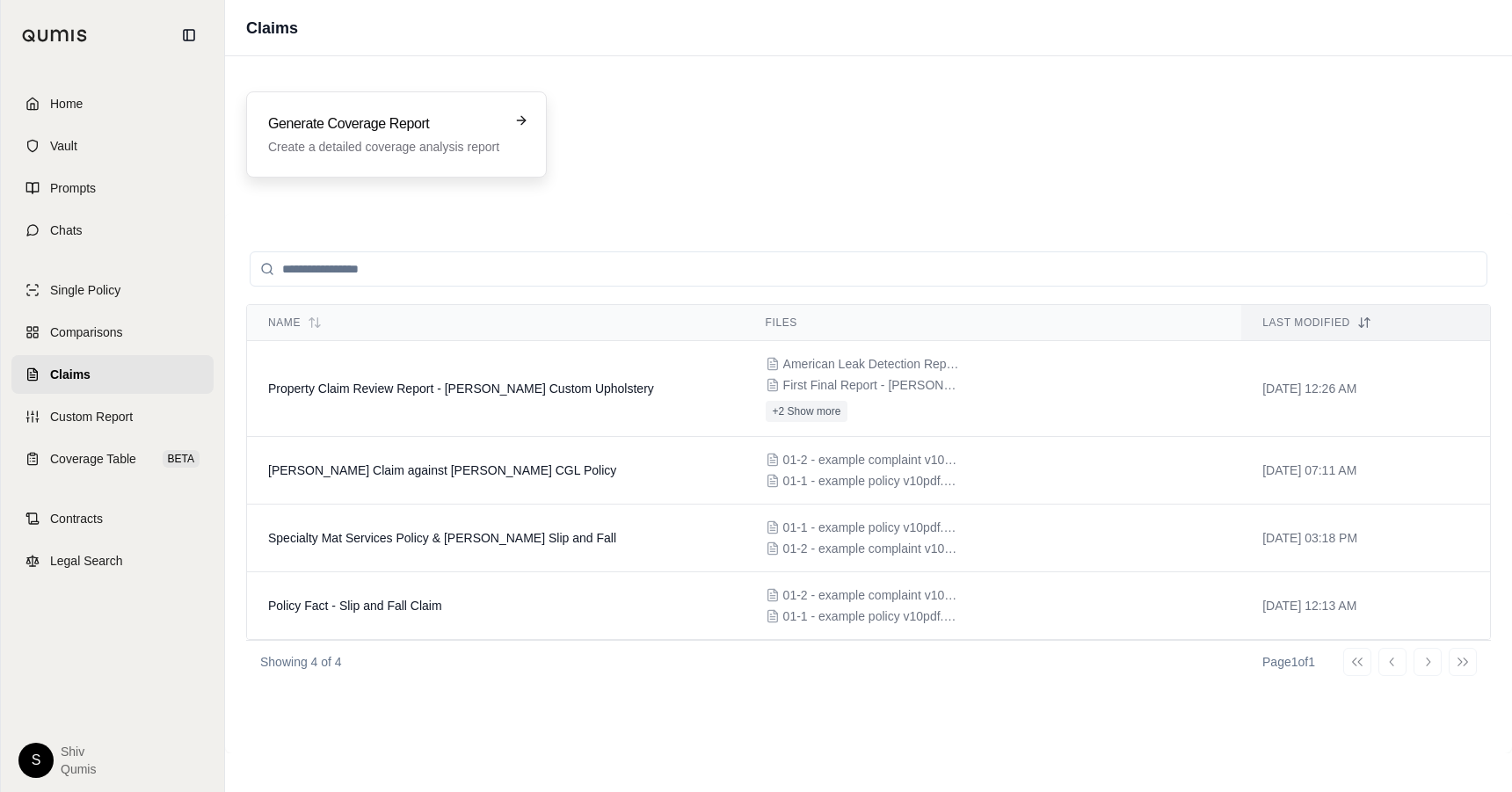
click at [505, 142] on div "Generate Coverage Report Create a detailed coverage analysis report" at bounding box center [396, 135] width 256 height 43
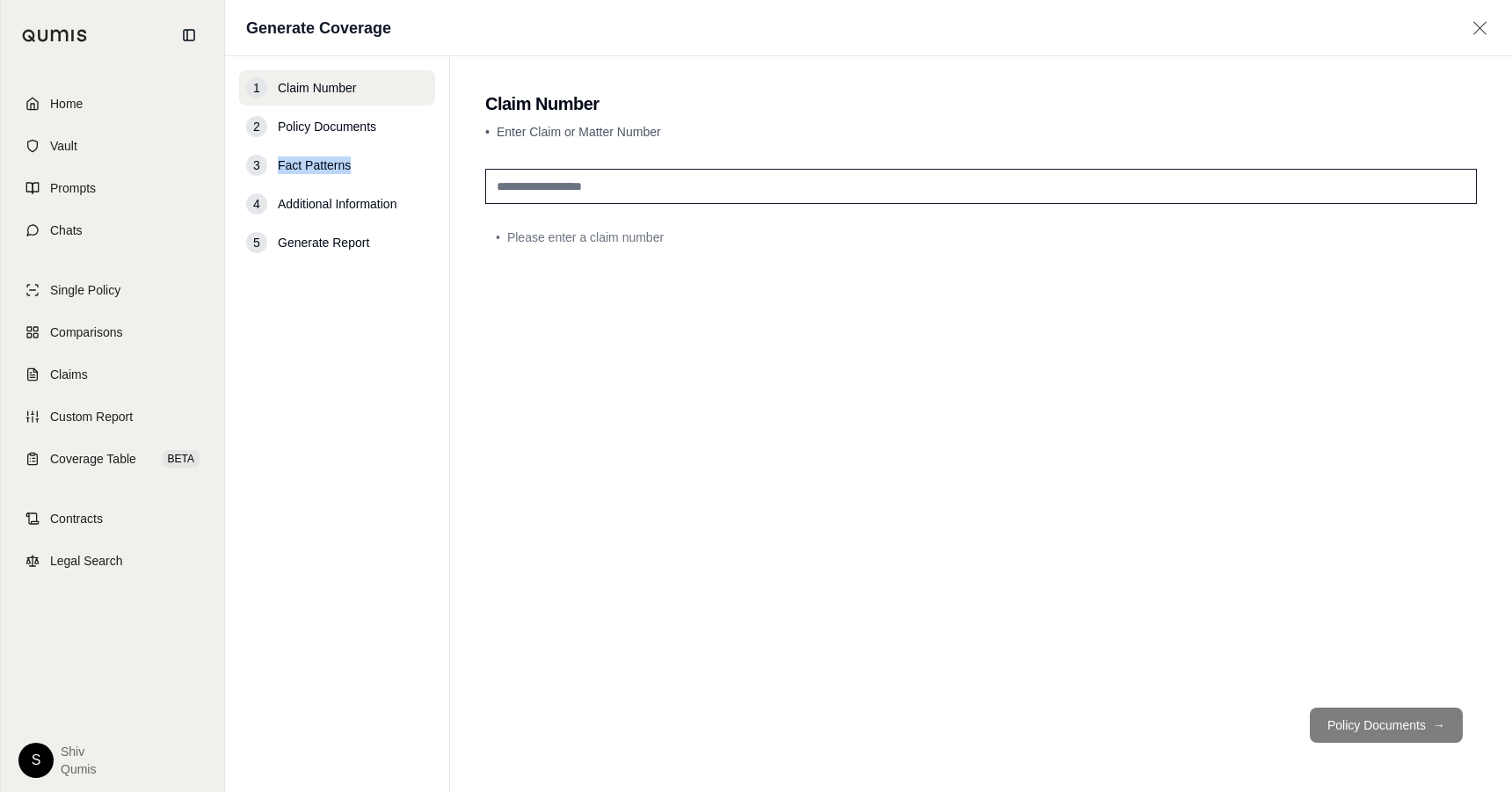
drag, startPoint x: 357, startPoint y: 163, endPoint x: 269, endPoint y: 164, distance: 88.0
click at [266, 163] on div "3 Fact Patterns" at bounding box center [337, 166] width 196 height 35
drag, startPoint x: 274, startPoint y: 184, endPoint x: 302, endPoint y: 173, distance: 30.1
click at [302, 174] on nav "1 Claim Number 2 Policy Documents 3 Fact Patterns 4 Additional Information 5 Ge…" at bounding box center [337, 424] width 225 height 736
drag, startPoint x: 297, startPoint y: 201, endPoint x: 405, endPoint y: 198, distance: 108.0
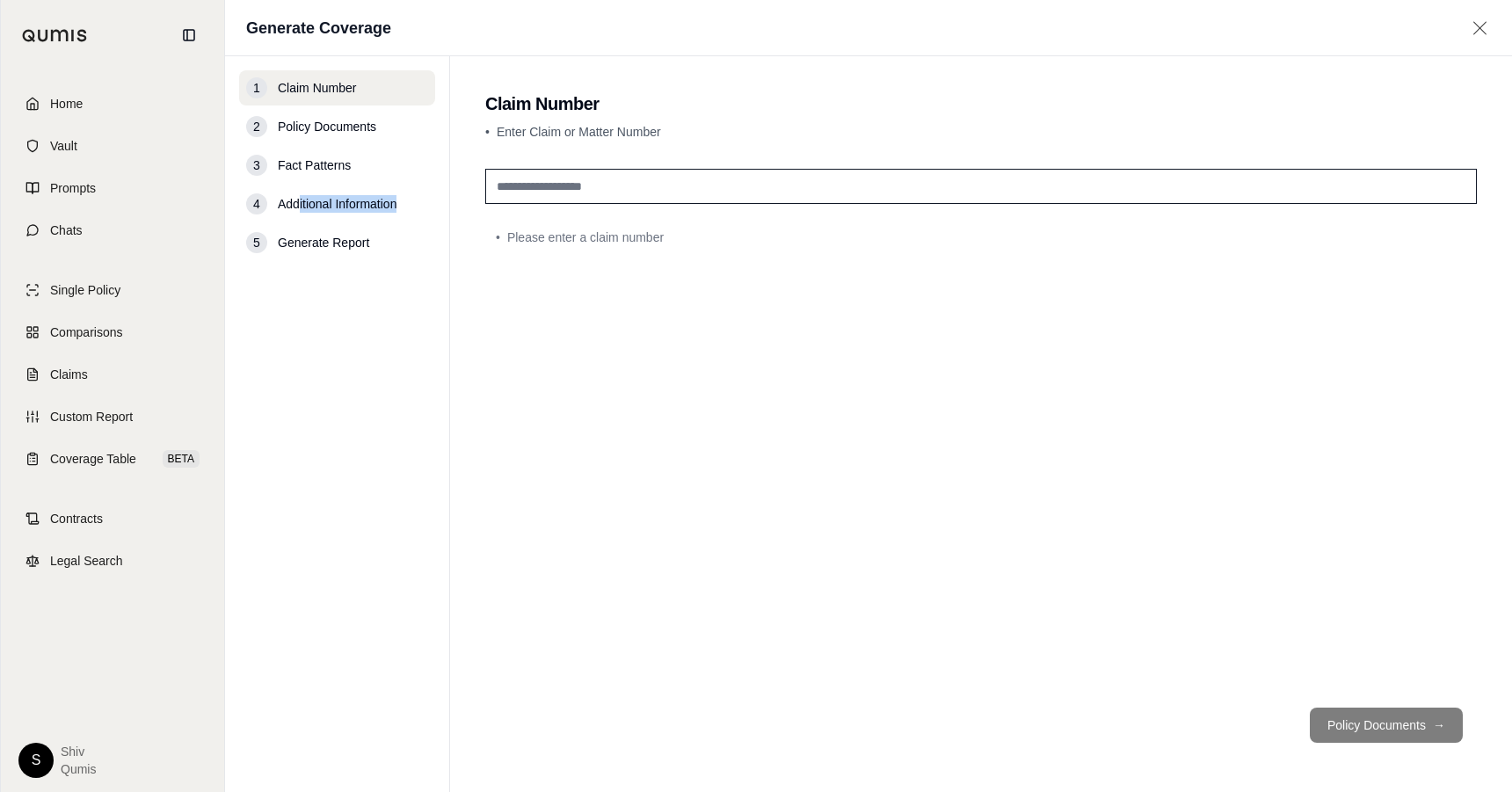
click at [406, 198] on div "4 Additional Information" at bounding box center [337, 204] width 196 height 35
click at [115, 462] on span "Coverage Table" at bounding box center [93, 458] width 86 height 18
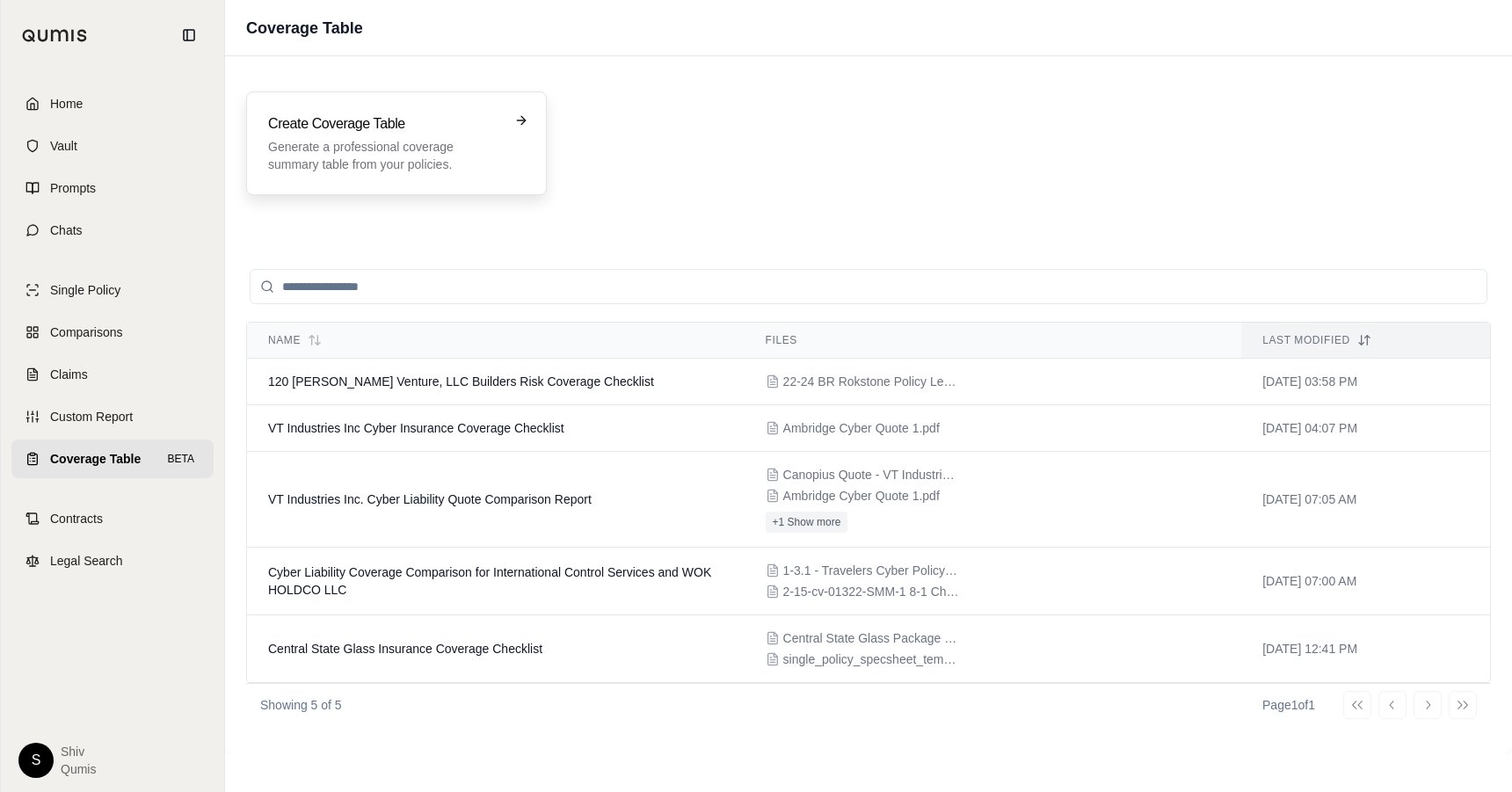
click at [459, 171] on p "Generate a professional coverage summary table from your policies." at bounding box center [384, 155] width 232 height 35
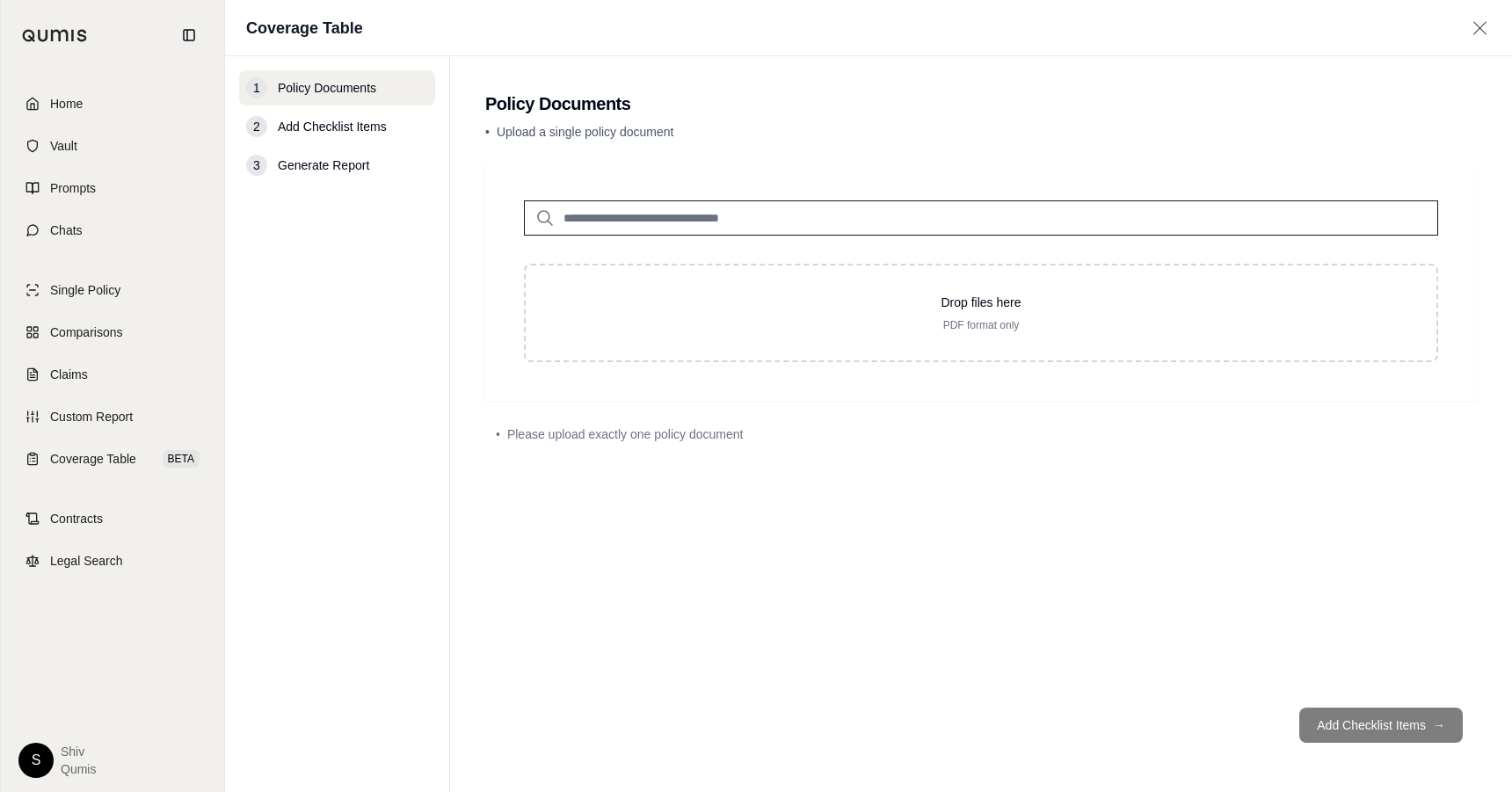
click at [717, 217] on input "search" at bounding box center [981, 218] width 914 height 35
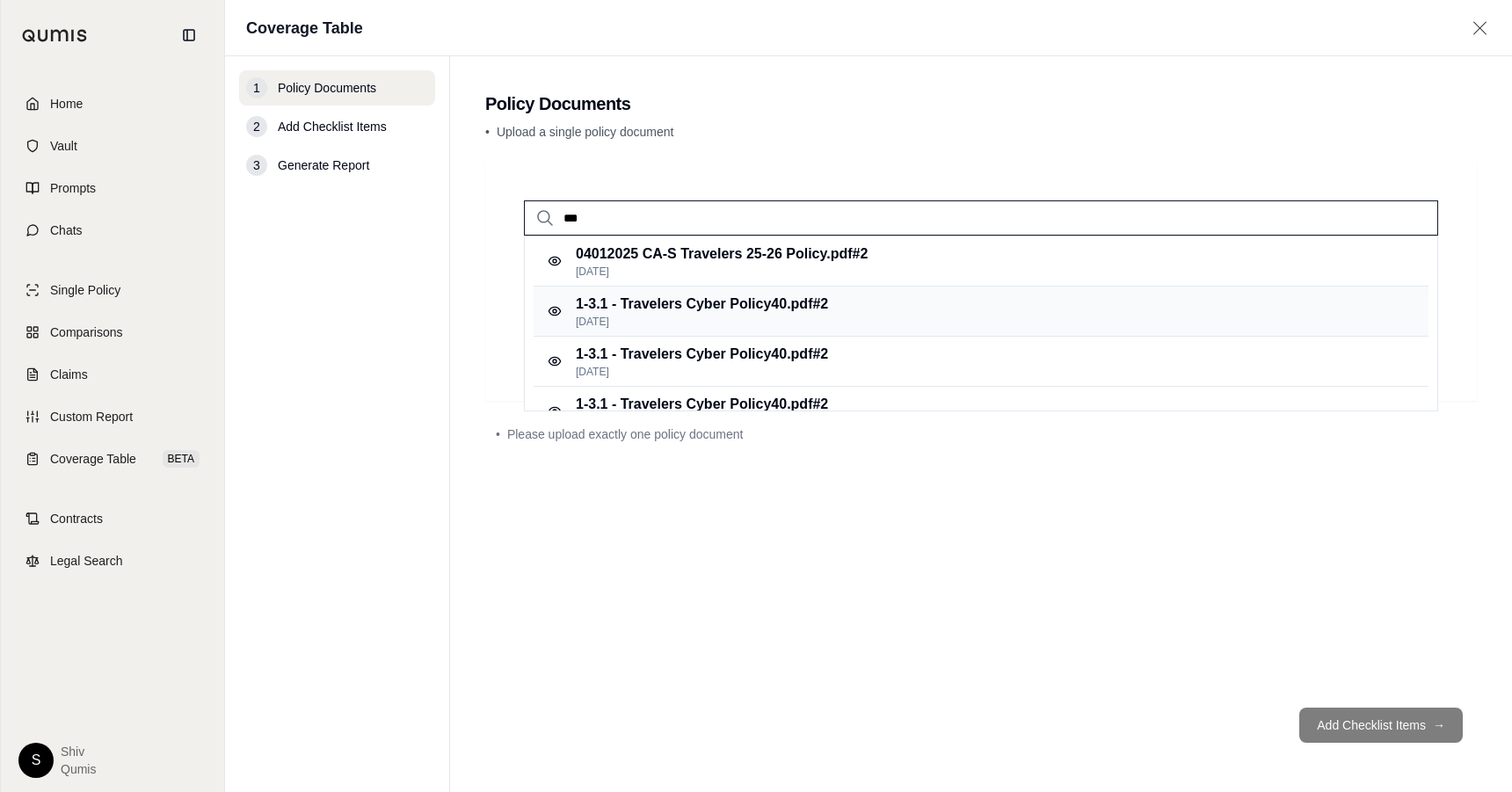
type input "***"
click at [732, 316] on p "Oct 8, 2024" at bounding box center [701, 321] width 253 height 14
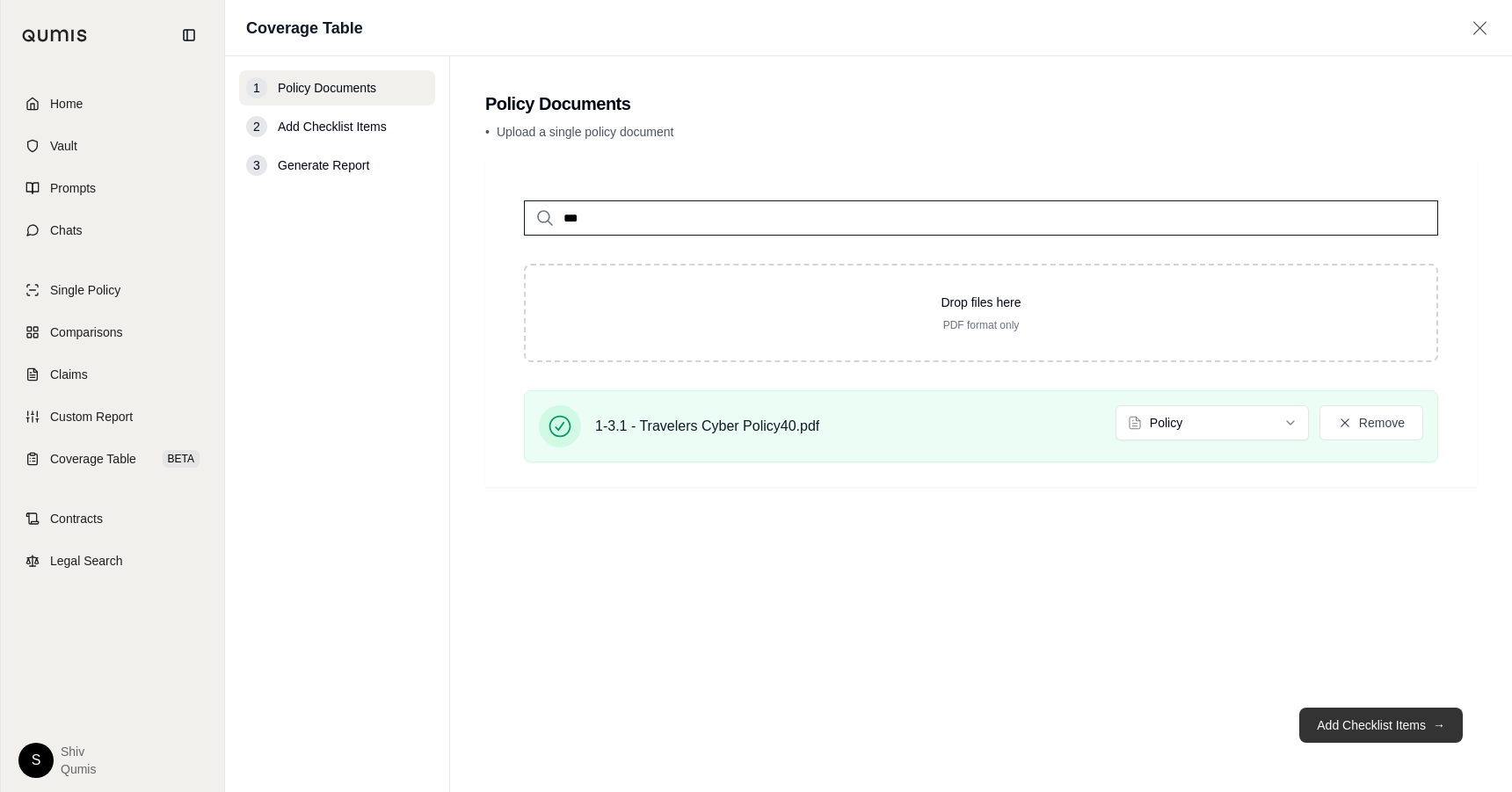
click at [1372, 729] on button "Add Checklist Items →" at bounding box center [1381, 725] width 164 height 35
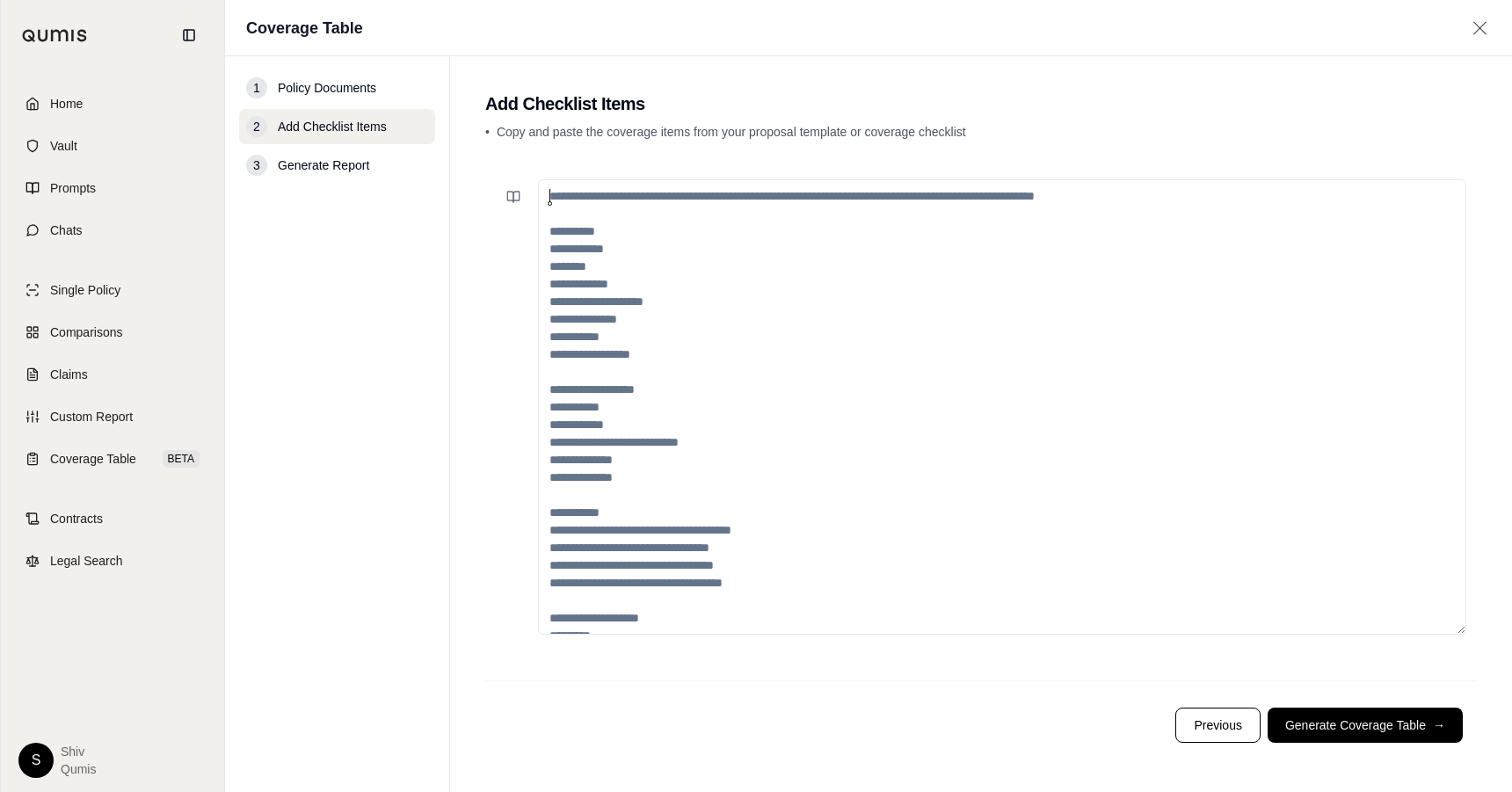
drag, startPoint x: 635, startPoint y: 248, endPoint x: 678, endPoint y: 476, distance: 232.0
click at [678, 476] on textarea at bounding box center [1001, 407] width 928 height 455
click at [619, 240] on textarea at bounding box center [1001, 407] width 928 height 455
click at [586, 260] on textarea at bounding box center [1001, 407] width 928 height 455
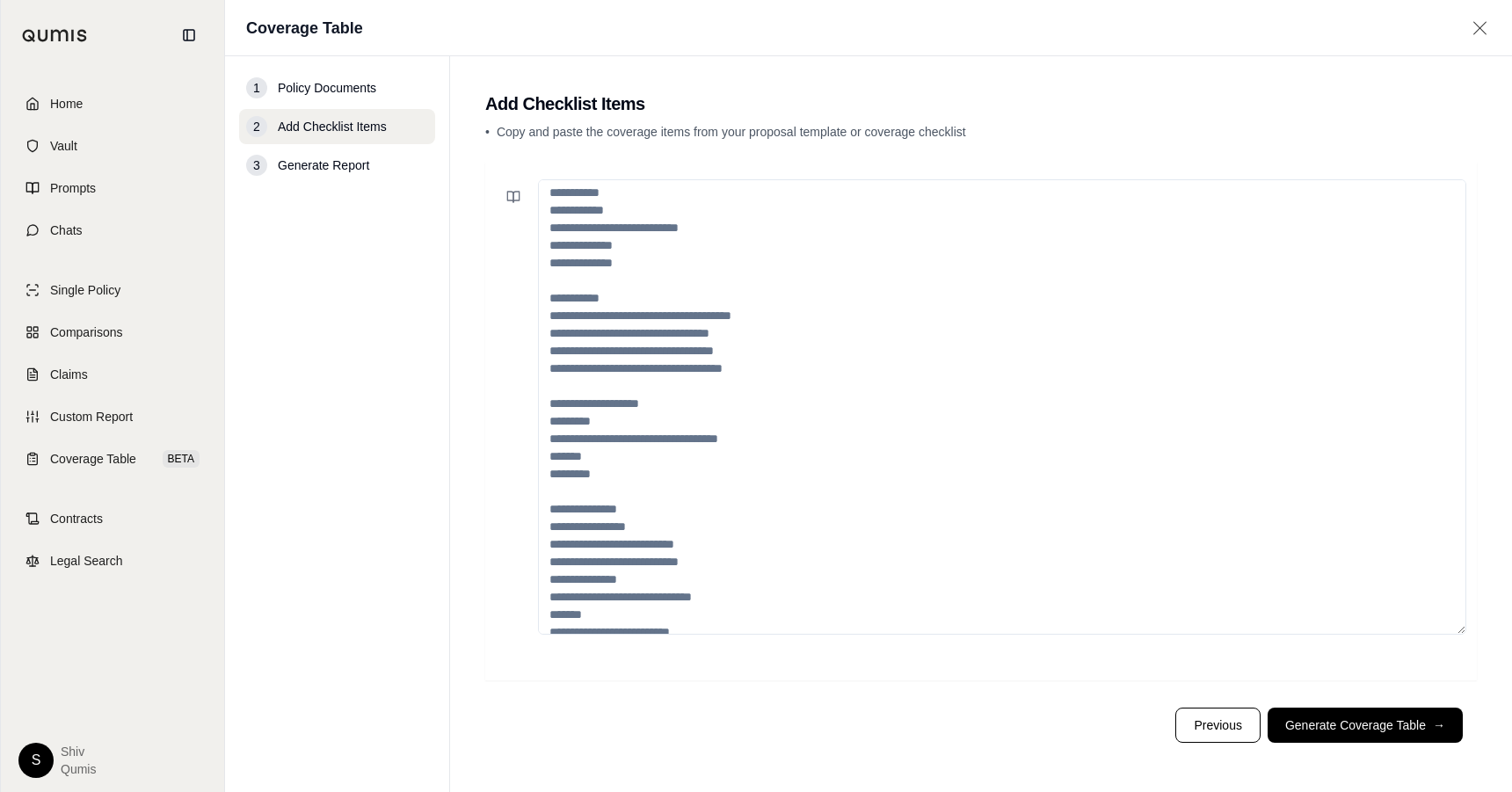
scroll to position [299, 0]
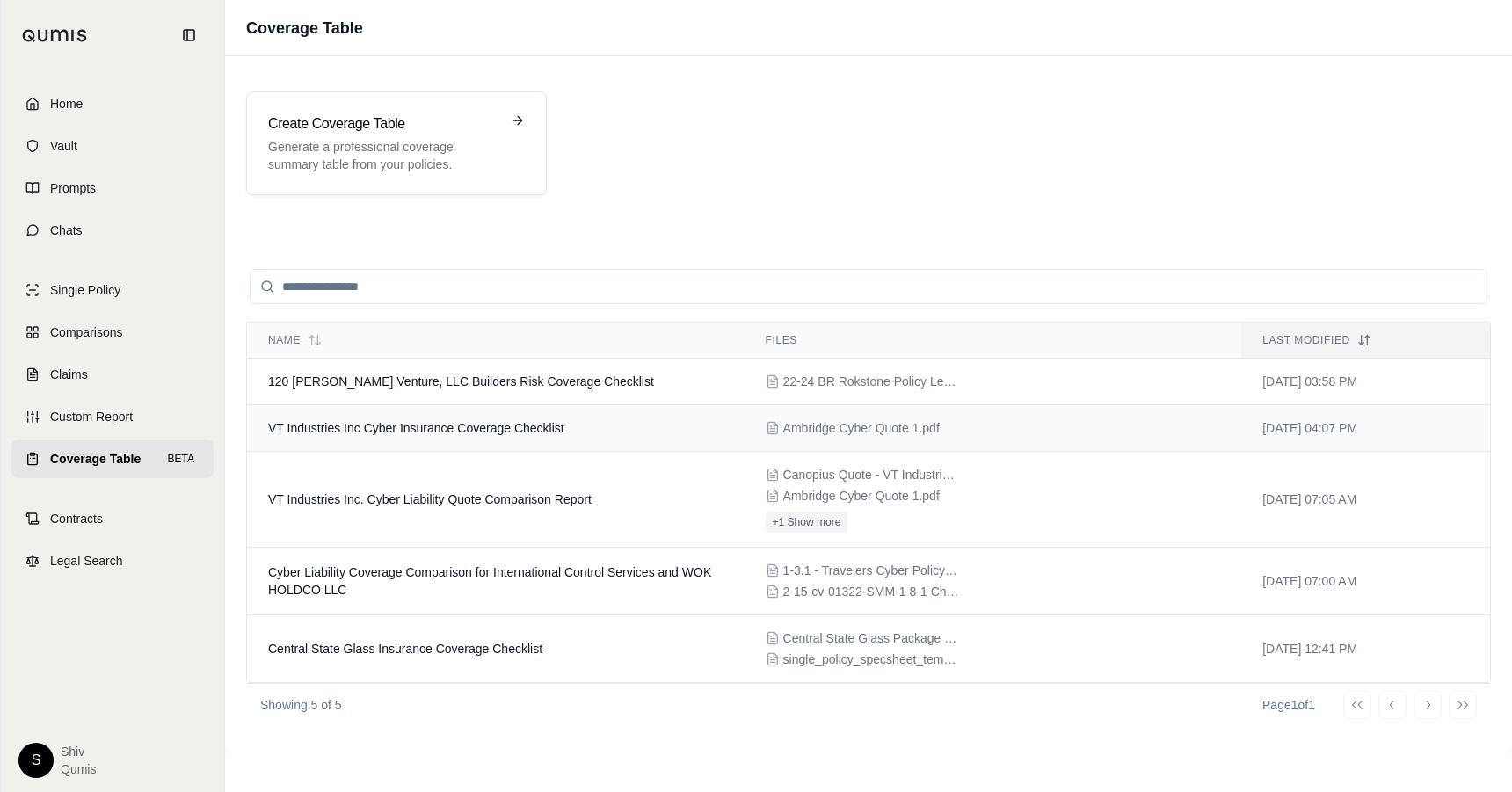
click at [504, 433] on span "VT Industries Inc Cyber Insurance Coverage Checklist" at bounding box center [416, 427] width 296 height 14
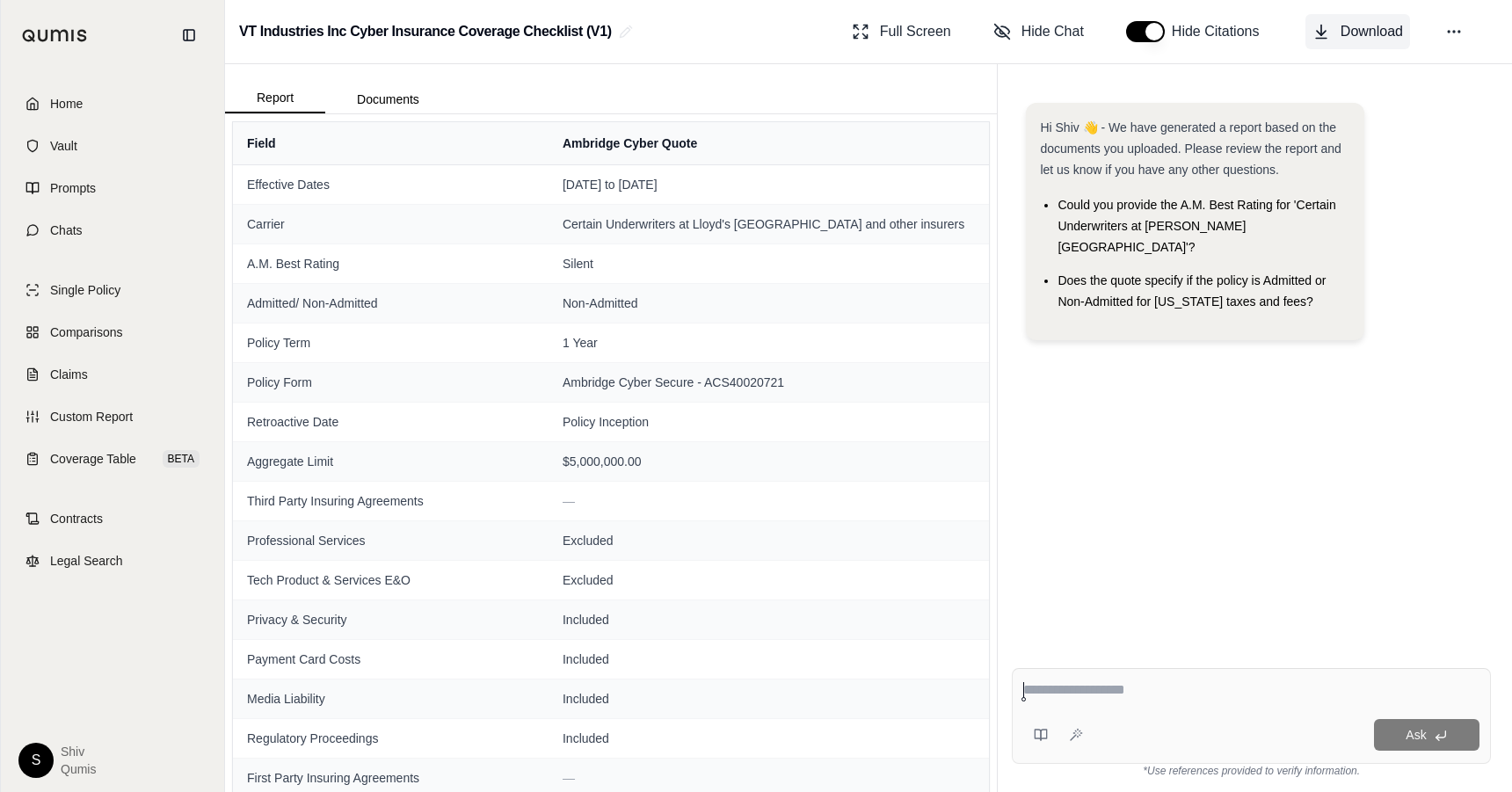
click at [1368, 19] on button "Download" at bounding box center [1357, 31] width 105 height 35
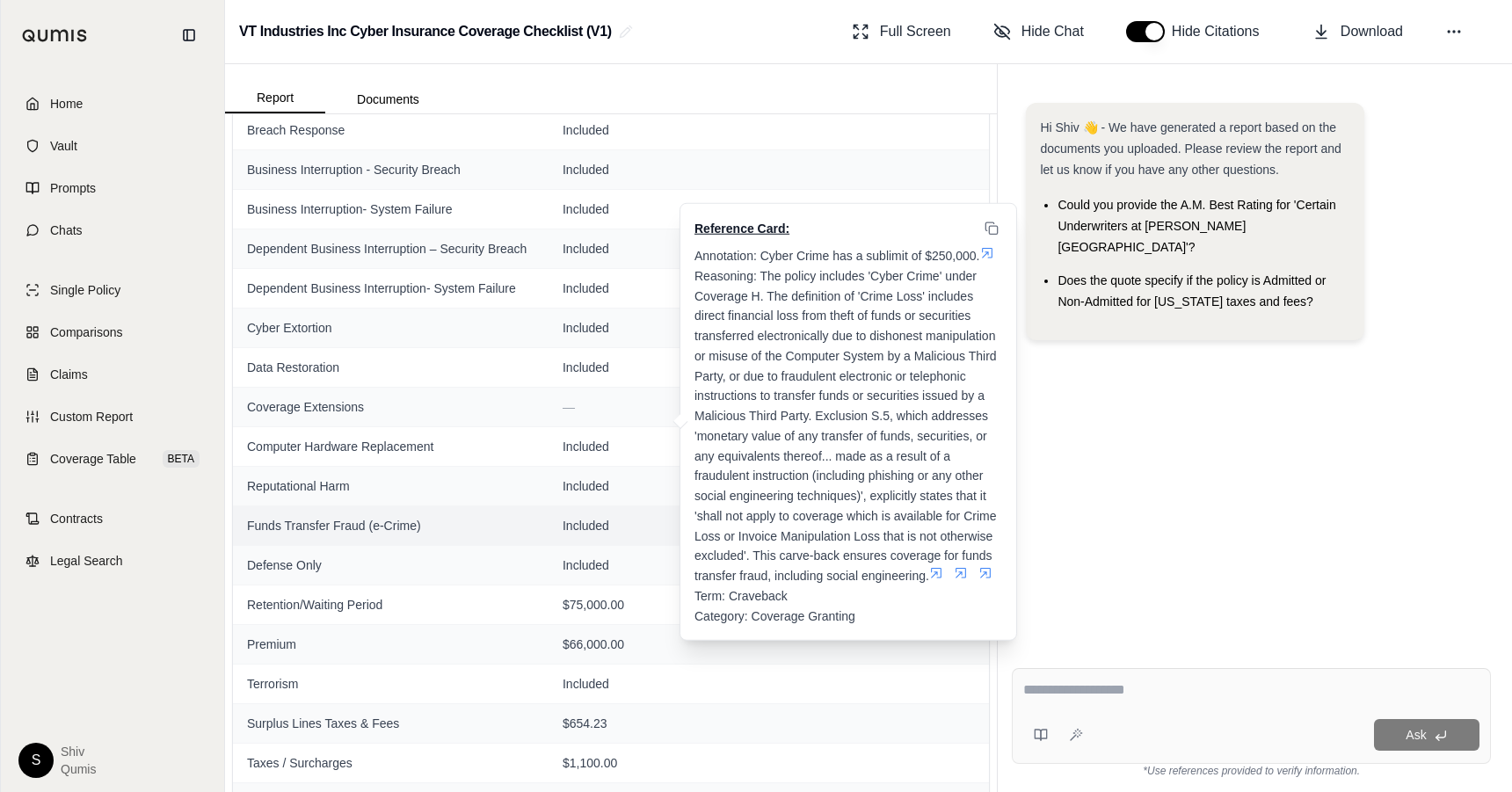
scroll to position [724, 0]
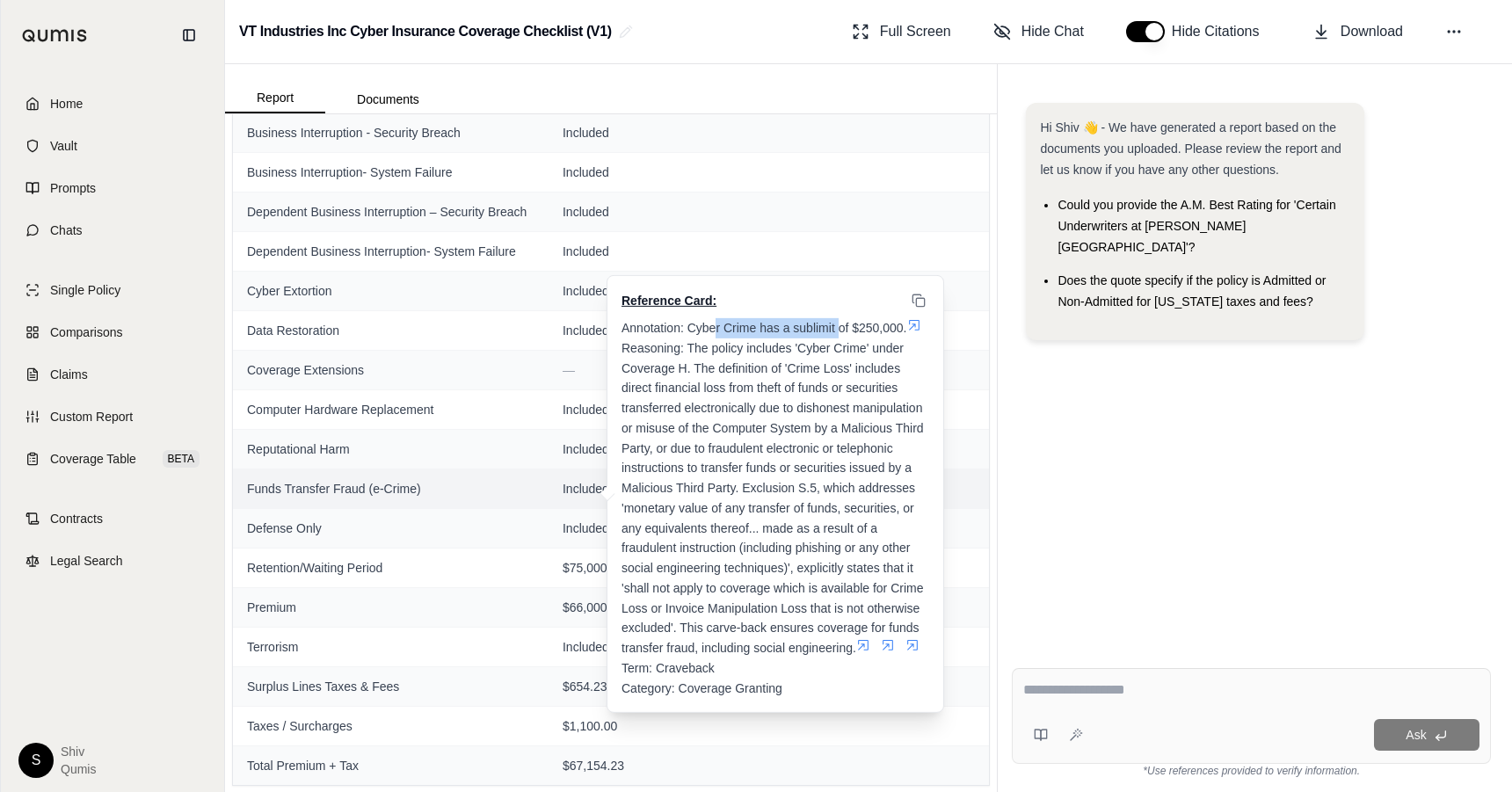
drag, startPoint x: 713, startPoint y: 304, endPoint x: 839, endPoint y: 311, distance: 126.2
click at [839, 321] on span "Annotation: Cyber Crime has a sublimit of $250,000." at bounding box center [764, 328] width 286 height 14
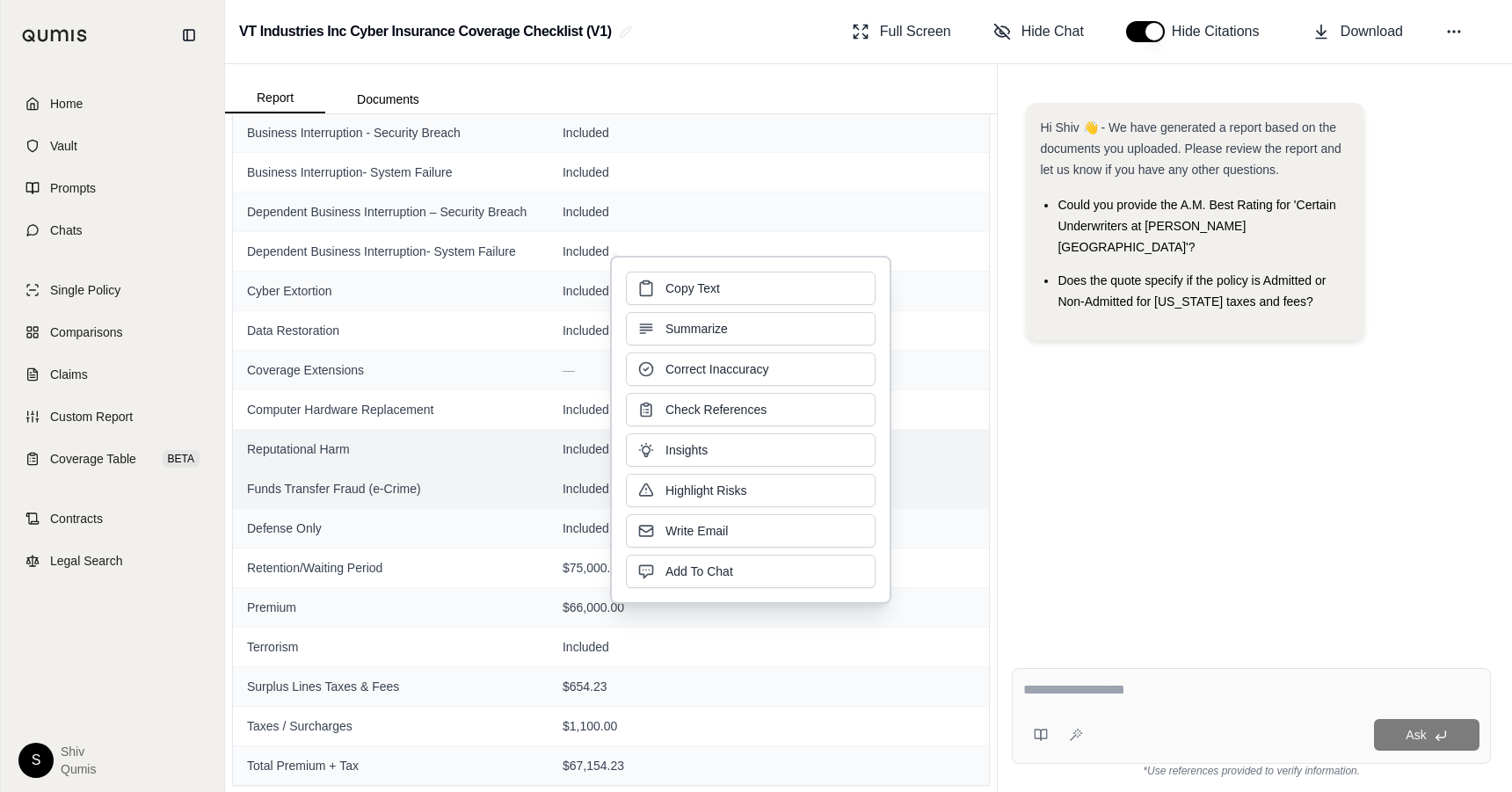
click at [448, 444] on span "Reputational Harm" at bounding box center [390, 449] width 288 height 18
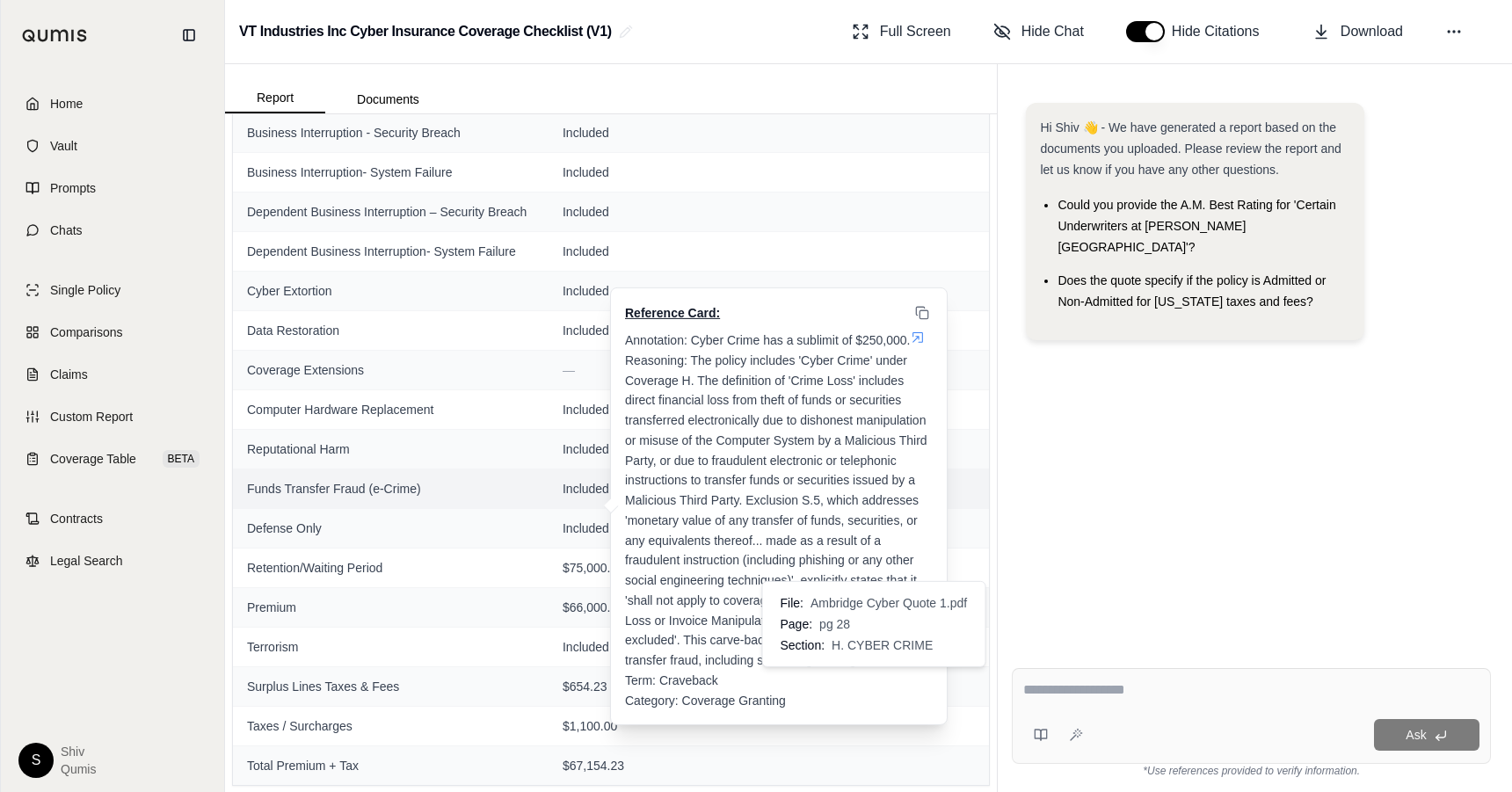
click at [873, 660] on icon at bounding box center [866, 657] width 14 height 14
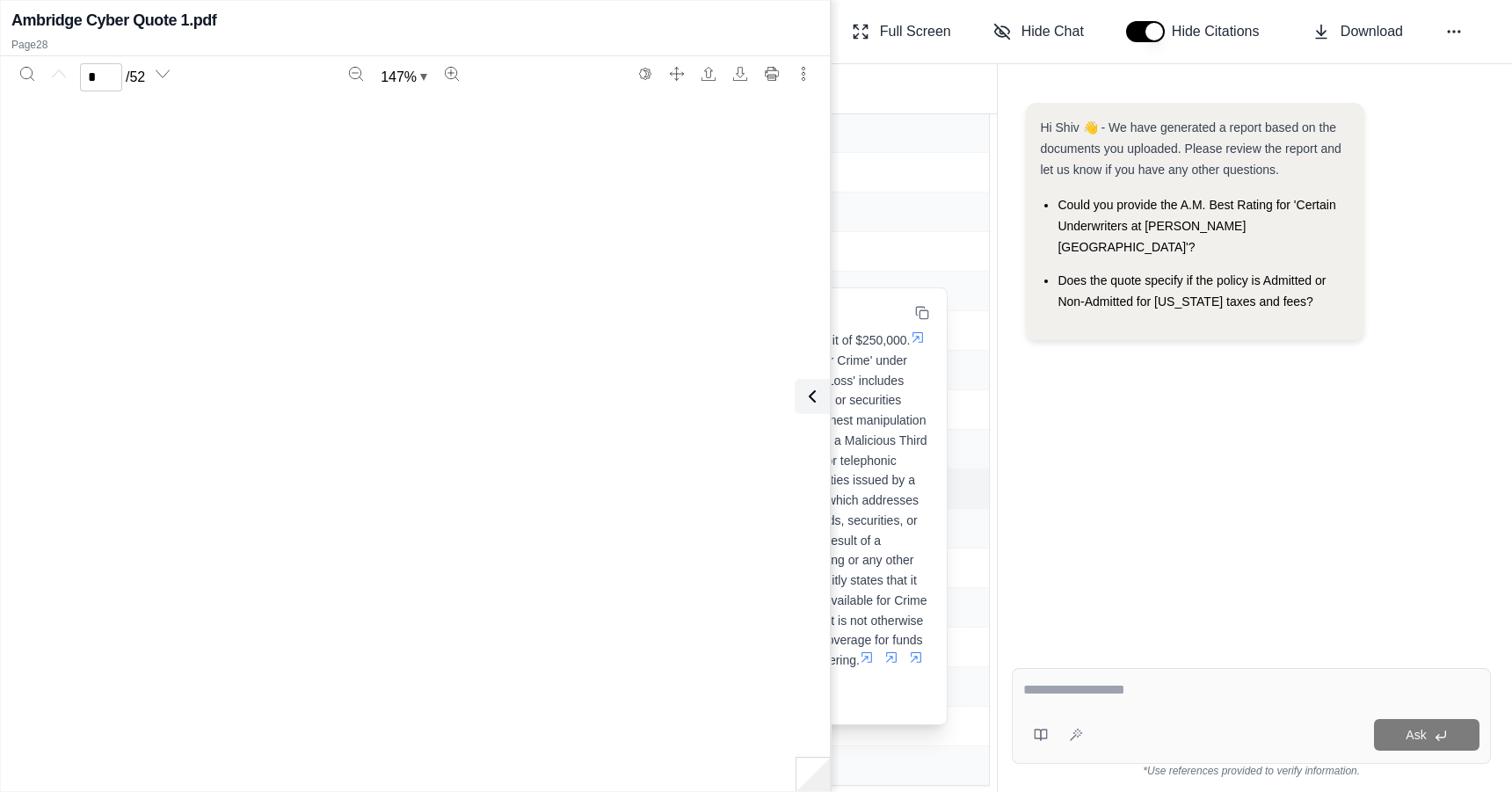
scroll to position [27702, 0]
type input "**"
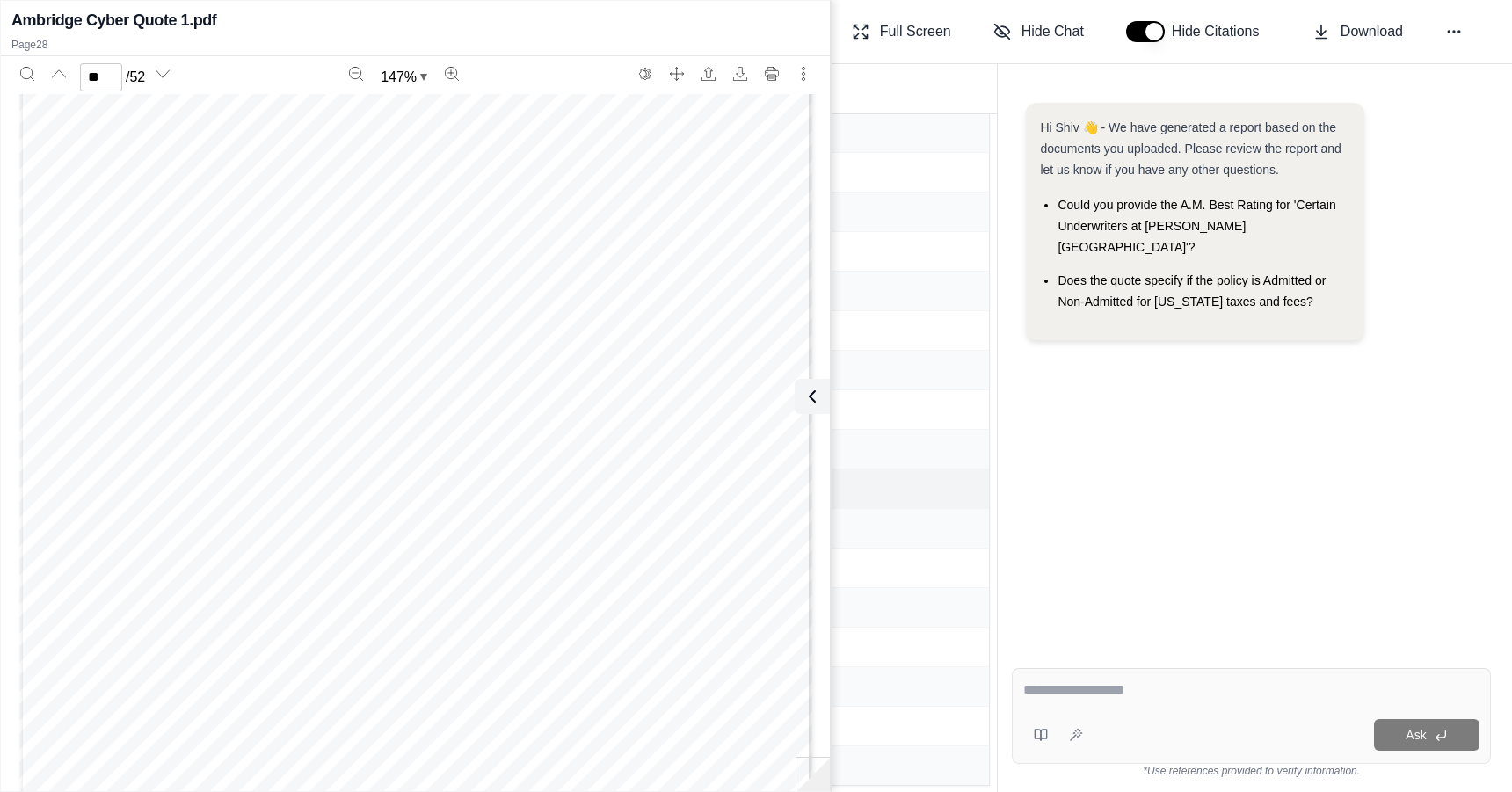
scroll to position [27852, 0]
click at [820, 395] on button at bounding box center [809, 396] width 35 height 35
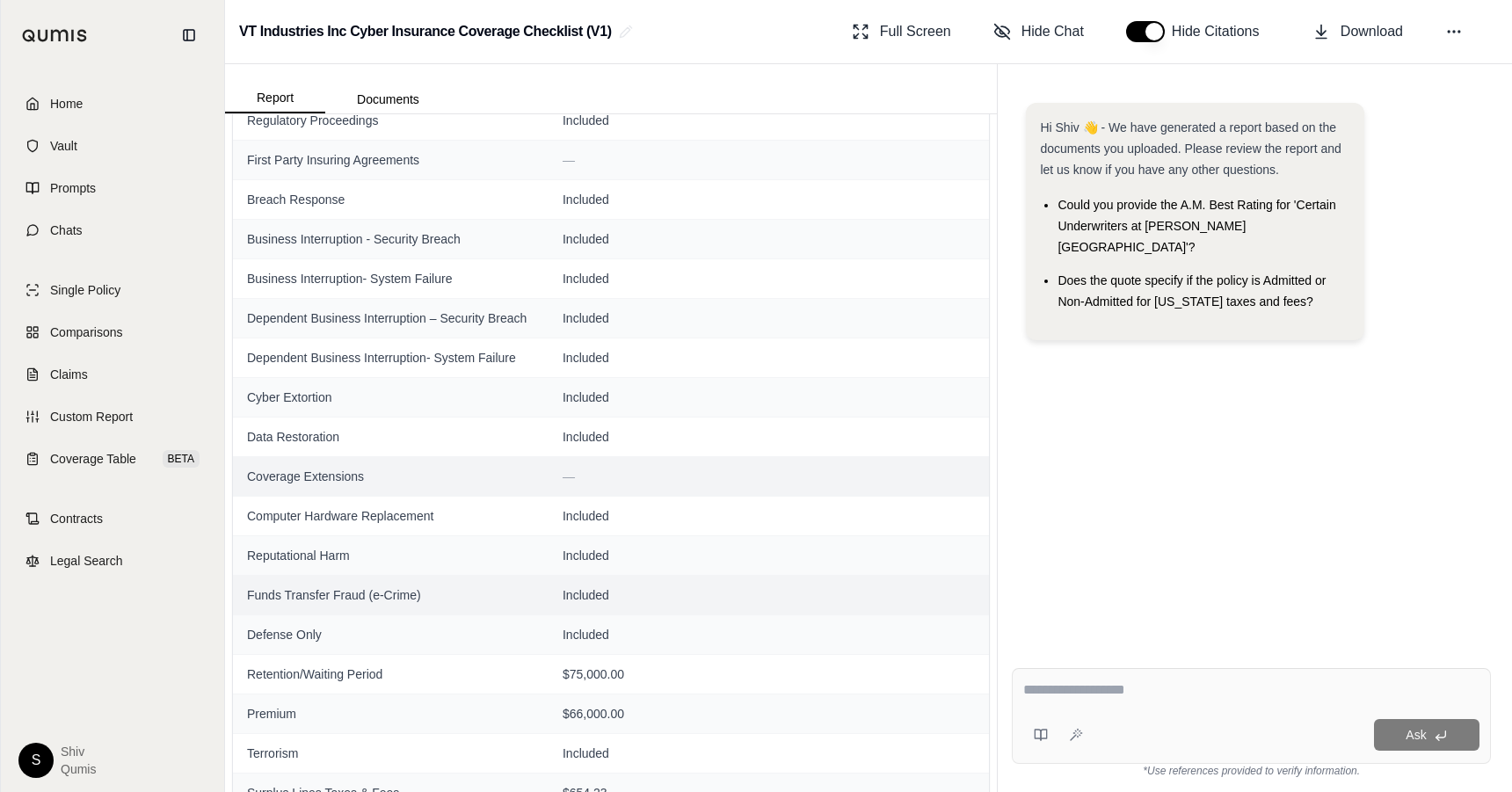
scroll to position [598, 0]
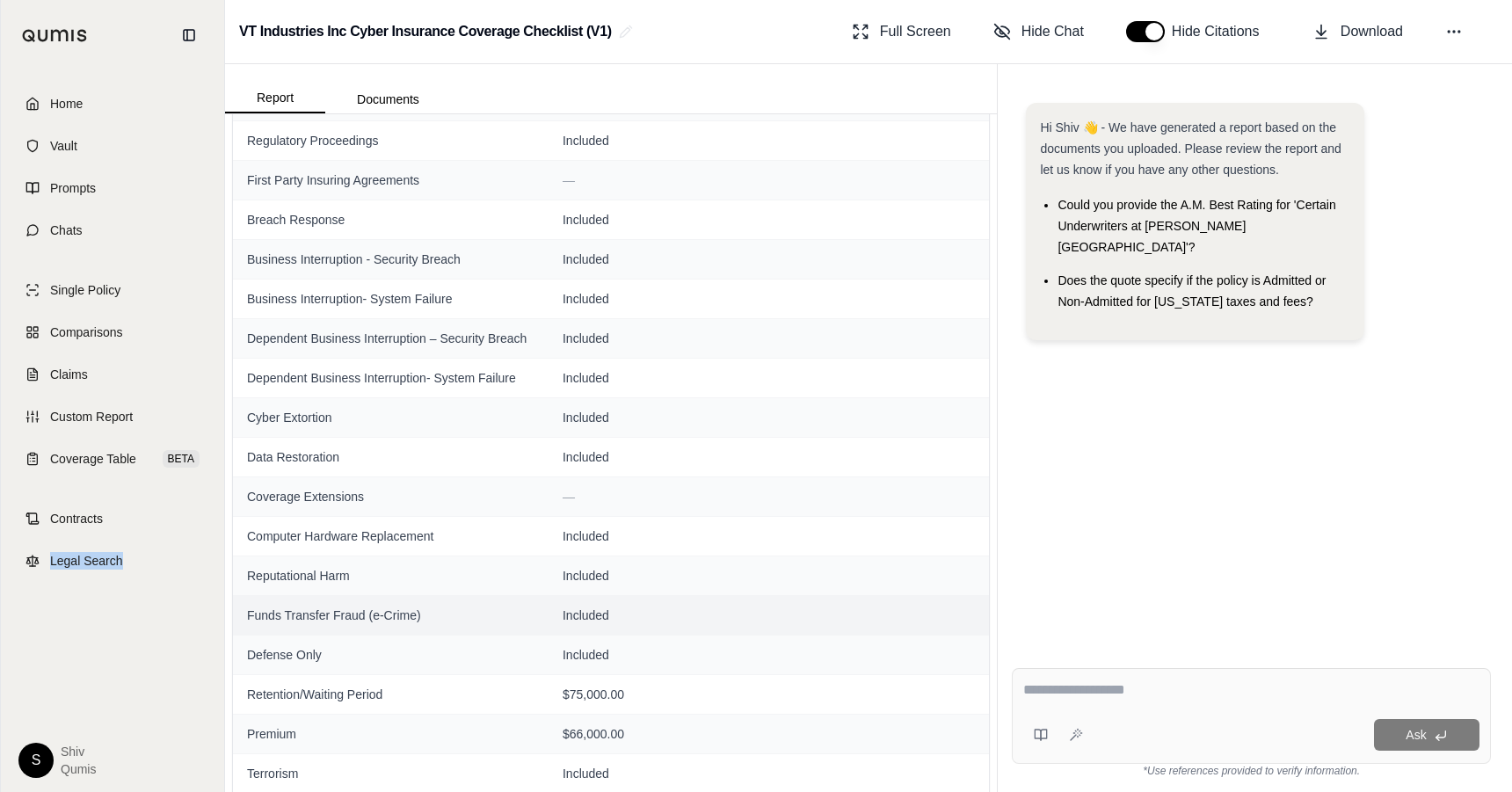
click at [76, 30] on img at bounding box center [55, 35] width 66 height 13
click at [45, 33] on img at bounding box center [55, 35] width 66 height 13
click at [52, 105] on span "Home" at bounding box center [66, 104] width 32 height 18
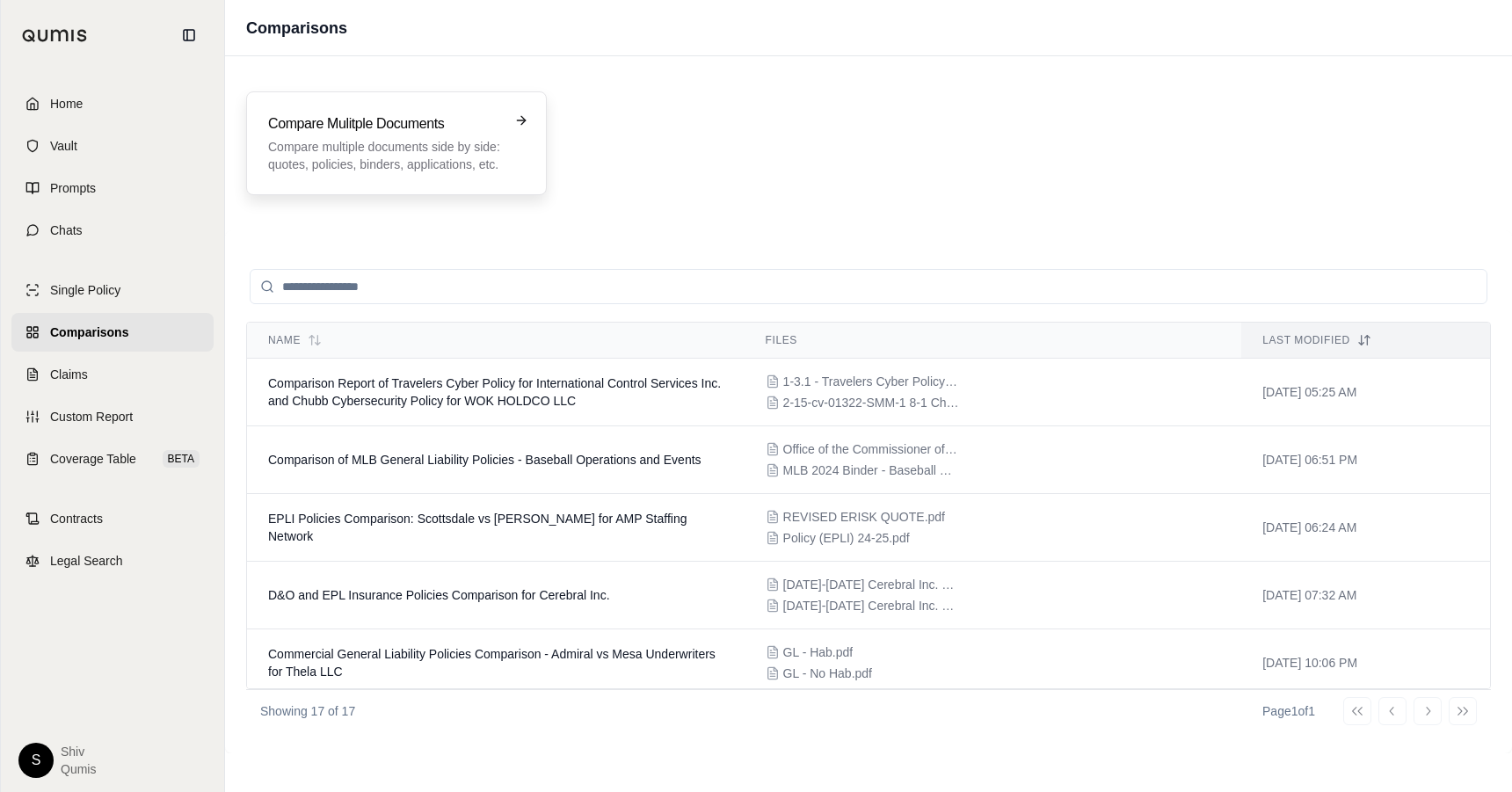
click at [446, 167] on p "Compare multiple documents side by side: quotes, policies, binders, application…" at bounding box center [384, 155] width 232 height 35
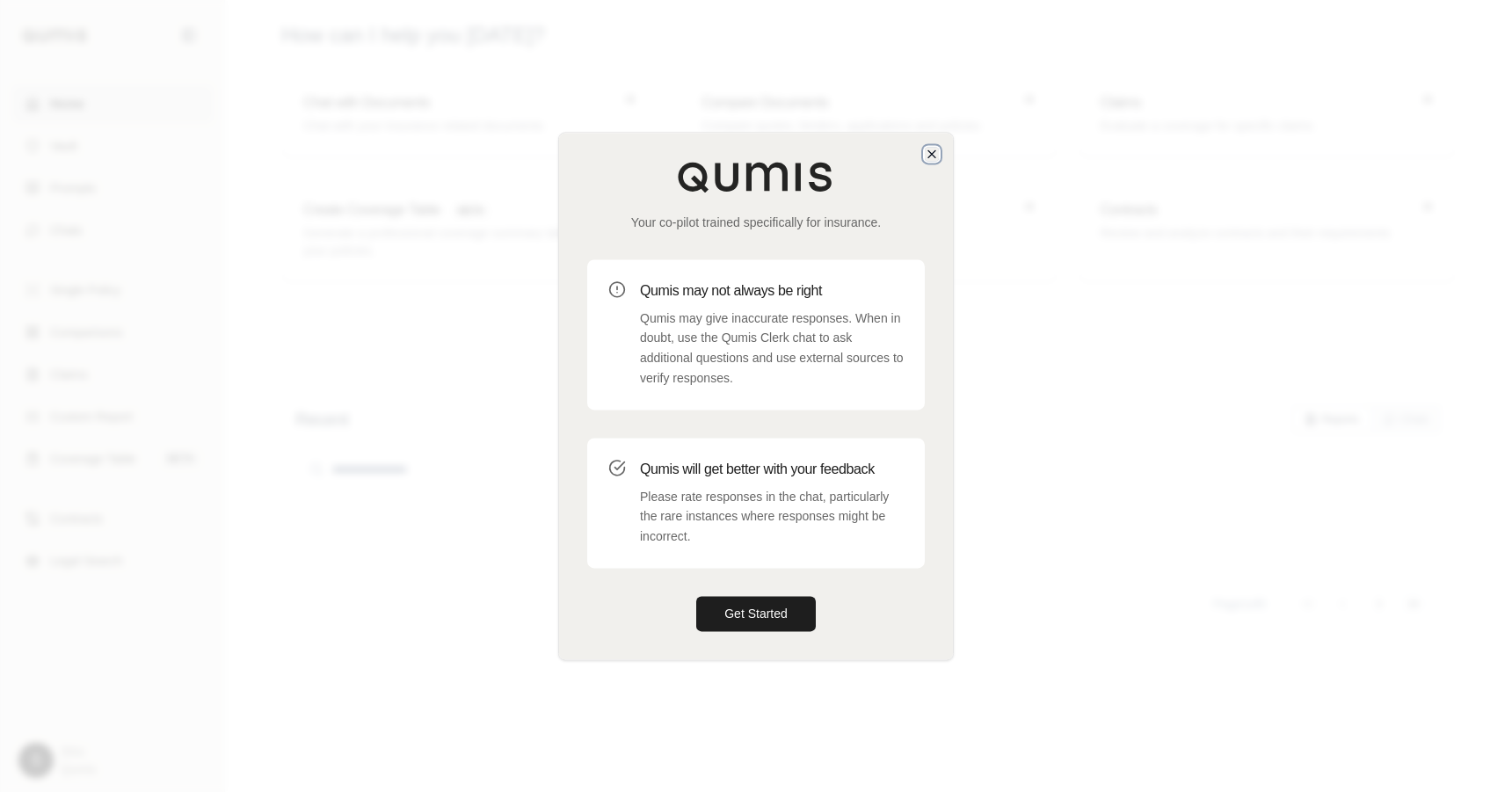
click at [932, 159] on icon "button" at bounding box center [931, 154] width 14 height 14
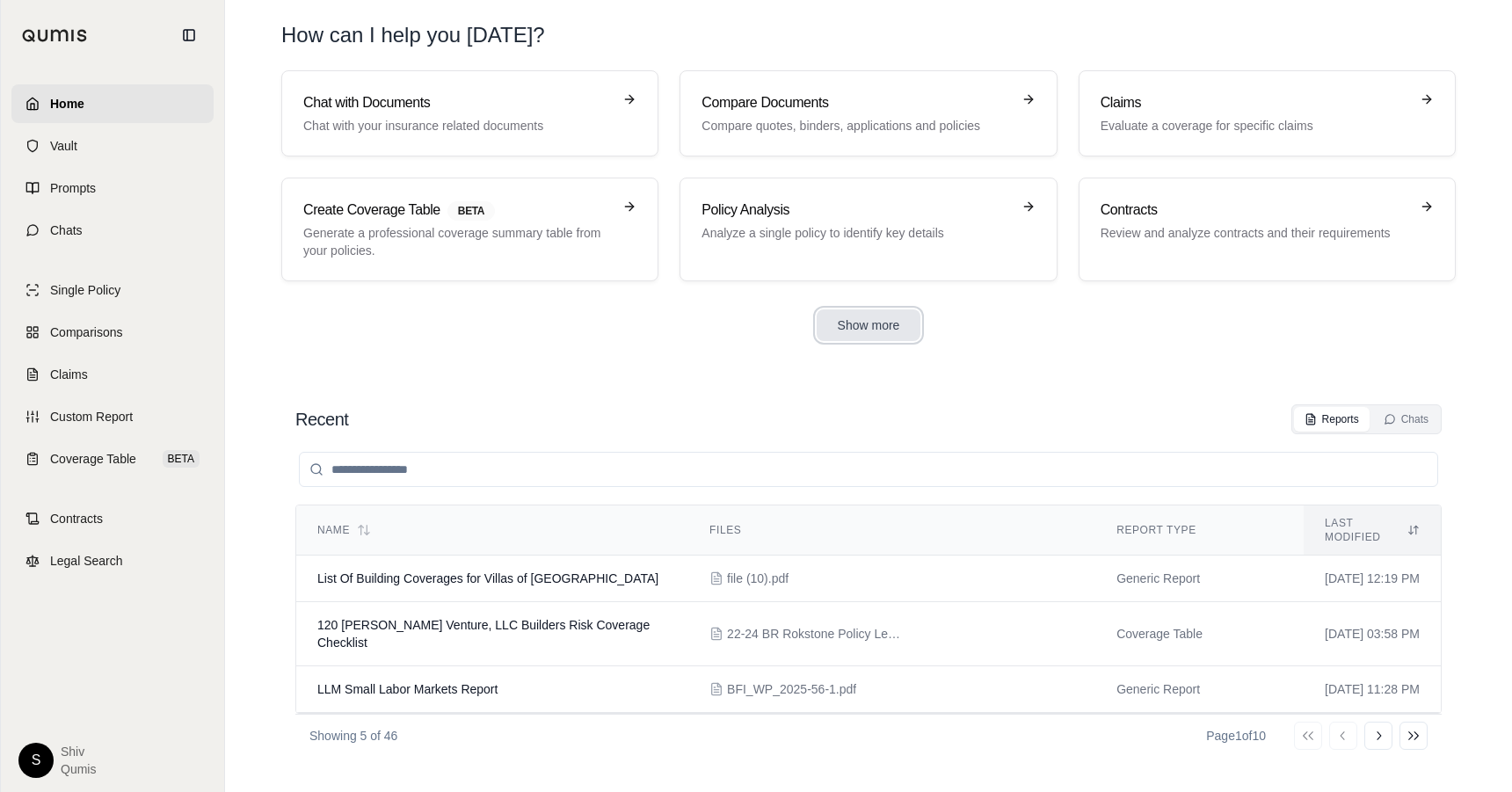
click at [878, 330] on button "Show more" at bounding box center [869, 325] width 105 height 31
